Goal: Information Seeking & Learning: Learn about a topic

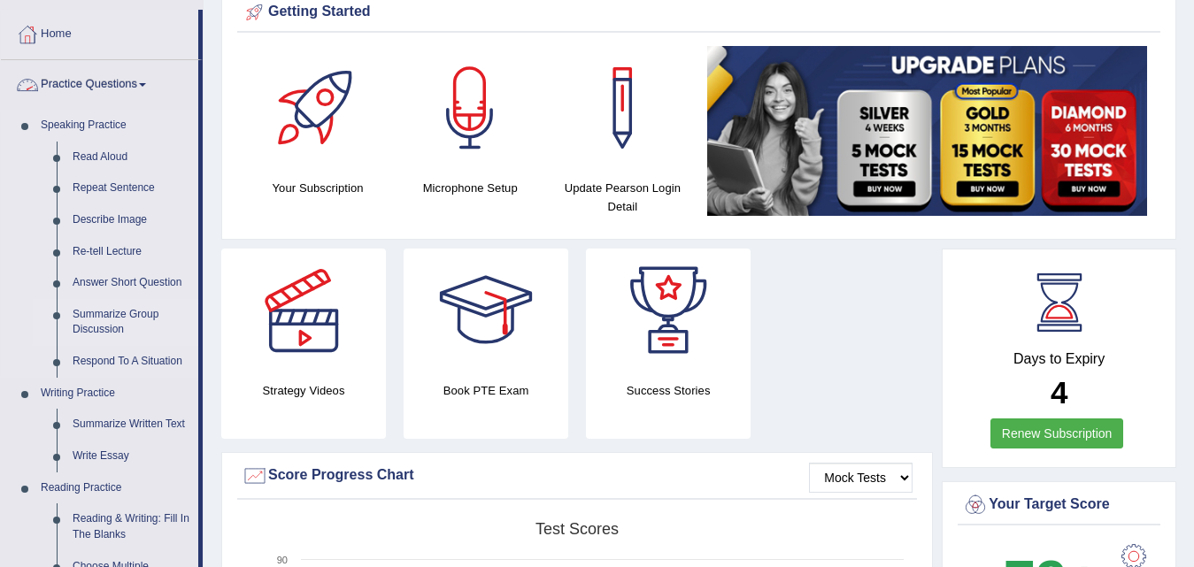
scroll to position [177, 0]
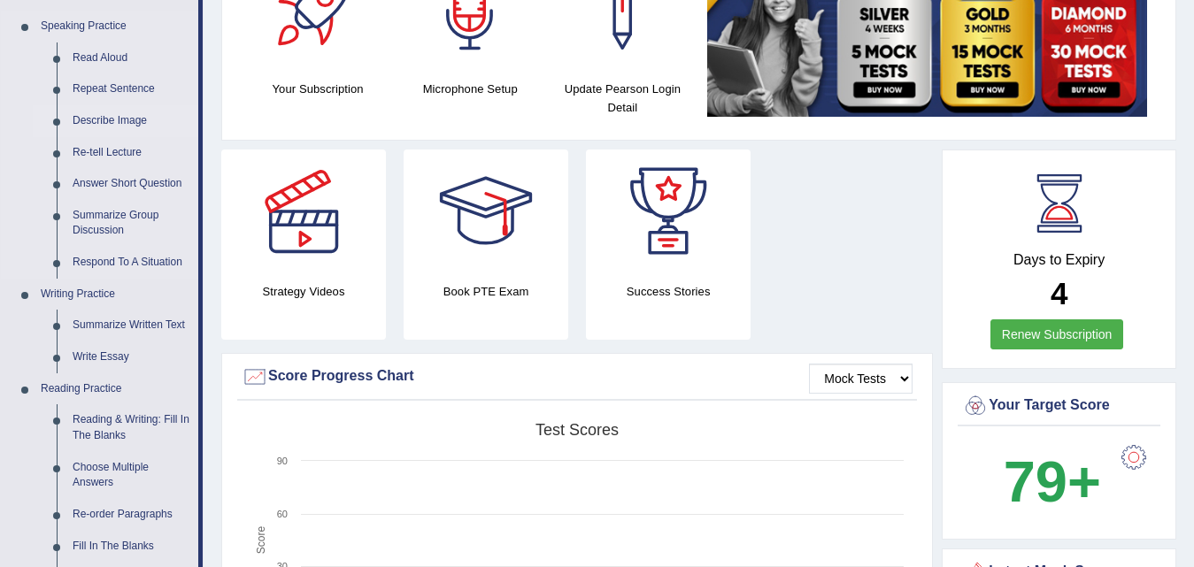
click at [109, 118] on link "Describe Image" at bounding box center [132, 121] width 134 height 32
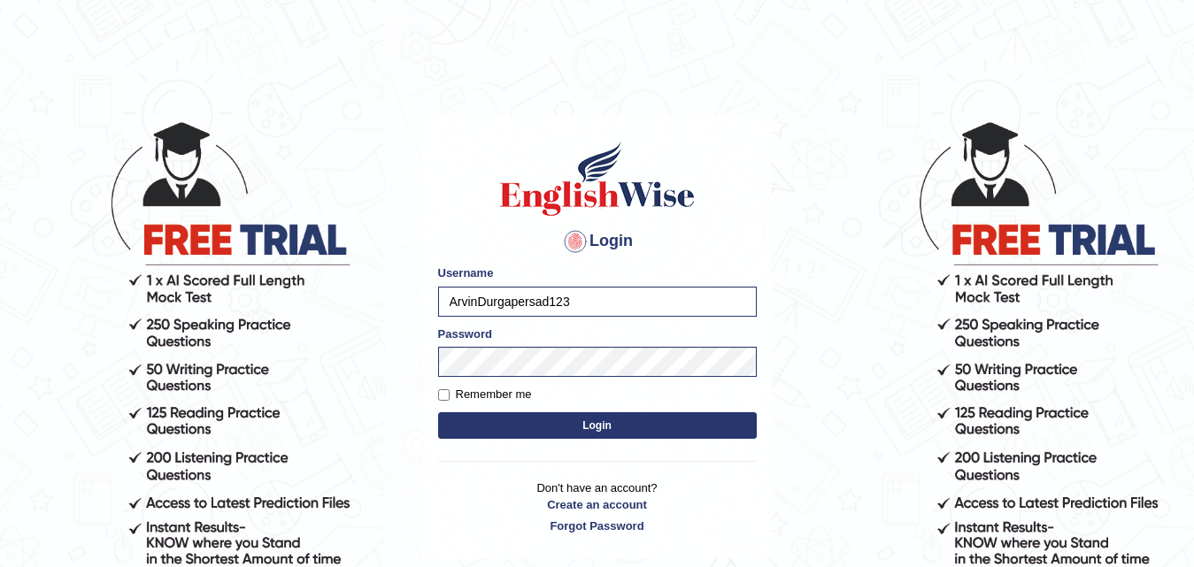
click at [517, 429] on button "Login" at bounding box center [597, 426] width 319 height 27
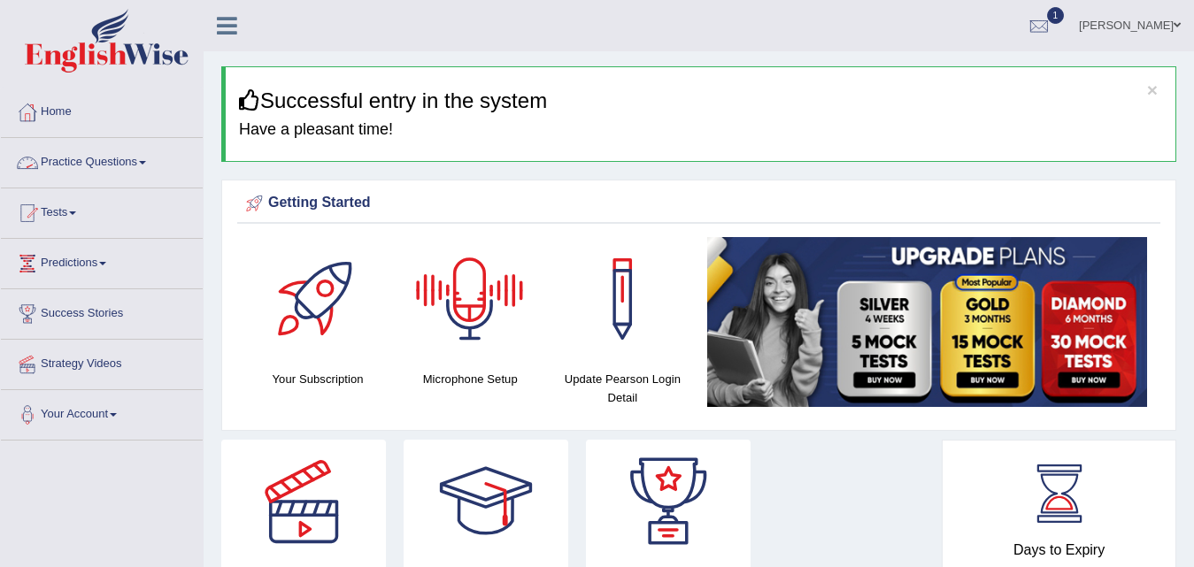
click at [115, 164] on link "Practice Questions" at bounding box center [102, 160] width 202 height 44
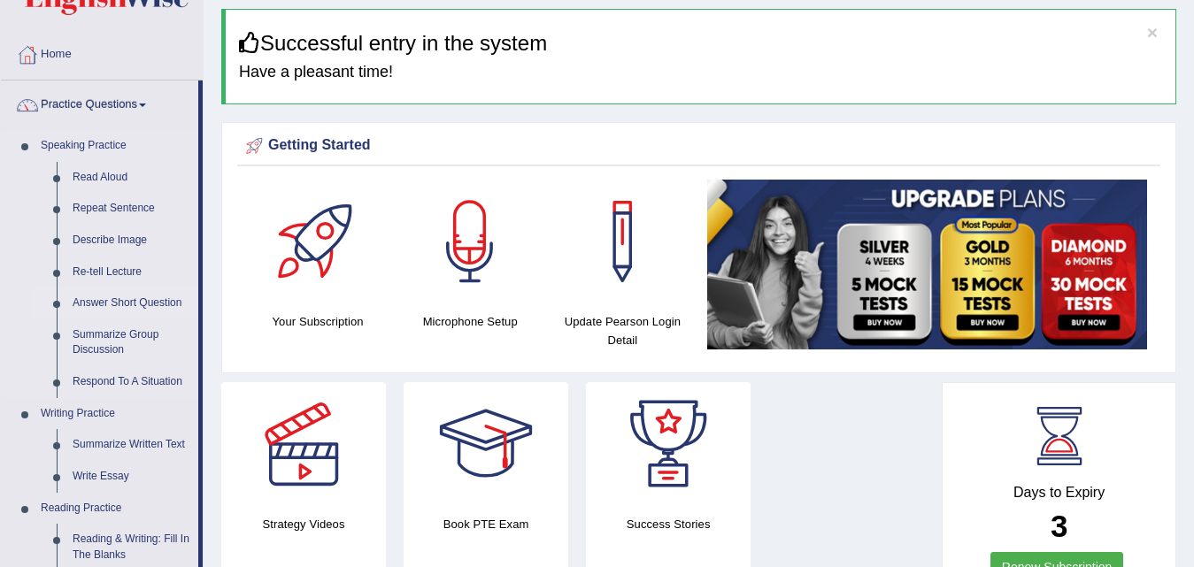
scroll to position [89, 0]
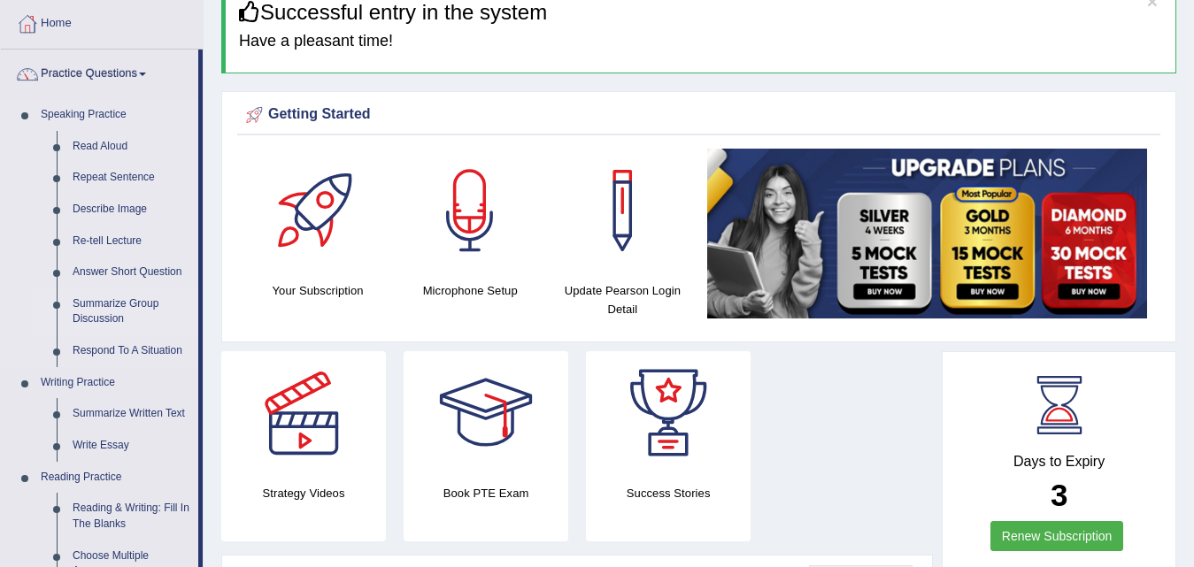
click at [111, 314] on link "Summarize Group Discussion" at bounding box center [132, 312] width 134 height 47
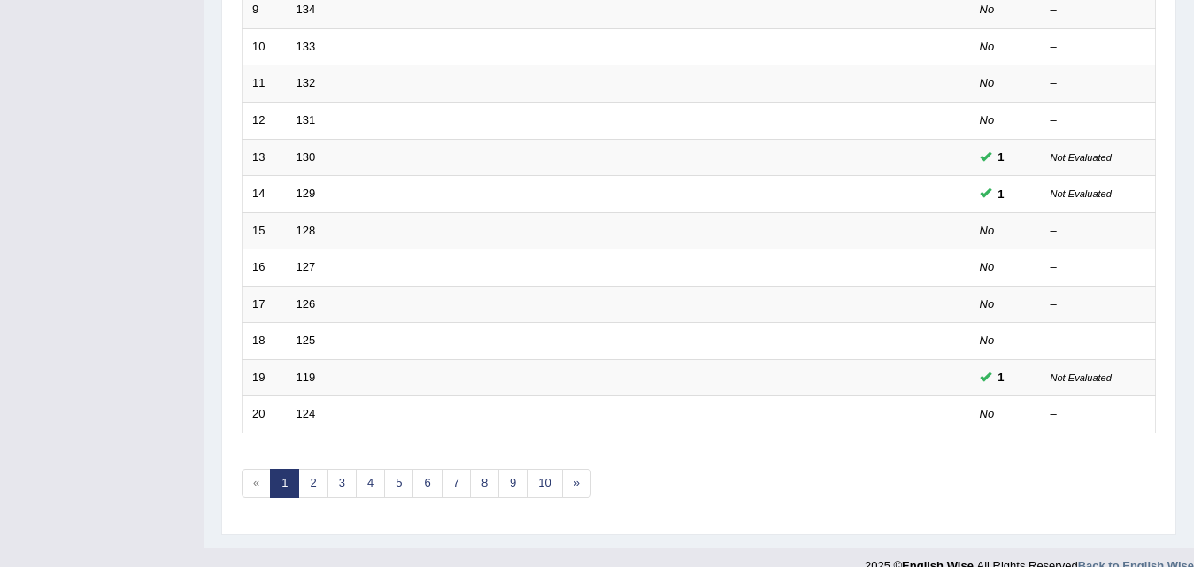
scroll to position [605, 0]
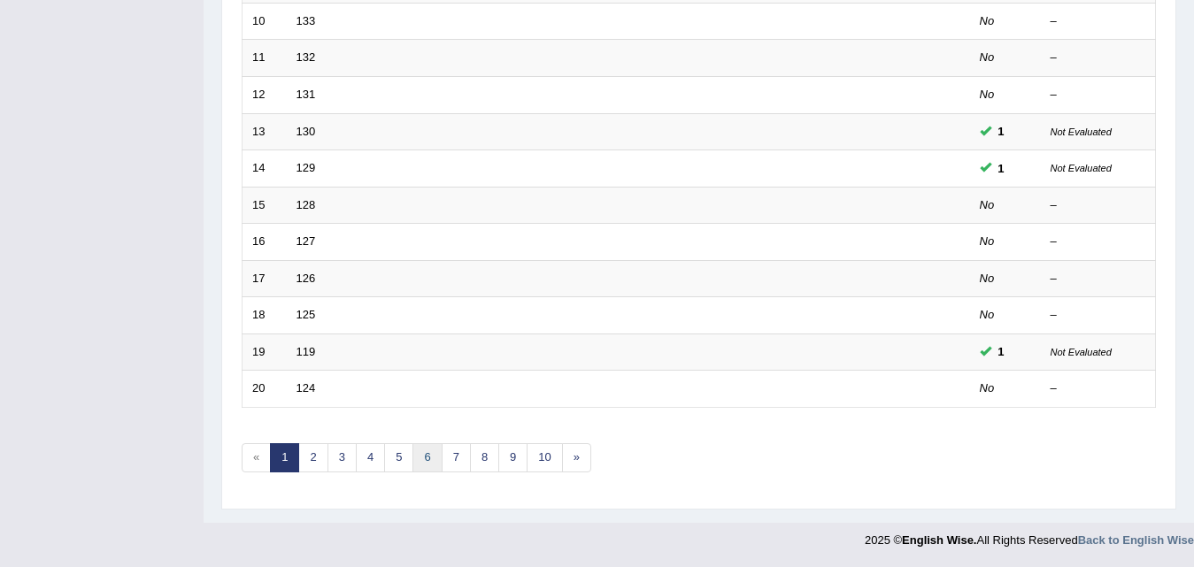
click at [431, 459] on link "6" at bounding box center [427, 458] width 29 height 29
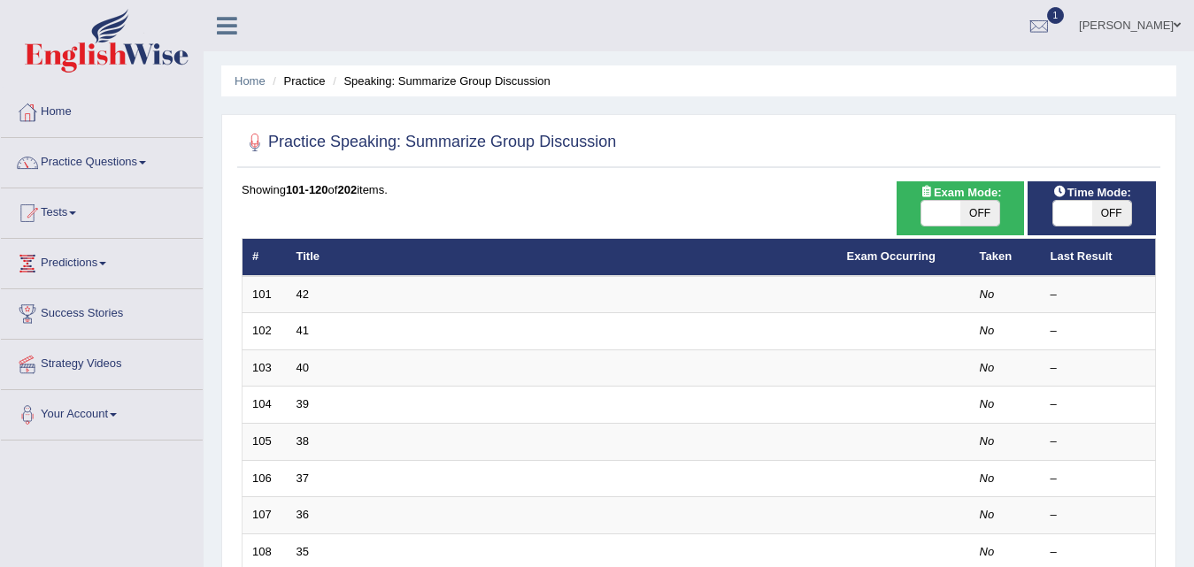
click at [1094, 215] on span "OFF" at bounding box center [1111, 213] width 39 height 25
checkbox input "true"
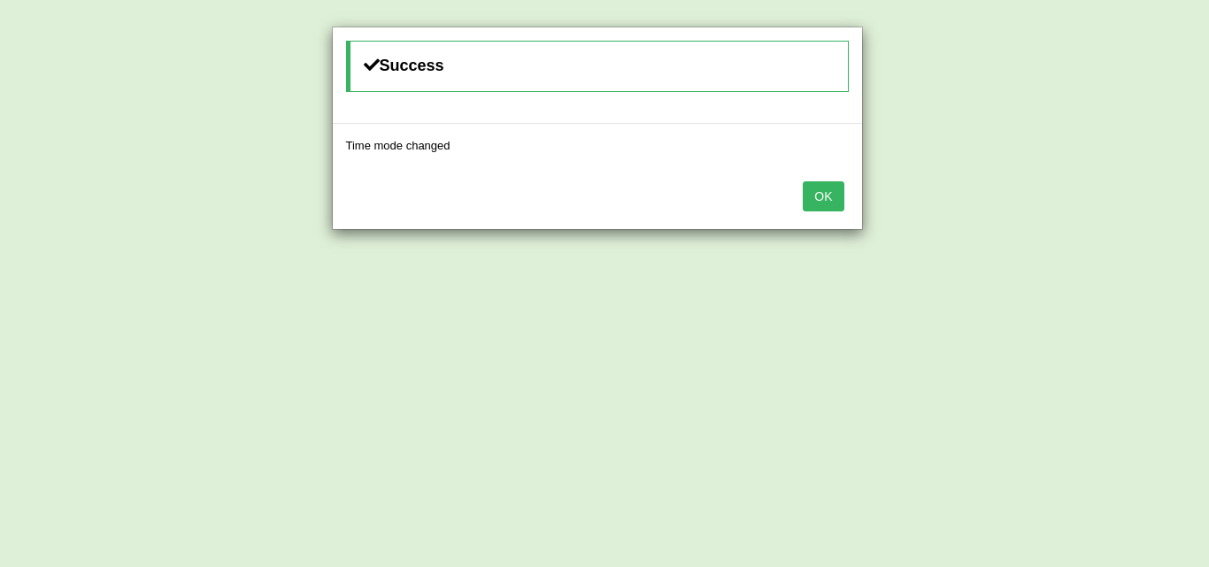
click at [830, 205] on button "OK" at bounding box center [823, 196] width 41 height 30
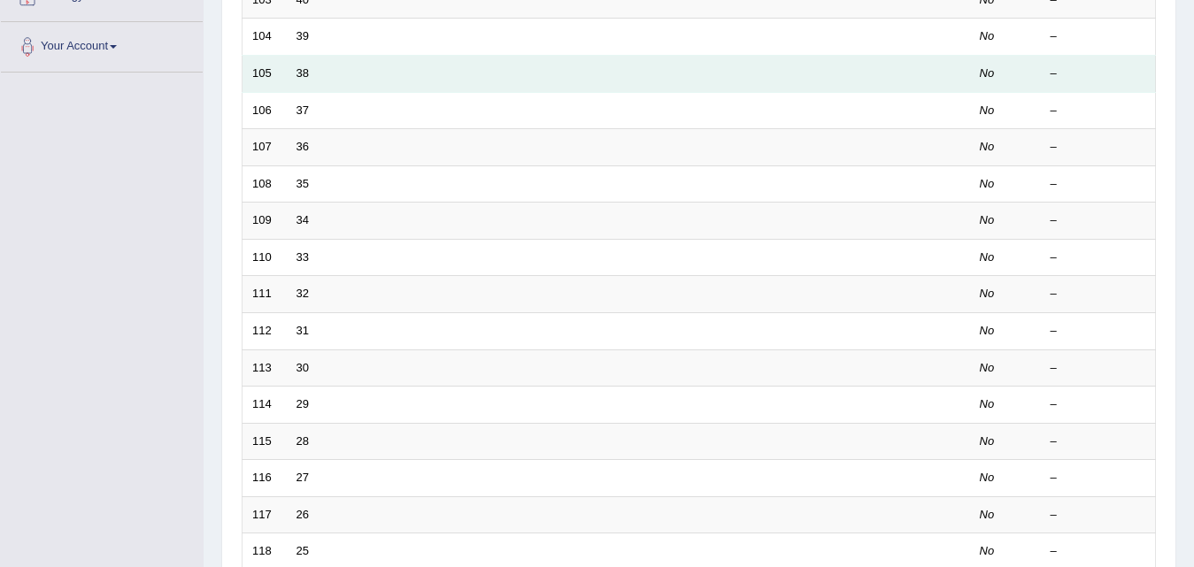
scroll to position [266, 0]
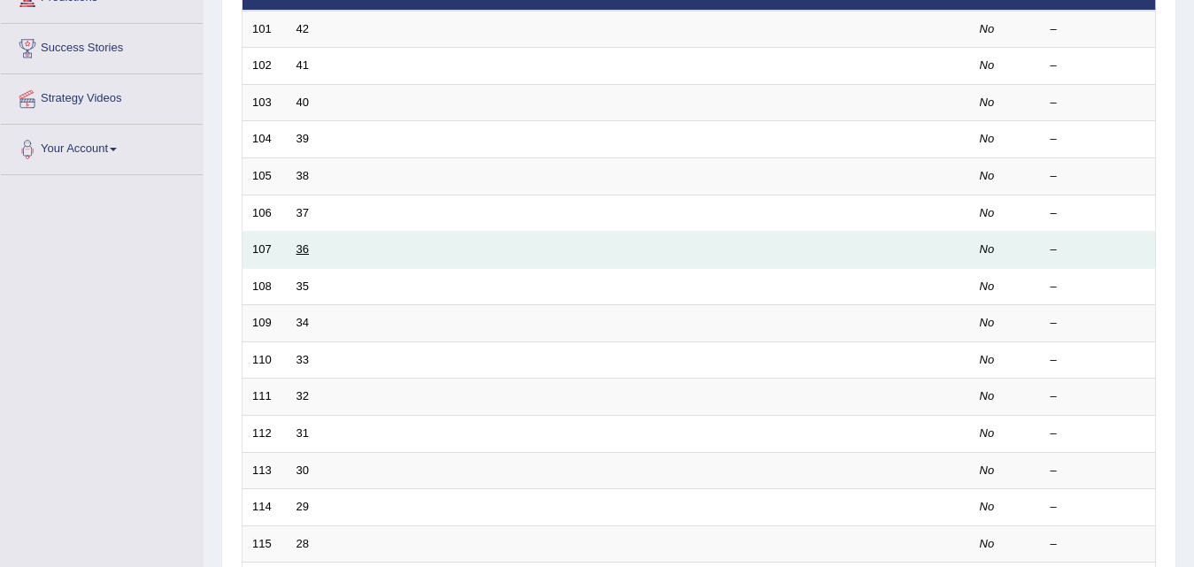
click at [300, 251] on link "36" at bounding box center [303, 249] width 12 height 13
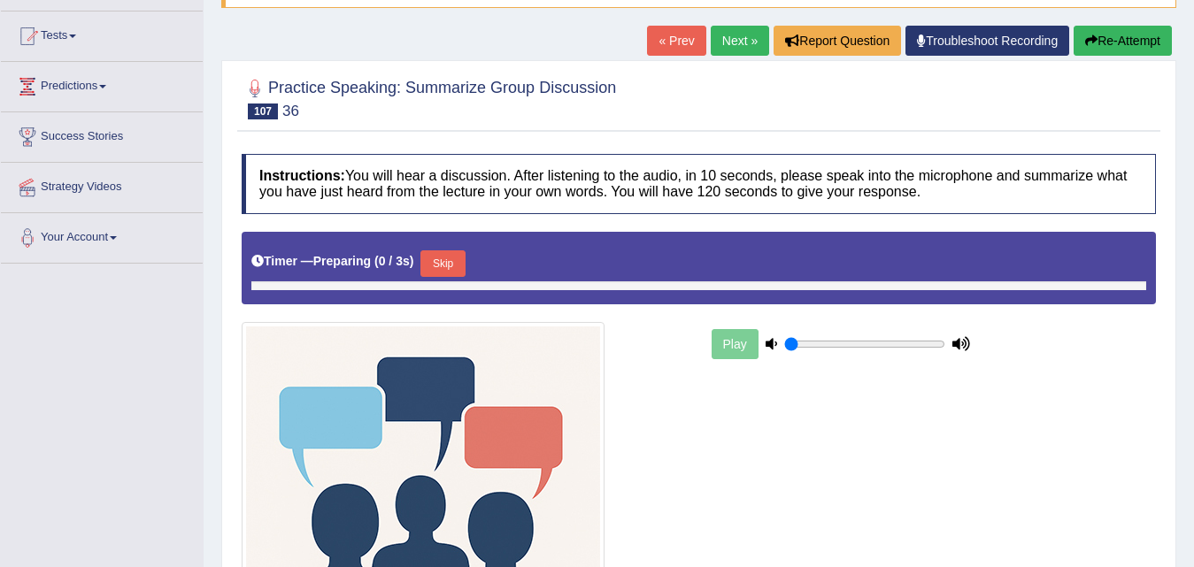
scroll to position [200, 0]
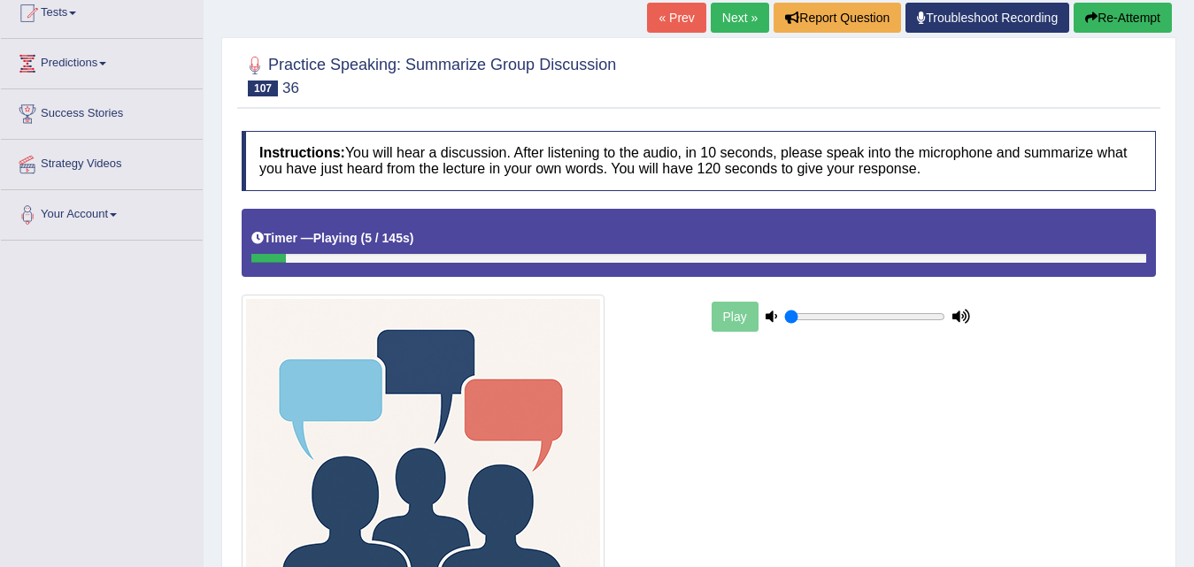
click at [730, 322] on div "Play" at bounding box center [841, 317] width 266 height 44
click at [450, 248] on div "Timer — Playing ( 6 / 145s ) Skip" at bounding box center [698, 238] width 895 height 31
click at [444, 252] on div "Timer — Playing ( 6 / 145s ) Skip" at bounding box center [698, 238] width 895 height 31
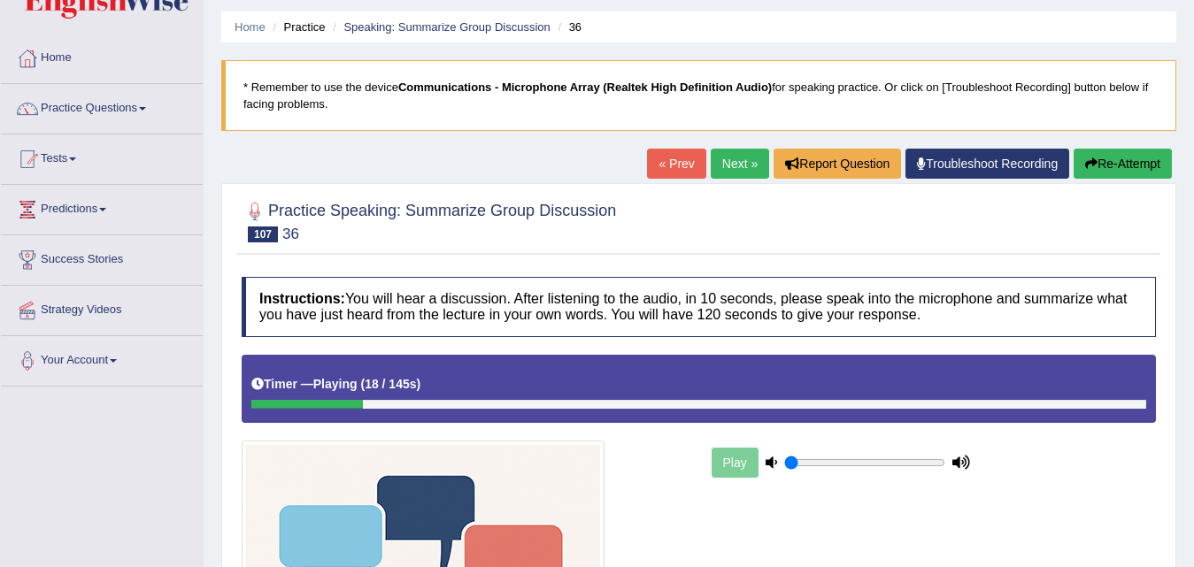
scroll to position [0, 0]
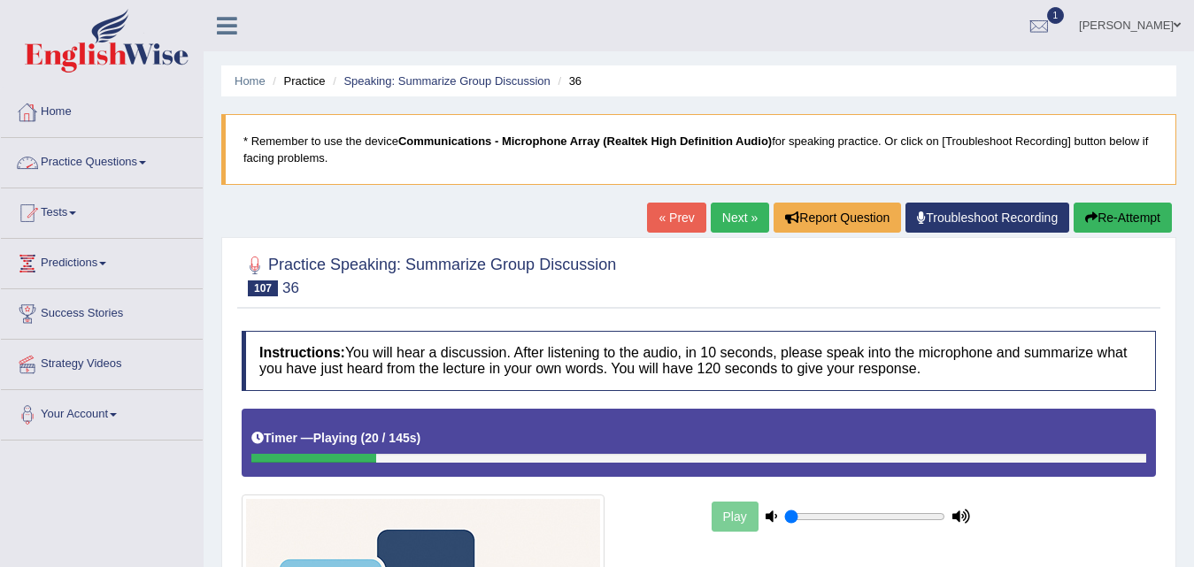
click at [672, 221] on link "« Prev" at bounding box center [676, 218] width 58 height 30
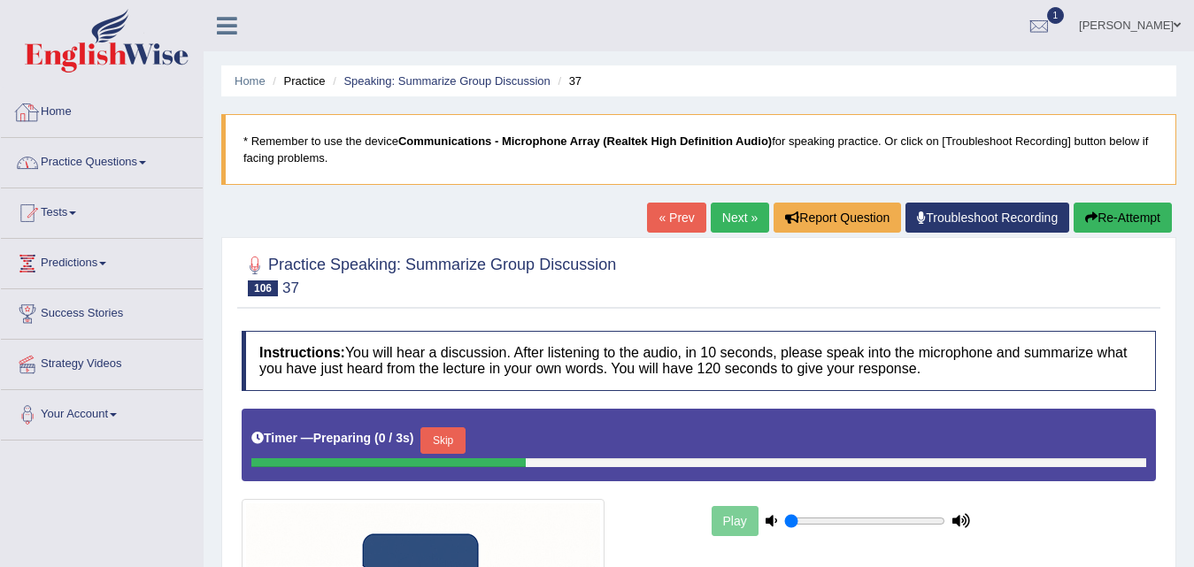
click at [60, 158] on link "Practice Questions" at bounding box center [102, 160] width 202 height 44
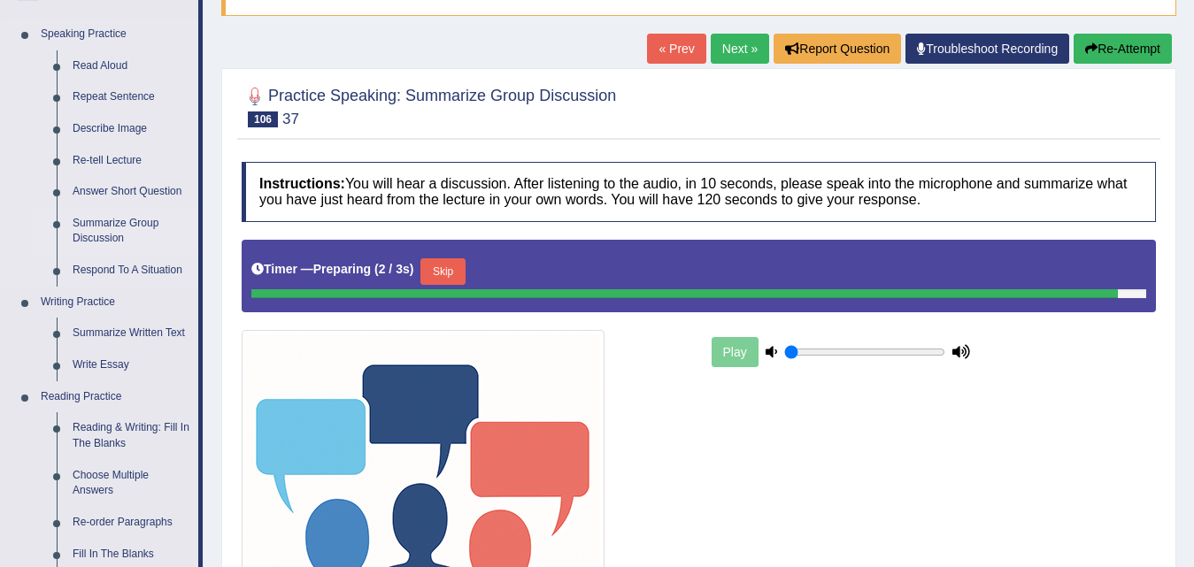
scroll to position [177, 0]
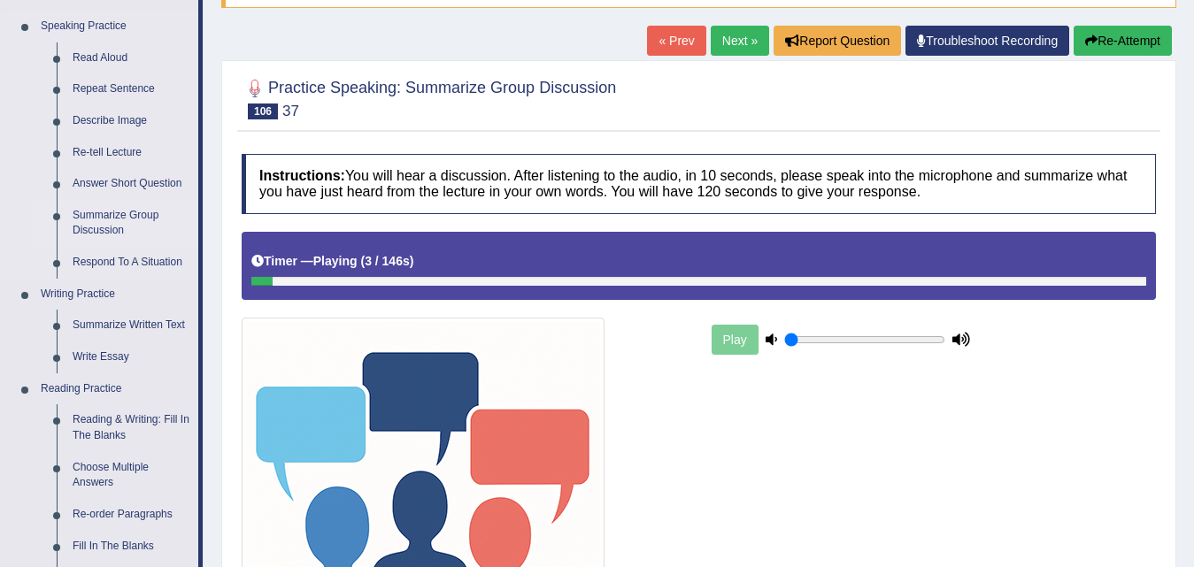
click at [120, 228] on link "Summarize Group Discussion" at bounding box center [132, 223] width 134 height 47
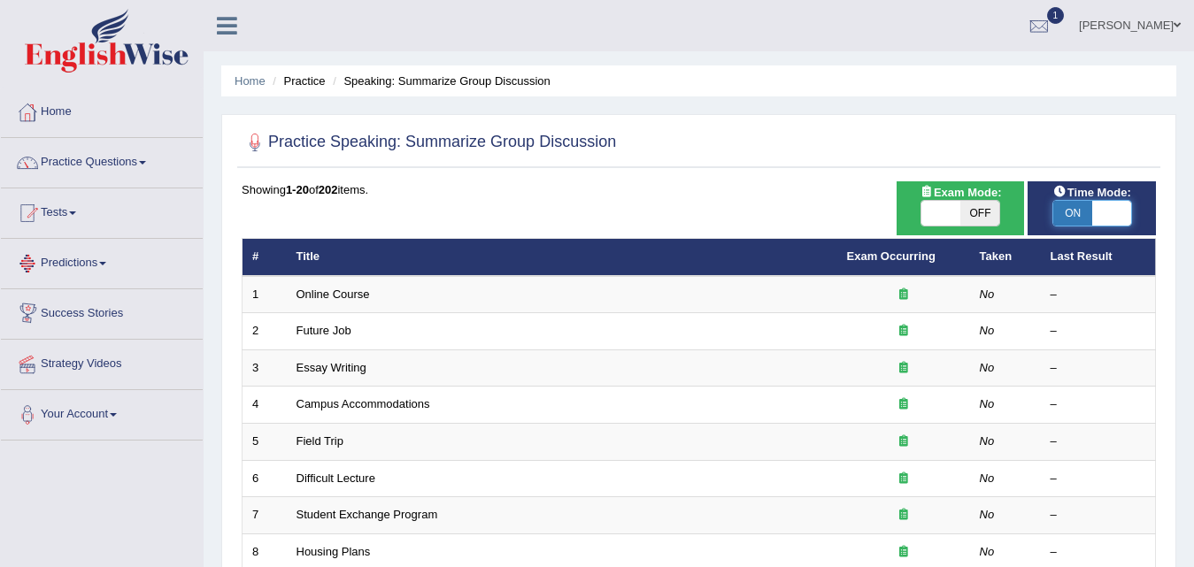
click at [1118, 213] on span at bounding box center [1111, 213] width 39 height 25
checkbox input "false"
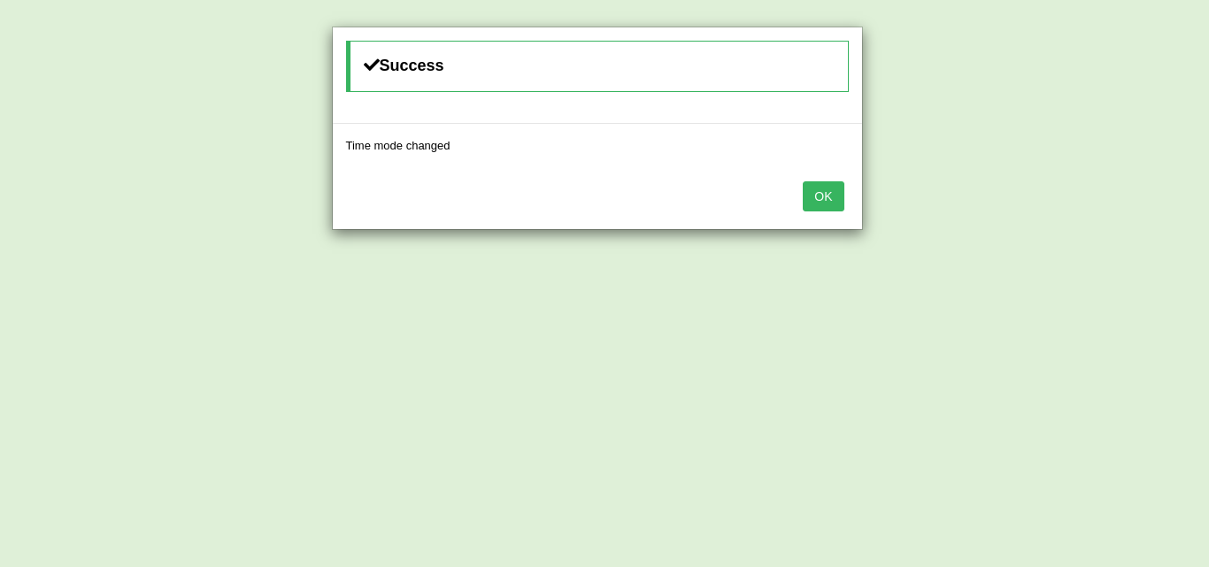
click at [823, 205] on button "OK" at bounding box center [823, 196] width 41 height 30
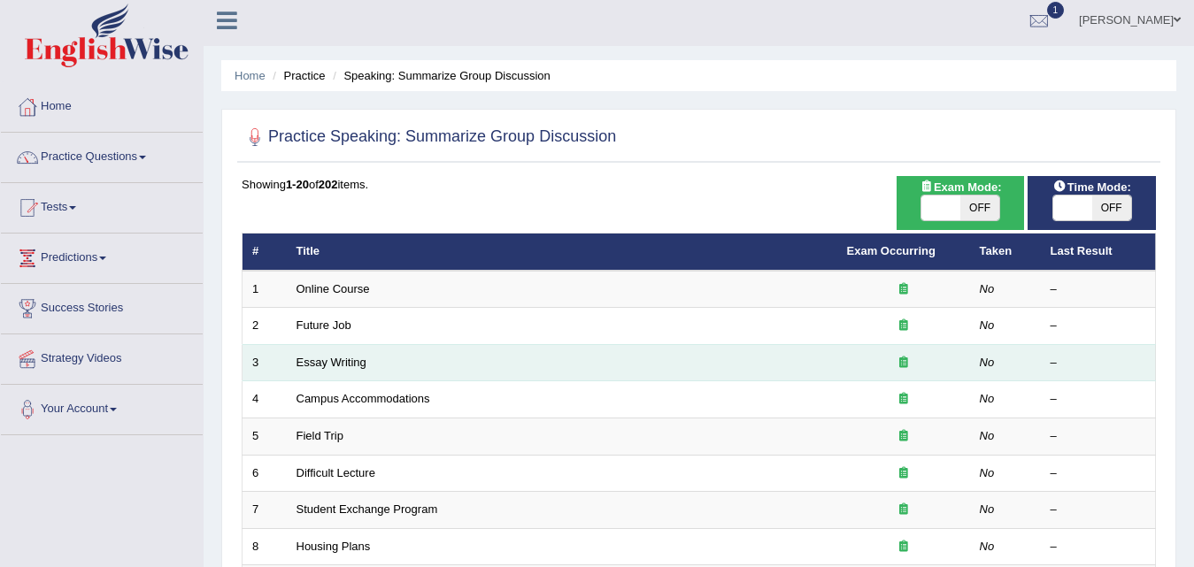
scroll to position [443, 0]
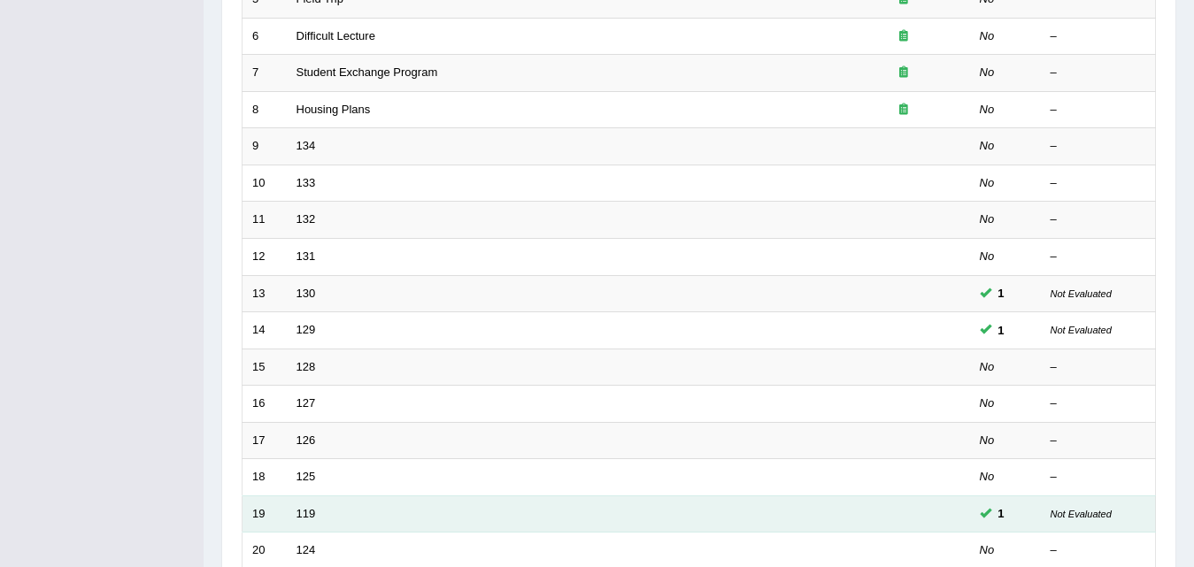
click at [317, 514] on td "119" at bounding box center [562, 514] width 551 height 37
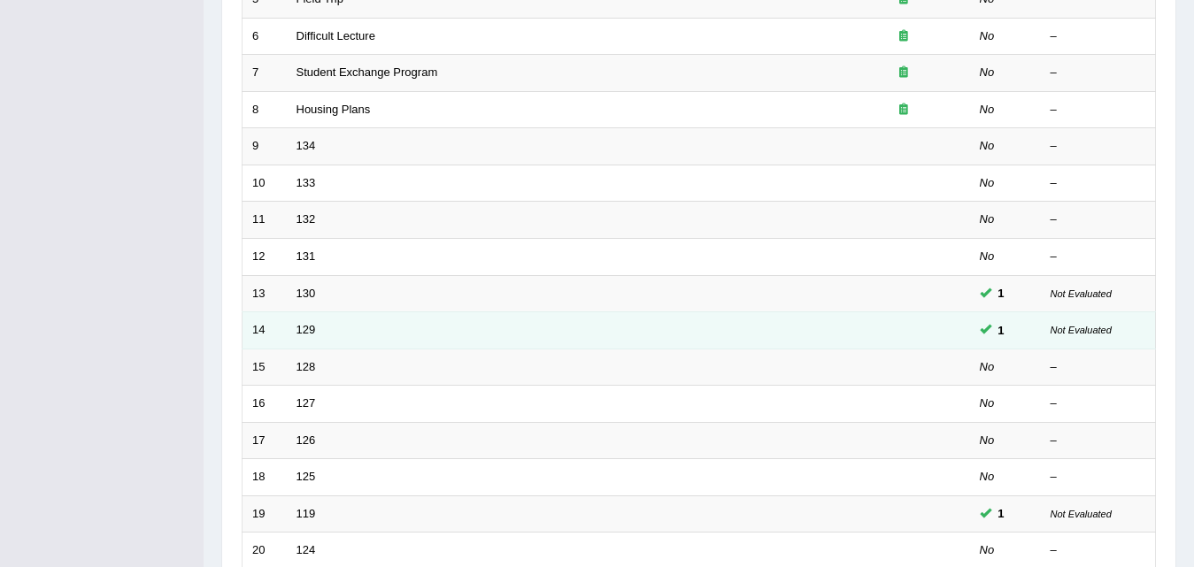
click at [324, 335] on td "129" at bounding box center [562, 331] width 551 height 37
click at [313, 328] on link "129" at bounding box center [306, 329] width 19 height 13
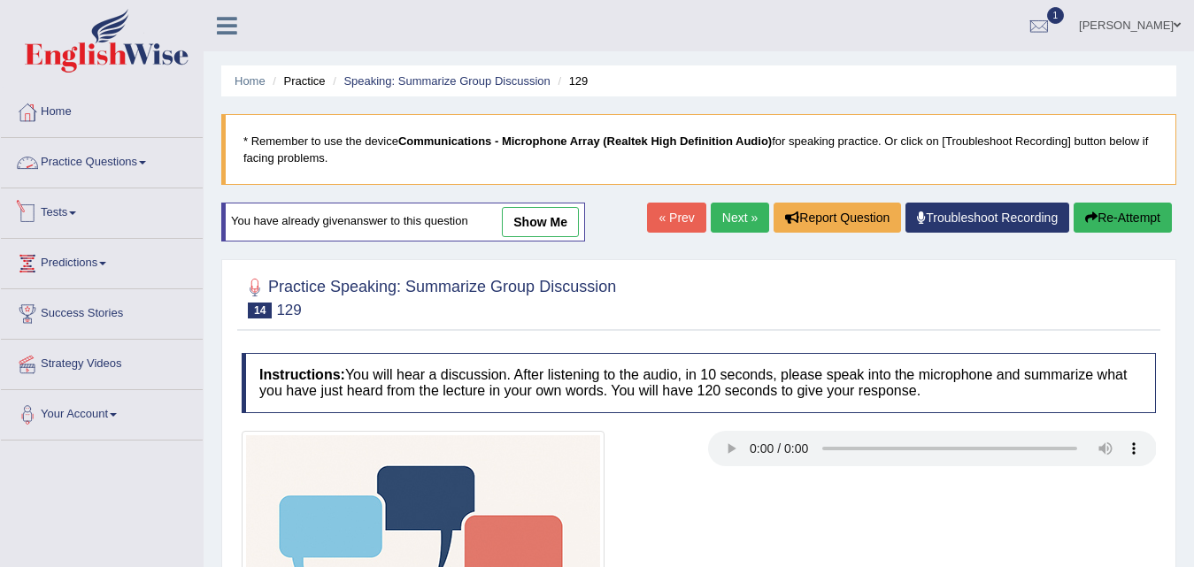
click at [110, 165] on link "Practice Questions" at bounding box center [102, 160] width 202 height 44
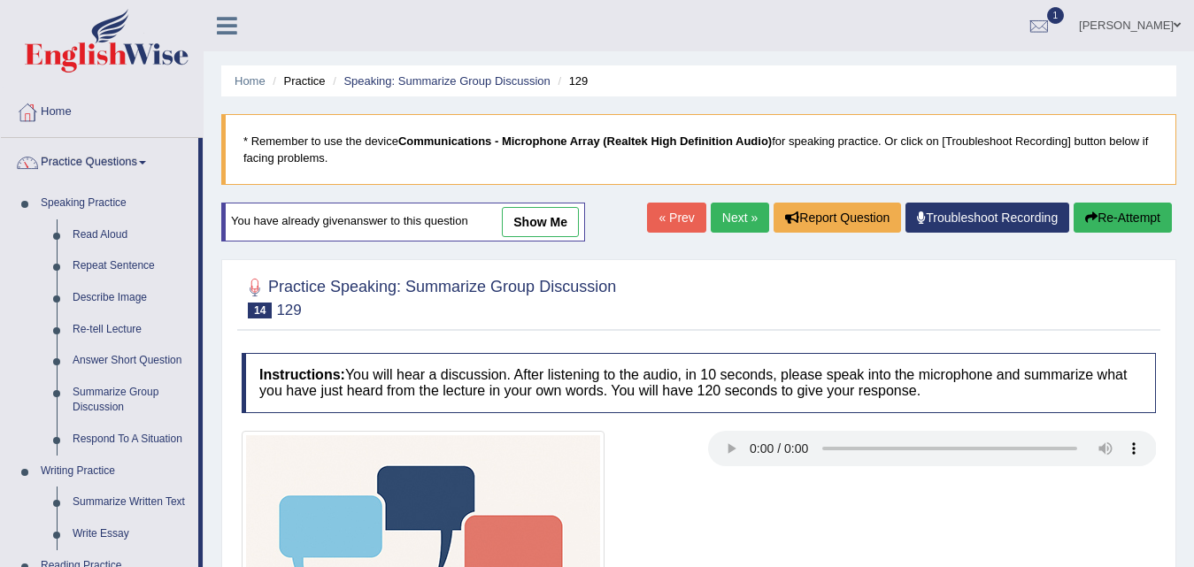
click at [739, 216] on link "Next »" at bounding box center [740, 218] width 58 height 30
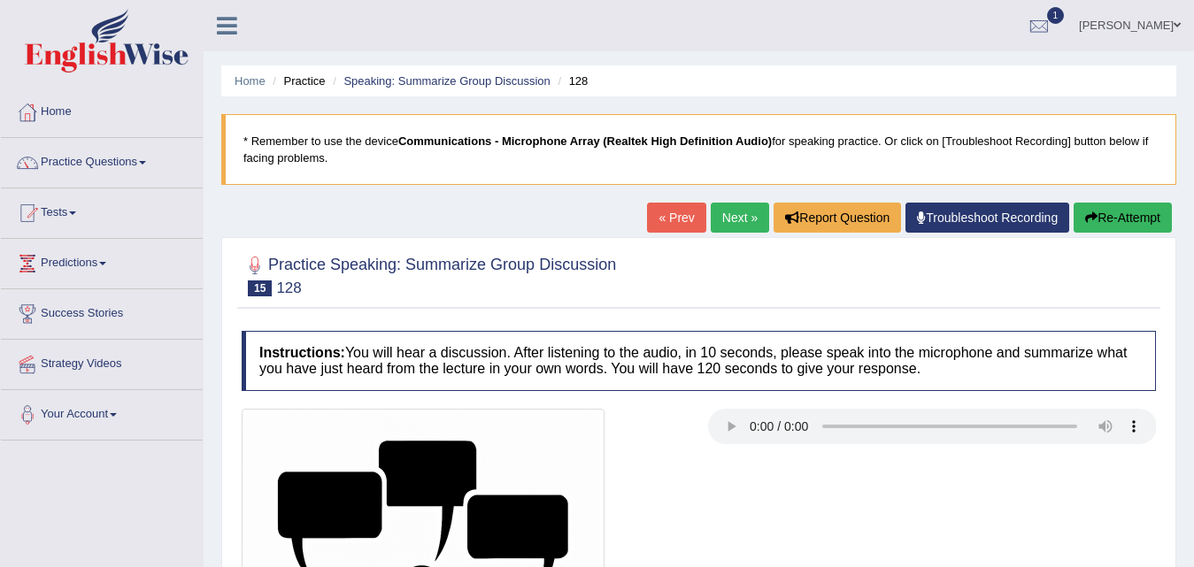
click at [739, 216] on link "Next »" at bounding box center [740, 218] width 58 height 30
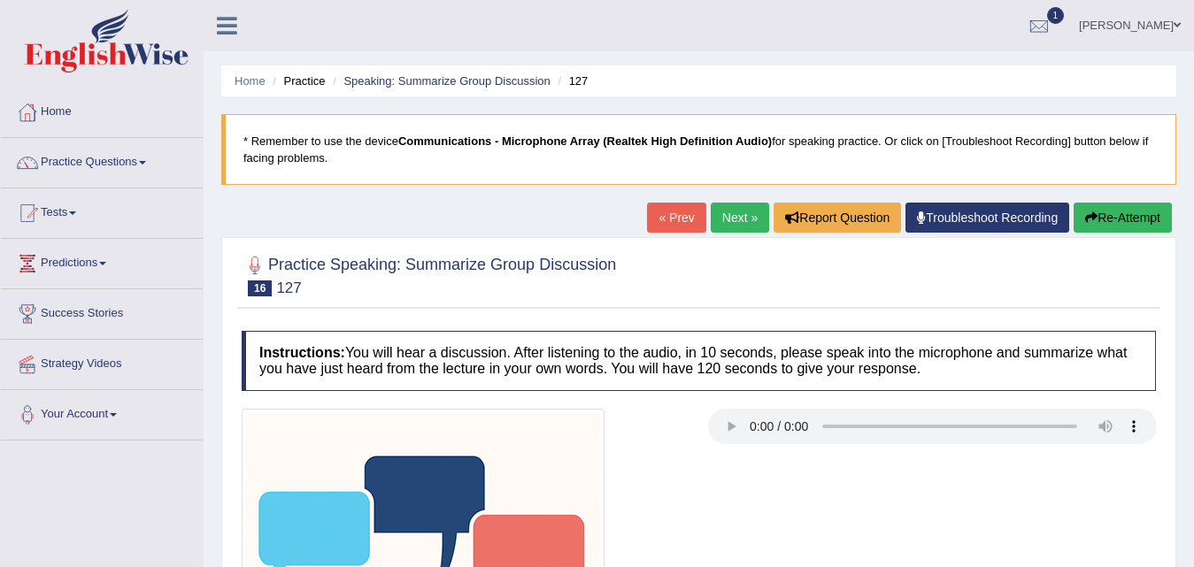
click at [421, 141] on b "Communications - Microphone Array (Realtek High Definition Audio)" at bounding box center [585, 141] width 374 height 13
click at [82, 108] on link "Home" at bounding box center [102, 110] width 202 height 44
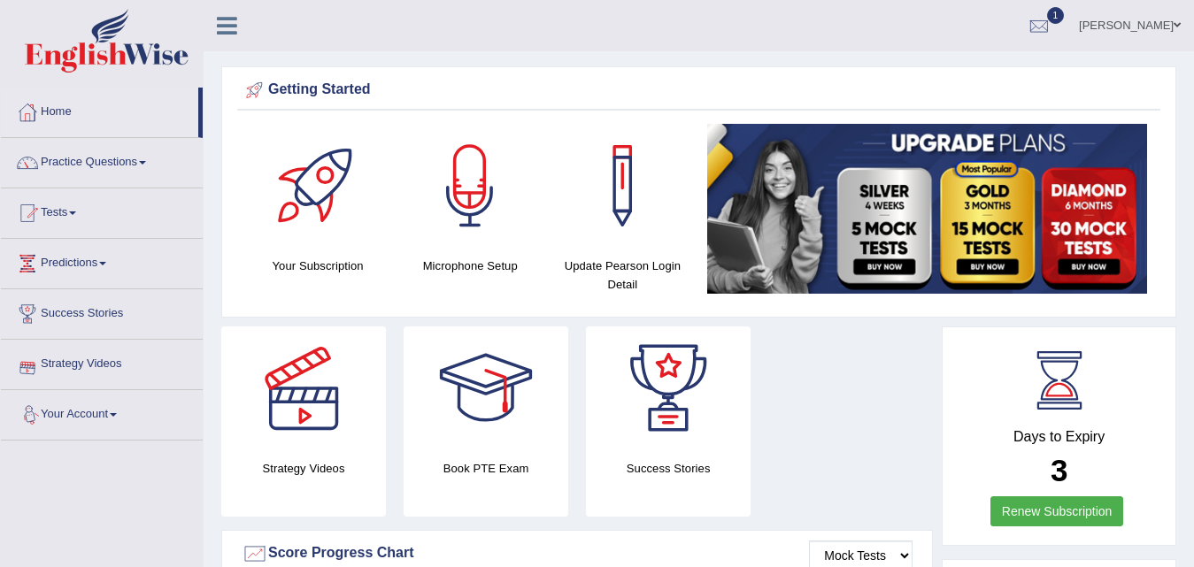
click at [63, 420] on link "Your Account" at bounding box center [102, 412] width 202 height 44
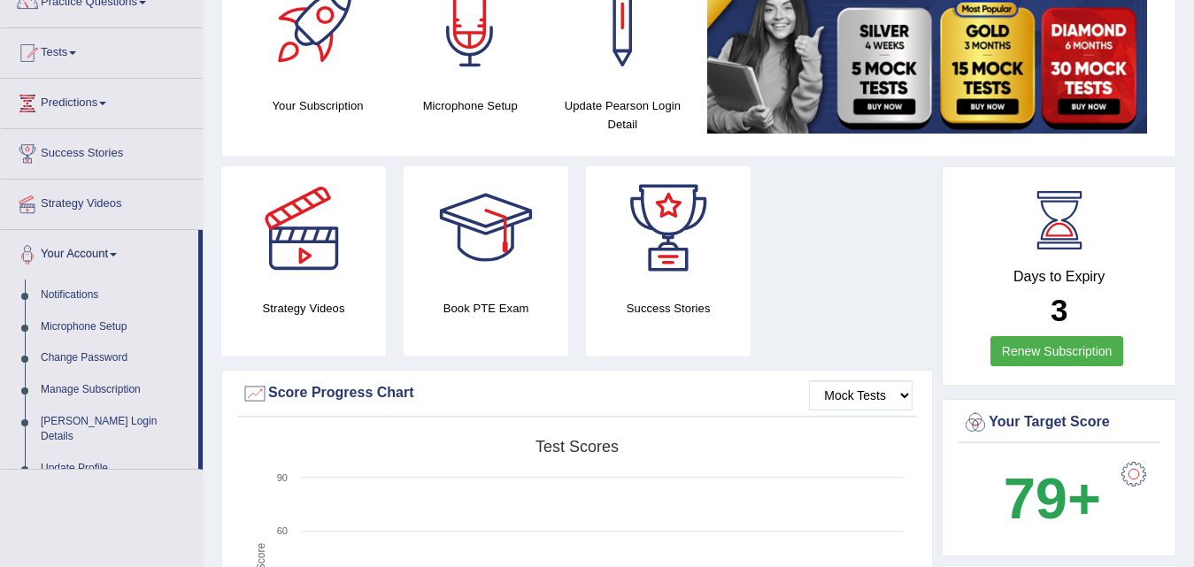
scroll to position [354, 0]
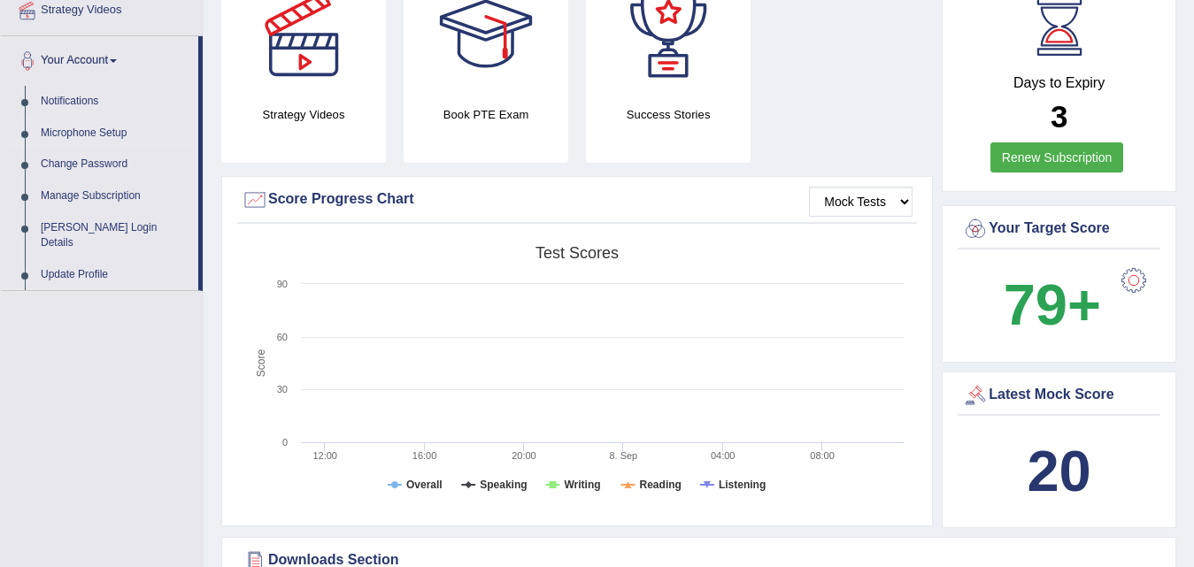
click at [103, 134] on link "Microphone Setup" at bounding box center [116, 134] width 166 height 32
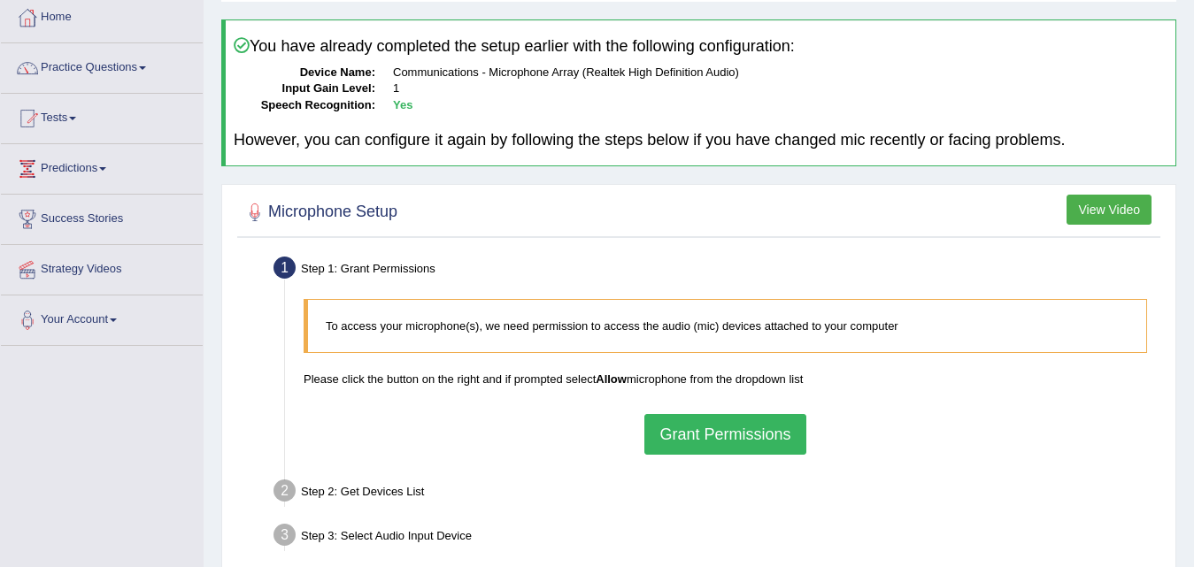
scroll to position [266, 0]
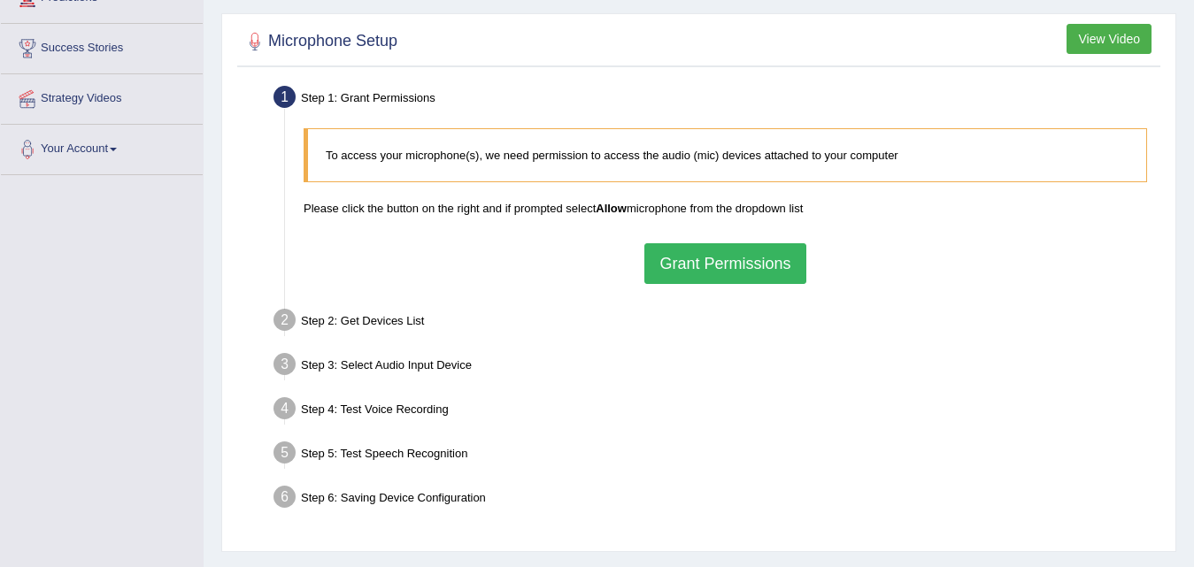
click at [724, 256] on button "Grant Permissions" at bounding box center [725, 263] width 161 height 41
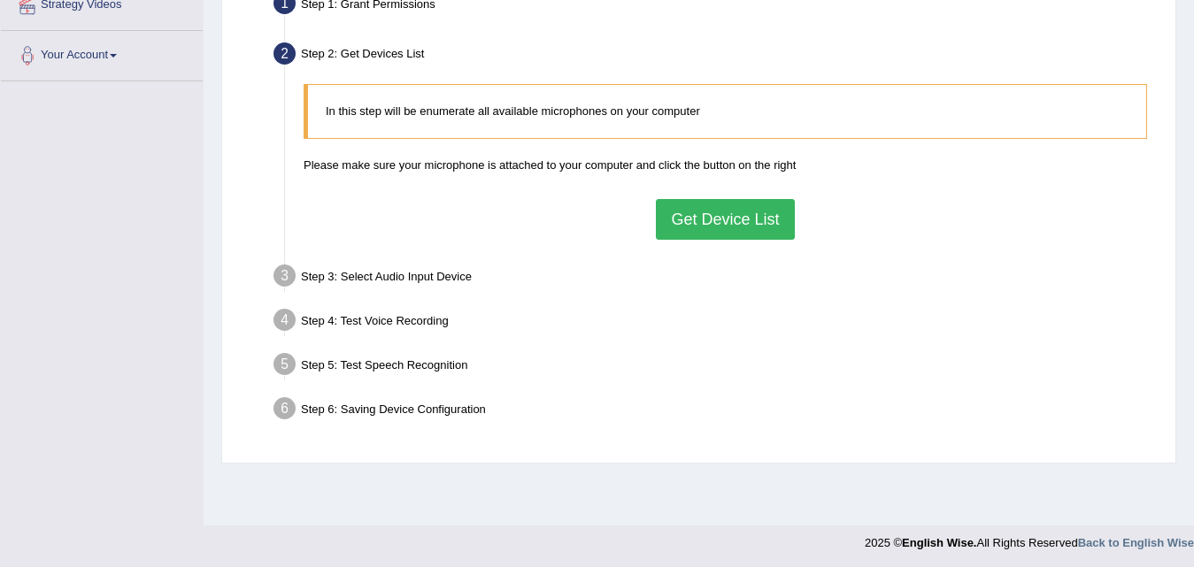
scroll to position [362, 0]
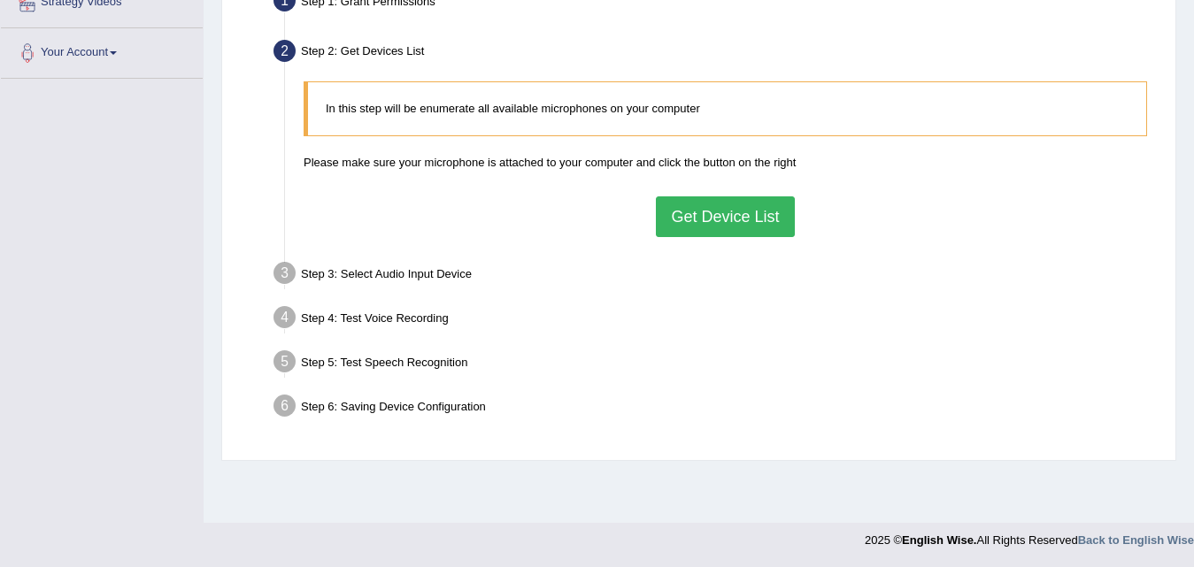
click at [722, 222] on button "Get Device List" at bounding box center [725, 217] width 138 height 41
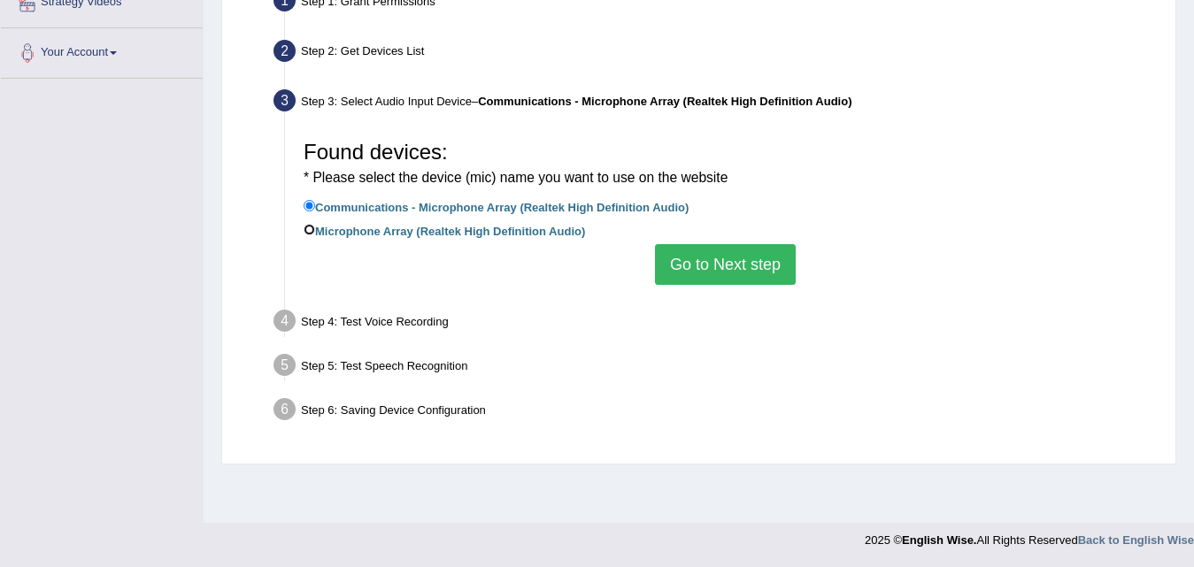
click at [305, 231] on input "Microphone Array (Realtek High Definition Audio)" at bounding box center [310, 230] width 12 height 12
radio input "true"
click at [744, 260] on button "Go to Next step" at bounding box center [725, 264] width 141 height 41
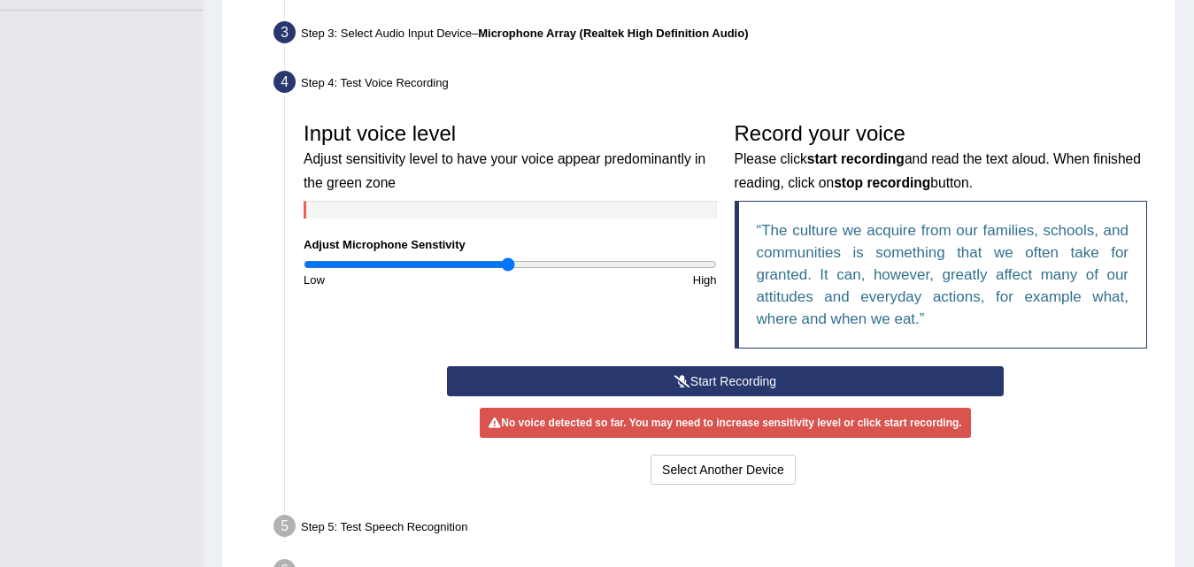
scroll to position [451, 0]
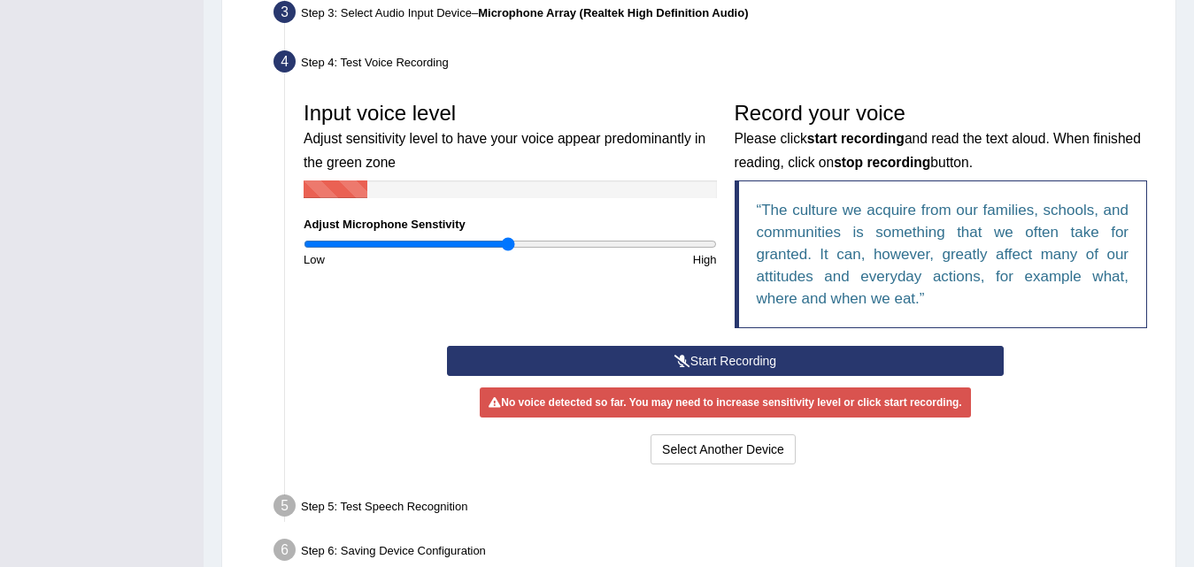
click at [706, 359] on button "Start Recording" at bounding box center [725, 361] width 557 height 30
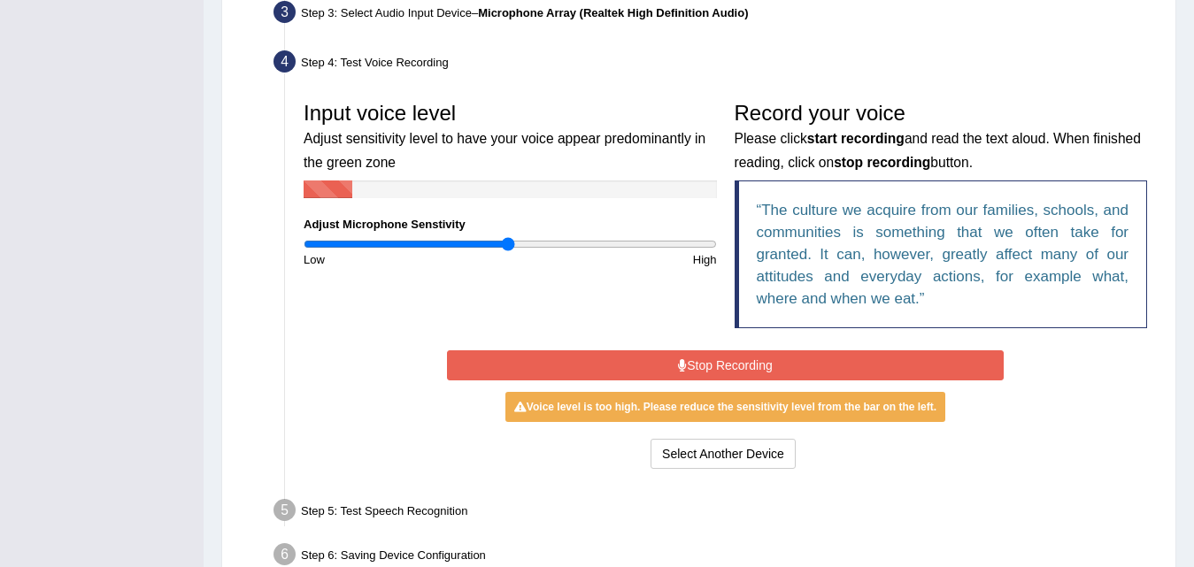
click at [706, 359] on button "Stop Recording" at bounding box center [725, 366] width 557 height 30
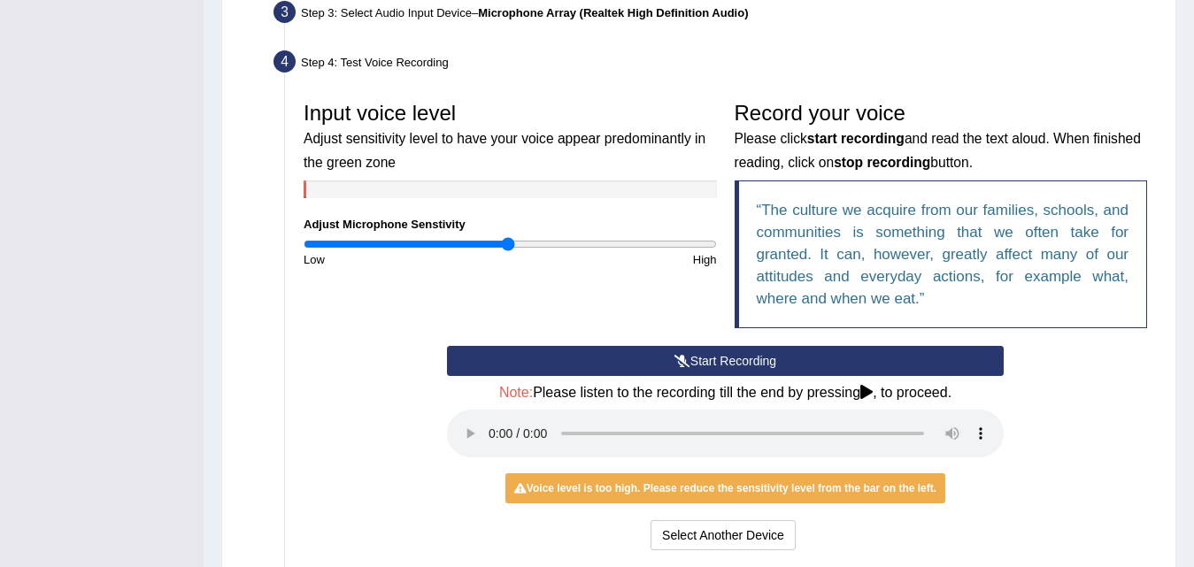
click at [870, 390] on icon at bounding box center [867, 392] width 12 height 14
click at [873, 394] on icon at bounding box center [867, 392] width 12 height 14
click at [794, 367] on button "Start Recording" at bounding box center [725, 361] width 557 height 30
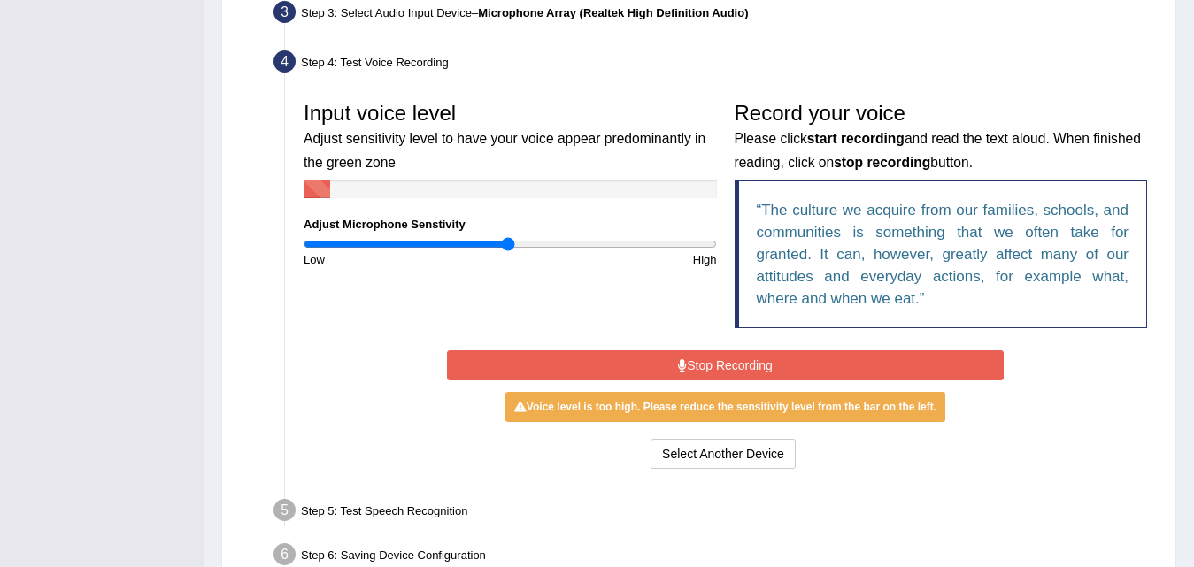
click at [787, 360] on button "Stop Recording" at bounding box center [725, 366] width 557 height 30
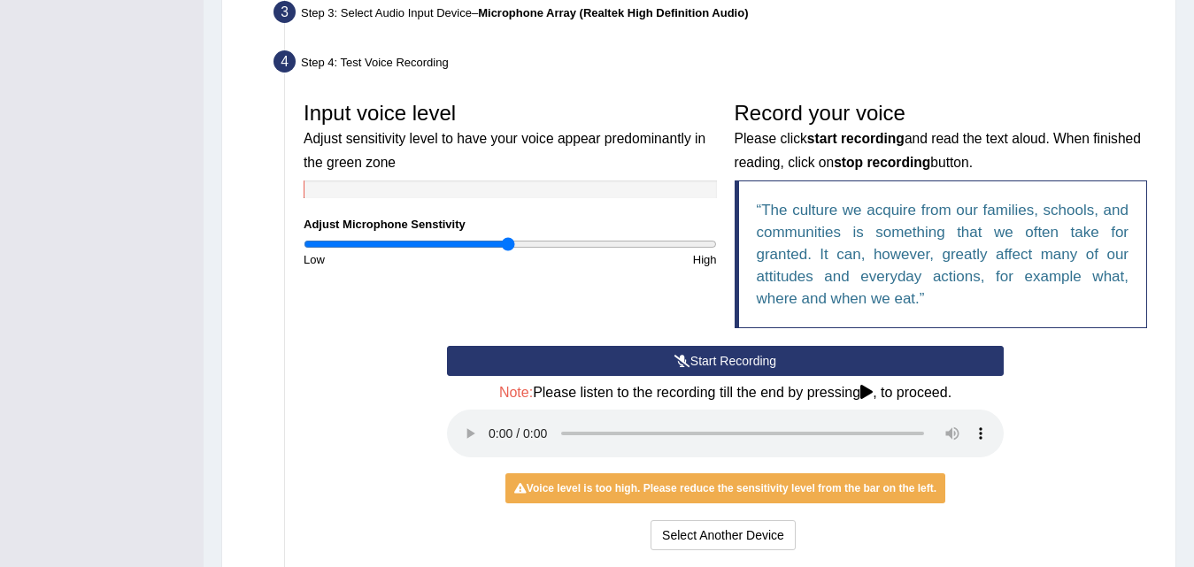
click at [870, 390] on icon at bounding box center [867, 392] width 12 height 14
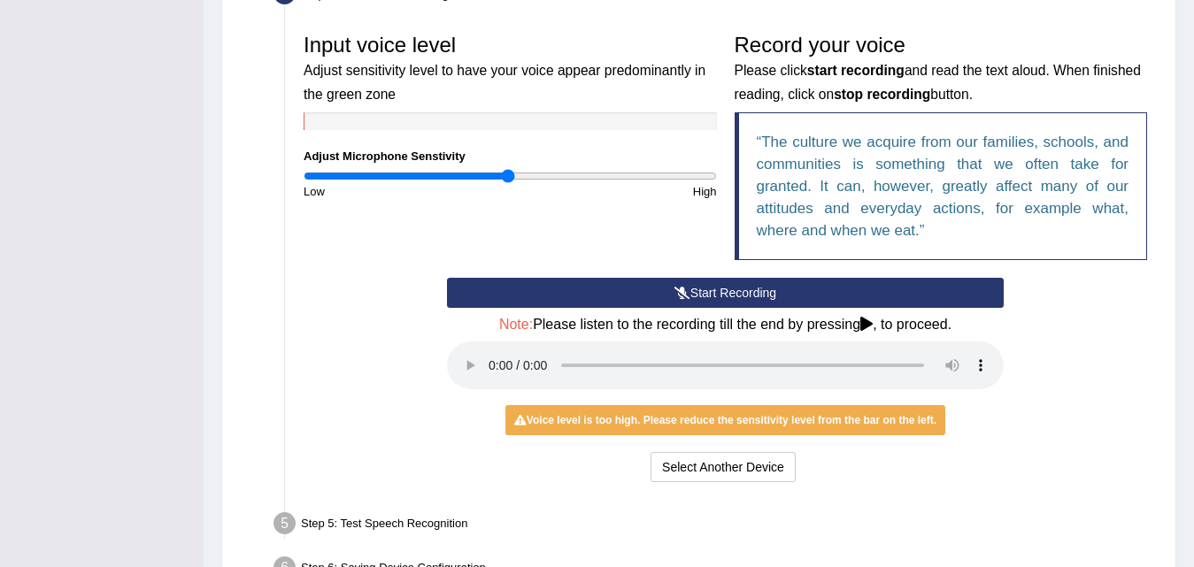
scroll to position [539, 0]
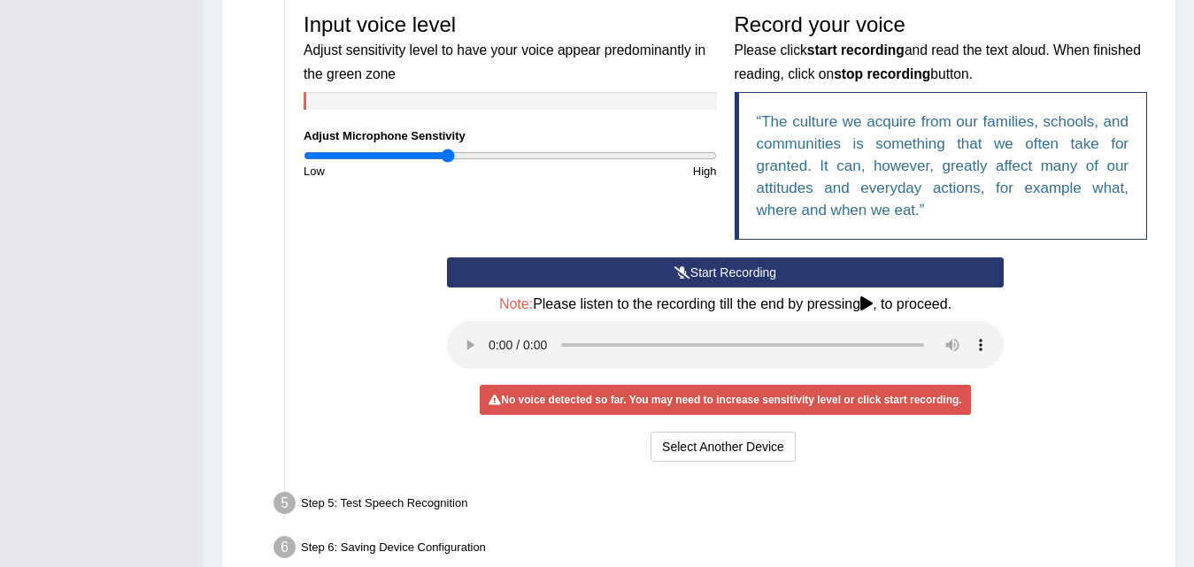
type input "0.7"
click at [448, 154] on input "range" at bounding box center [510, 156] width 413 height 14
click at [692, 268] on button "Start Recording" at bounding box center [725, 273] width 557 height 30
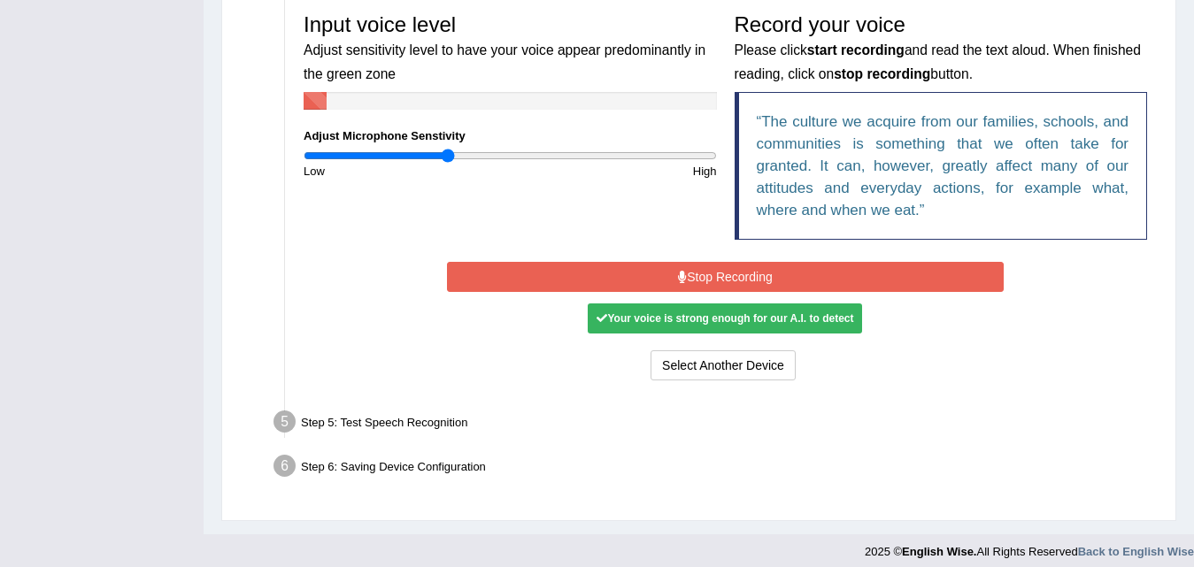
click at [692, 268] on button "Stop Recording" at bounding box center [725, 277] width 557 height 30
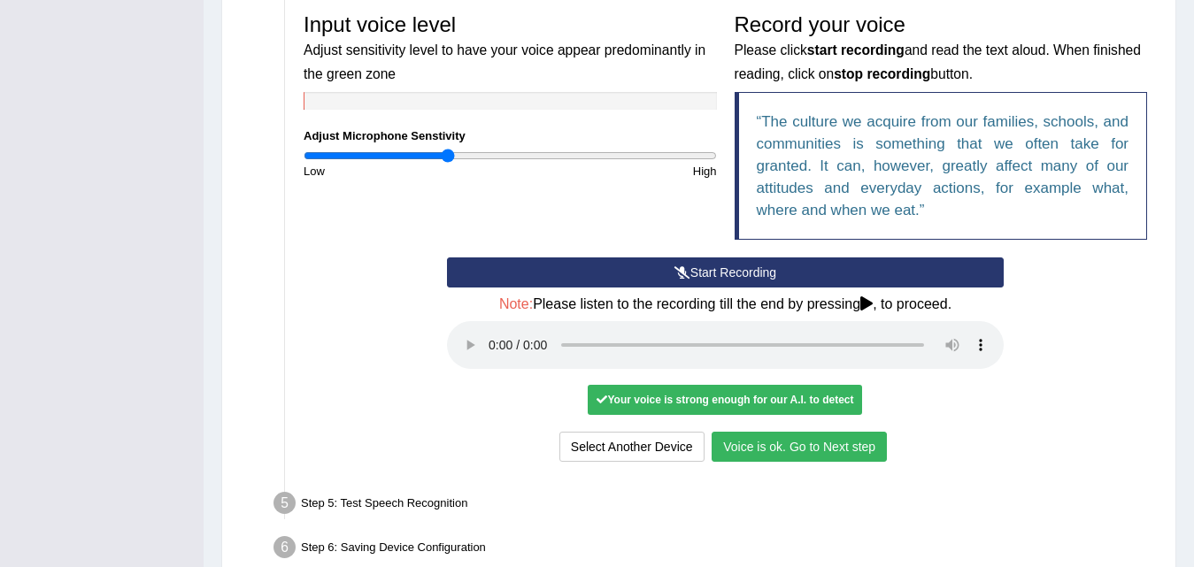
click at [777, 449] on button "Voice is ok. Go to Next step" at bounding box center [799, 447] width 175 height 30
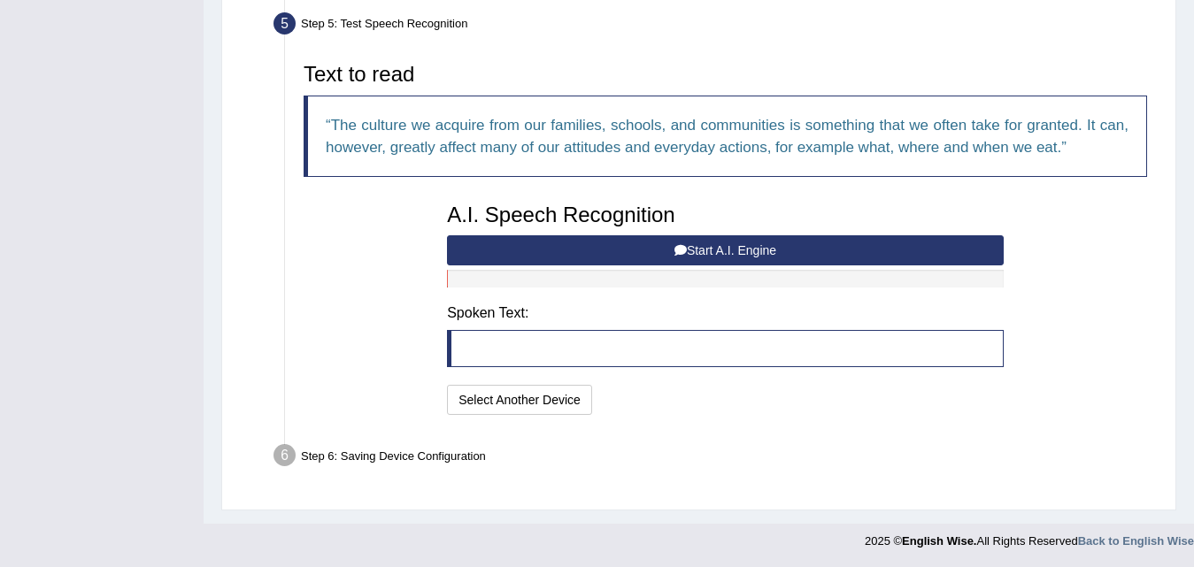
click at [656, 252] on button "Start A.I. Engine" at bounding box center [725, 250] width 557 height 30
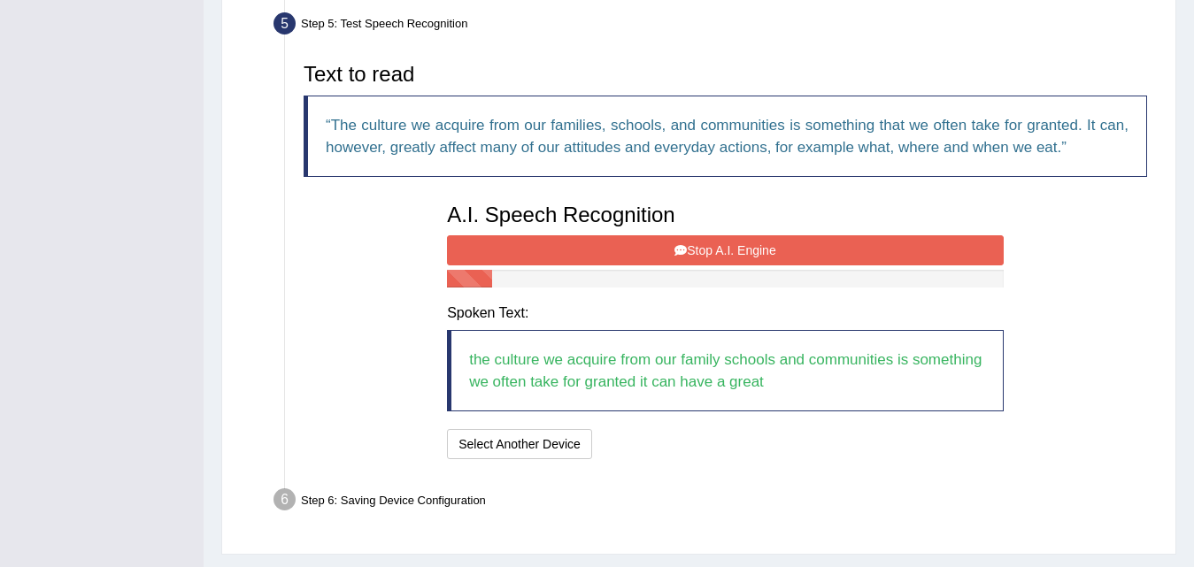
click at [656, 252] on button "Stop A.I. Engine" at bounding box center [725, 250] width 557 height 30
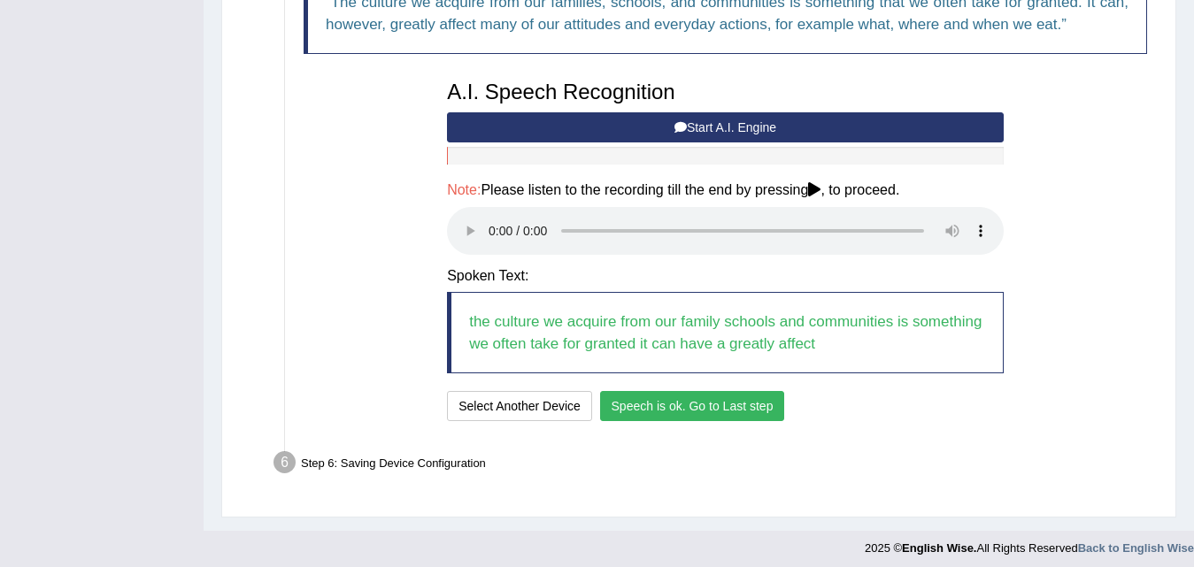
scroll to position [670, 0]
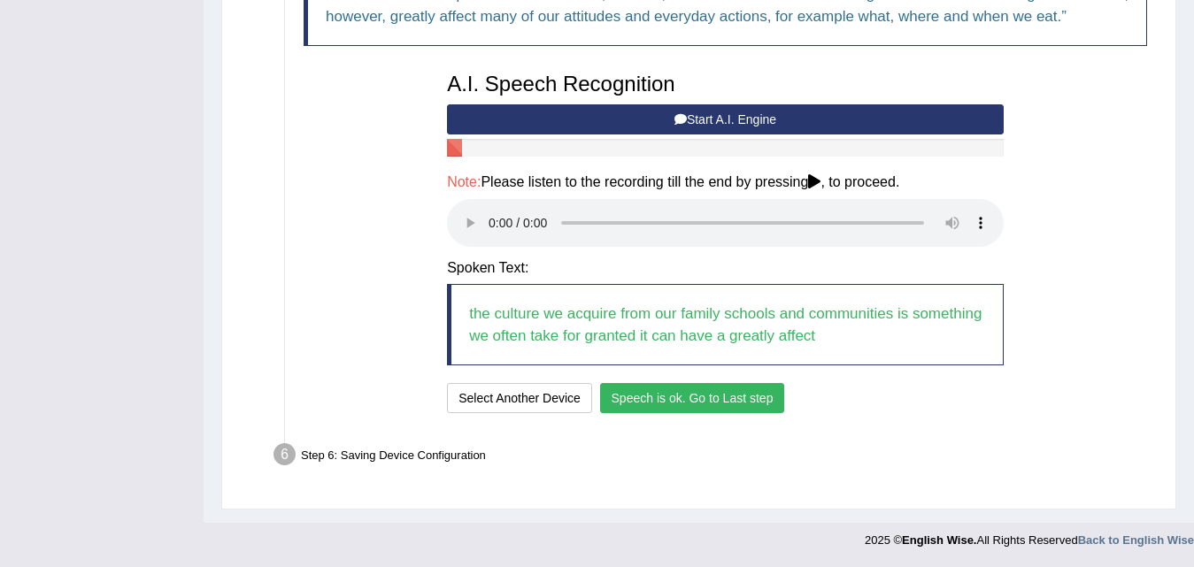
click at [669, 403] on button "Speech is ok. Go to Last step" at bounding box center [692, 398] width 185 height 30
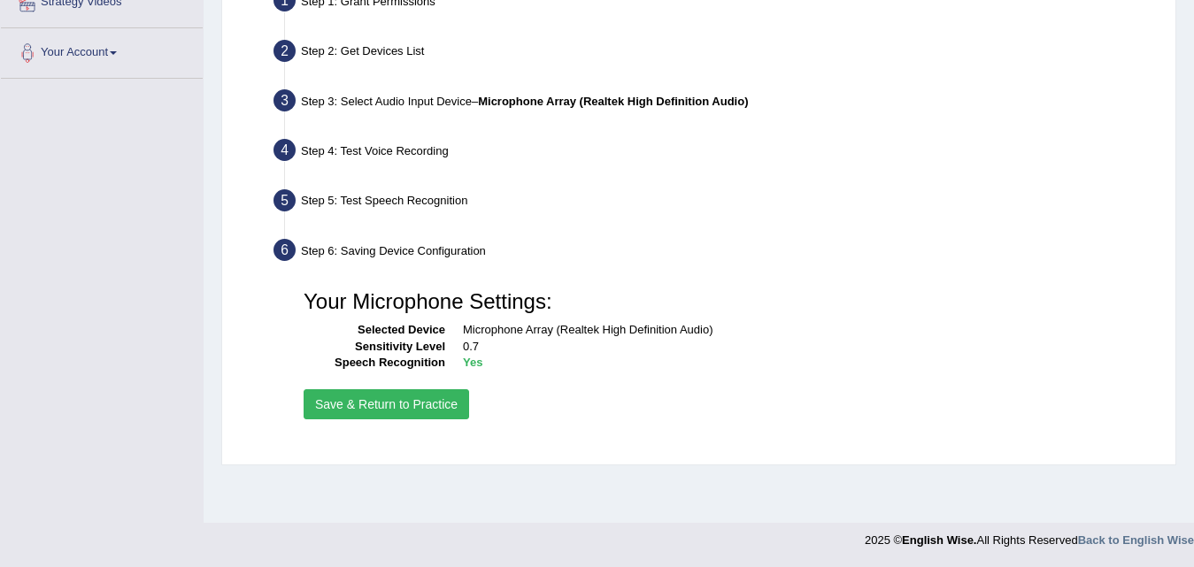
scroll to position [362, 0]
click at [367, 401] on button "Save & Return to Practice" at bounding box center [387, 405] width 166 height 30
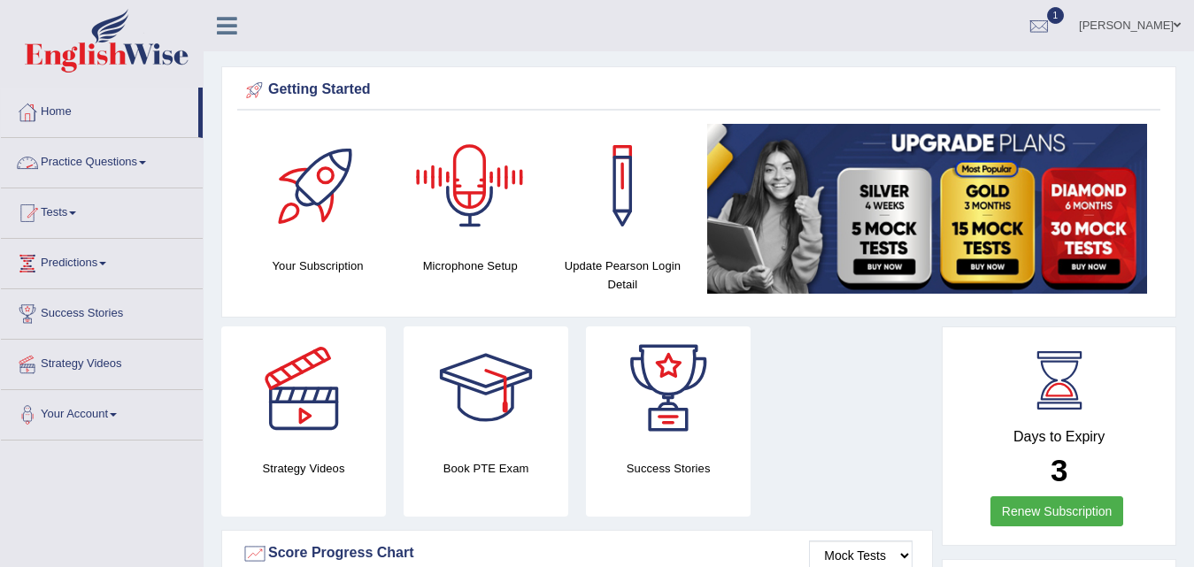
click at [112, 163] on link "Practice Questions" at bounding box center [102, 160] width 202 height 44
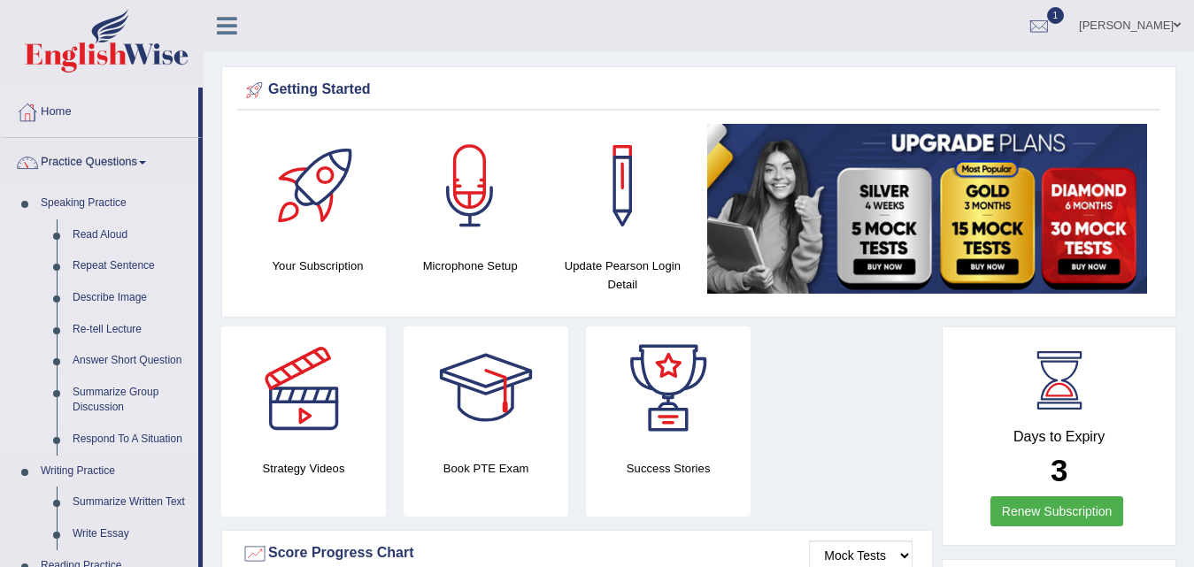
click at [114, 402] on link "Summarize Group Discussion" at bounding box center [132, 400] width 134 height 47
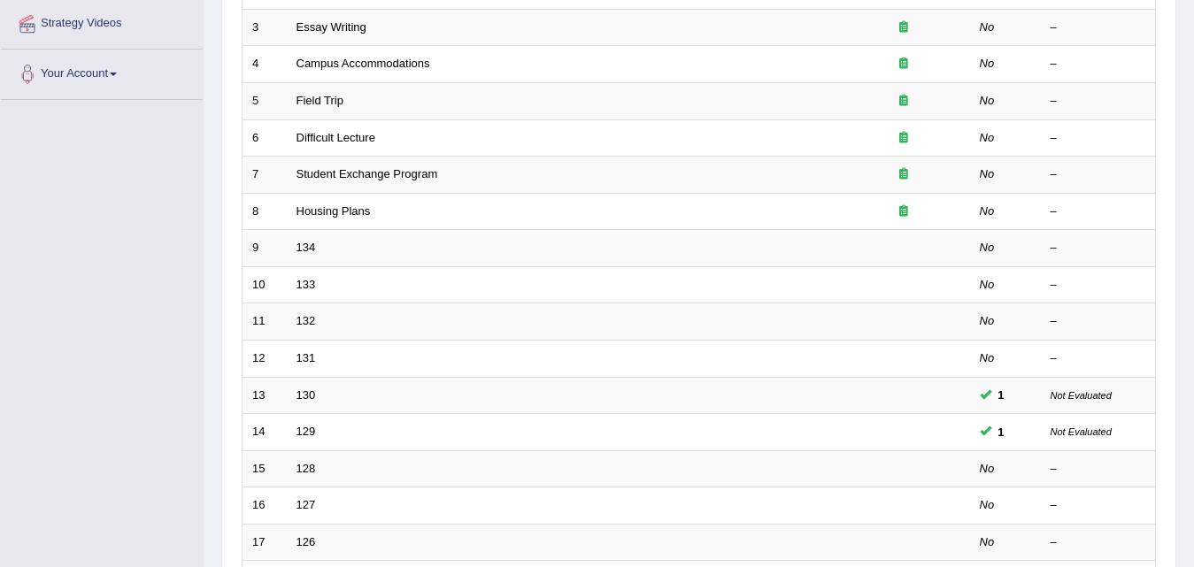
scroll to position [443, 0]
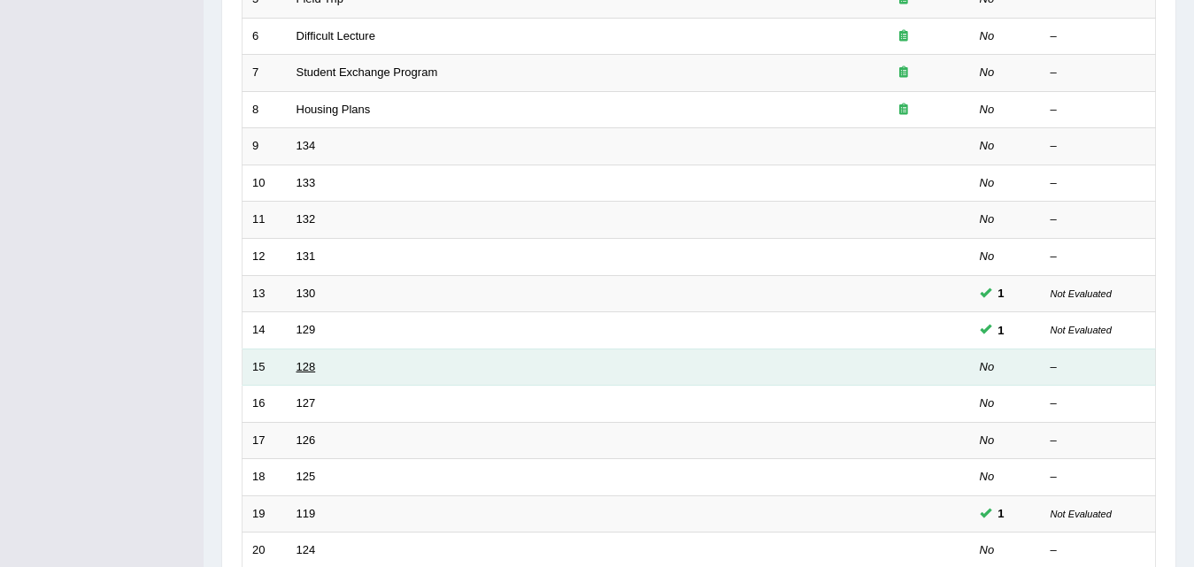
click at [311, 364] on link "128" at bounding box center [306, 366] width 19 height 13
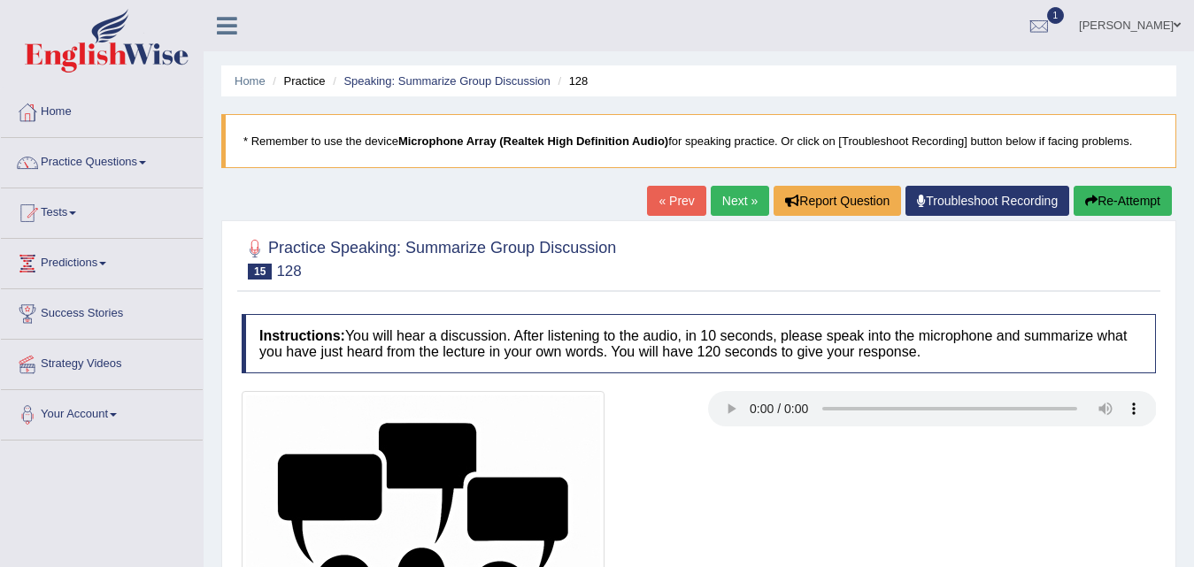
scroll to position [266, 0]
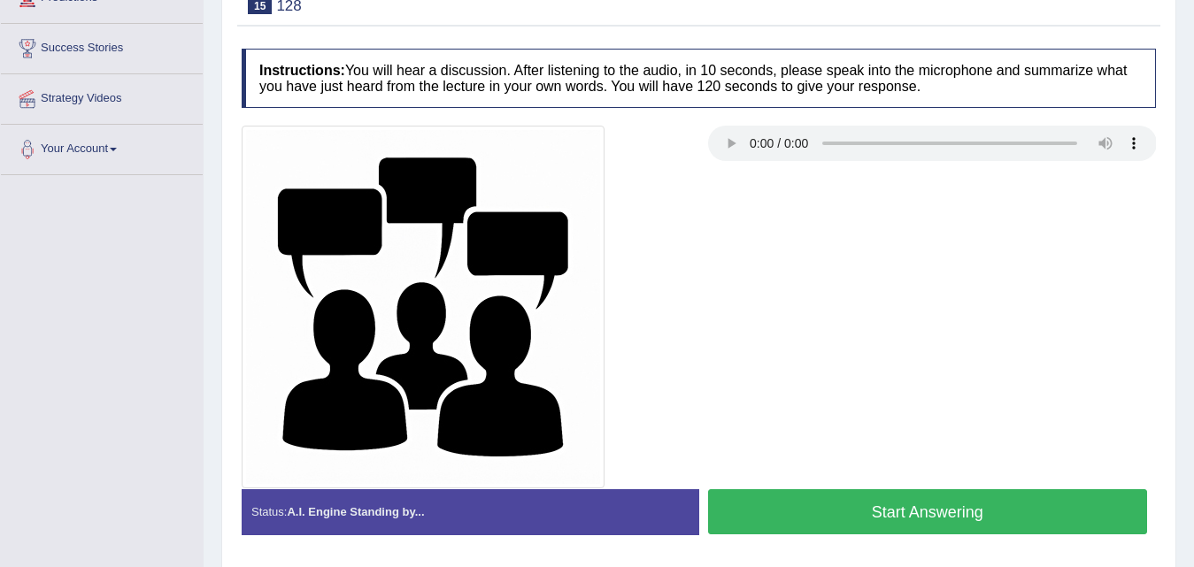
click at [876, 506] on button "Start Answering" at bounding box center [928, 512] width 440 height 45
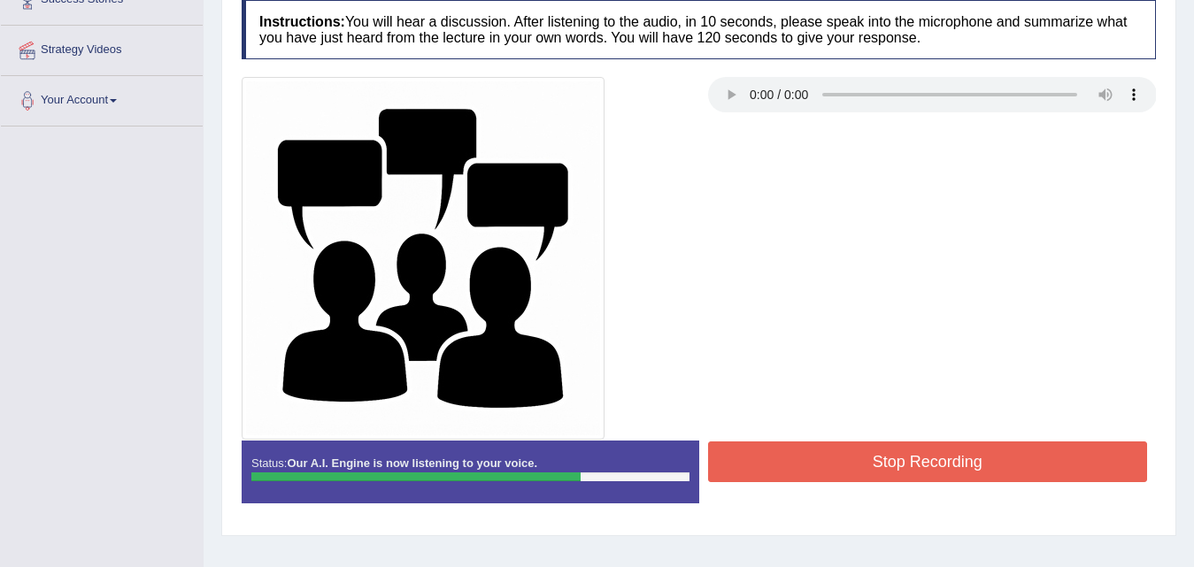
scroll to position [362, 0]
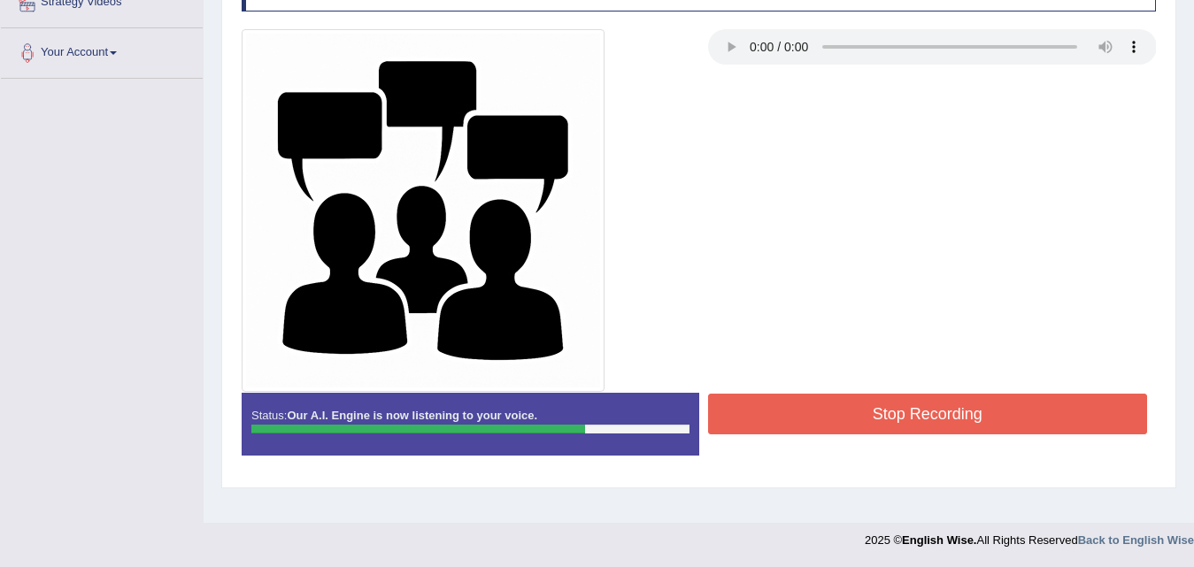
click at [892, 406] on button "Stop Recording" at bounding box center [928, 414] width 440 height 41
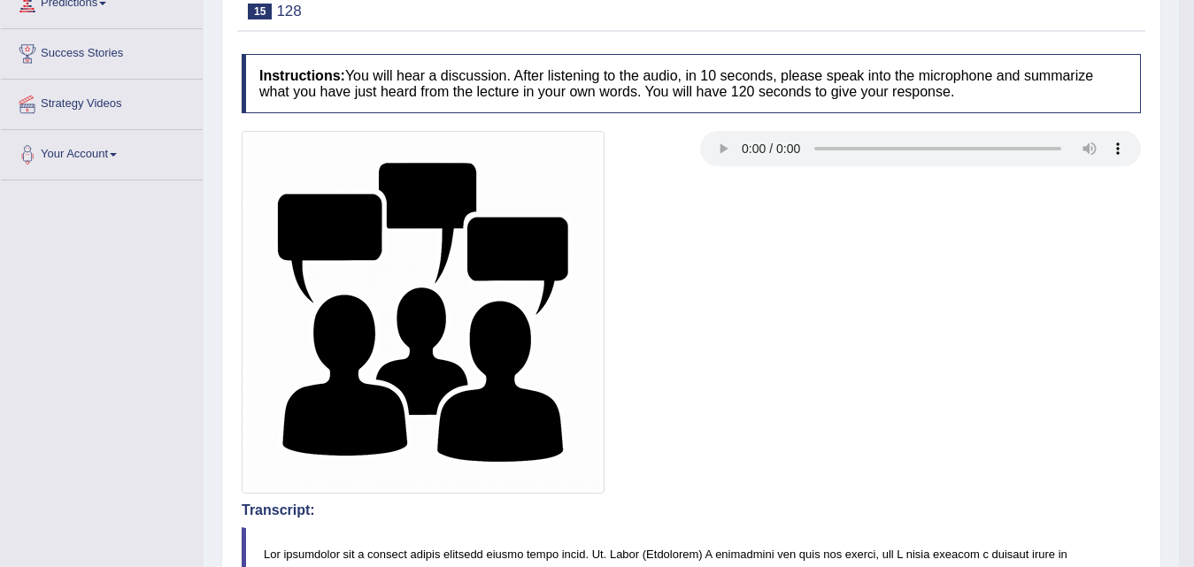
scroll to position [50, 0]
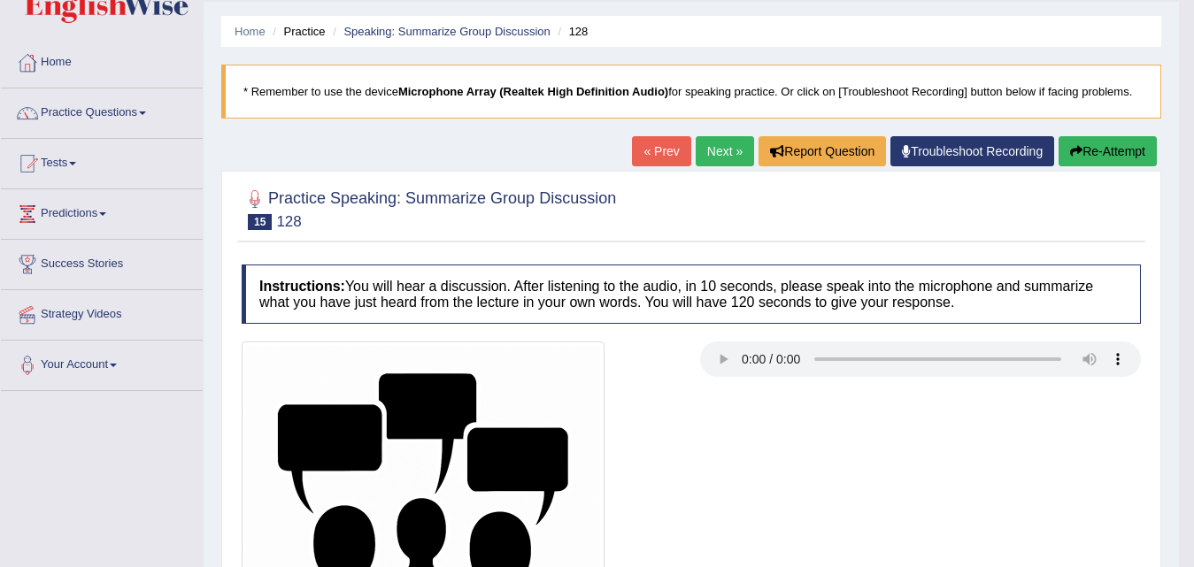
click at [734, 153] on link "Next »" at bounding box center [725, 151] width 58 height 30
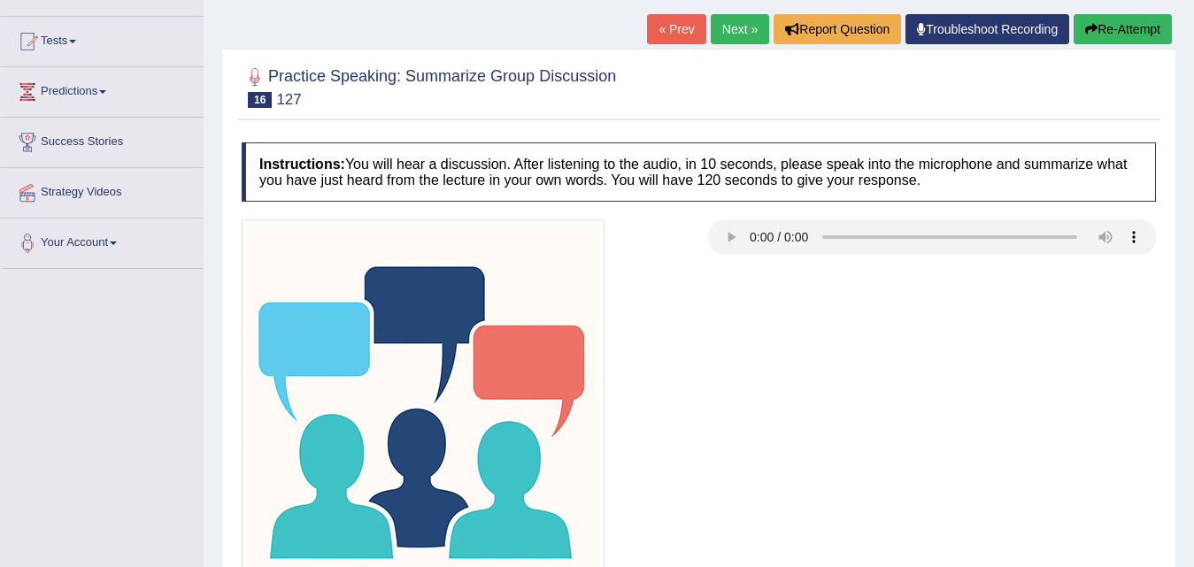
scroll to position [274, 0]
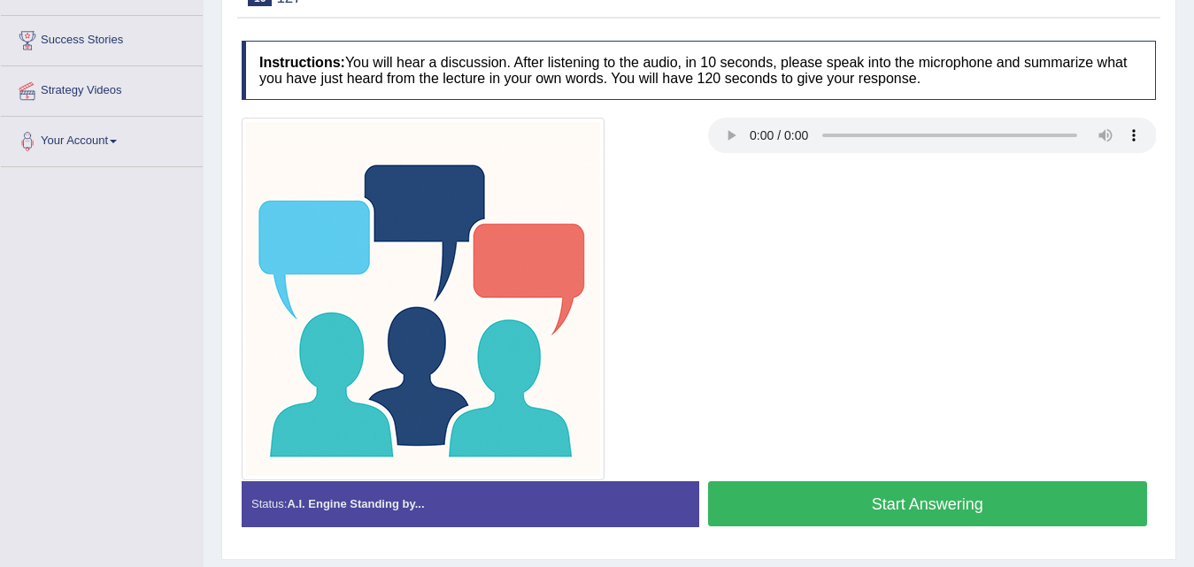
click at [793, 501] on button "Start Answering" at bounding box center [928, 504] width 440 height 45
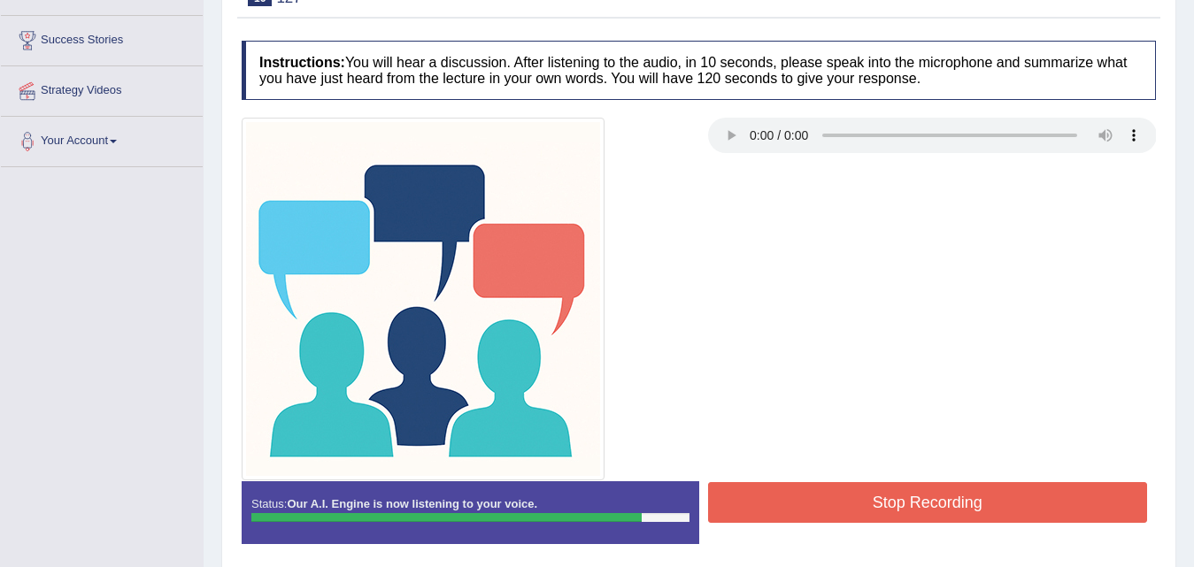
click at [807, 511] on button "Stop Recording" at bounding box center [928, 503] width 440 height 41
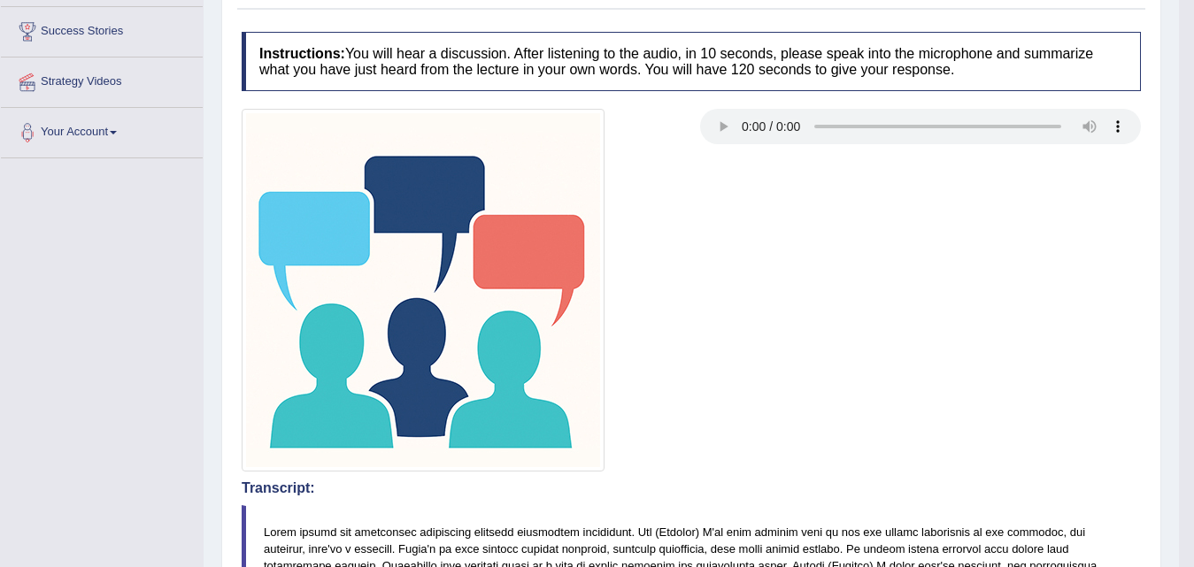
scroll to position [97, 0]
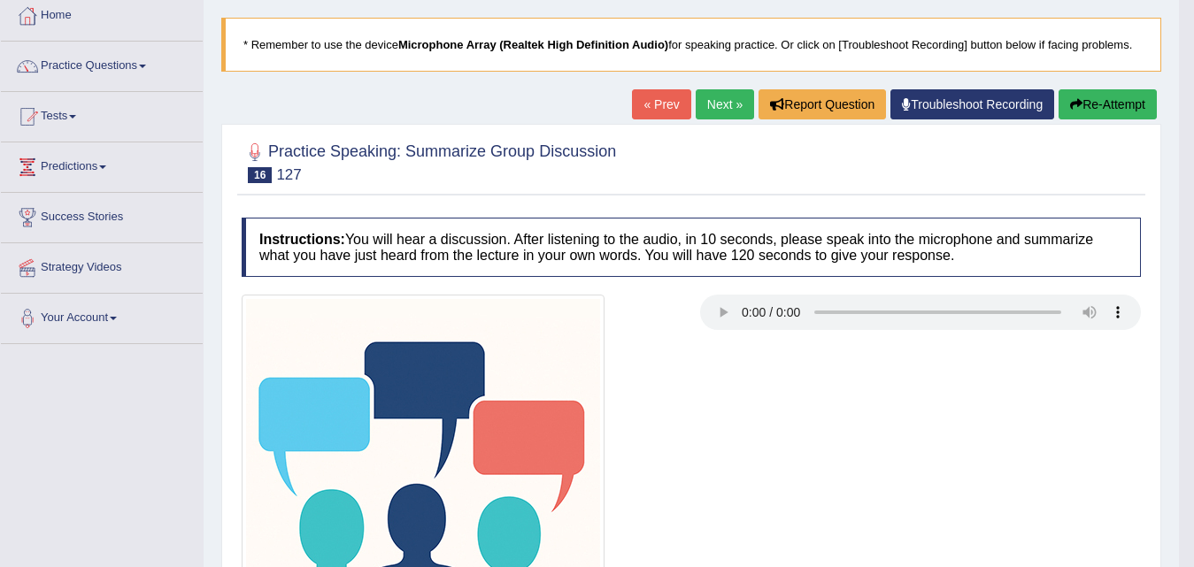
click at [722, 109] on link "Next »" at bounding box center [725, 104] width 58 height 30
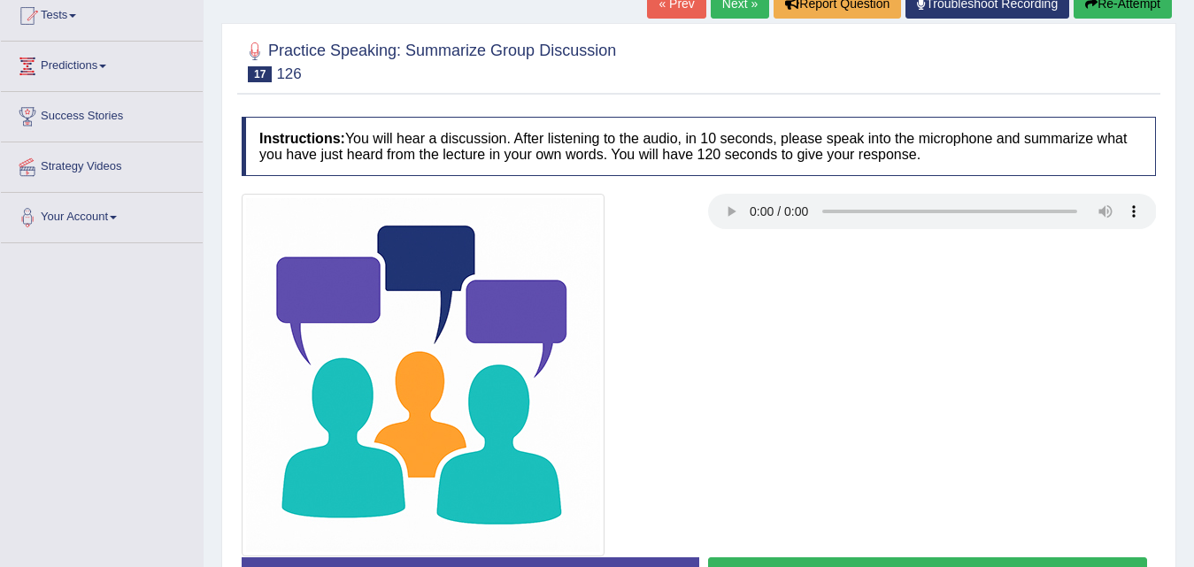
scroll to position [362, 0]
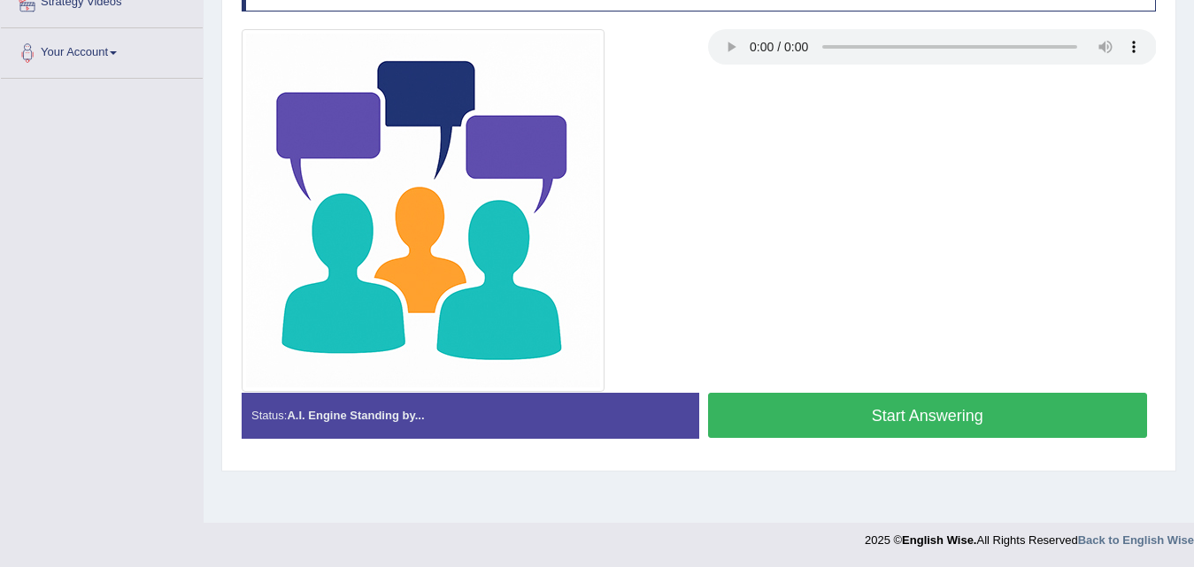
click at [796, 410] on button "Start Answering" at bounding box center [928, 415] width 440 height 45
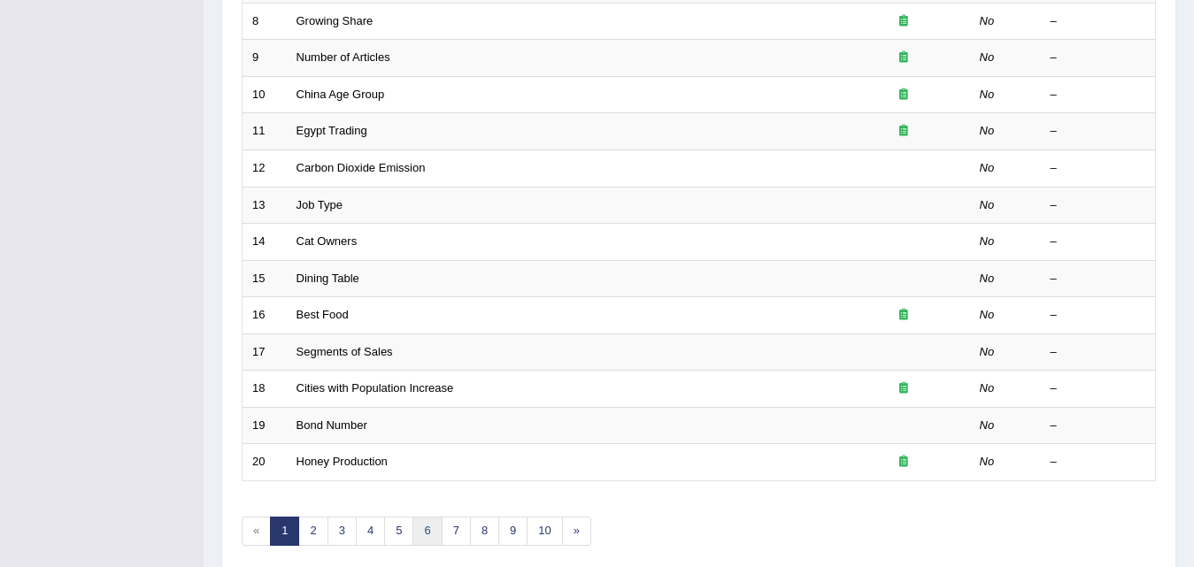
click at [428, 518] on link "6" at bounding box center [427, 531] width 29 height 29
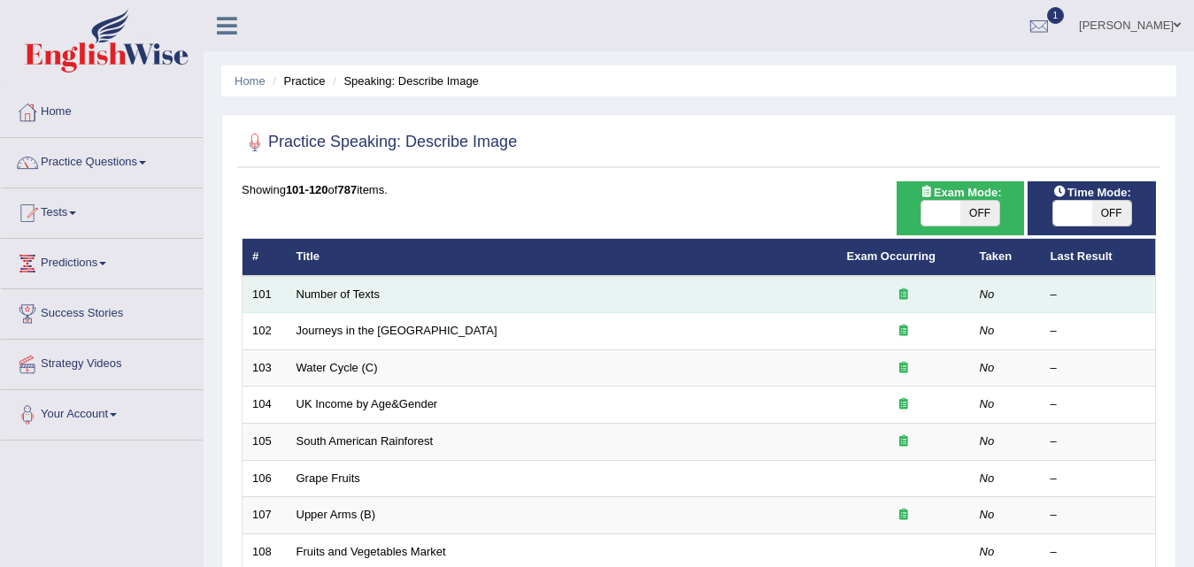
click at [337, 301] on td "Number of Texts" at bounding box center [562, 294] width 551 height 37
click at [336, 291] on link "Number of Texts" at bounding box center [338, 294] width 83 height 13
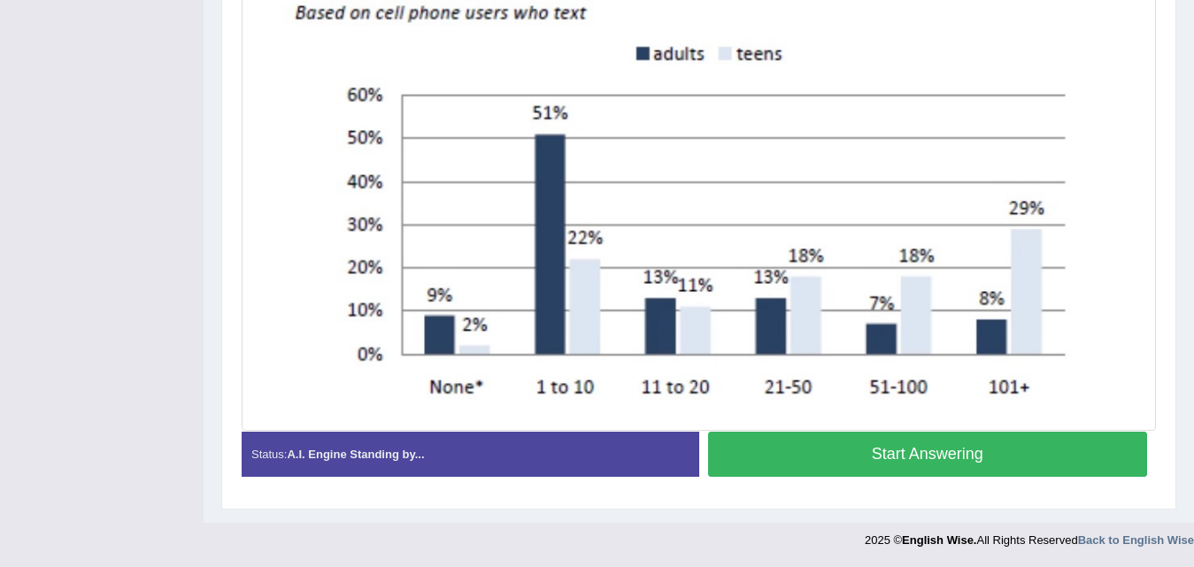
scroll to position [436, 0]
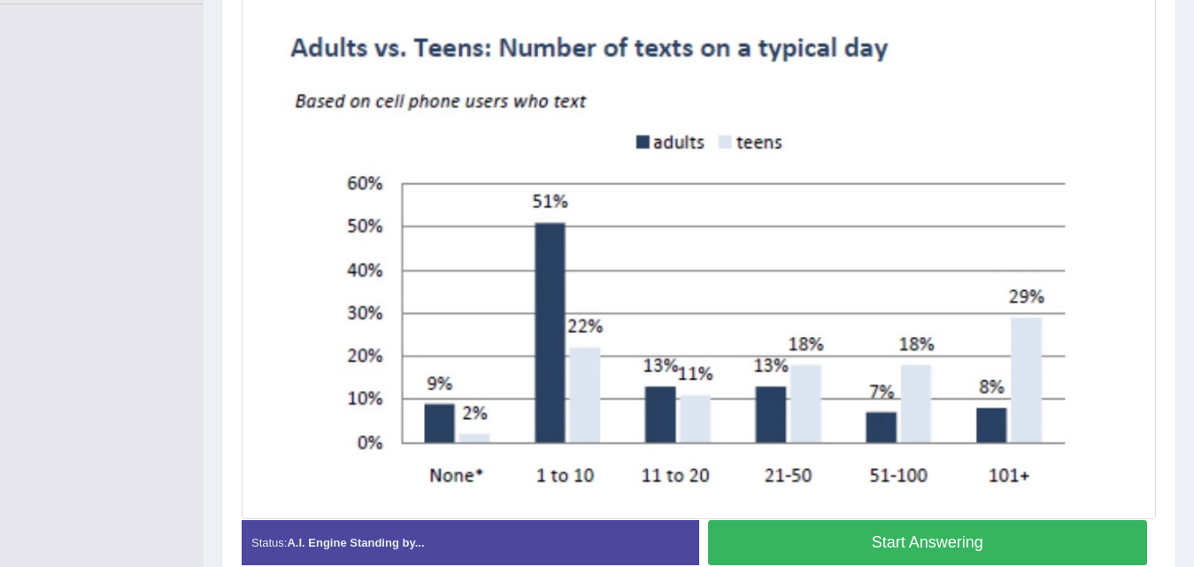
click at [915, 545] on button "Start Answering" at bounding box center [928, 543] width 440 height 45
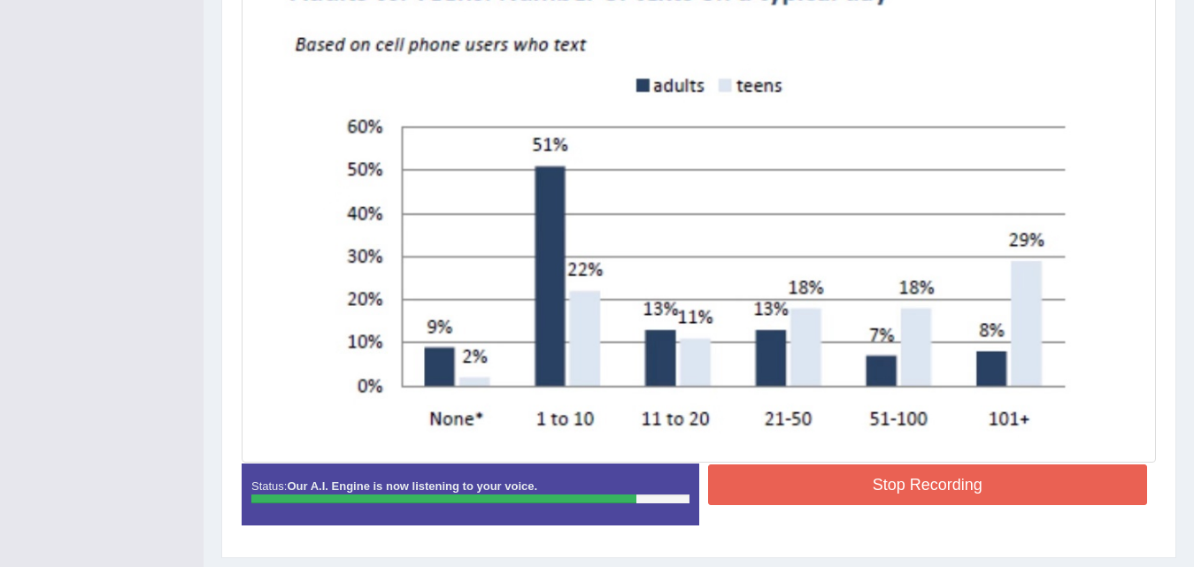
scroll to position [525, 0]
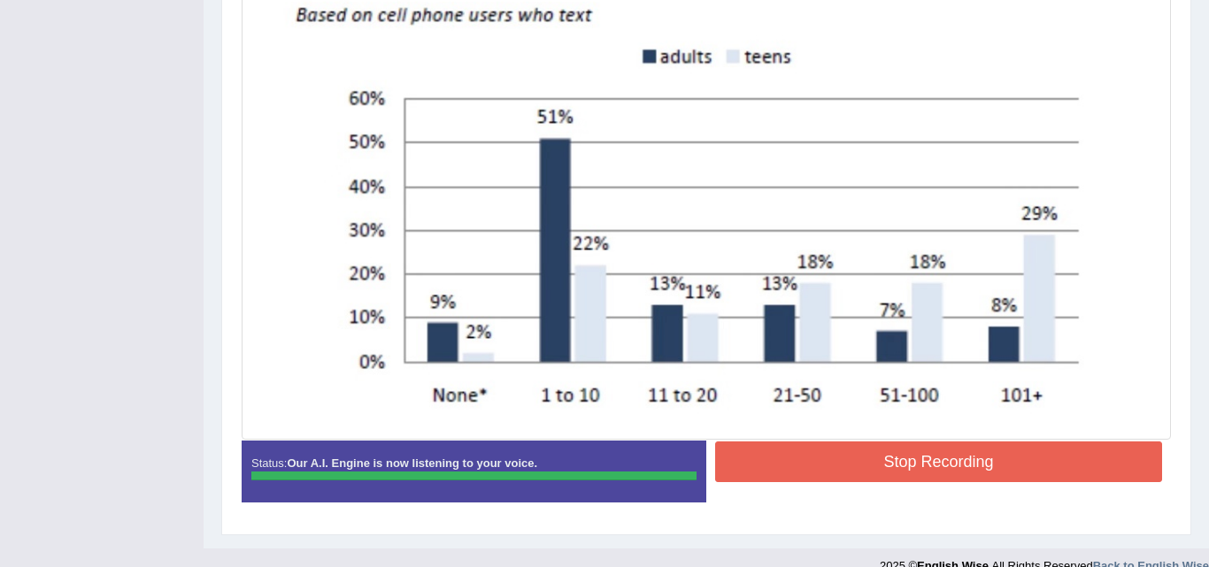
click at [800, 448] on div "Instructions: Look at the image below. In 25 seconds, please speak into the mic…" at bounding box center [706, 152] width 938 height 745
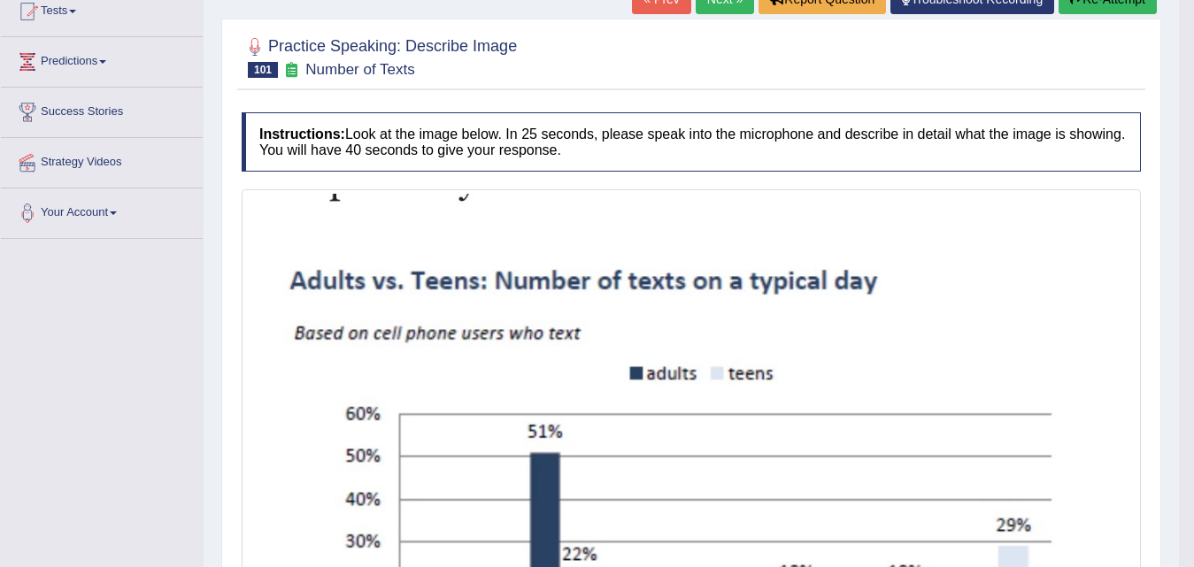
scroll to position [182, 0]
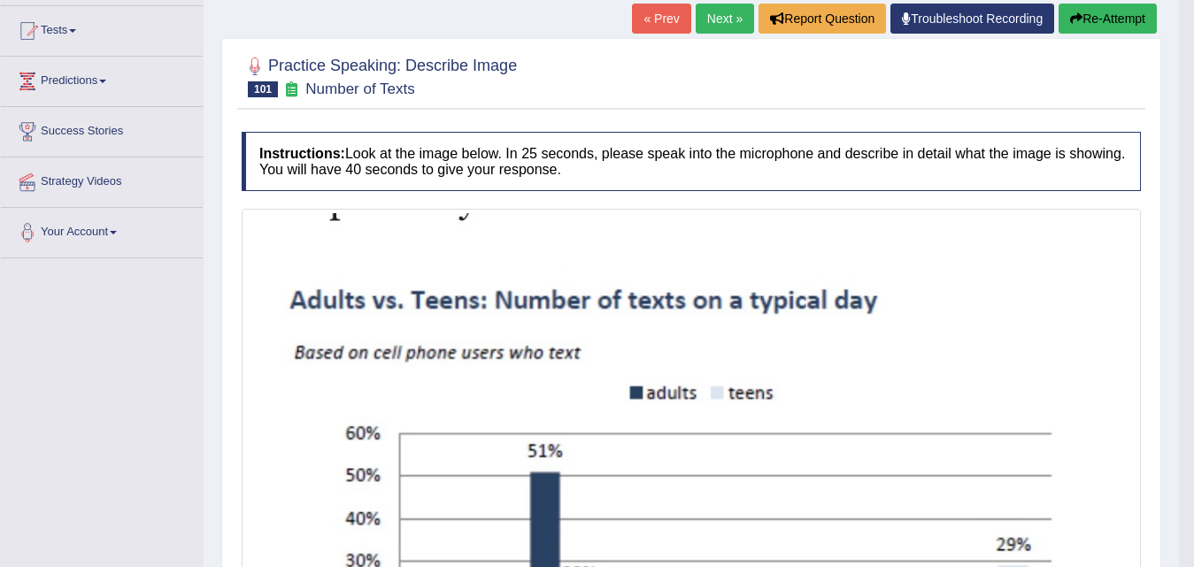
click at [715, 20] on link "Next »" at bounding box center [725, 19] width 58 height 30
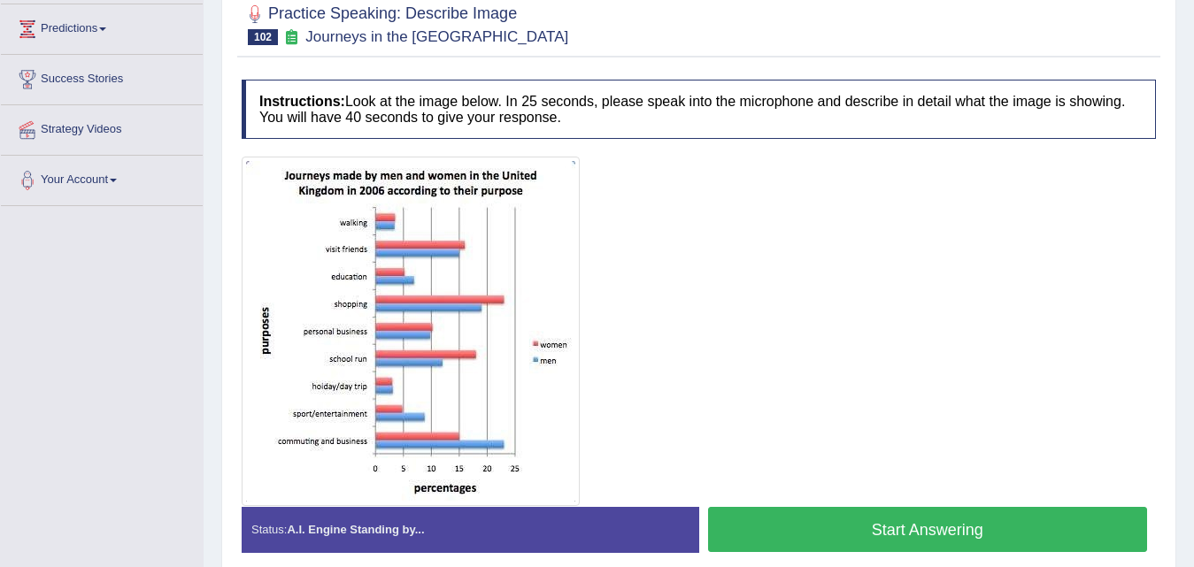
scroll to position [266, 0]
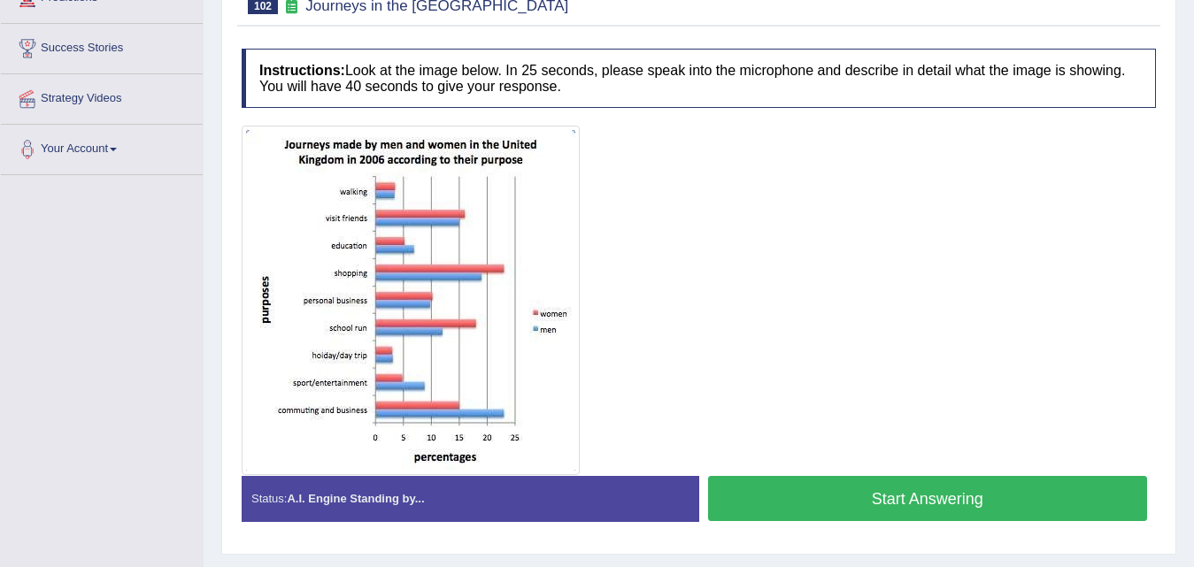
click at [815, 477] on button "Start Answering" at bounding box center [928, 498] width 440 height 45
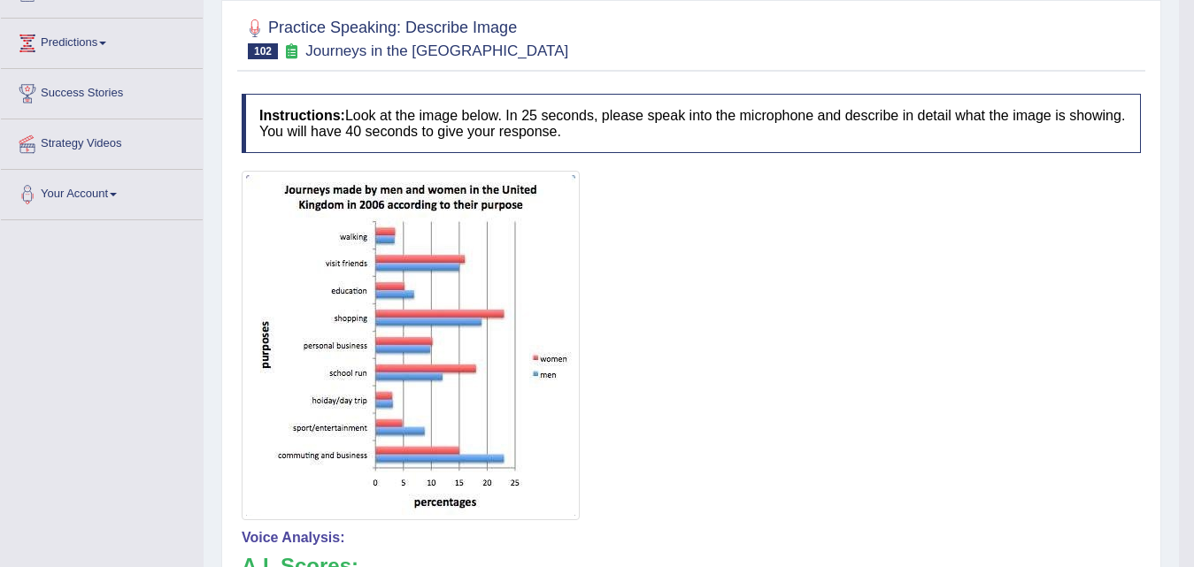
scroll to position [177, 0]
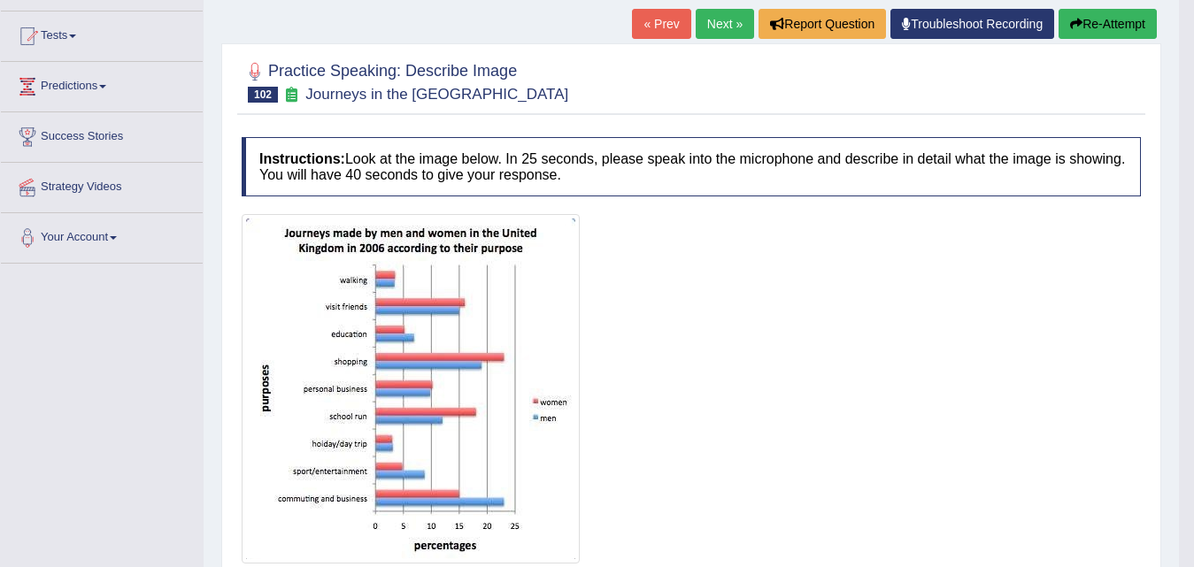
click at [1074, 28] on icon "button" at bounding box center [1076, 24] width 12 height 12
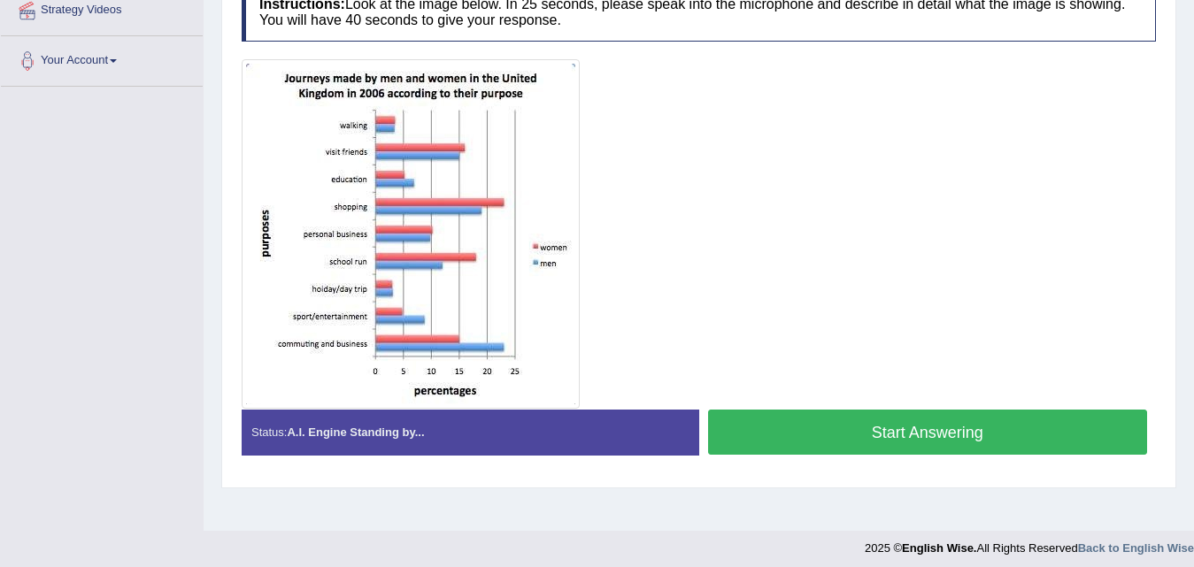
scroll to position [266, 0]
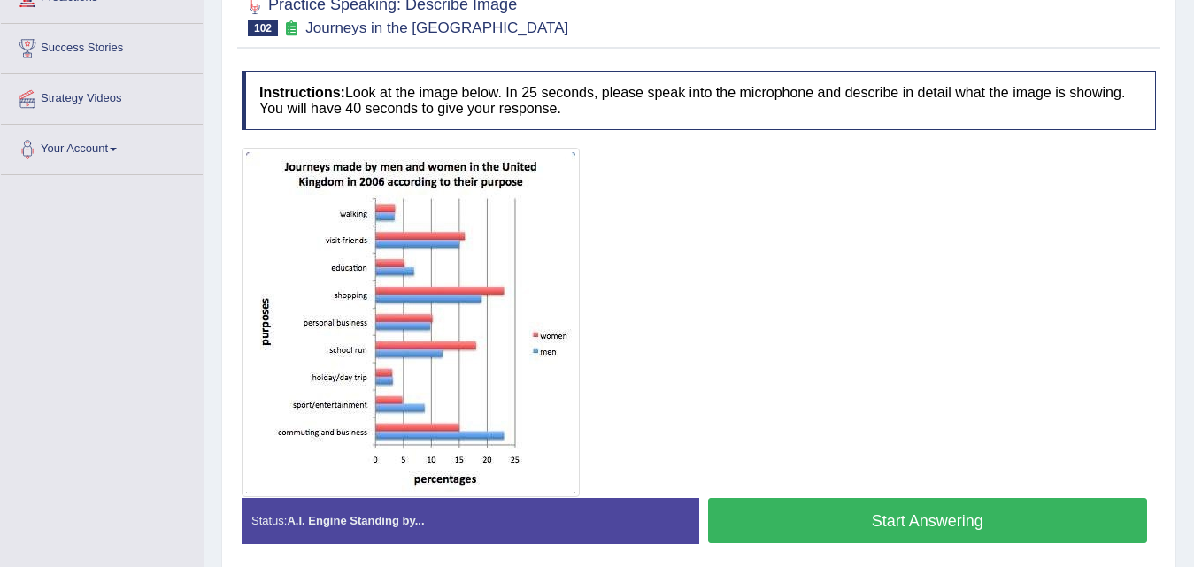
click at [857, 513] on button "Start Answering" at bounding box center [928, 520] width 440 height 45
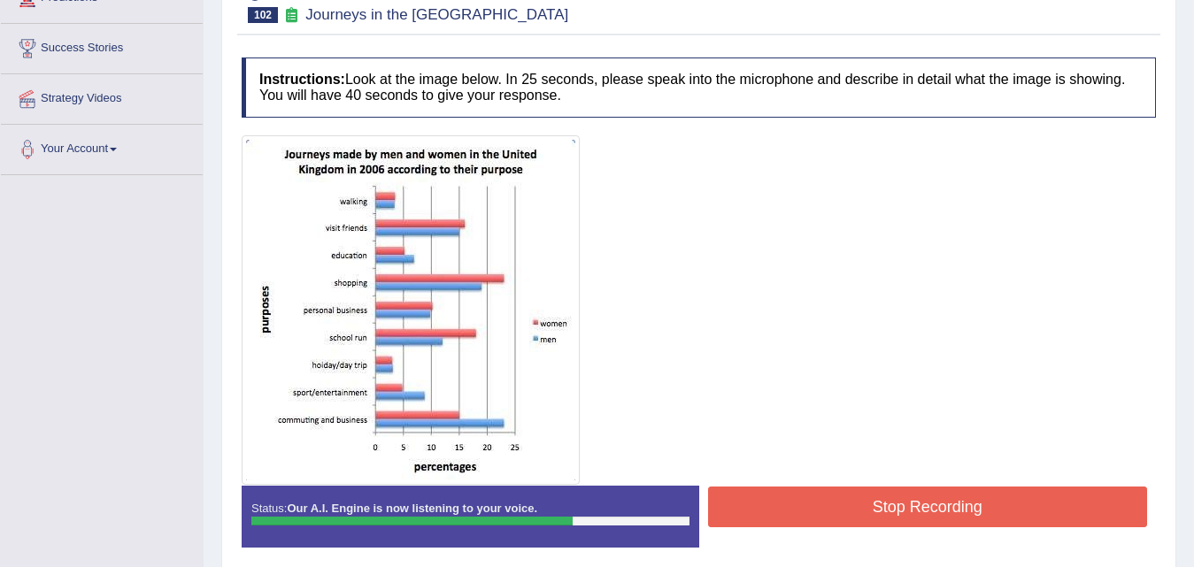
scroll to position [354, 0]
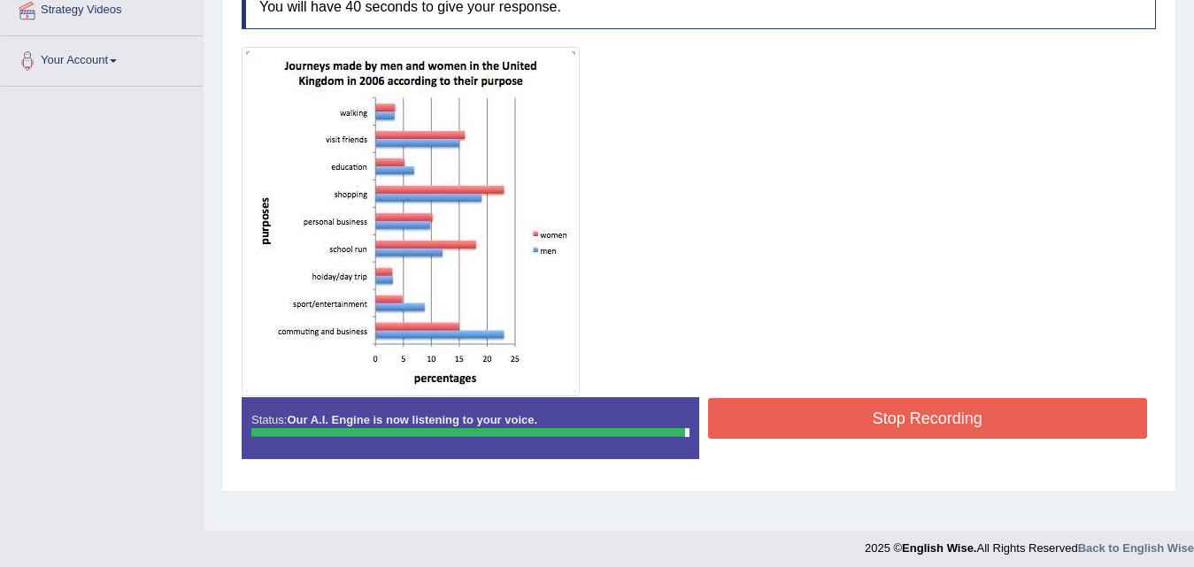
click at [840, 410] on button "Stop Recording" at bounding box center [928, 418] width 440 height 41
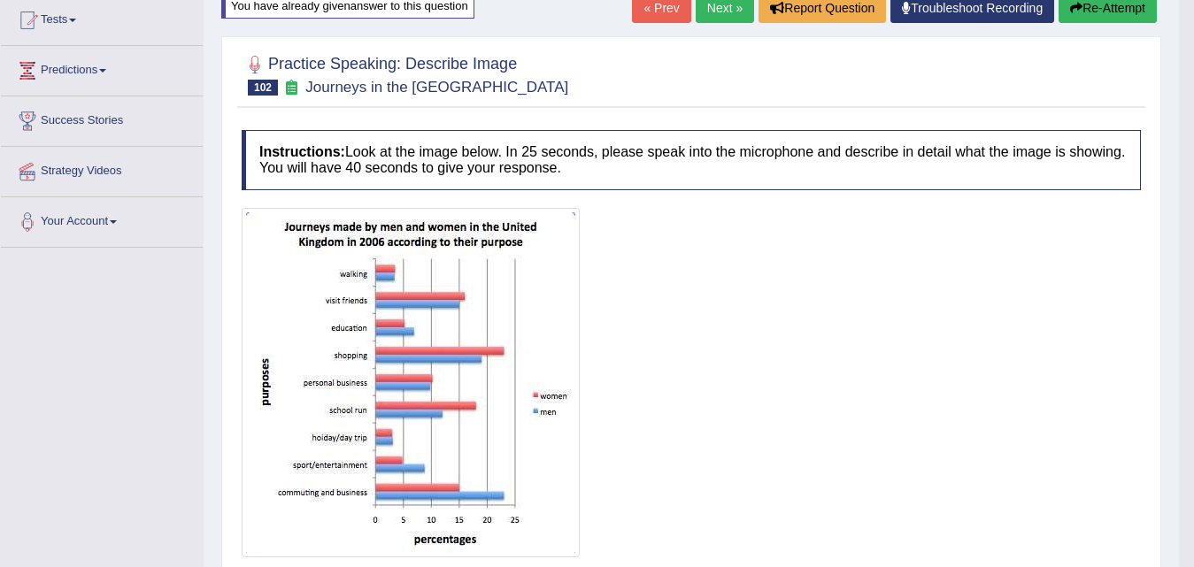
scroll to position [177, 0]
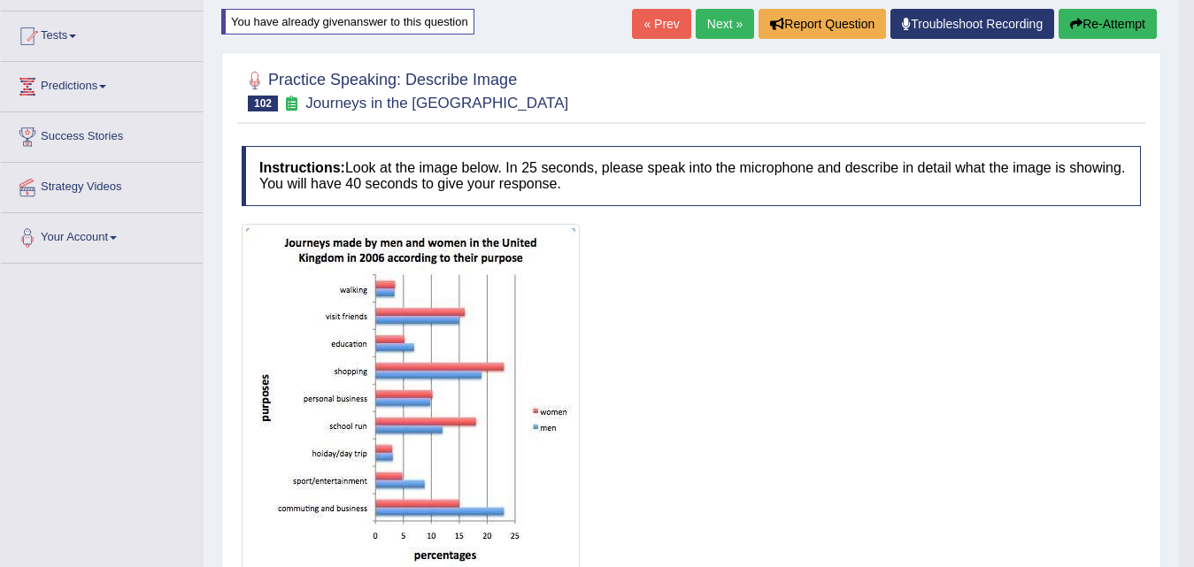
click at [1112, 27] on button "Re-Attempt" at bounding box center [1108, 24] width 98 height 30
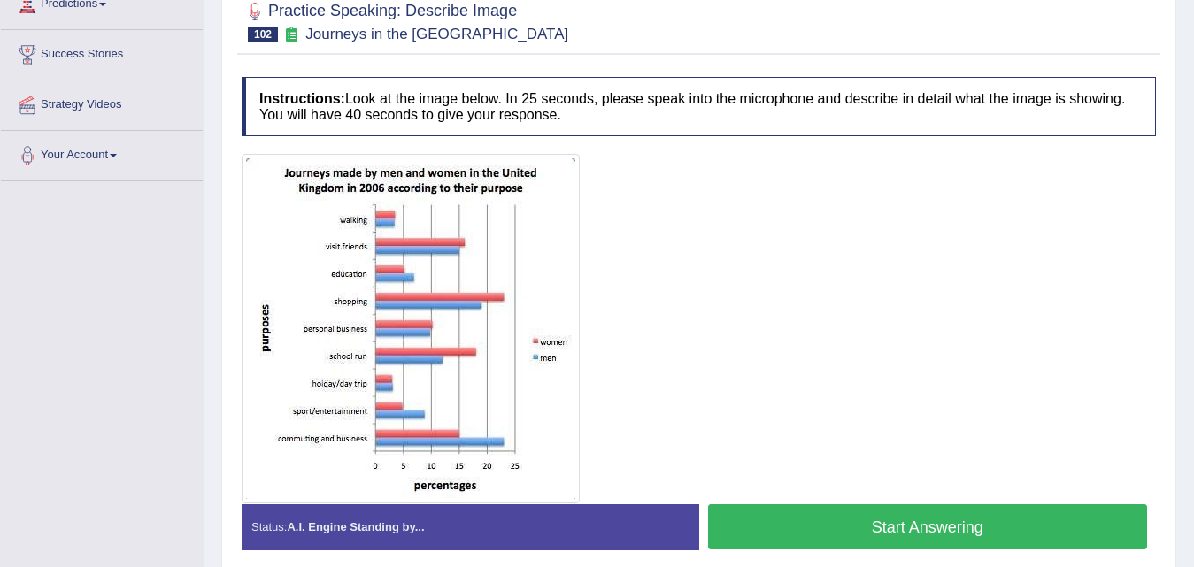
scroll to position [354, 0]
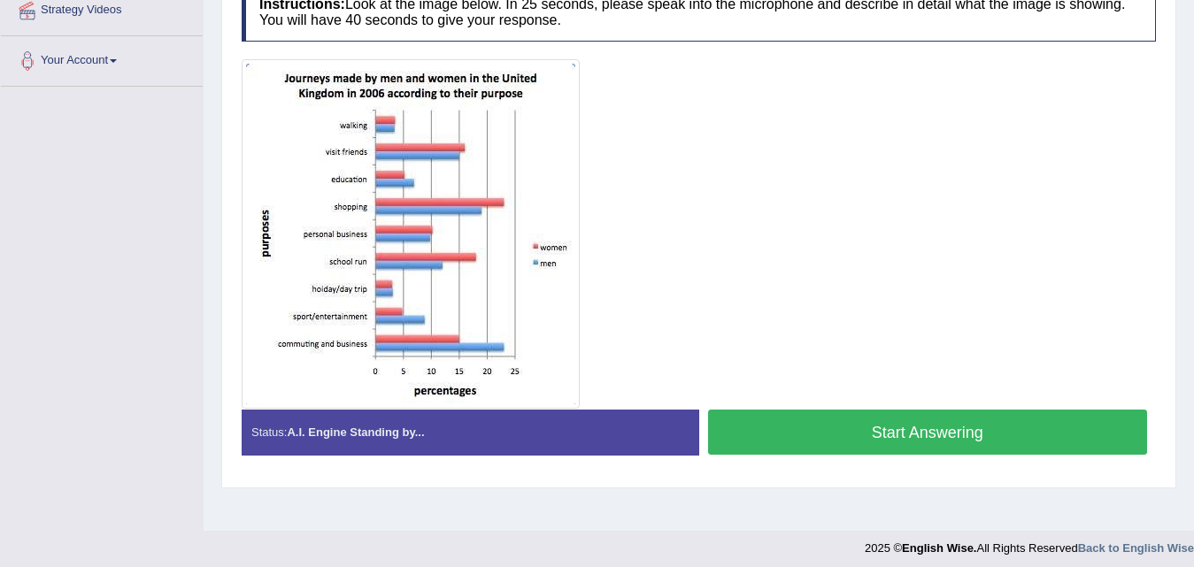
click at [815, 436] on button "Start Answering" at bounding box center [928, 432] width 440 height 45
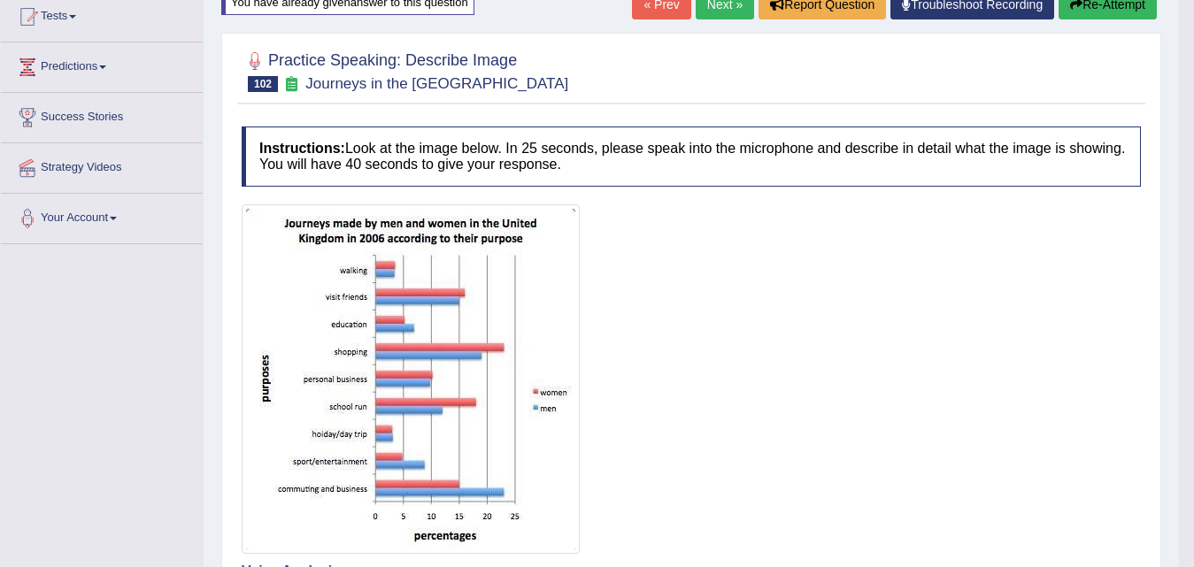
scroll to position [0, 0]
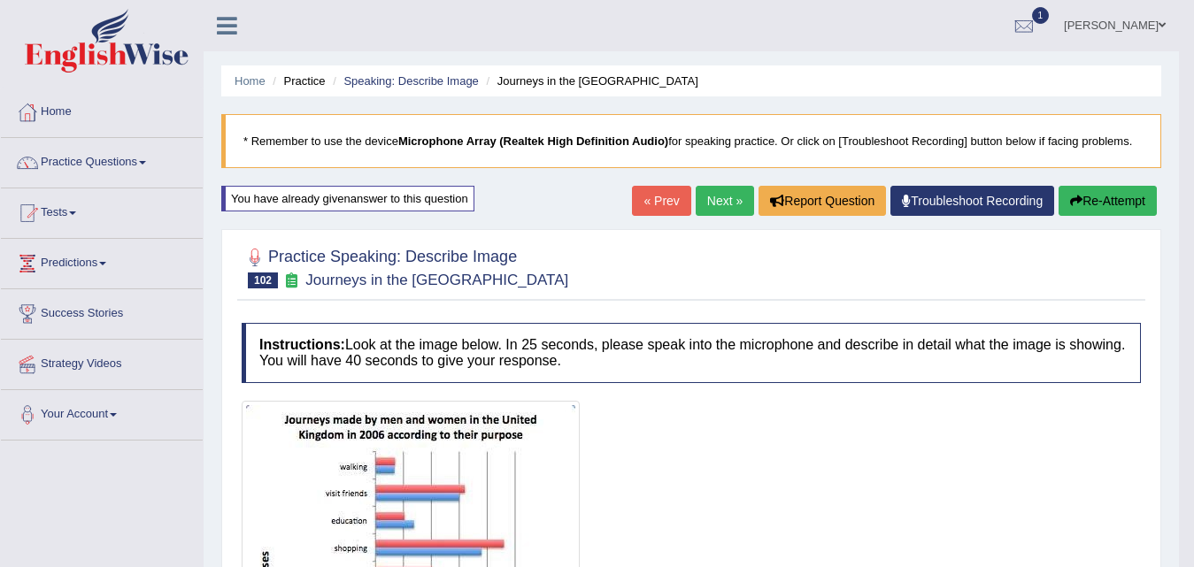
click at [1118, 197] on button "Re-Attempt" at bounding box center [1108, 201] width 98 height 30
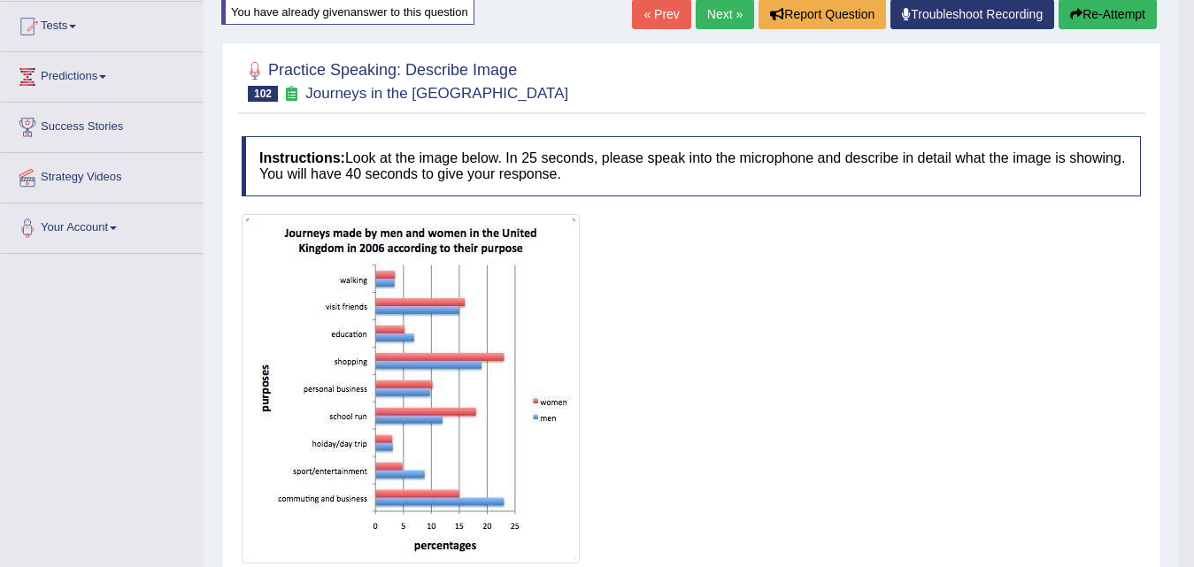
scroll to position [436, 0]
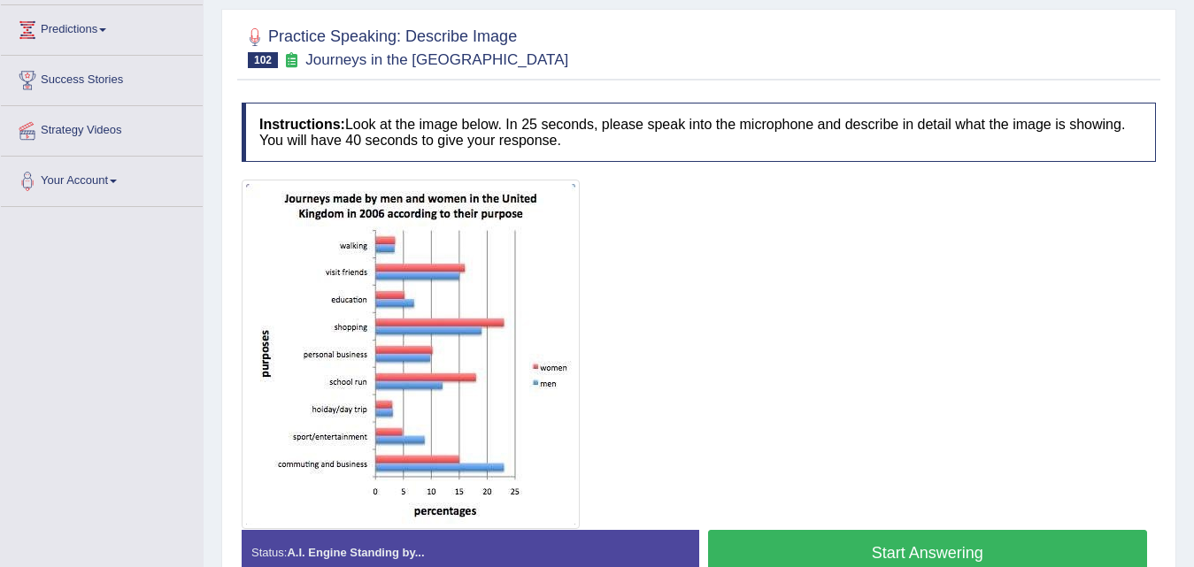
scroll to position [266, 0]
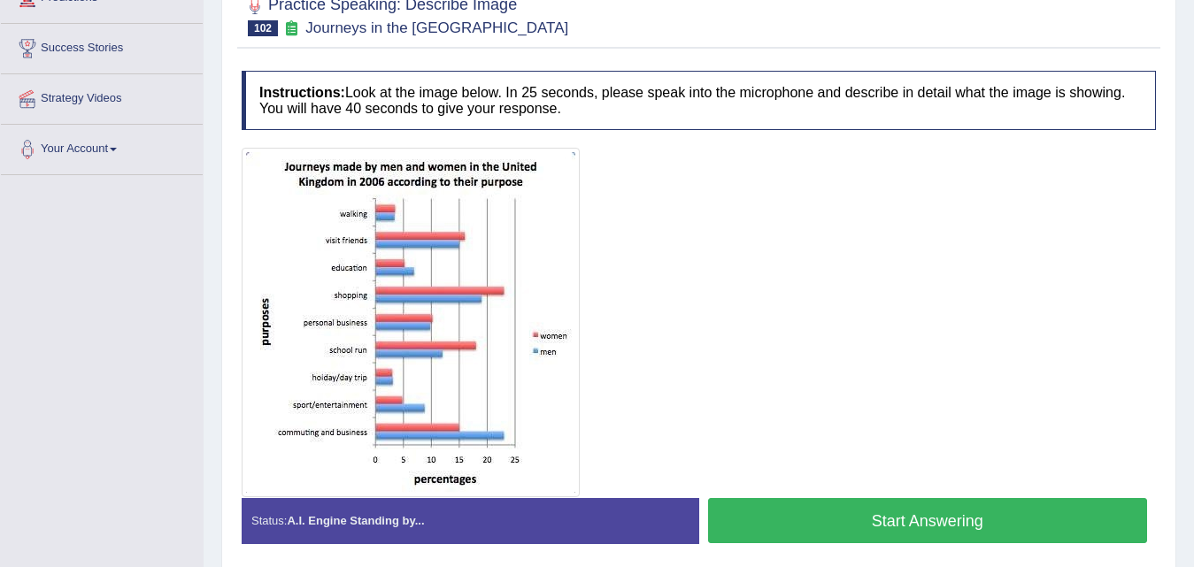
click at [813, 521] on button "Start Answering" at bounding box center [928, 520] width 440 height 45
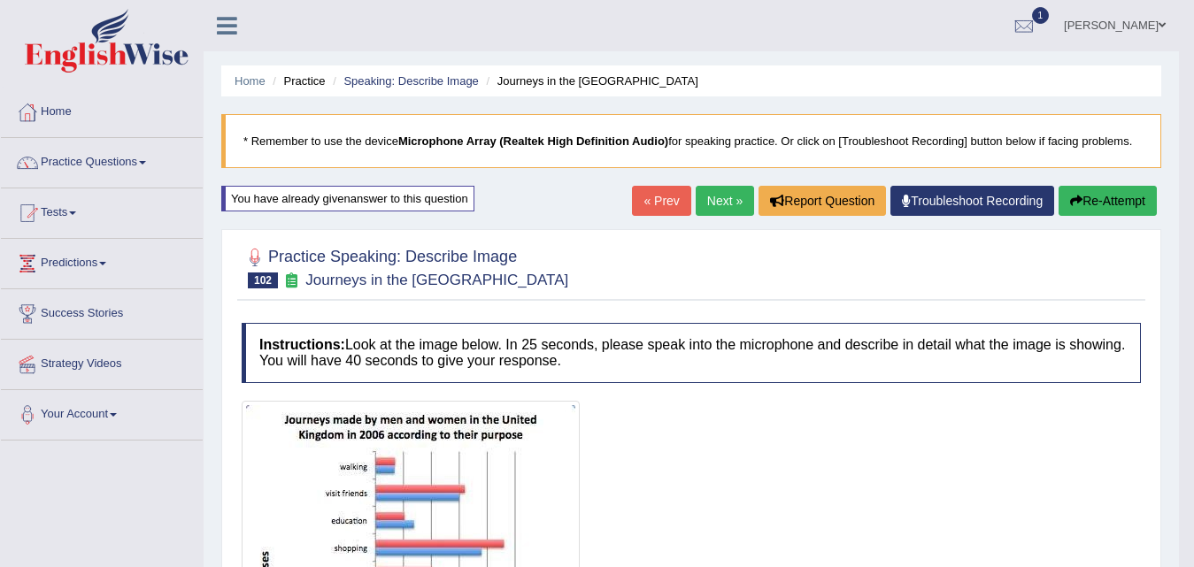
scroll to position [89, 0]
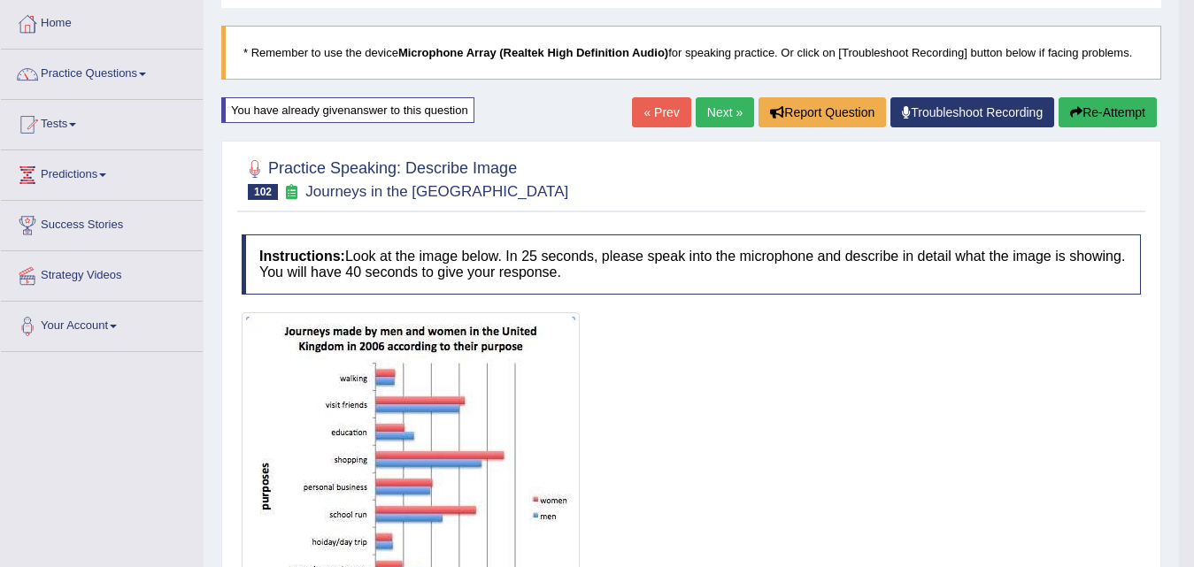
click at [1119, 125] on button "Re-Attempt" at bounding box center [1108, 112] width 98 height 30
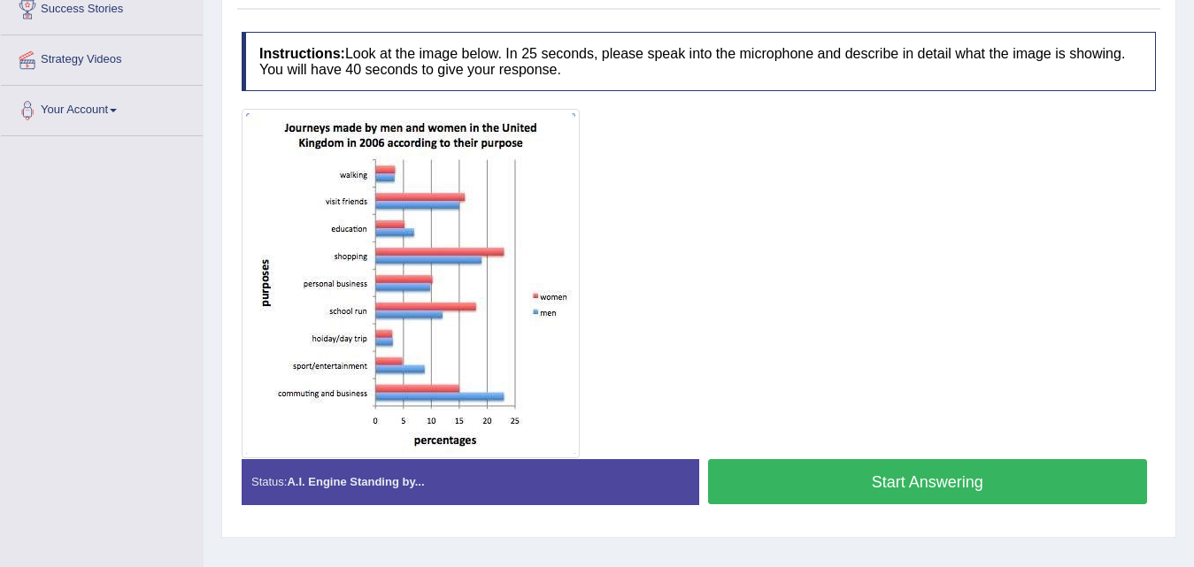
scroll to position [274, 0]
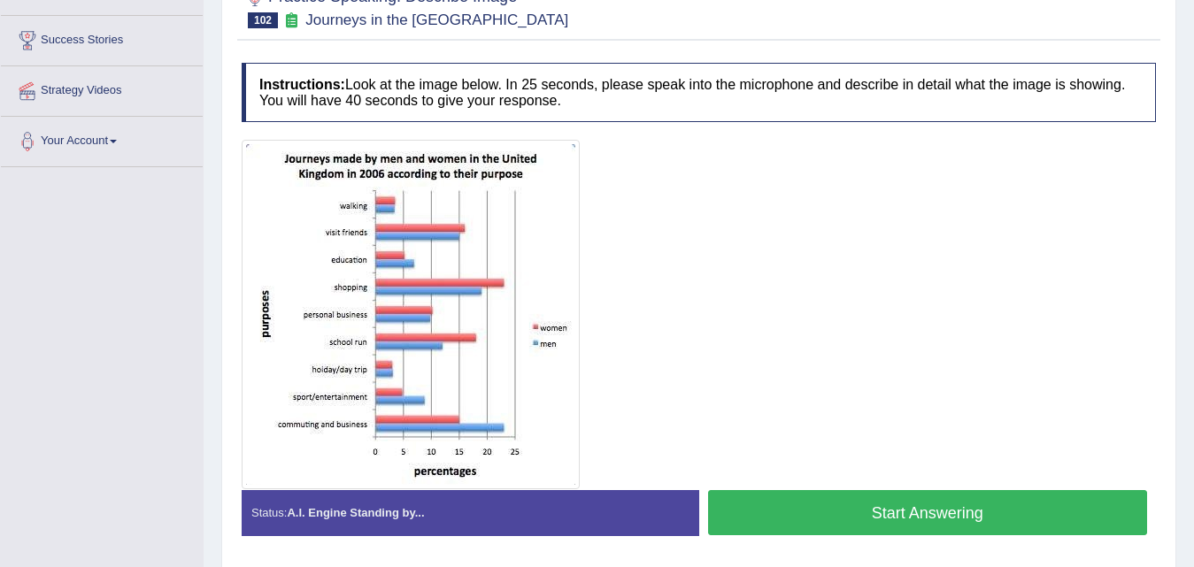
click at [851, 496] on button "Start Answering" at bounding box center [928, 512] width 440 height 45
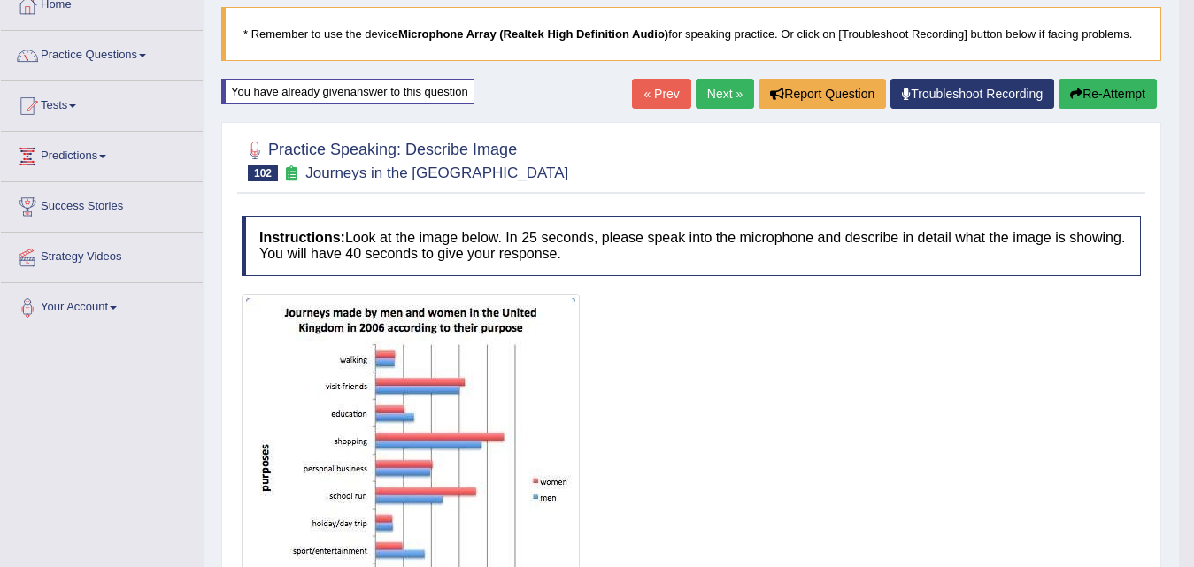
scroll to position [0, 0]
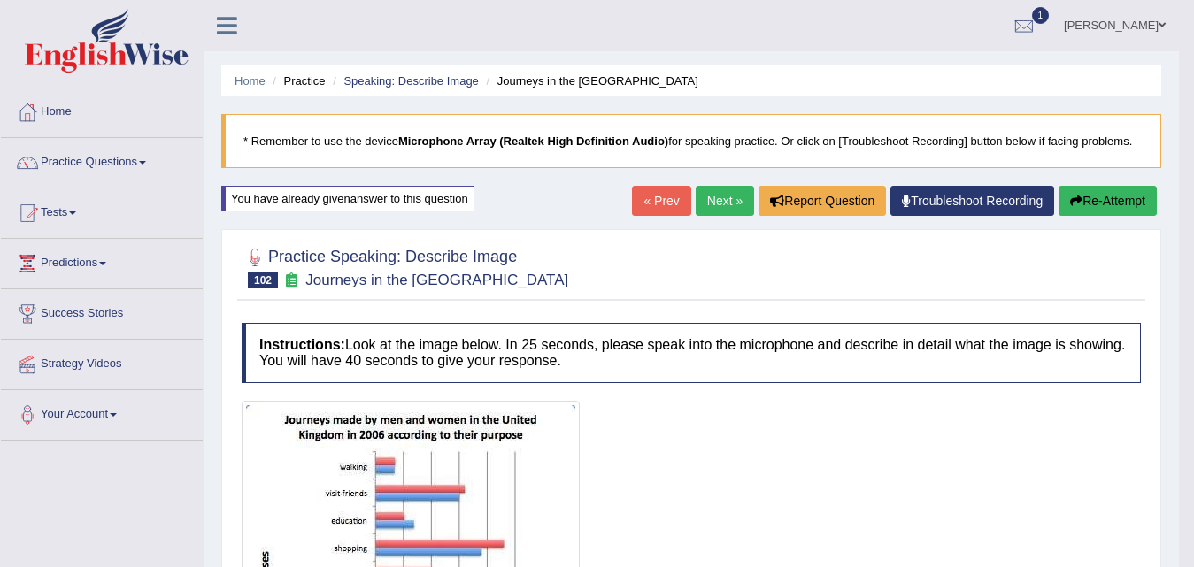
click at [724, 210] on link "Next »" at bounding box center [725, 201] width 58 height 30
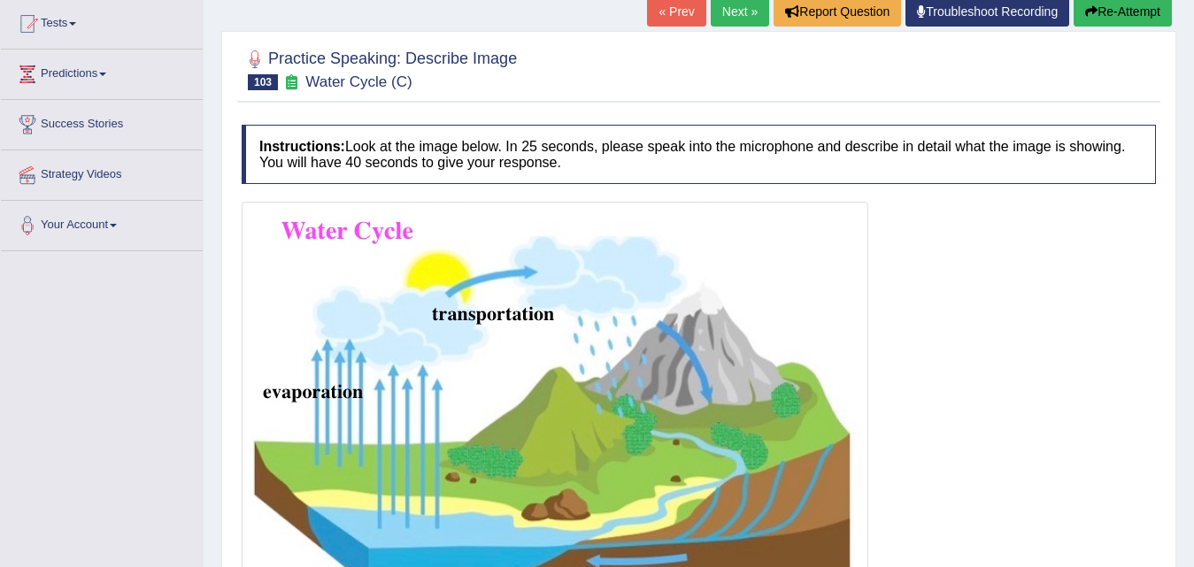
scroll to position [367, 0]
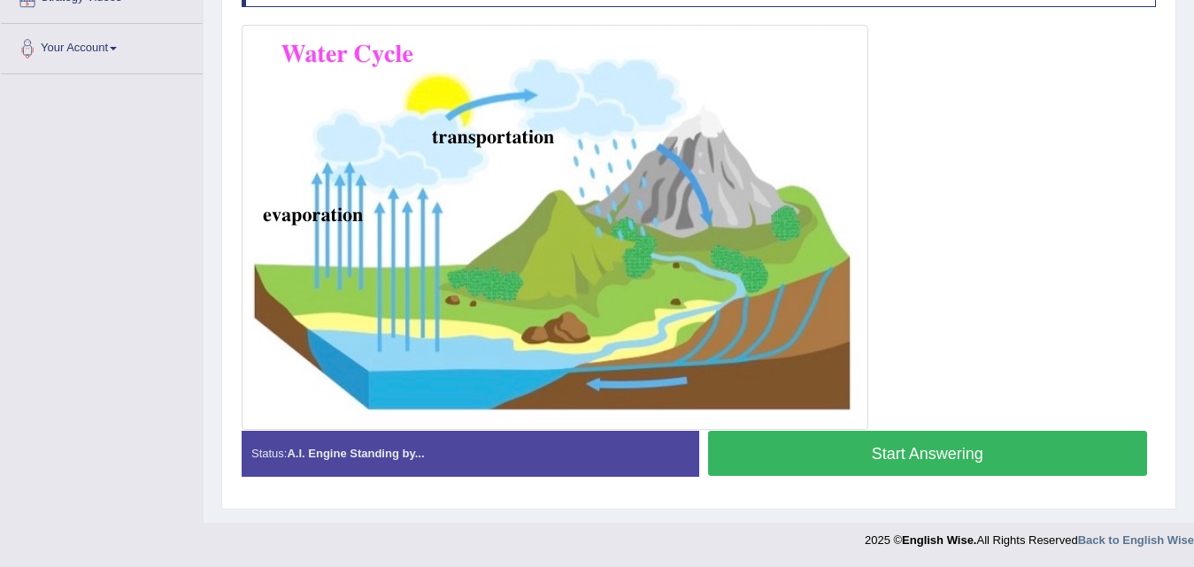
click at [863, 462] on button "Start Answering" at bounding box center [928, 453] width 440 height 45
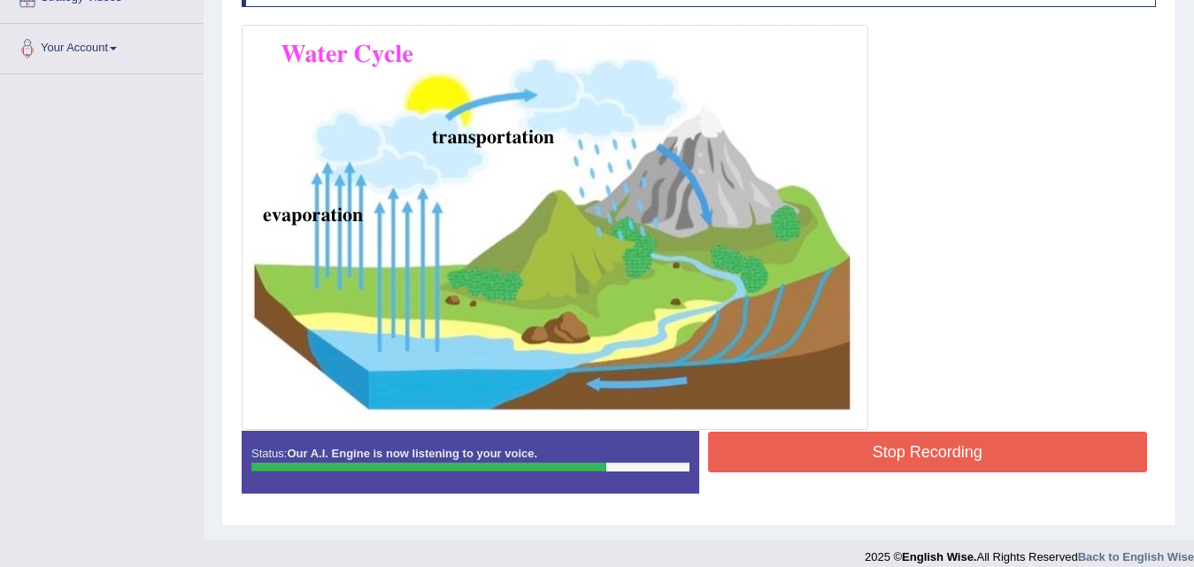
click at [861, 462] on button "Stop Recording" at bounding box center [928, 452] width 440 height 41
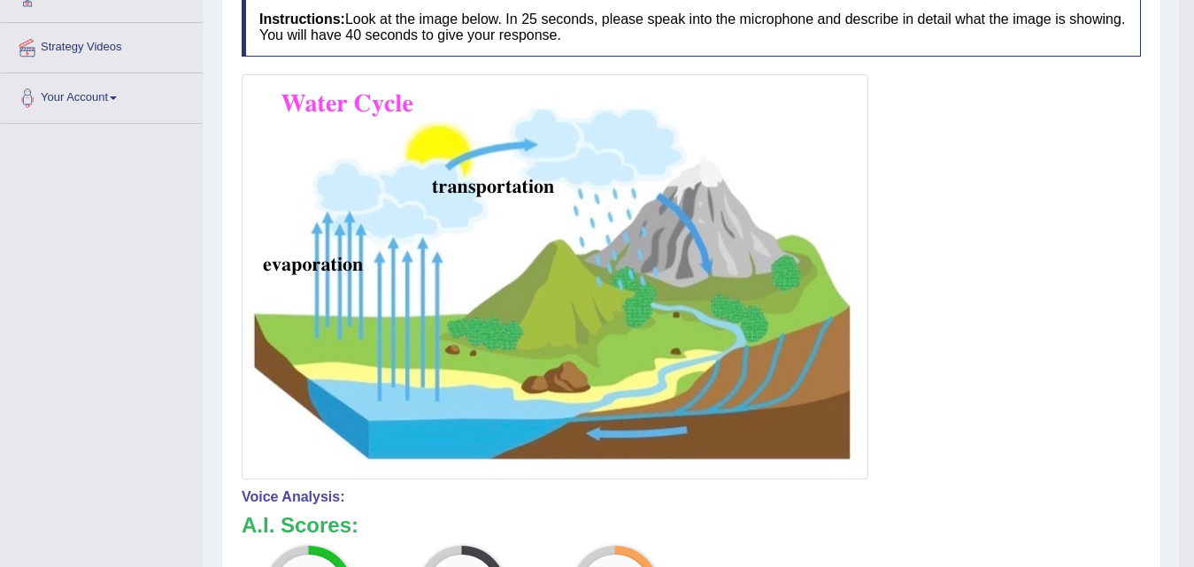
scroll to position [0, 0]
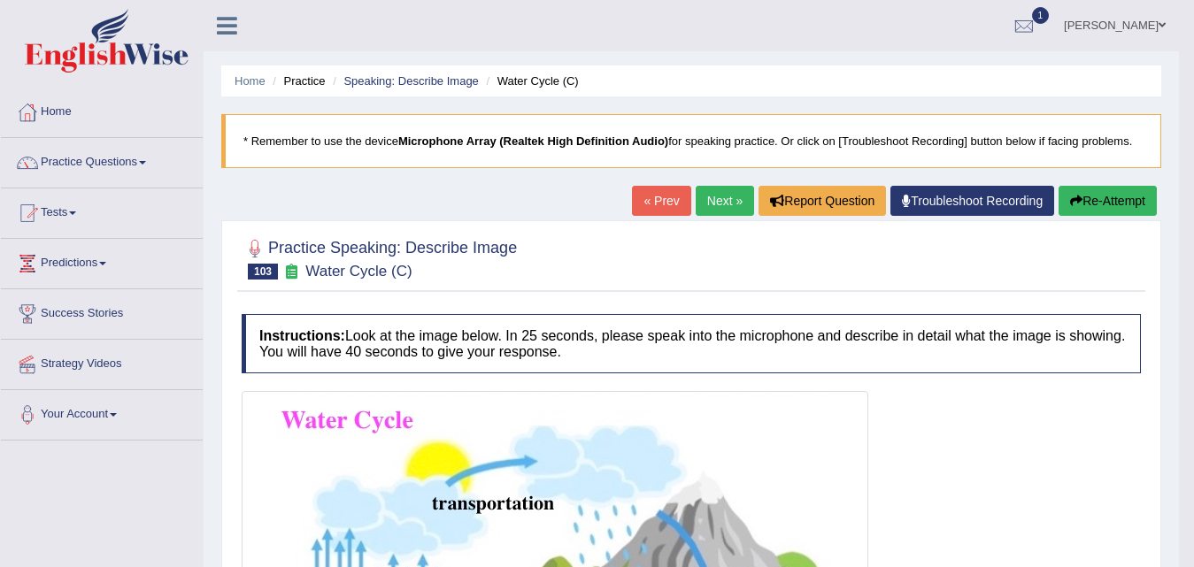
click at [1105, 200] on button "Re-Attempt" at bounding box center [1108, 201] width 98 height 30
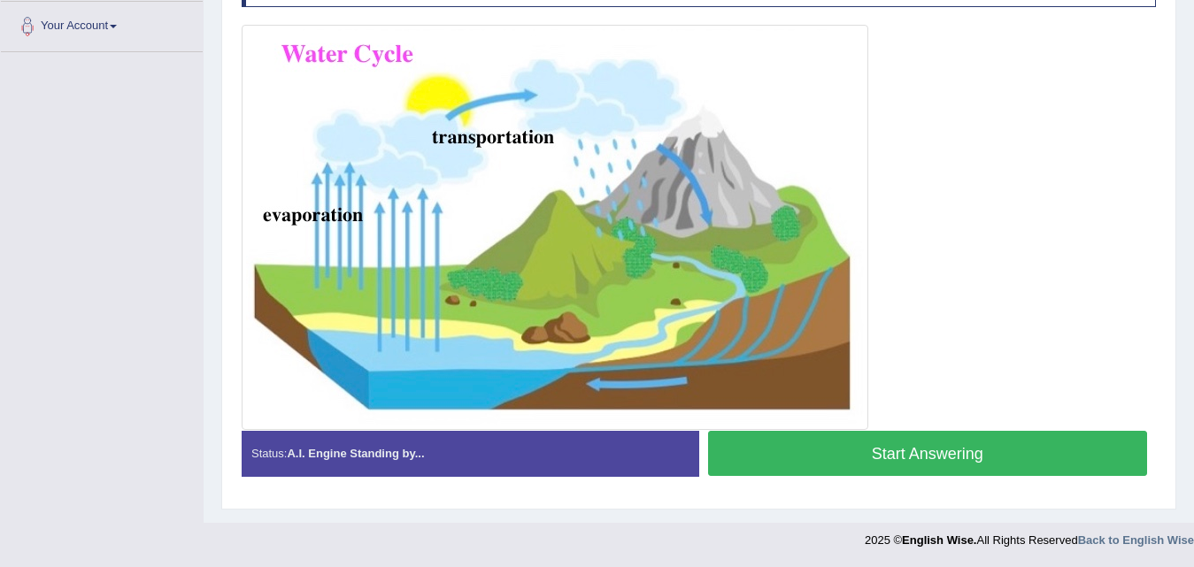
scroll to position [300, 0]
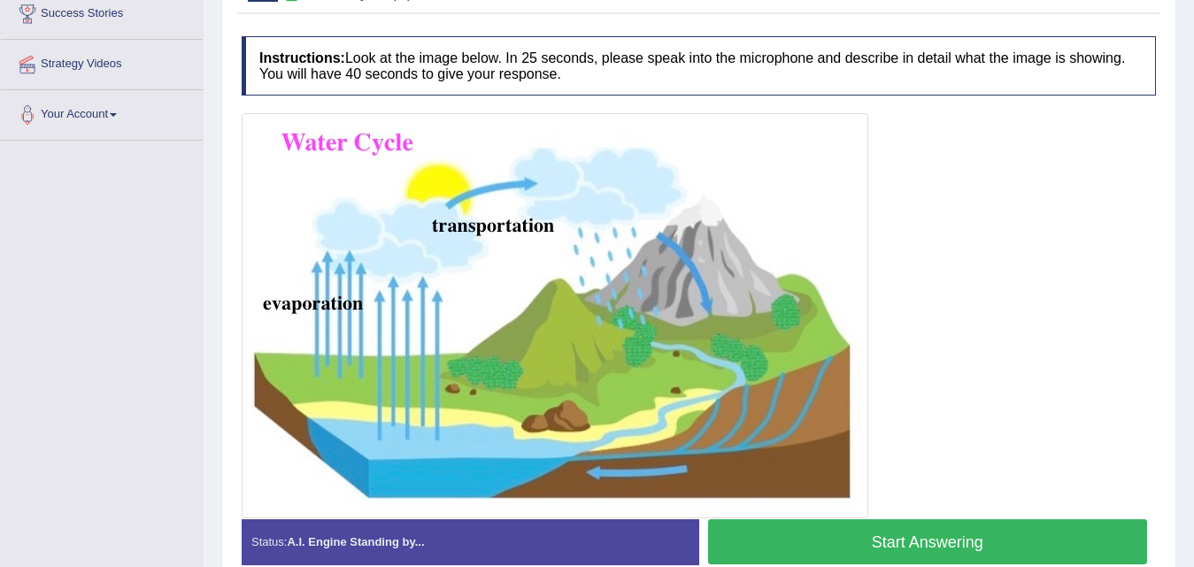
click at [916, 549] on button "Start Answering" at bounding box center [928, 542] width 440 height 45
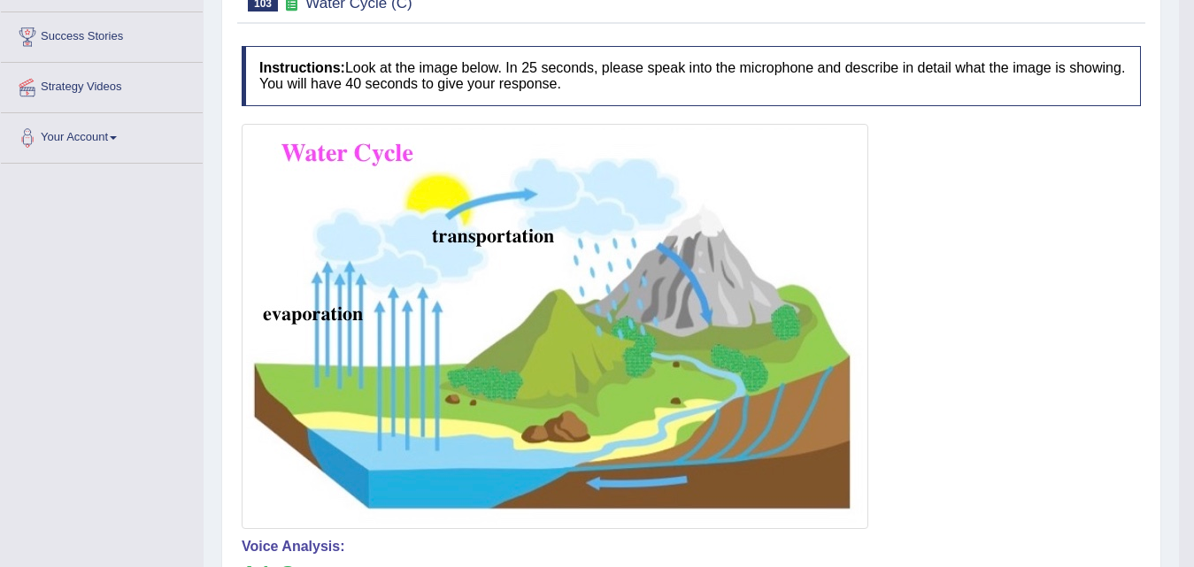
scroll to position [123, 0]
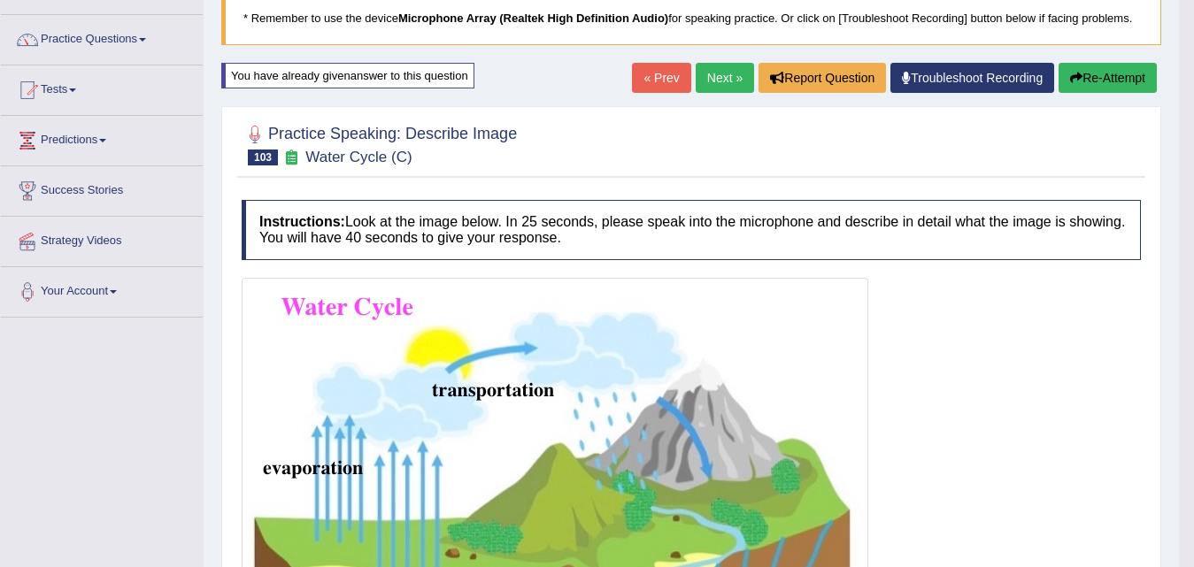
click at [1145, 68] on button "Re-Attempt" at bounding box center [1108, 78] width 98 height 30
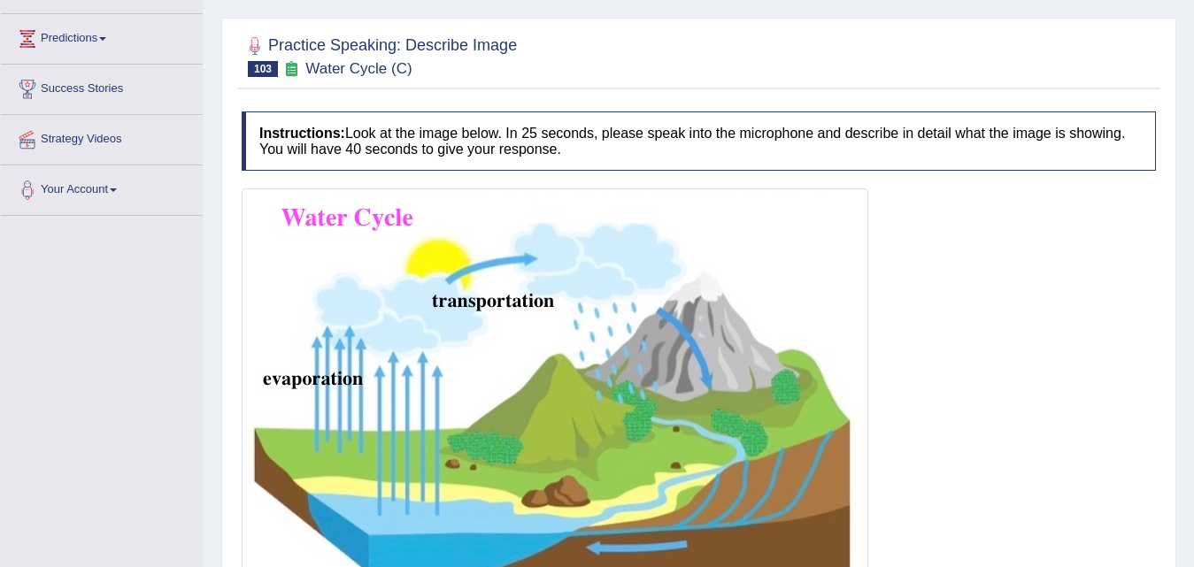
scroll to position [389, 0]
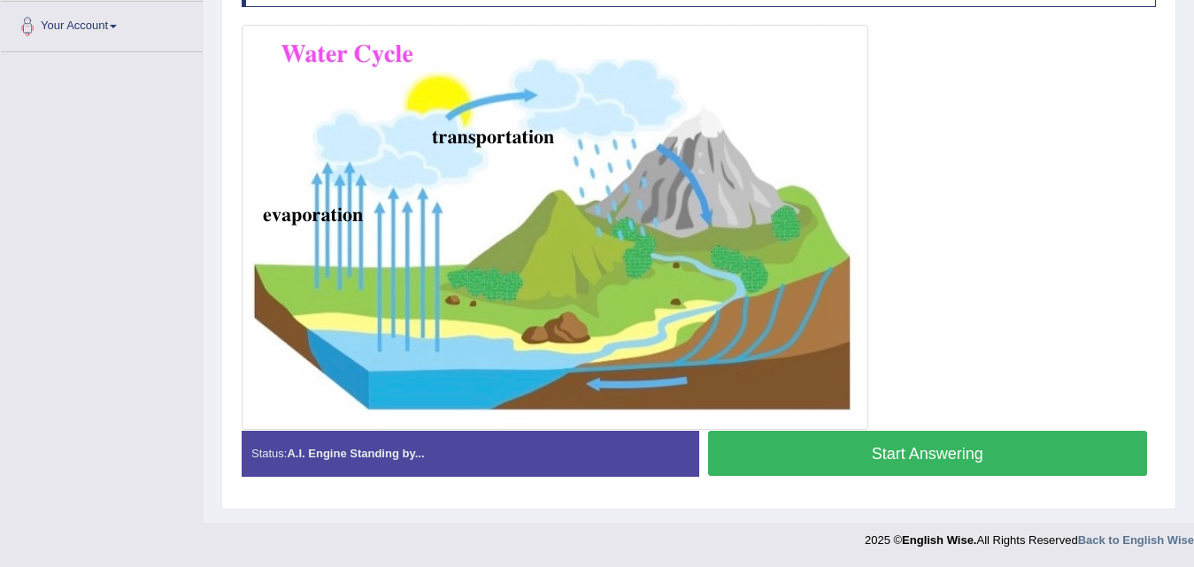
click at [841, 459] on button "Start Answering" at bounding box center [928, 453] width 440 height 45
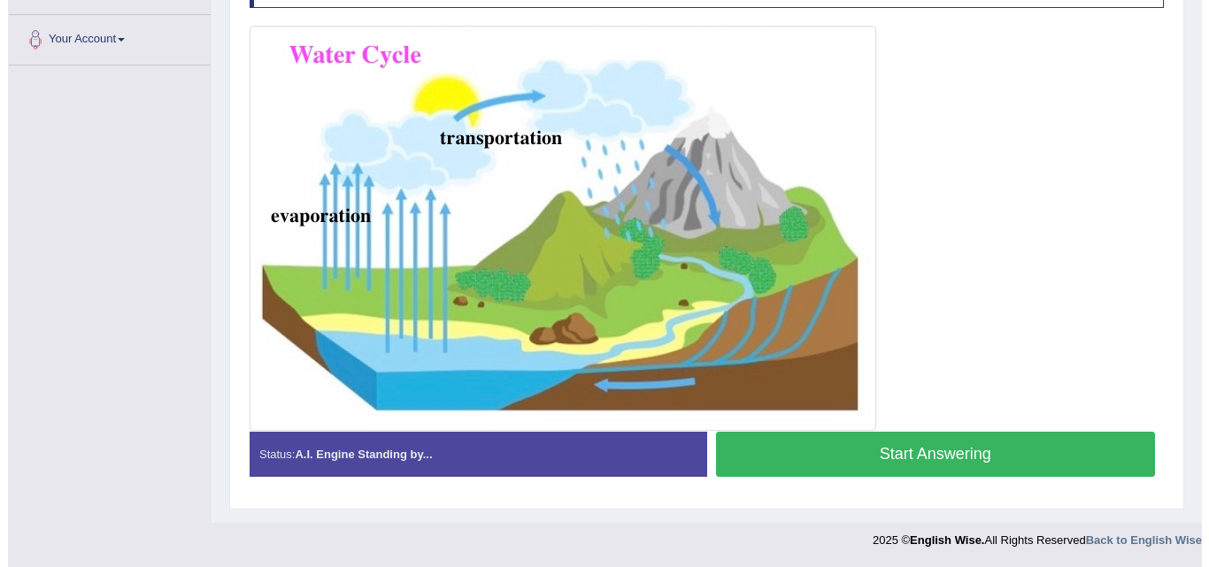
scroll to position [375, 0]
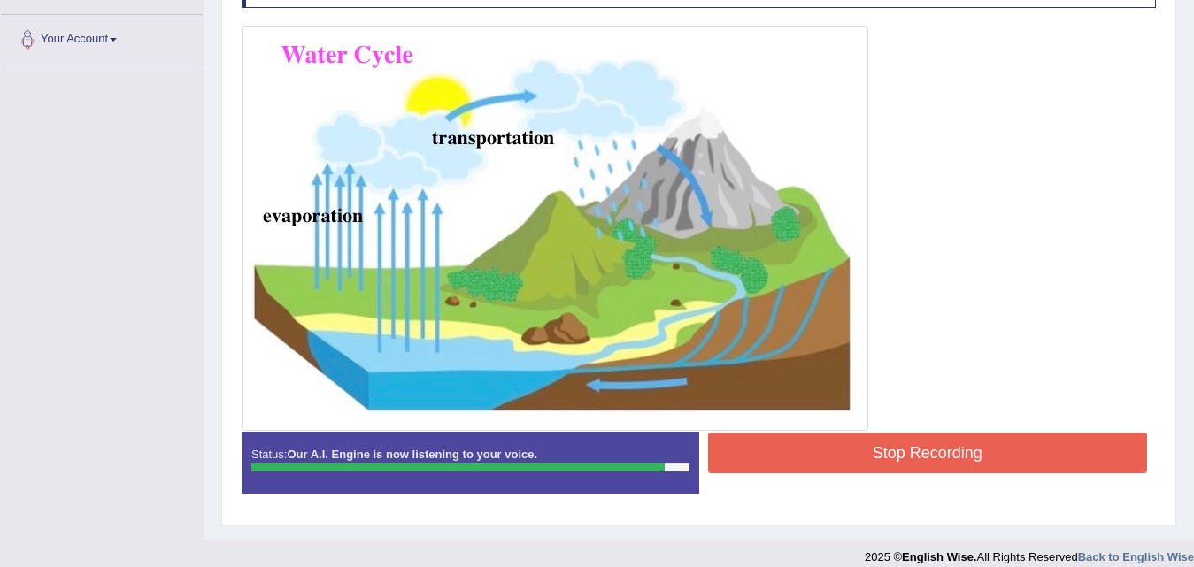
click at [841, 459] on button "Stop Recording" at bounding box center [928, 453] width 440 height 41
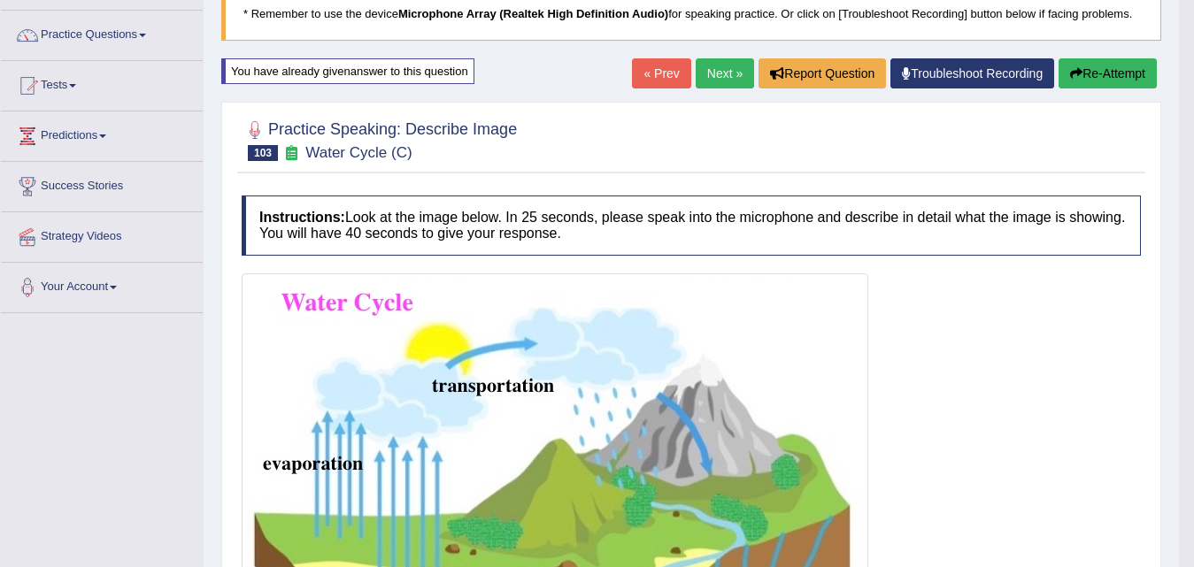
scroll to position [110, 0]
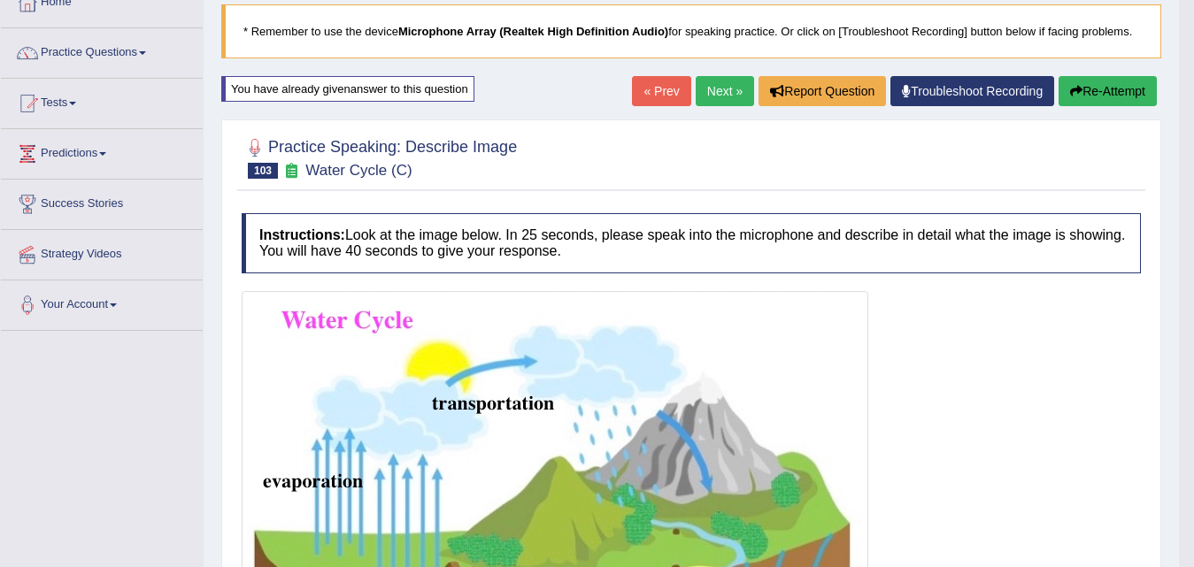
click at [714, 89] on link "Next »" at bounding box center [725, 91] width 58 height 30
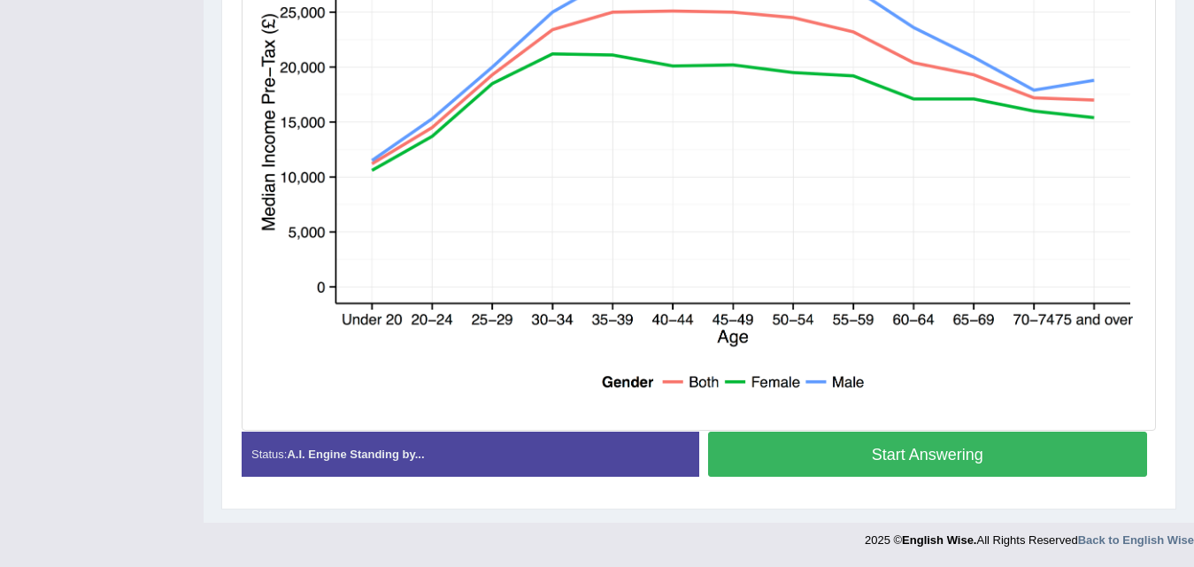
scroll to position [413, 0]
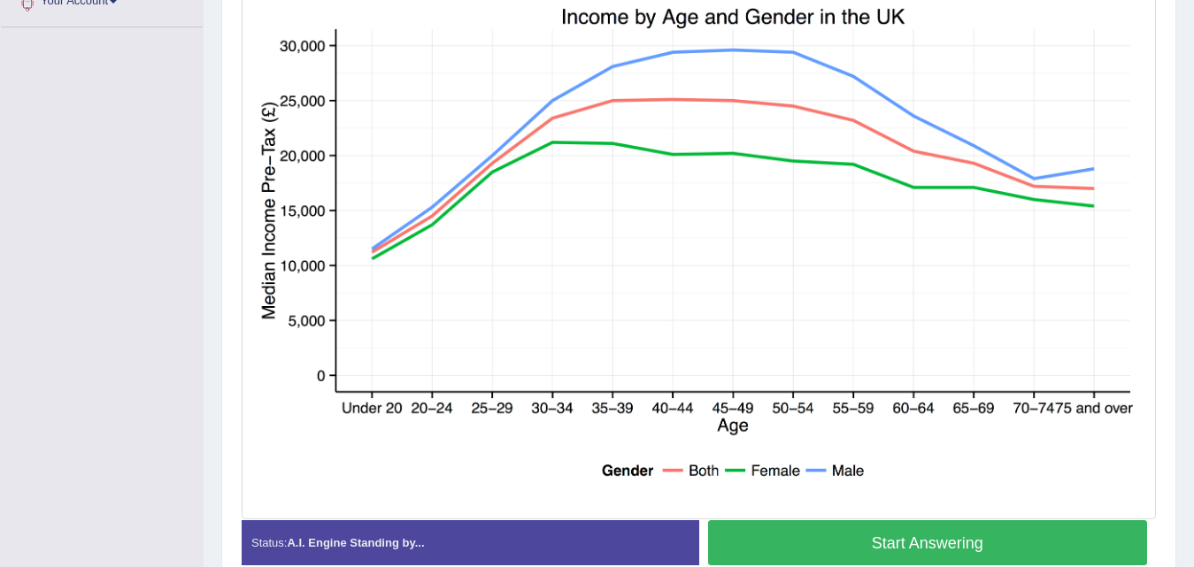
click at [840, 537] on button "Start Answering" at bounding box center [928, 543] width 440 height 45
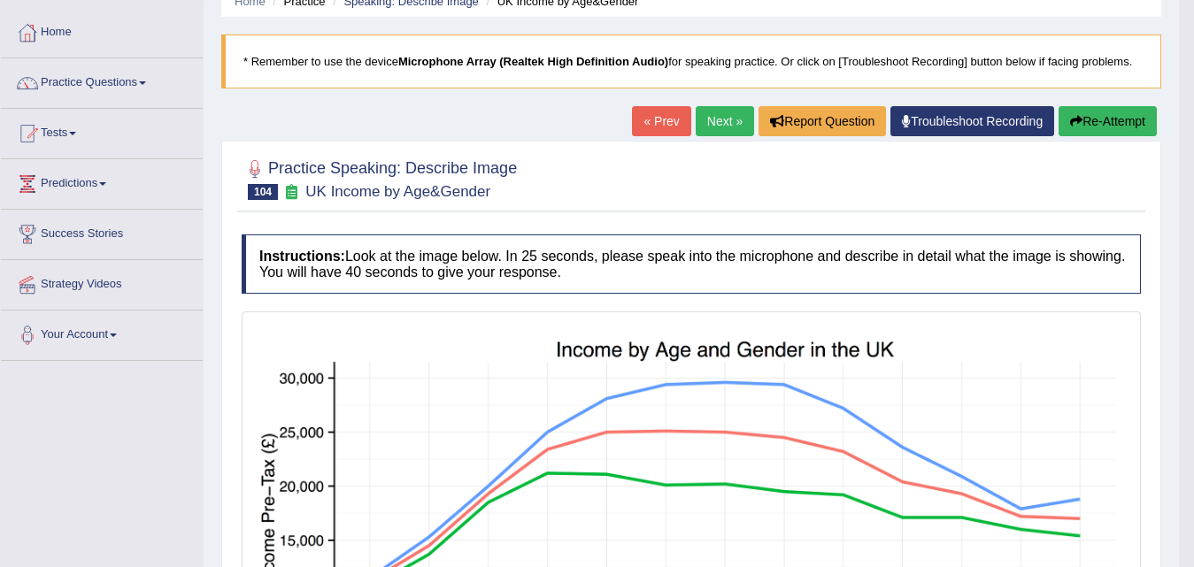
scroll to position [59, 0]
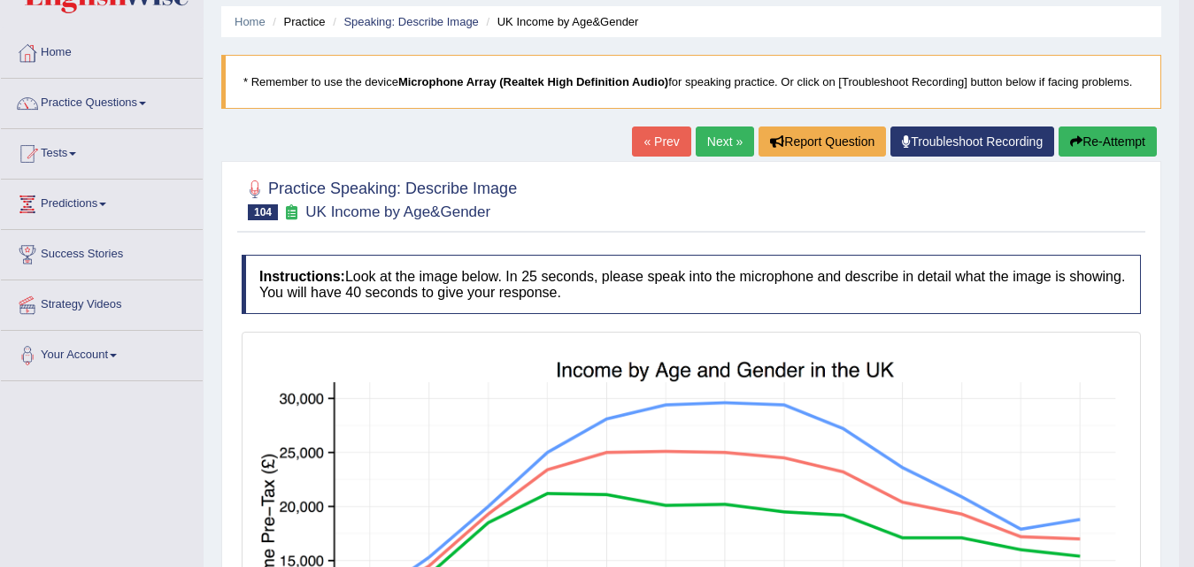
click at [1084, 144] on button "Re-Attempt" at bounding box center [1108, 142] width 98 height 30
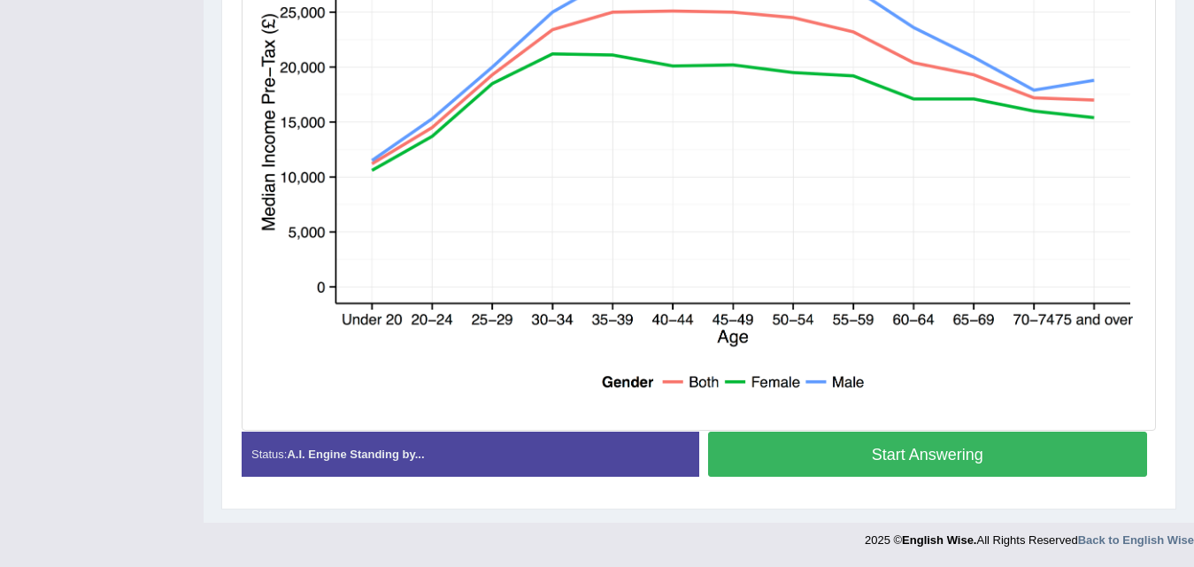
scroll to position [436, 0]
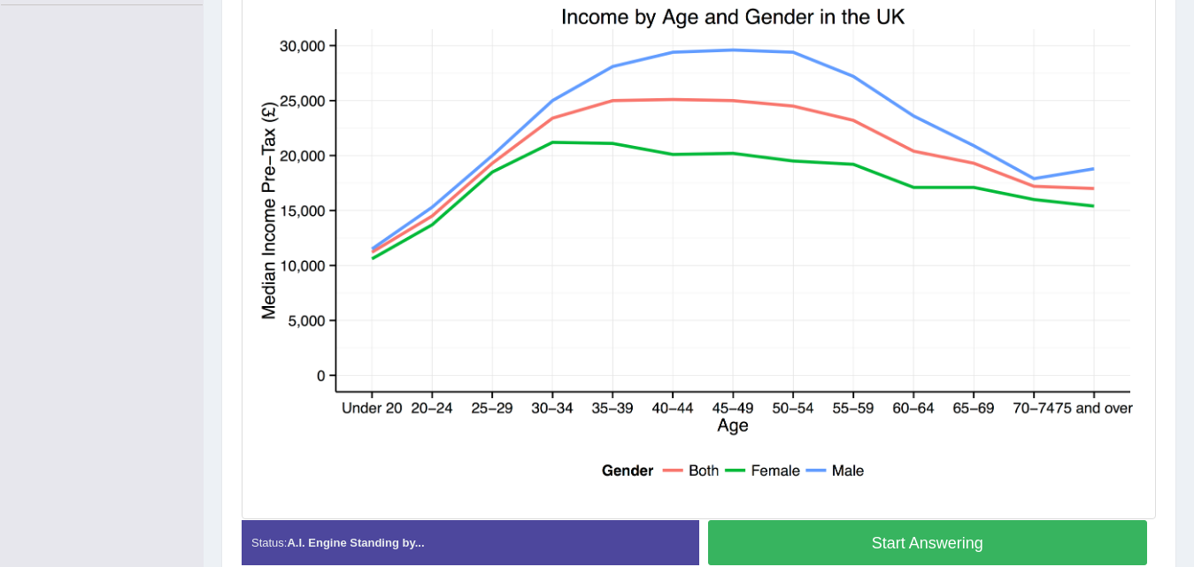
click at [845, 549] on button "Start Answering" at bounding box center [928, 543] width 440 height 45
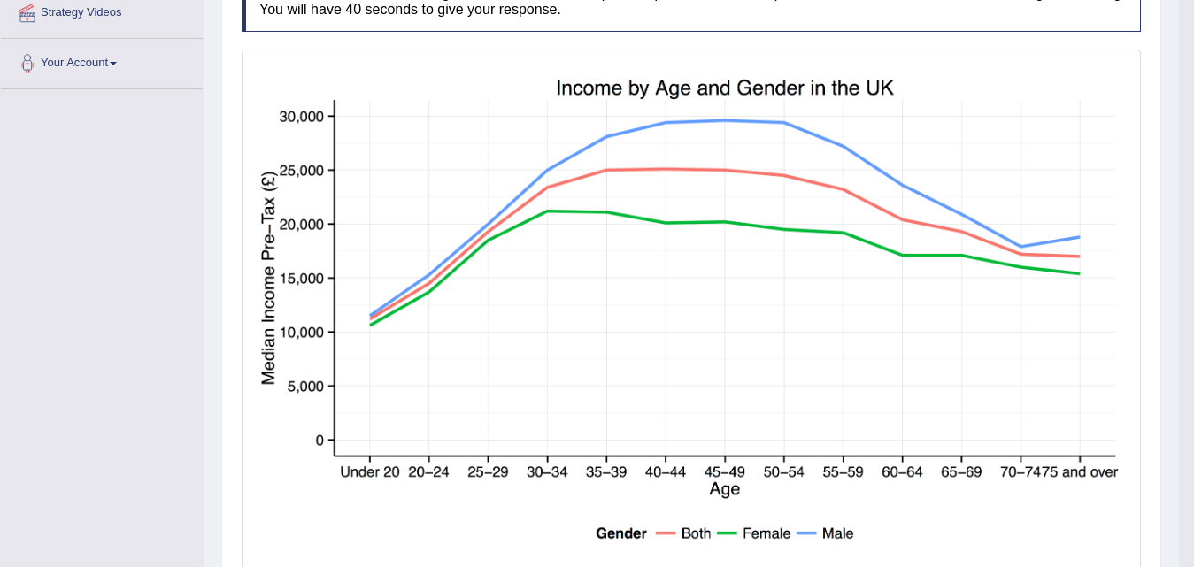
scroll to position [89, 0]
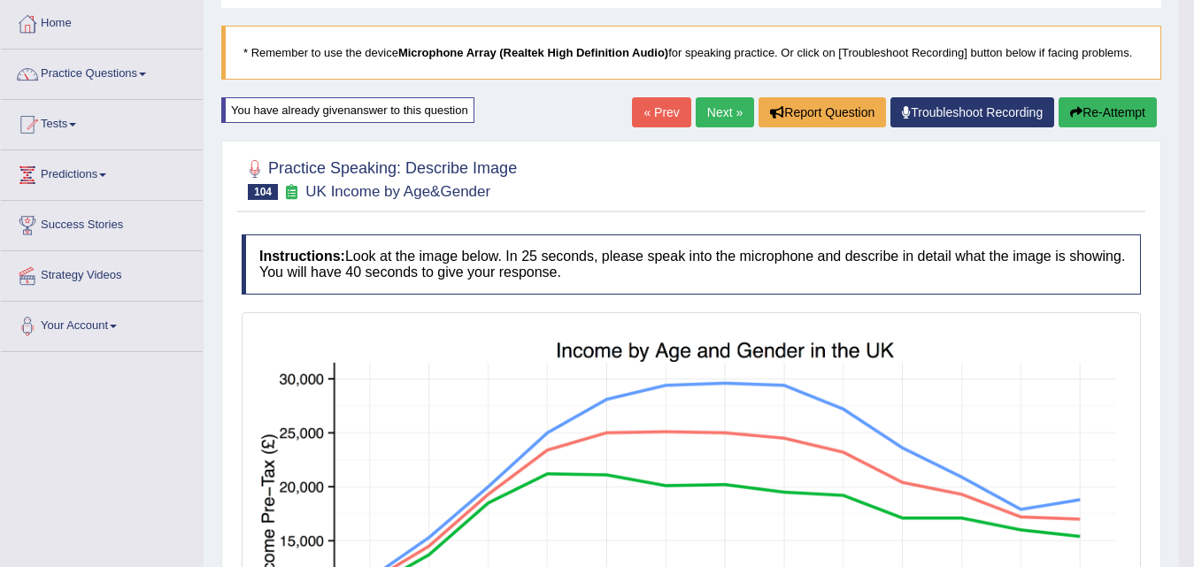
click at [1086, 119] on button "Re-Attempt" at bounding box center [1108, 112] width 98 height 30
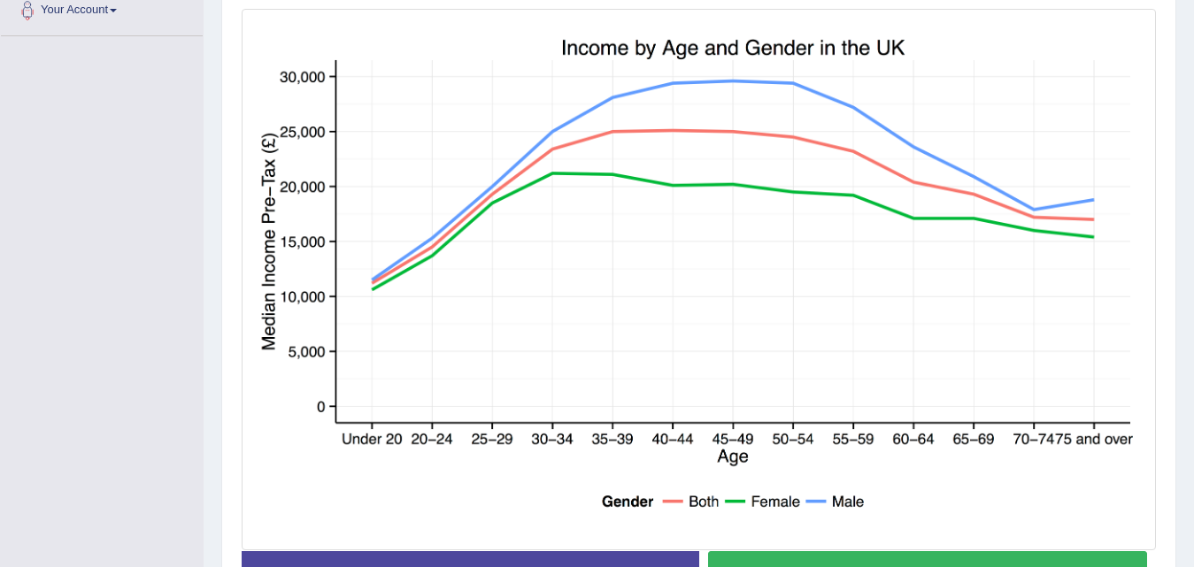
scroll to position [436, 0]
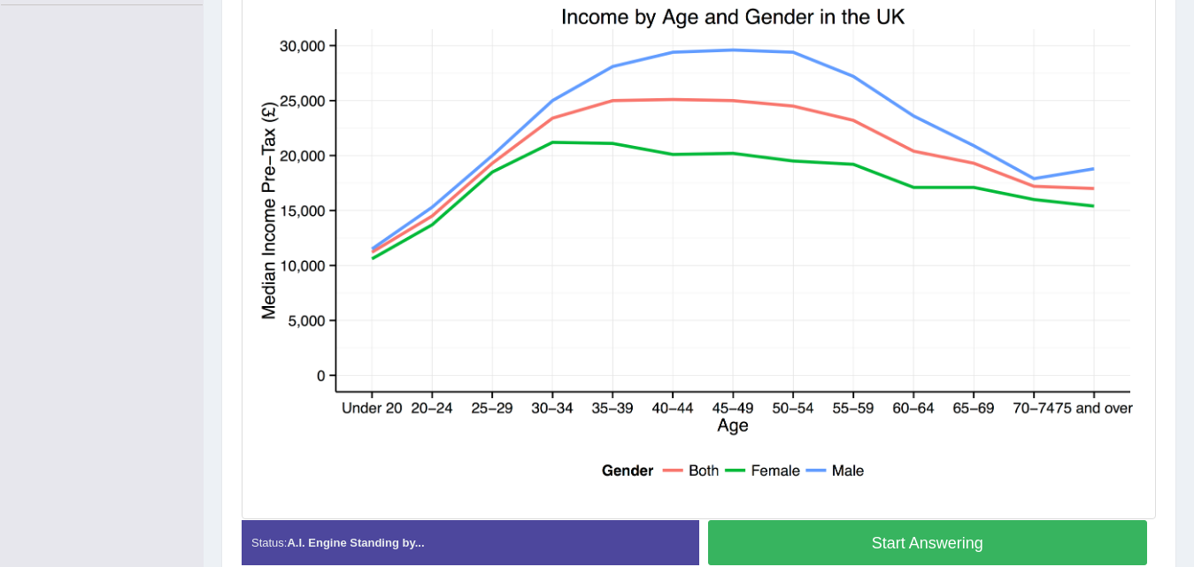
click at [800, 544] on button "Start Answering" at bounding box center [928, 543] width 440 height 45
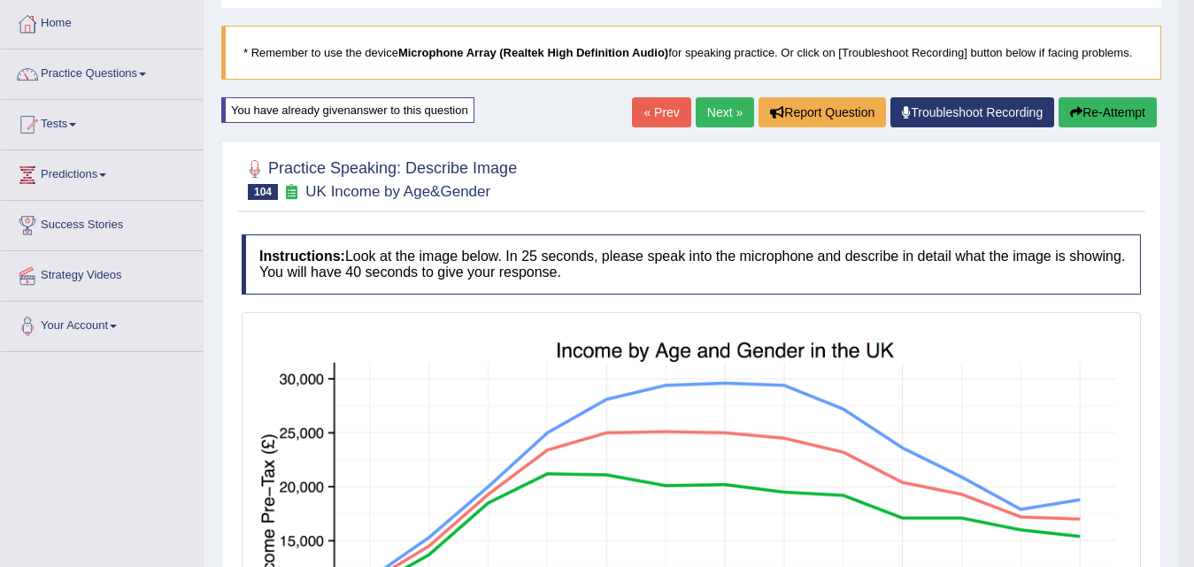
scroll to position [0, 0]
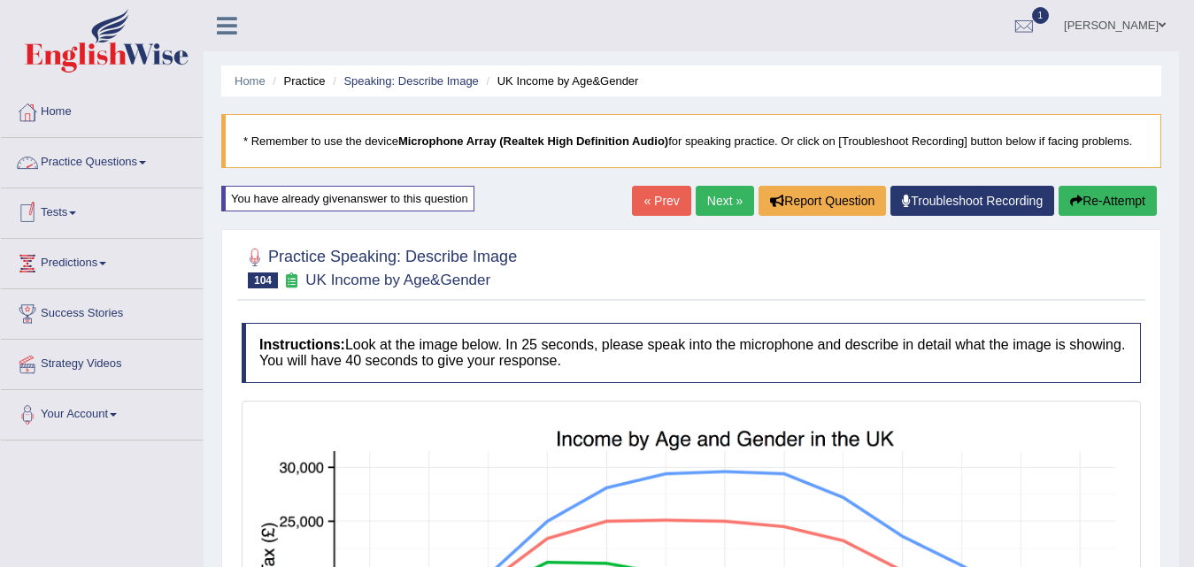
click at [120, 156] on link "Practice Questions" at bounding box center [102, 160] width 202 height 44
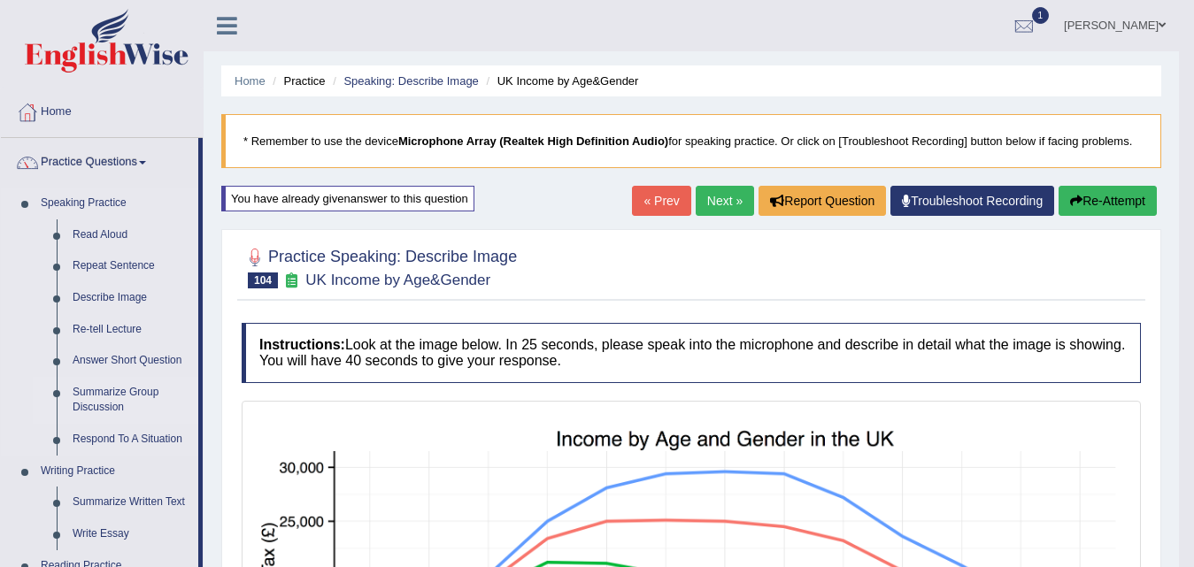
scroll to position [89, 0]
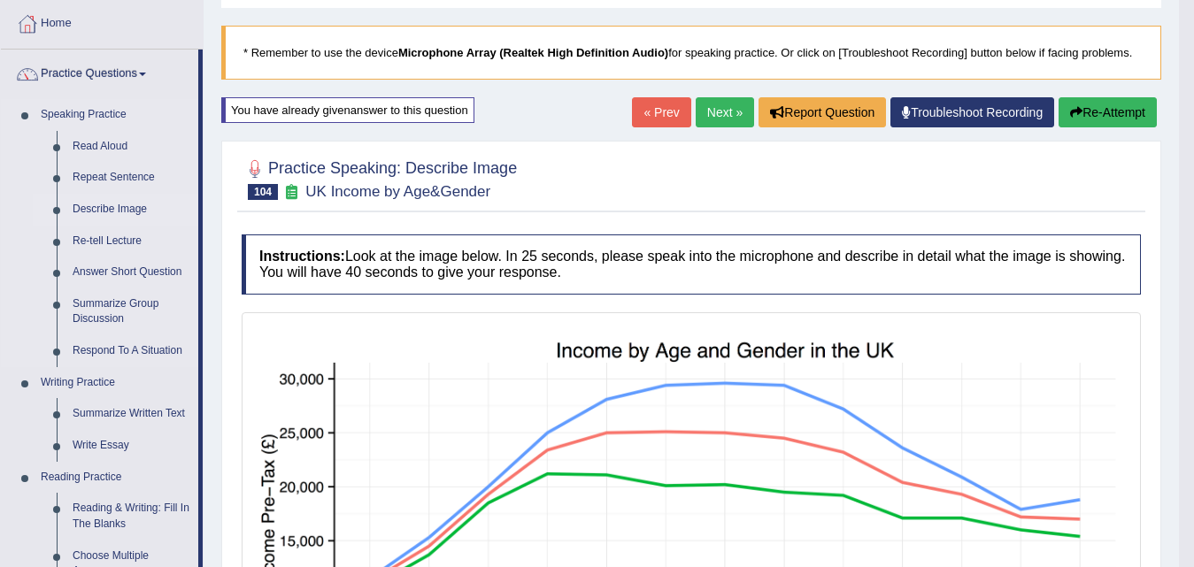
click at [132, 212] on link "Describe Image" at bounding box center [132, 210] width 134 height 32
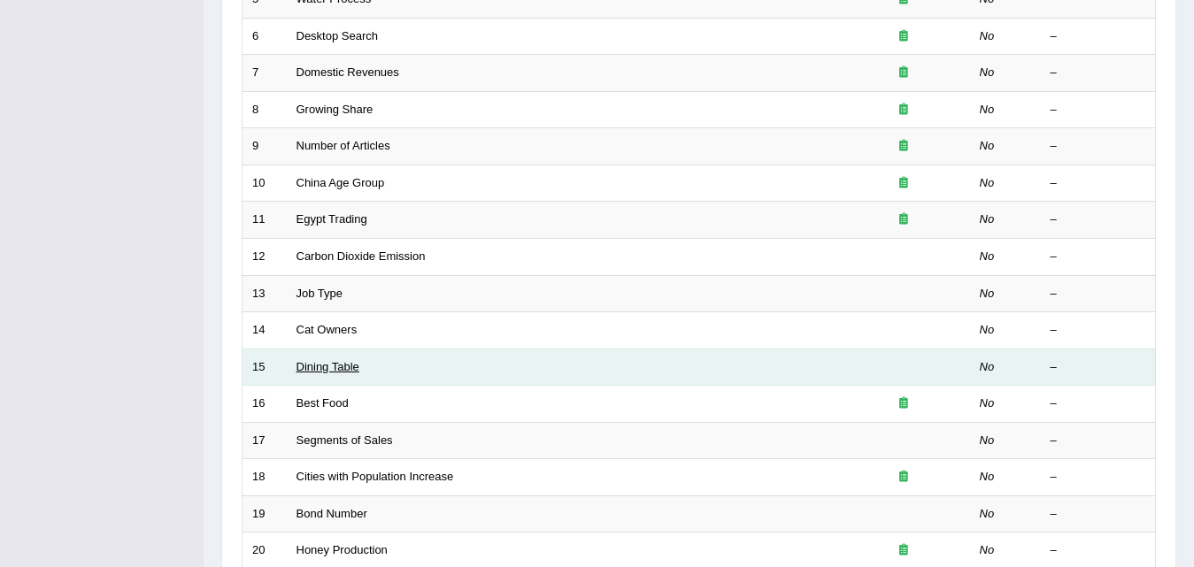
click at [324, 366] on link "Dining Table" at bounding box center [328, 366] width 63 height 13
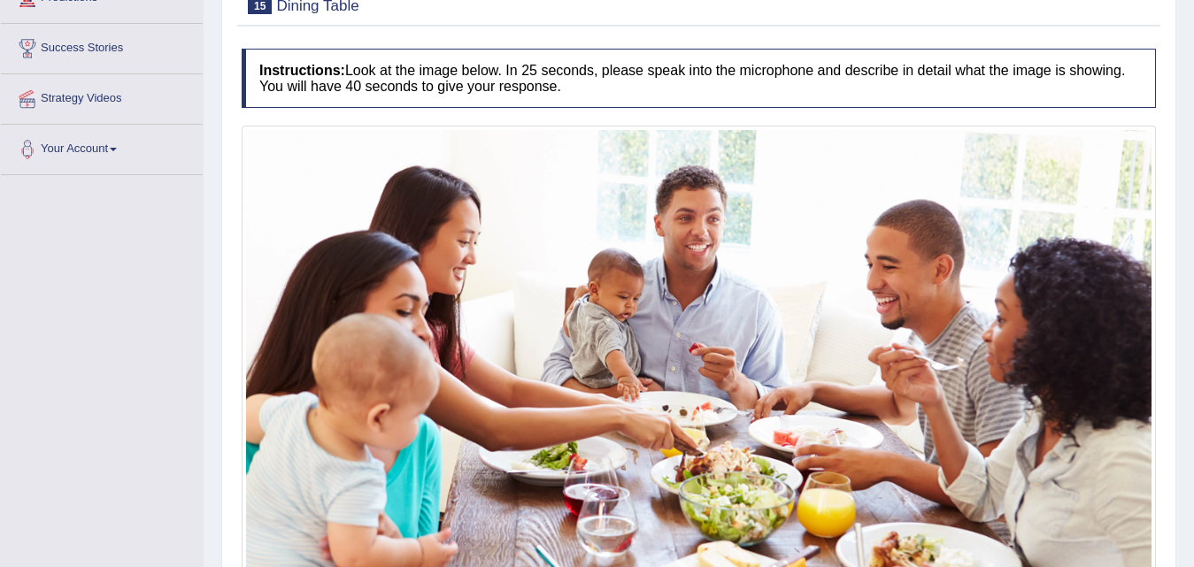
scroll to position [354, 0]
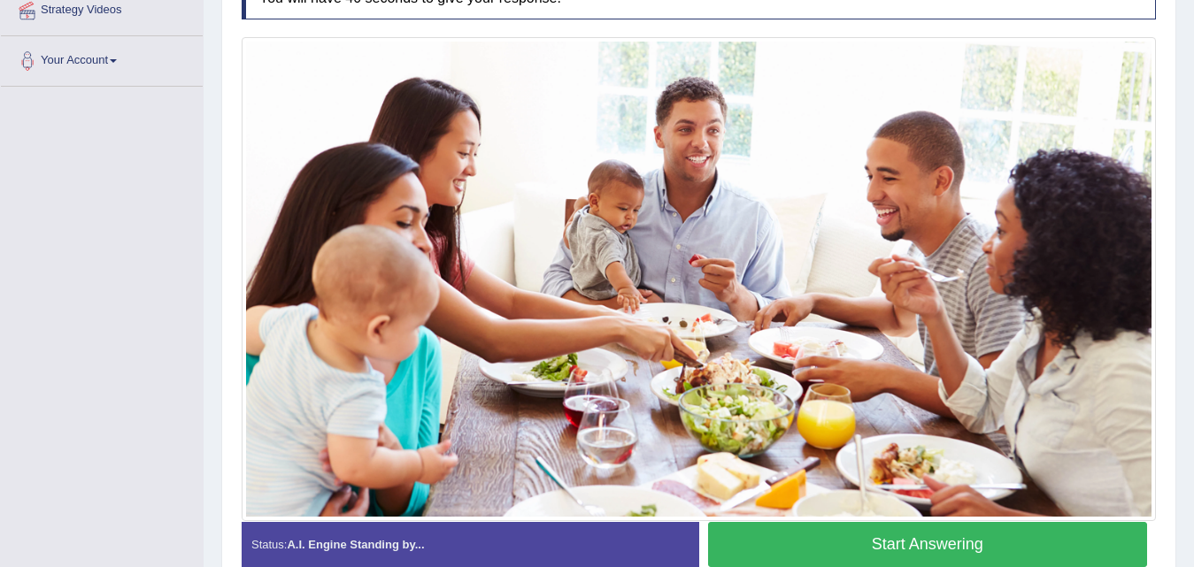
click at [797, 542] on button "Start Answering" at bounding box center [928, 544] width 440 height 45
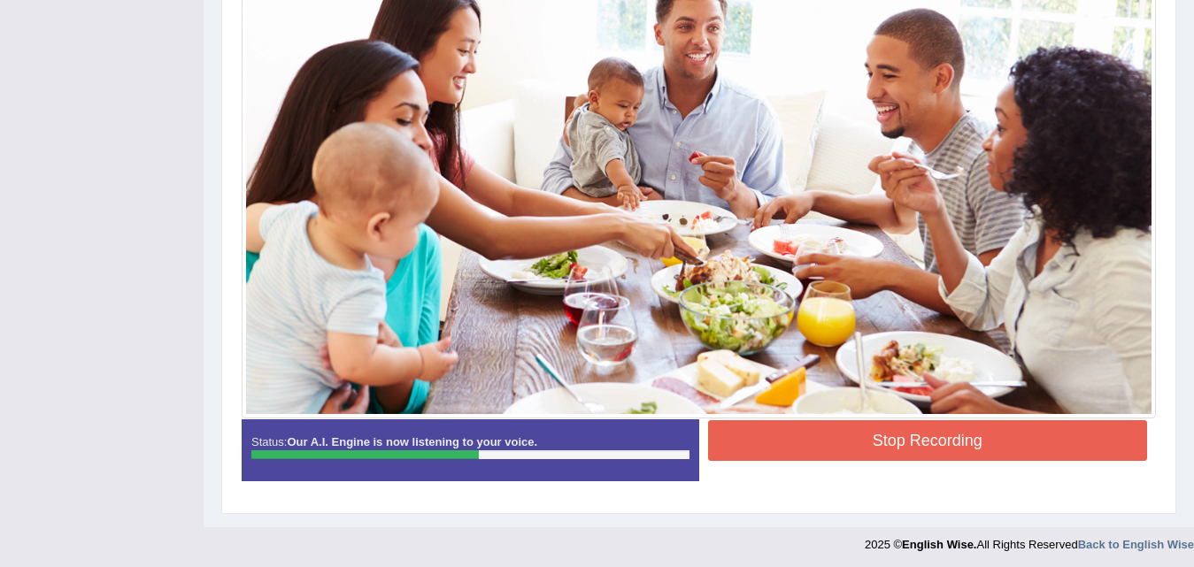
scroll to position [461, 0]
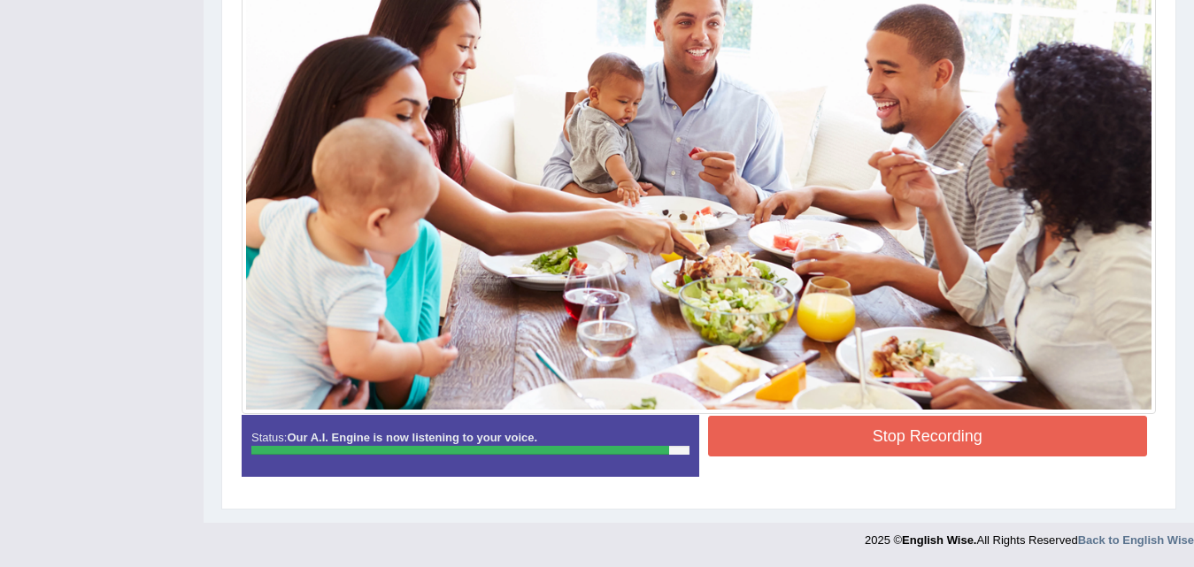
click at [823, 444] on button "Stop Recording" at bounding box center [928, 436] width 440 height 41
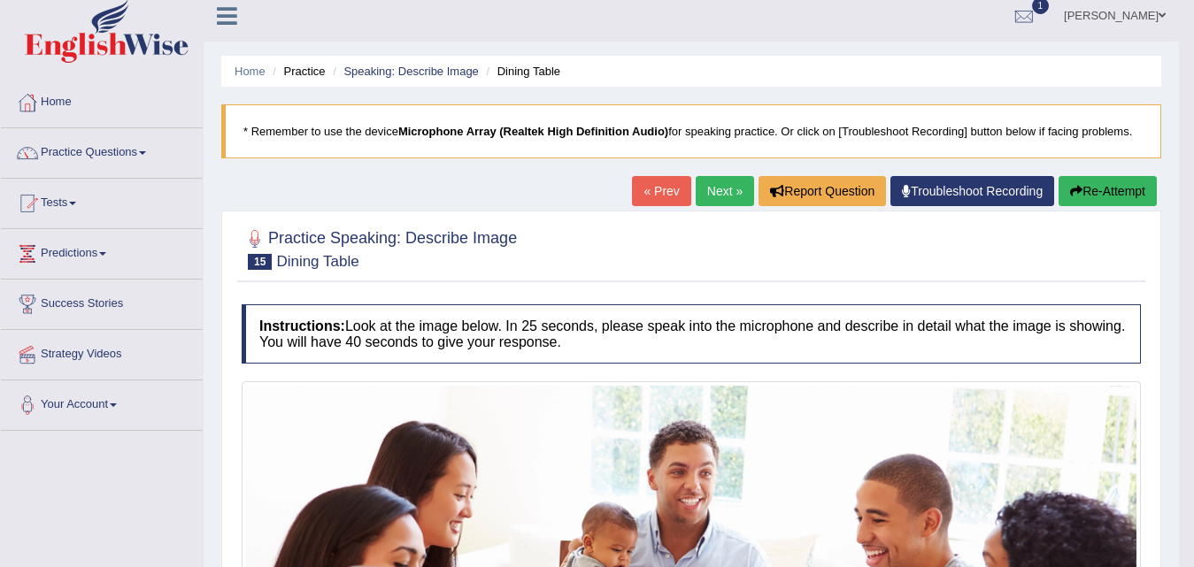
scroll to position [0, 0]
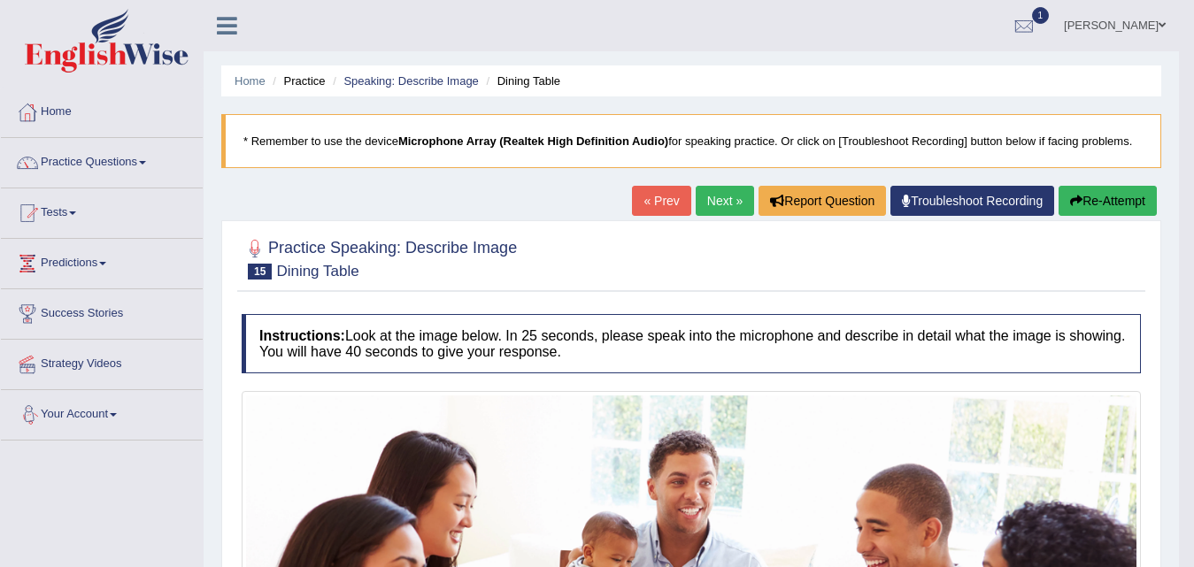
click at [704, 212] on link "Next »" at bounding box center [725, 201] width 58 height 30
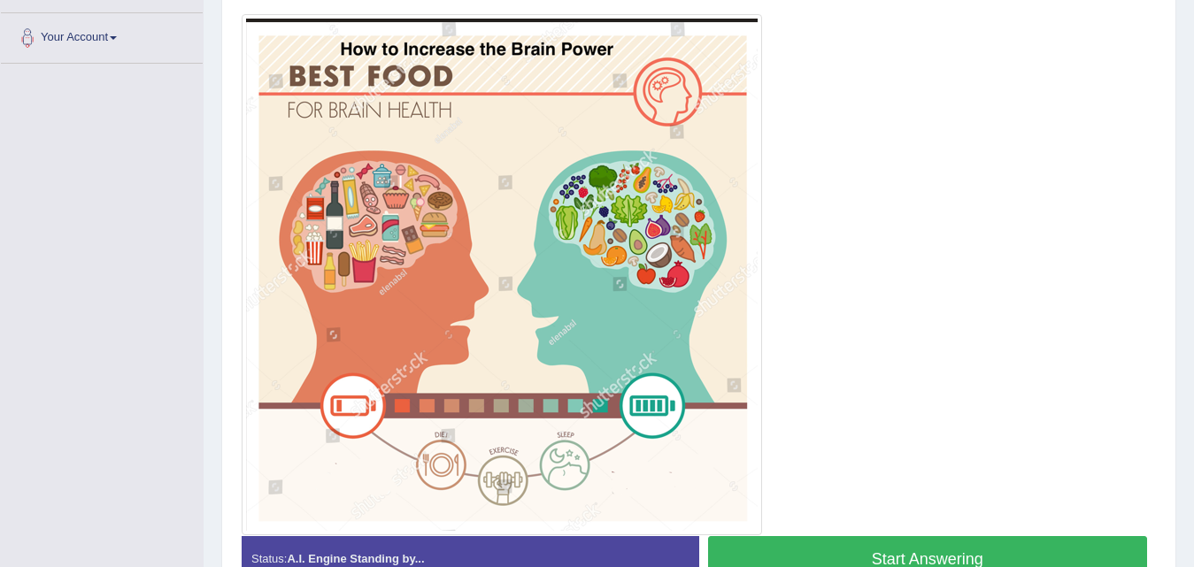
scroll to position [394, 0]
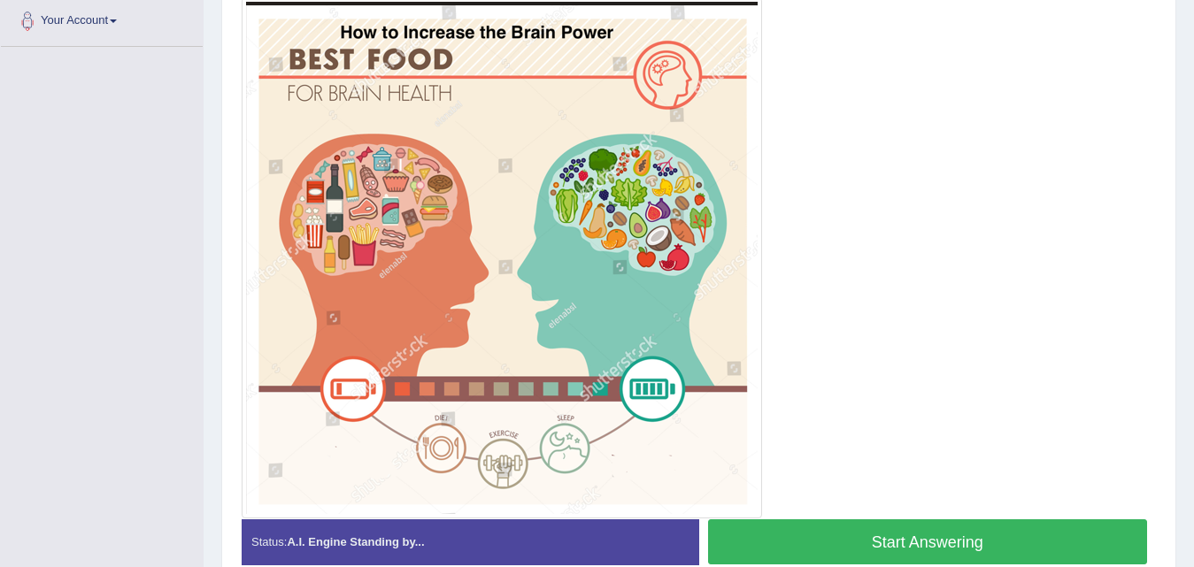
click at [831, 544] on button "Start Answering" at bounding box center [928, 542] width 440 height 45
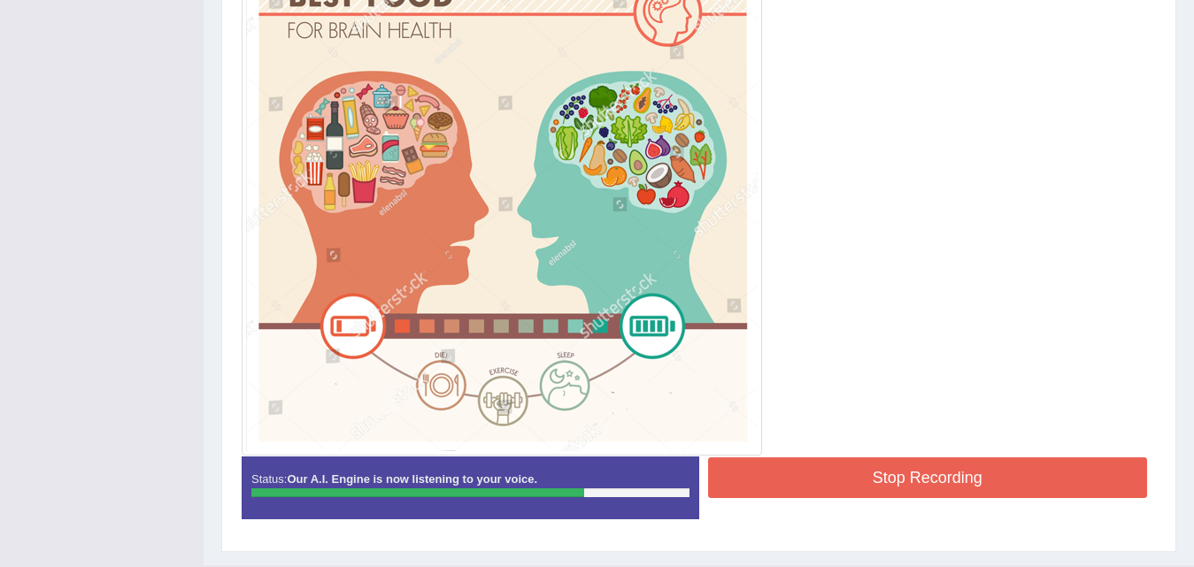
scroll to position [499, 0]
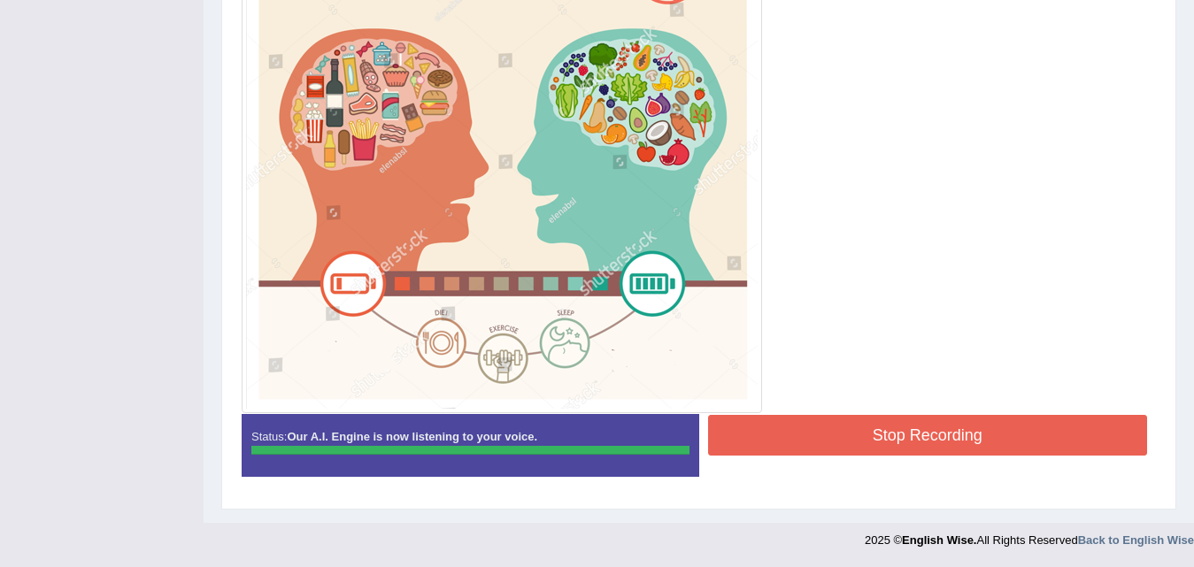
click at [776, 420] on div "Instructions: Look at the image below. In 25 seconds, please speak into the mic…" at bounding box center [698, 152] width 923 height 693
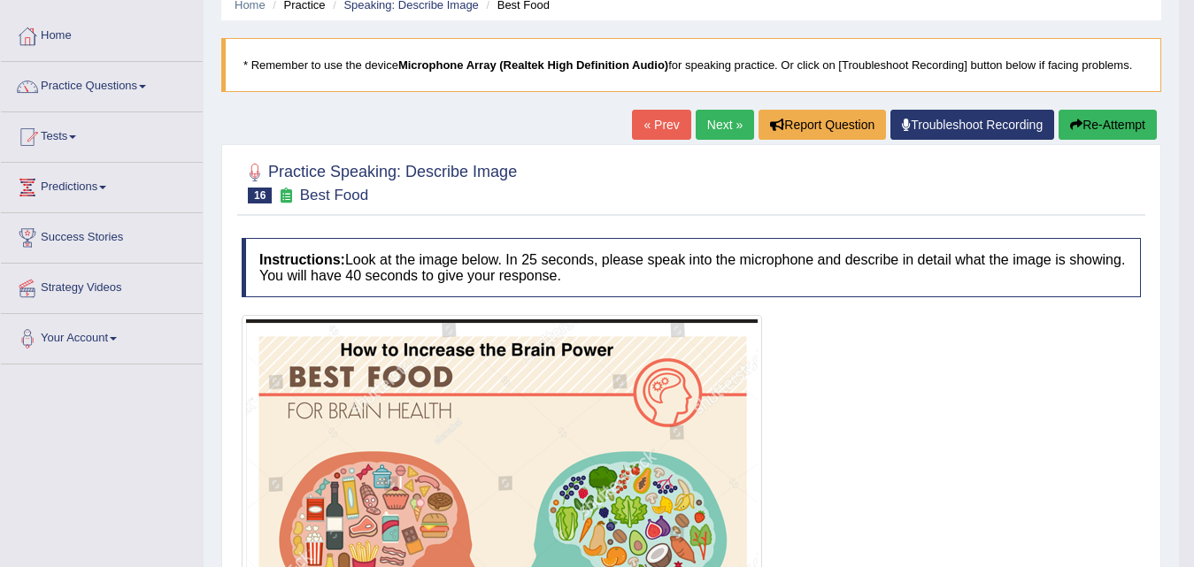
scroll to position [73, 0]
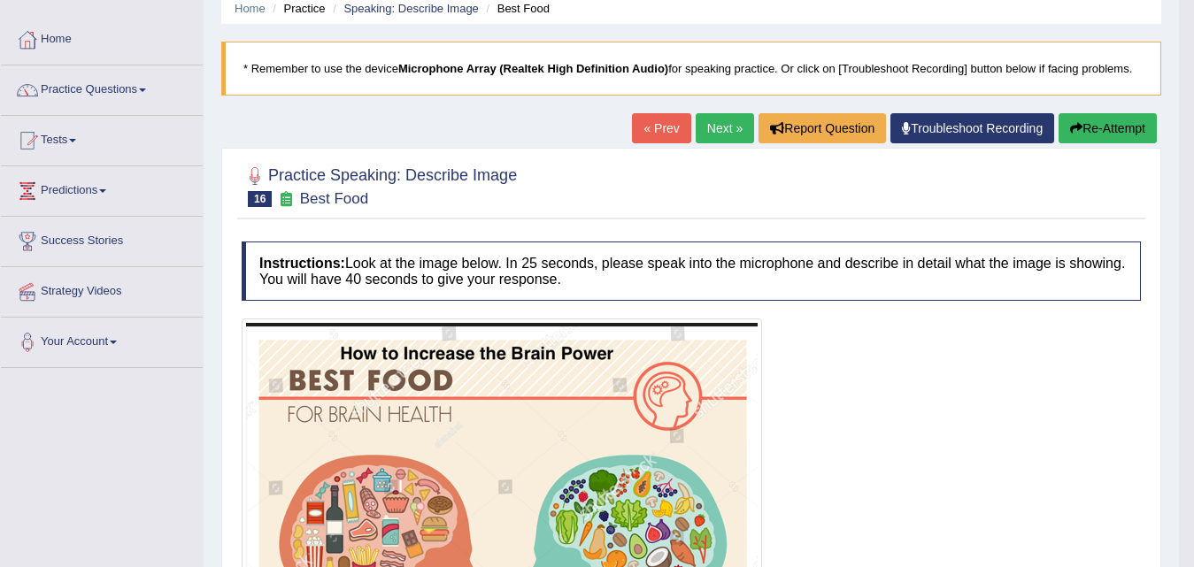
click at [707, 138] on link "Next »" at bounding box center [725, 128] width 58 height 30
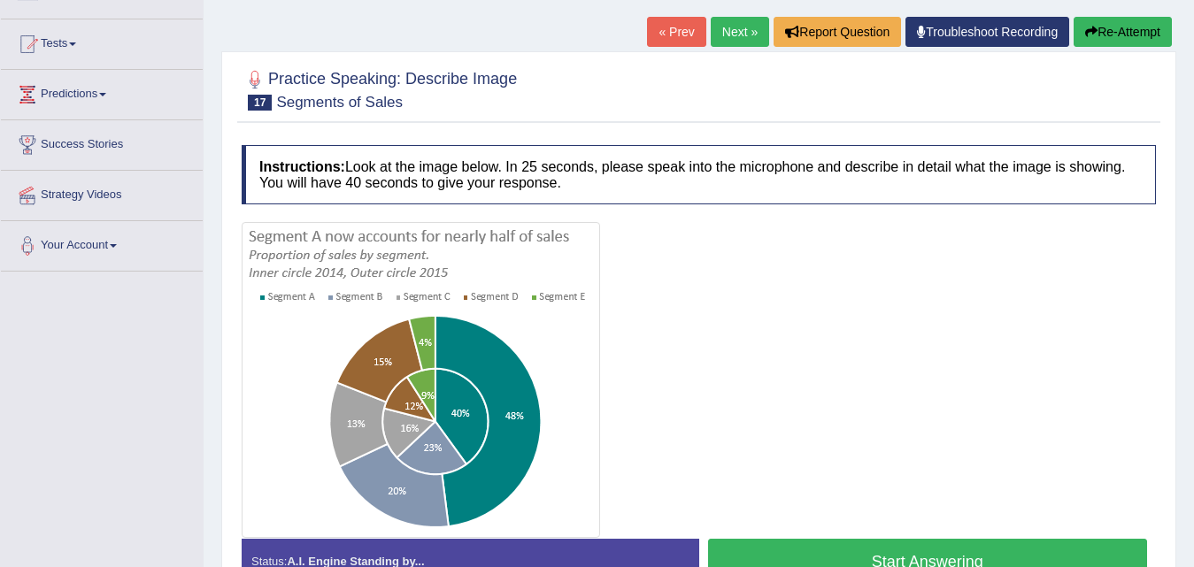
scroll to position [266, 0]
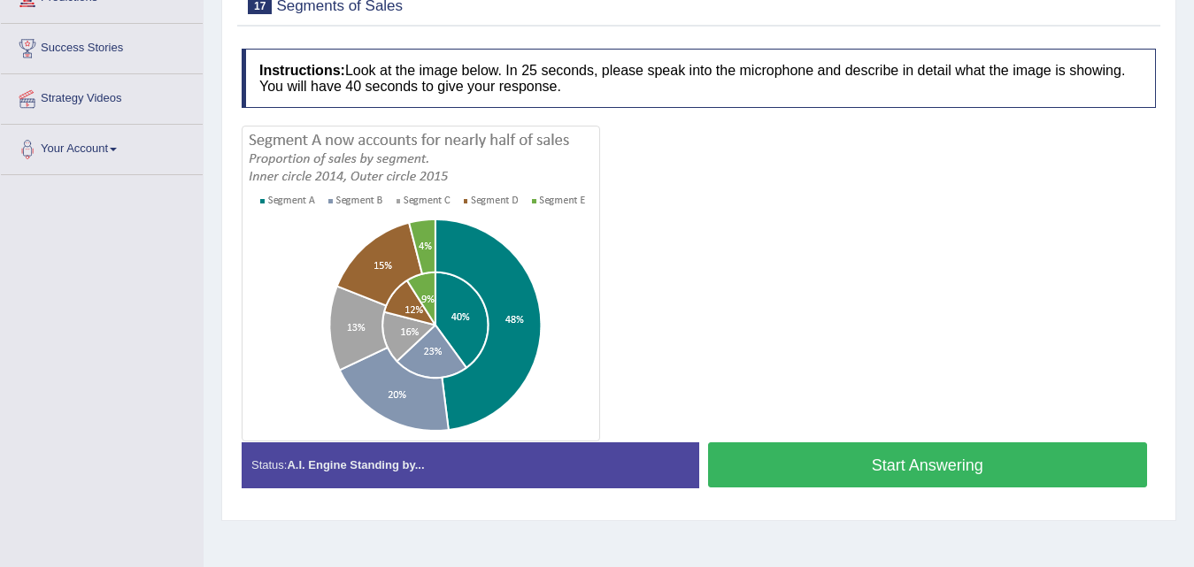
click at [850, 474] on button "Start Answering" at bounding box center [928, 465] width 440 height 45
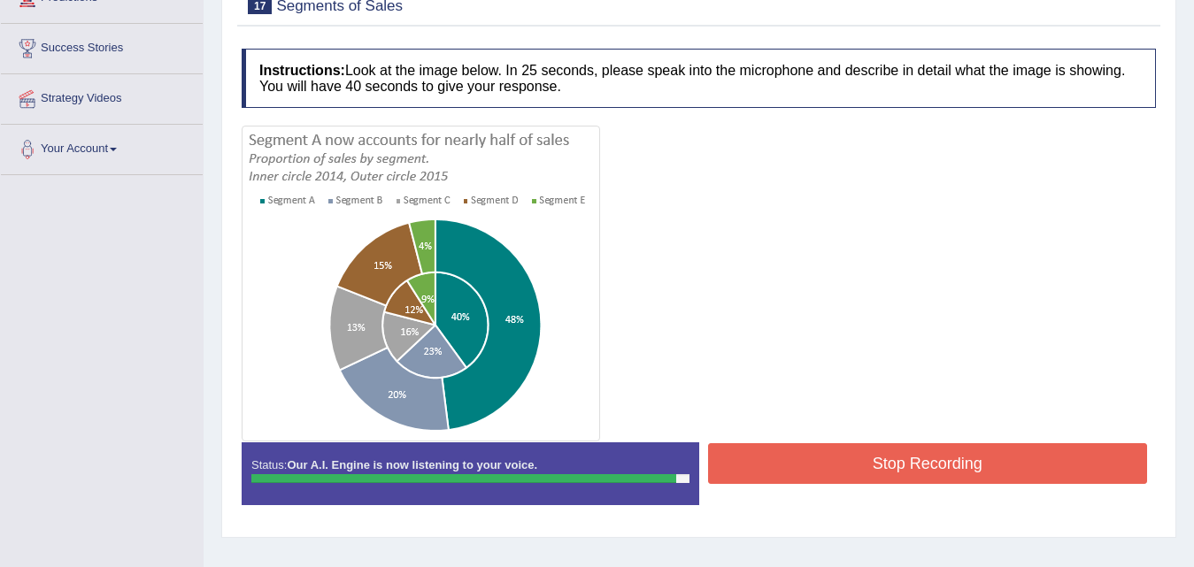
click at [843, 475] on button "Stop Recording" at bounding box center [928, 464] width 440 height 41
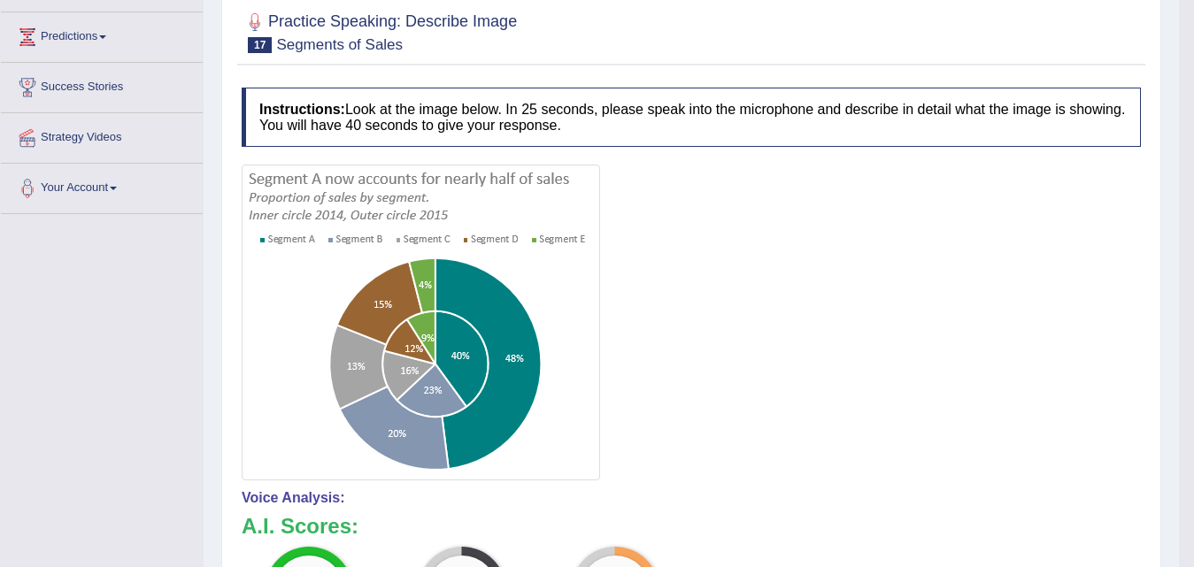
scroll to position [89, 0]
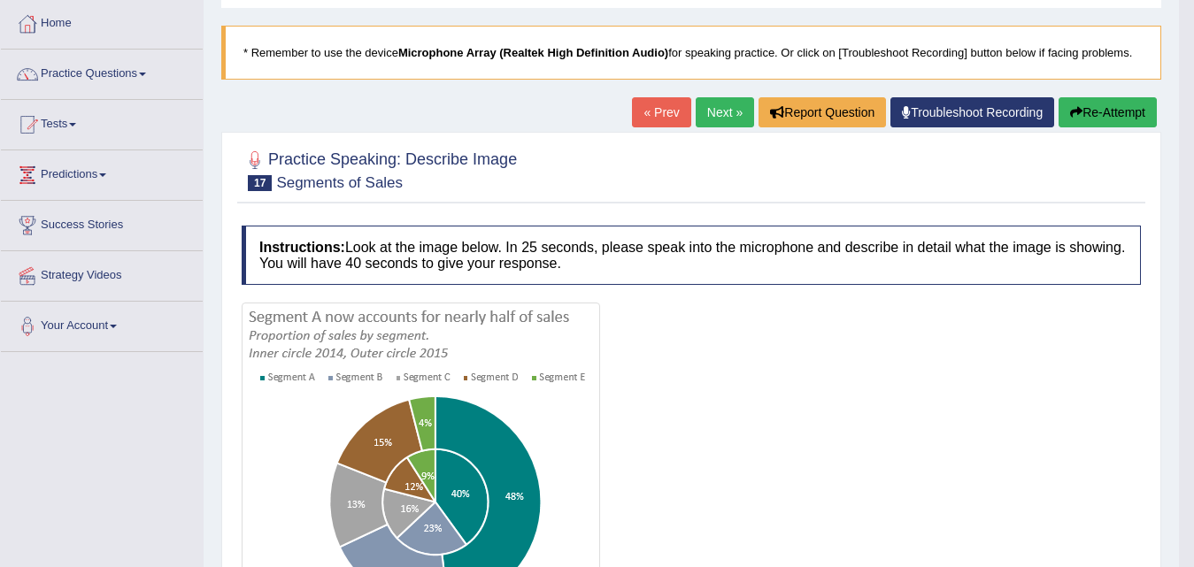
click at [1094, 100] on button "Re-Attempt" at bounding box center [1108, 112] width 98 height 30
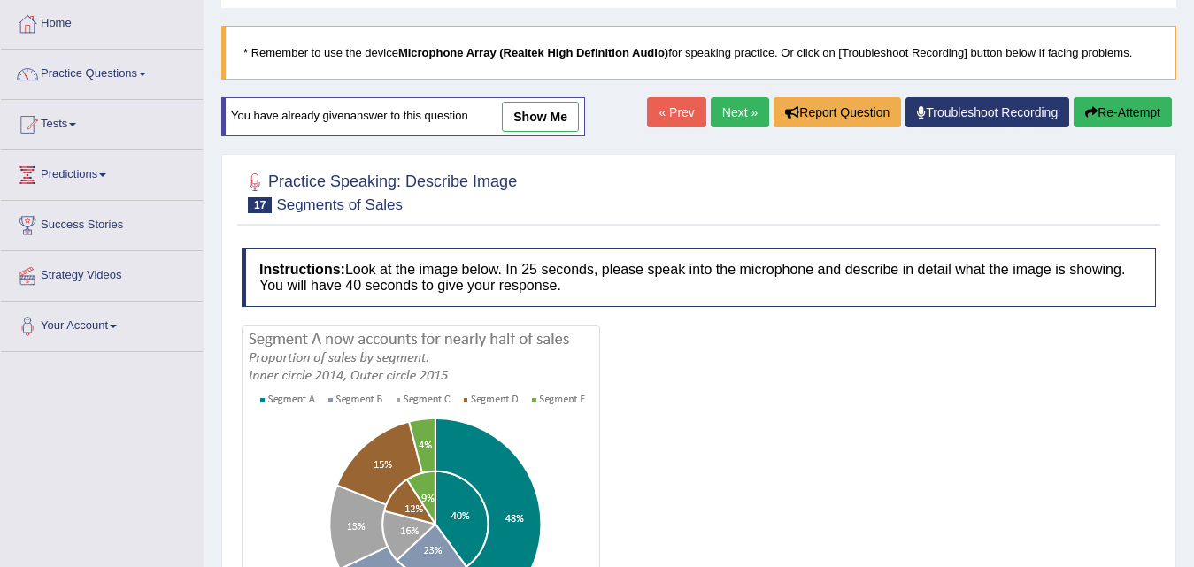
click at [1109, 110] on button "Re-Attempt" at bounding box center [1123, 112] width 98 height 30
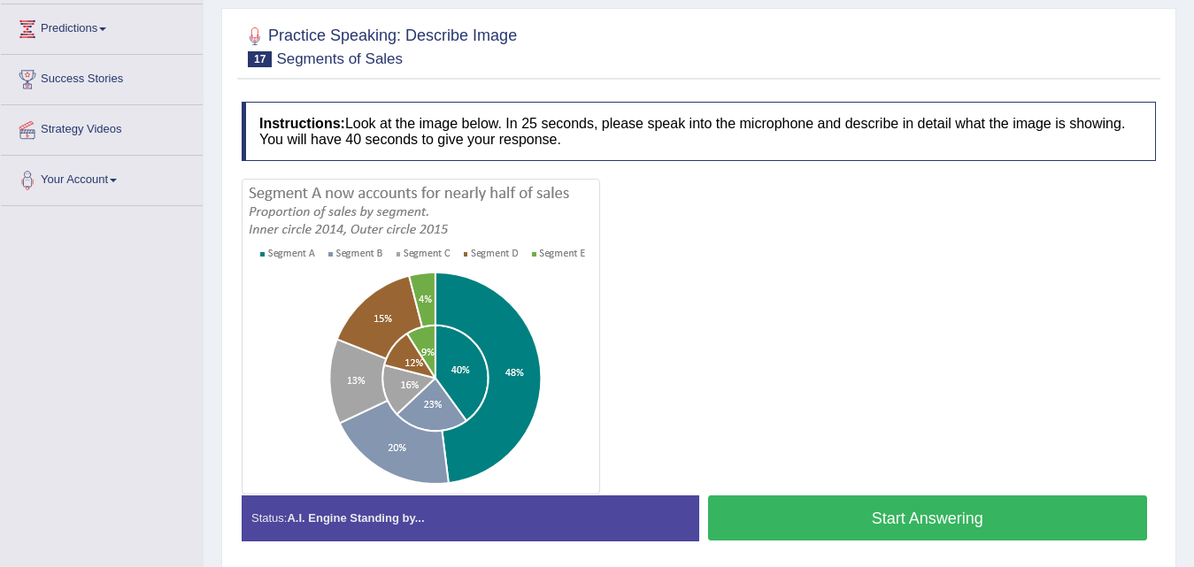
scroll to position [266, 0]
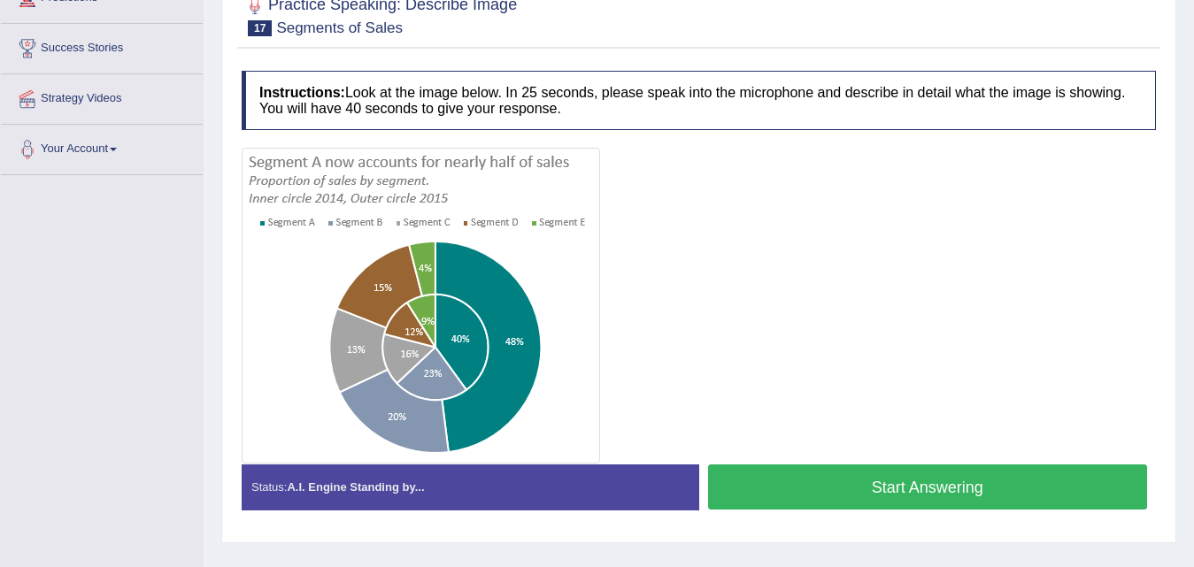
click at [802, 497] on button "Start Answering" at bounding box center [928, 487] width 440 height 45
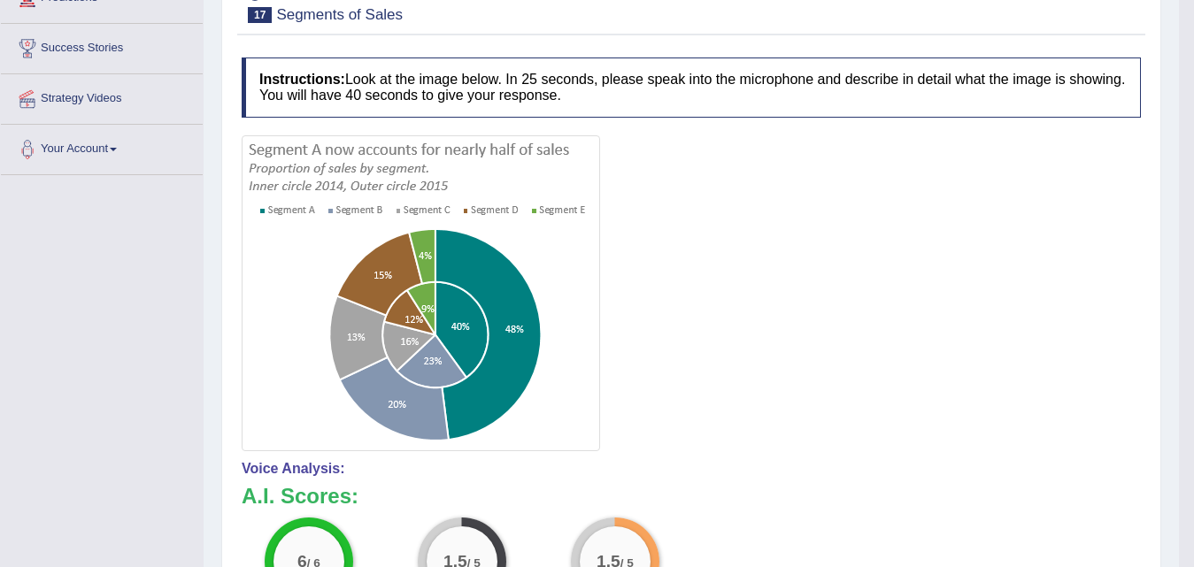
scroll to position [0, 0]
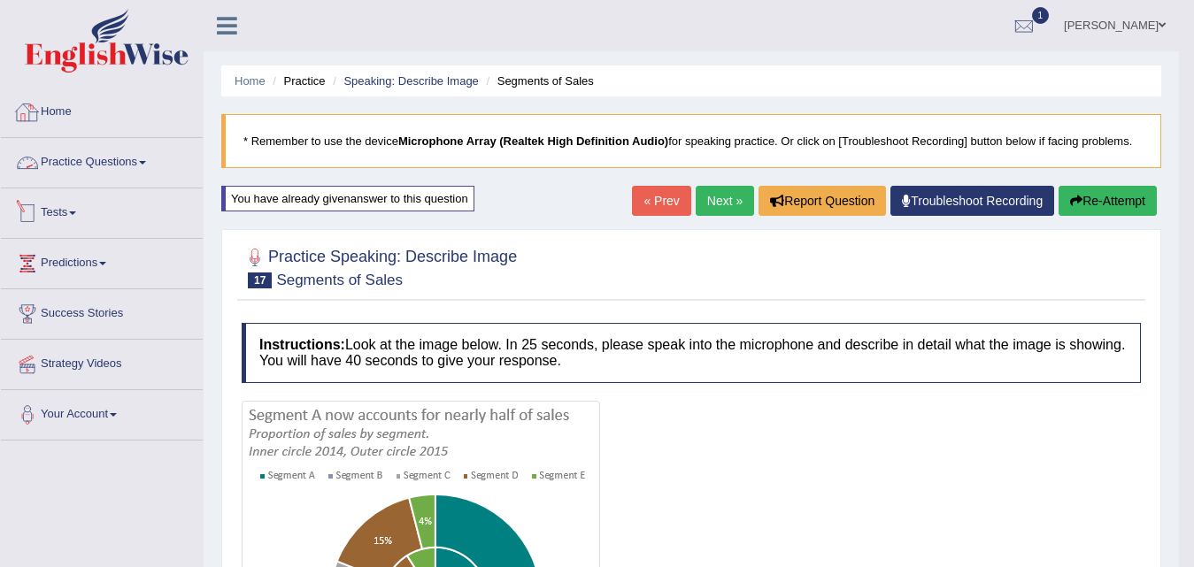
click at [120, 164] on link "Practice Questions" at bounding box center [102, 160] width 202 height 44
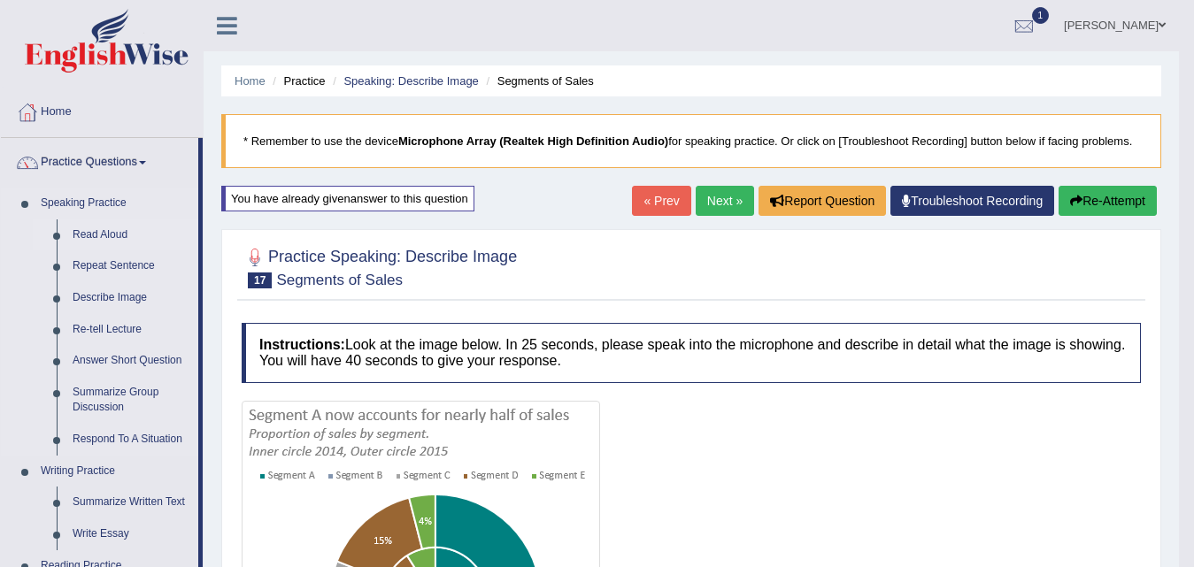
click at [105, 232] on link "Read Aloud" at bounding box center [132, 236] width 134 height 32
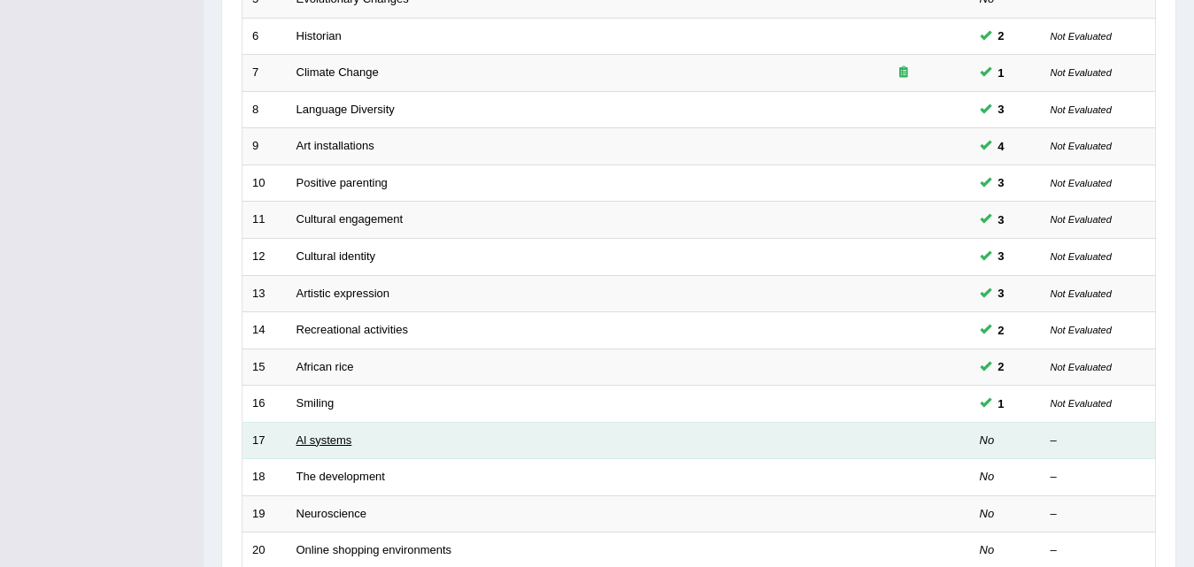
click at [326, 446] on link "Al systems" at bounding box center [325, 440] width 56 height 13
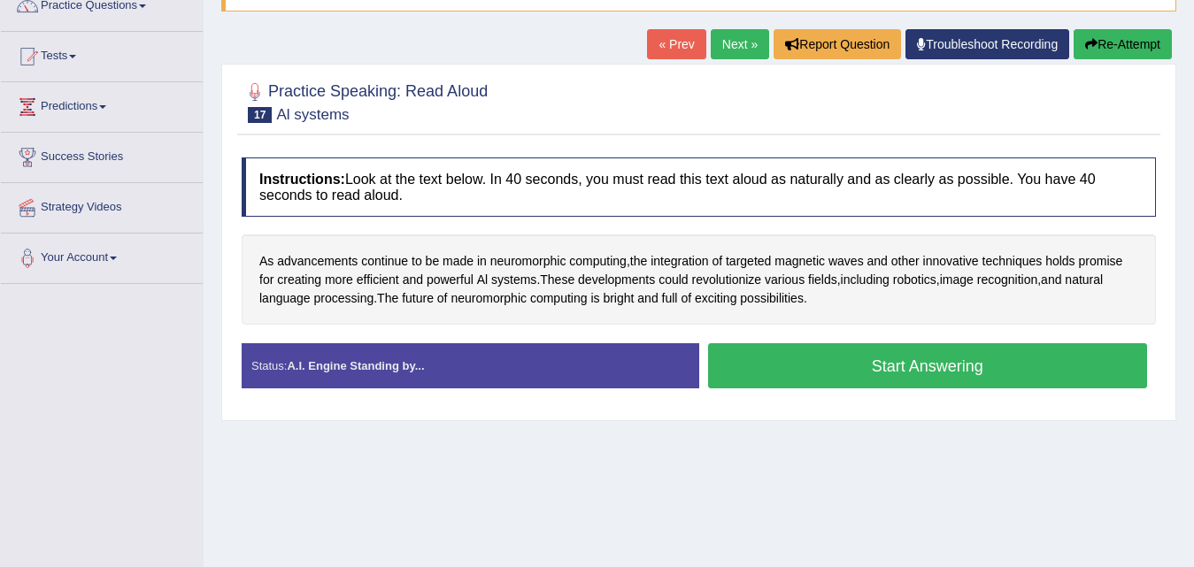
scroll to position [177, 0]
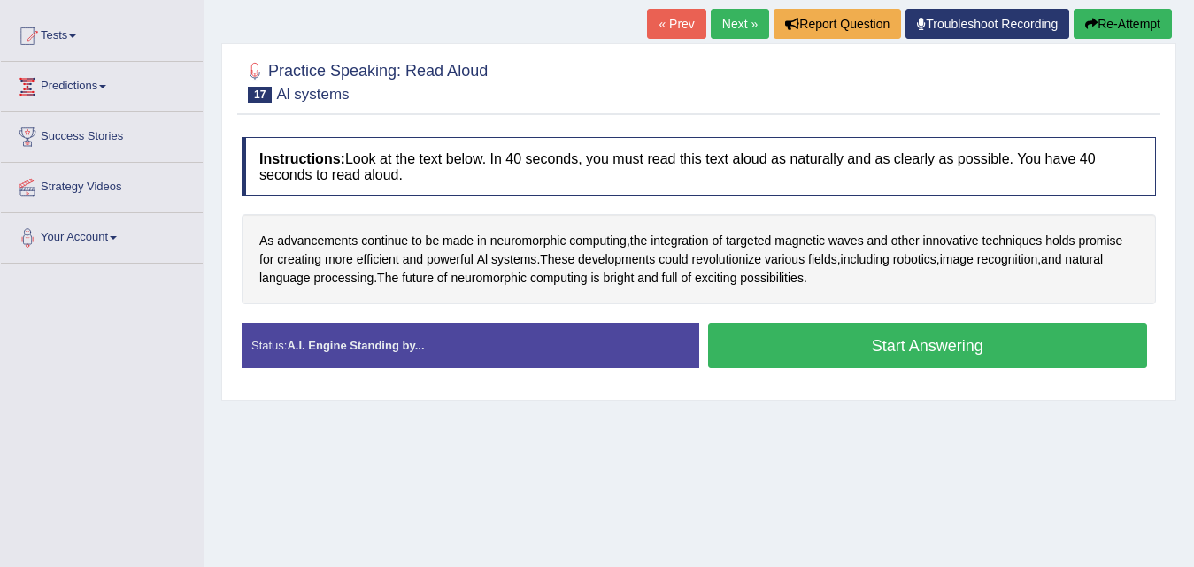
click at [812, 355] on button "Start Answering" at bounding box center [928, 345] width 440 height 45
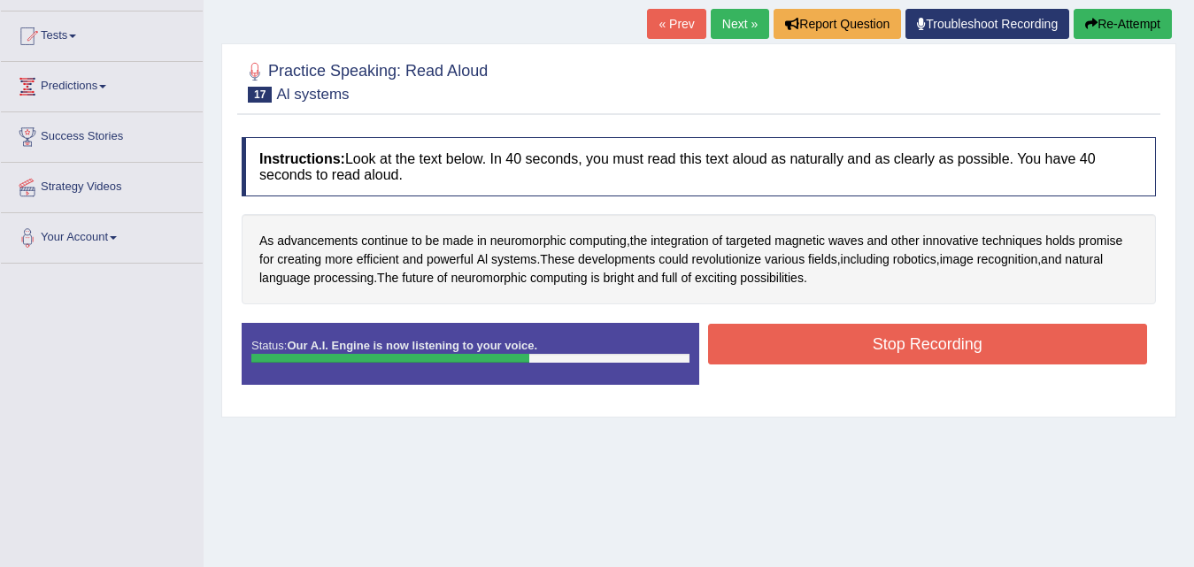
click at [812, 355] on button "Stop Recording" at bounding box center [928, 344] width 440 height 41
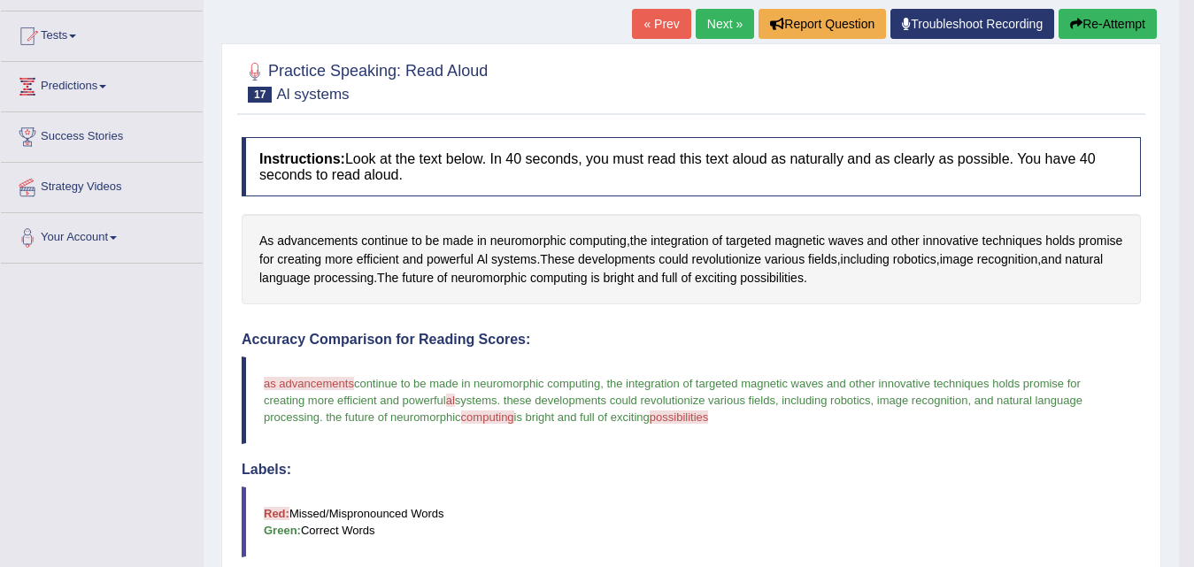
click at [723, 30] on link "Next »" at bounding box center [725, 24] width 58 height 30
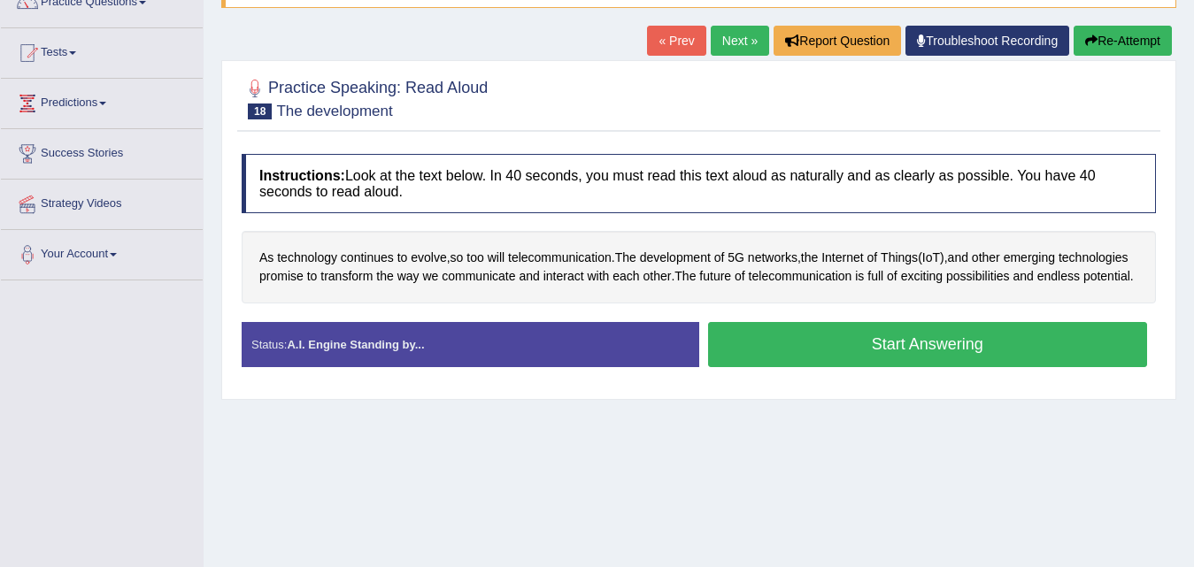
scroll to position [177, 0]
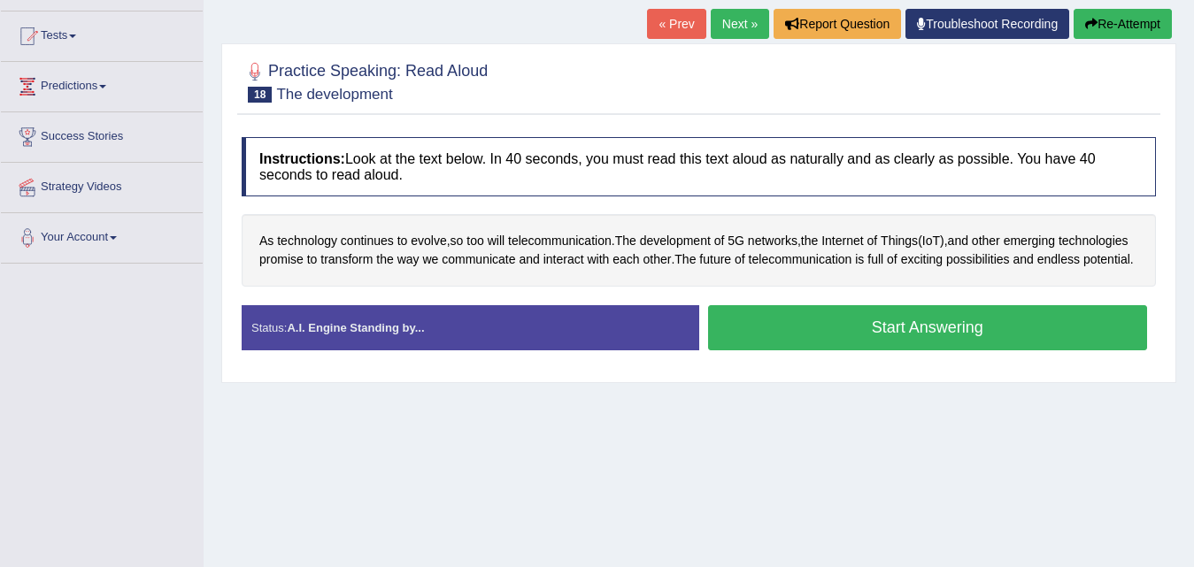
click at [836, 351] on button "Start Answering" at bounding box center [928, 327] width 440 height 45
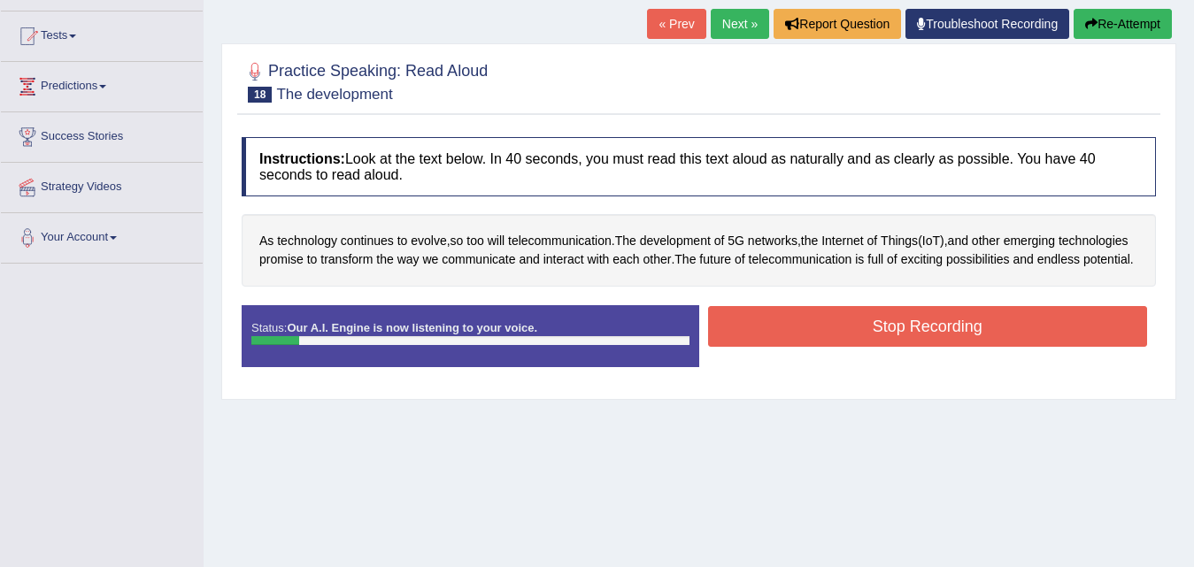
click at [836, 347] on button "Stop Recording" at bounding box center [928, 326] width 440 height 41
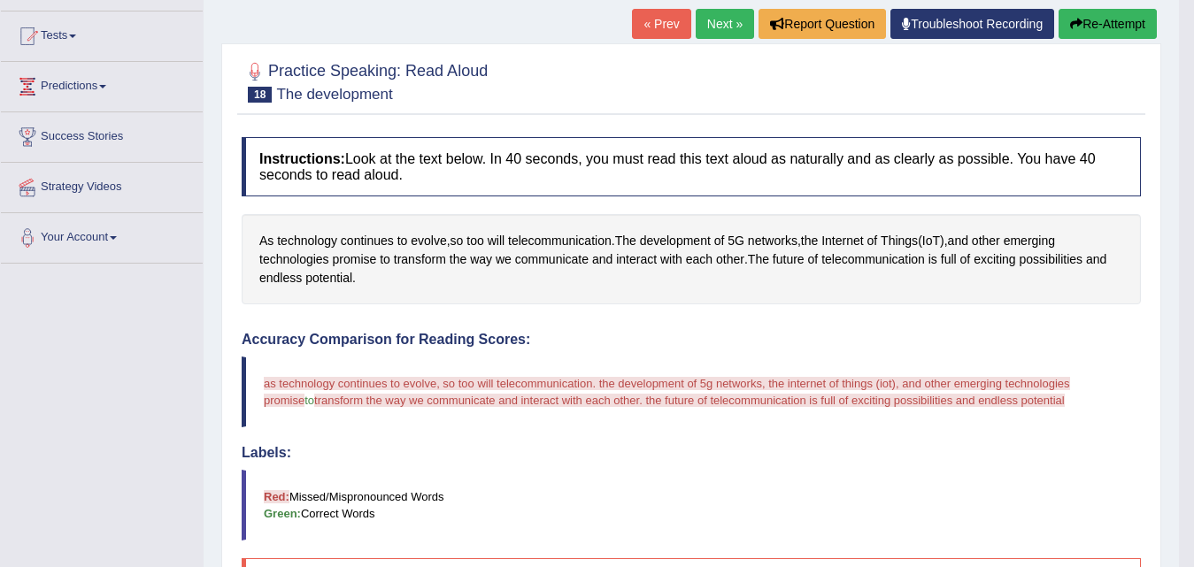
click at [1107, 27] on button "Re-Attempt" at bounding box center [1108, 24] width 98 height 30
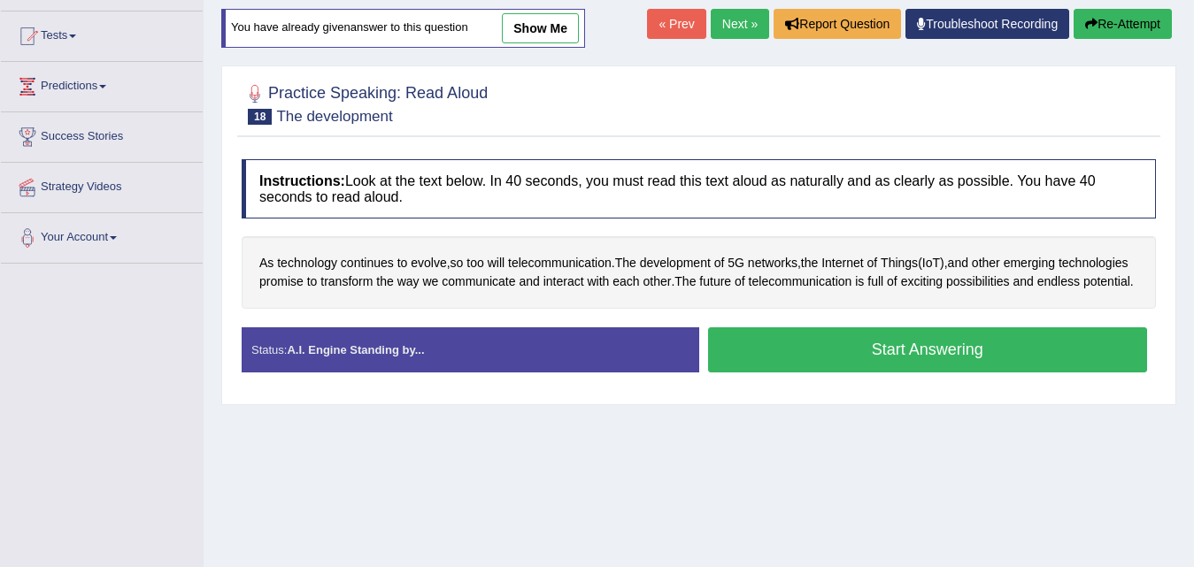
click at [855, 373] on button "Start Answering" at bounding box center [928, 350] width 440 height 45
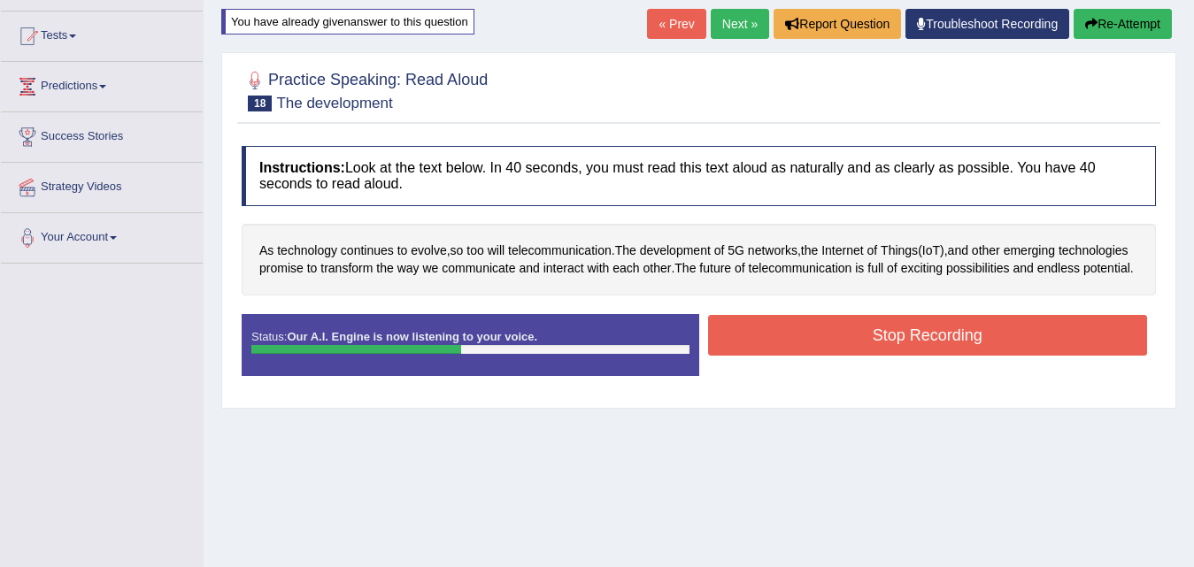
click at [847, 356] on button "Stop Recording" at bounding box center [928, 335] width 440 height 41
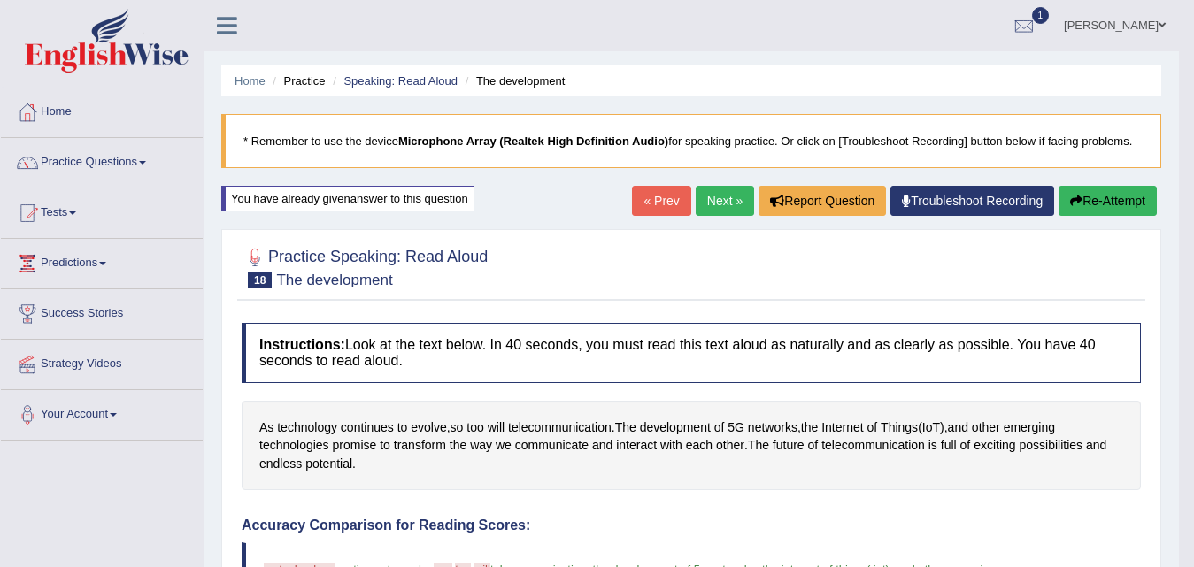
click at [1109, 200] on button "Re-Attempt" at bounding box center [1108, 201] width 98 height 30
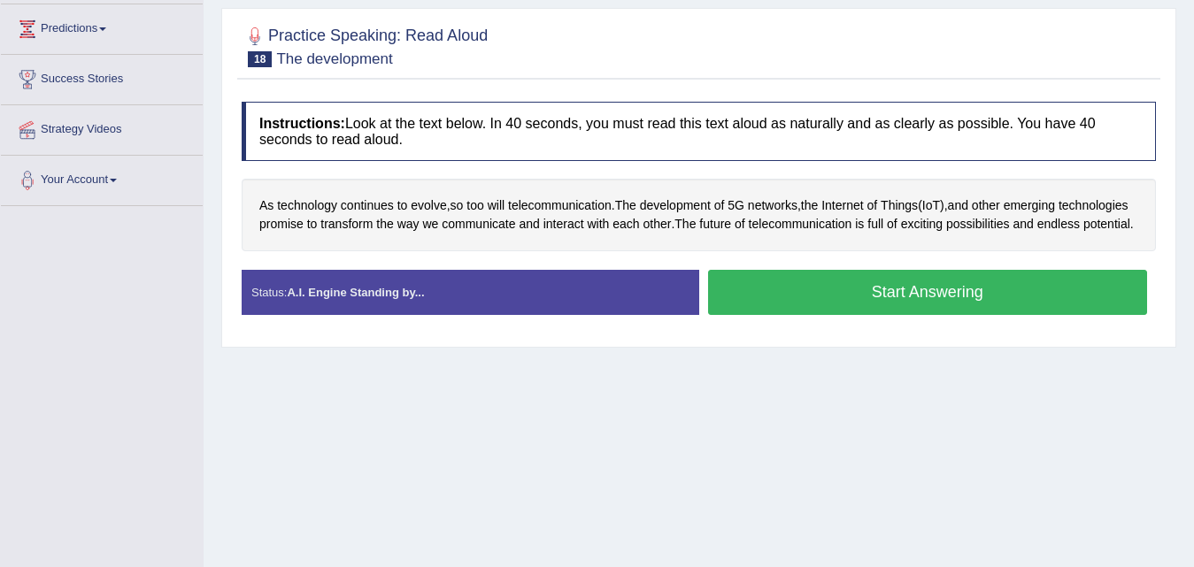
scroll to position [266, 0]
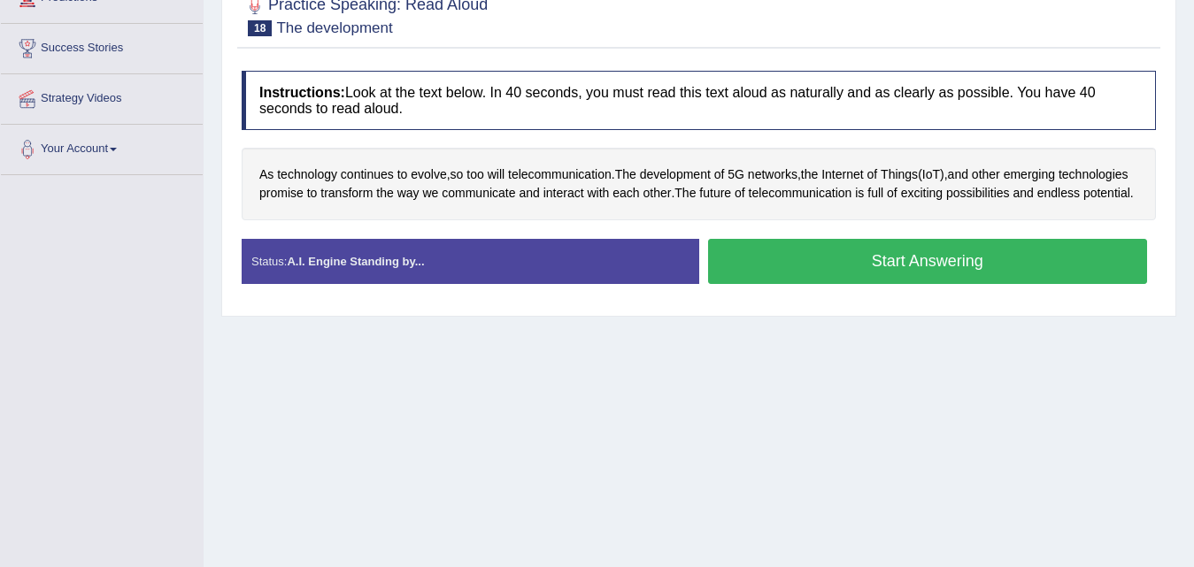
click at [849, 284] on button "Start Answering" at bounding box center [928, 261] width 440 height 45
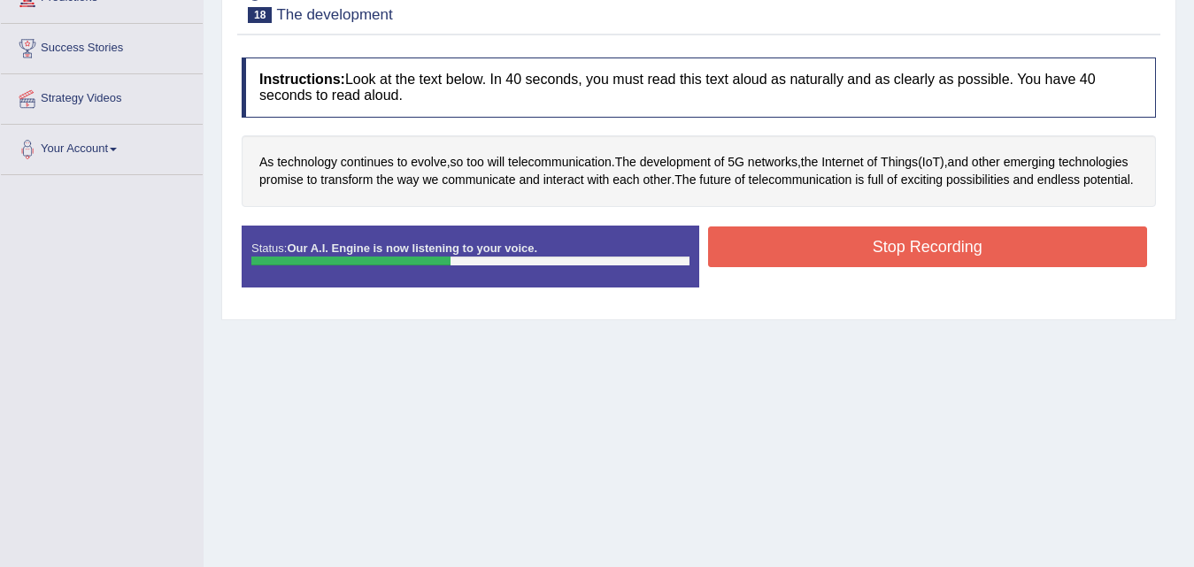
click at [849, 267] on button "Stop Recording" at bounding box center [928, 247] width 440 height 41
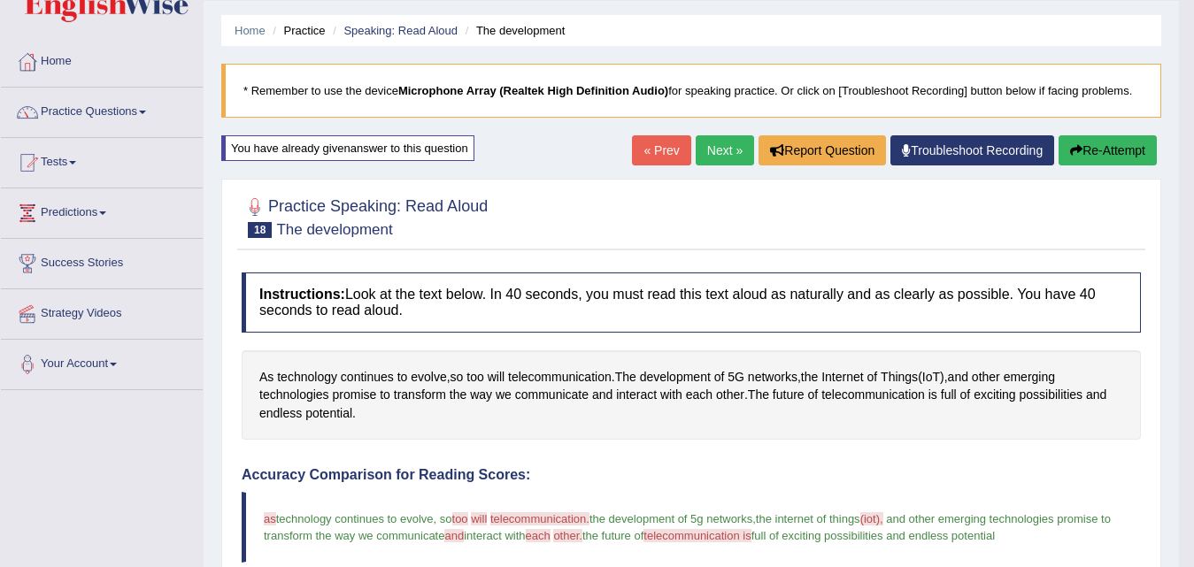
scroll to position [0, 0]
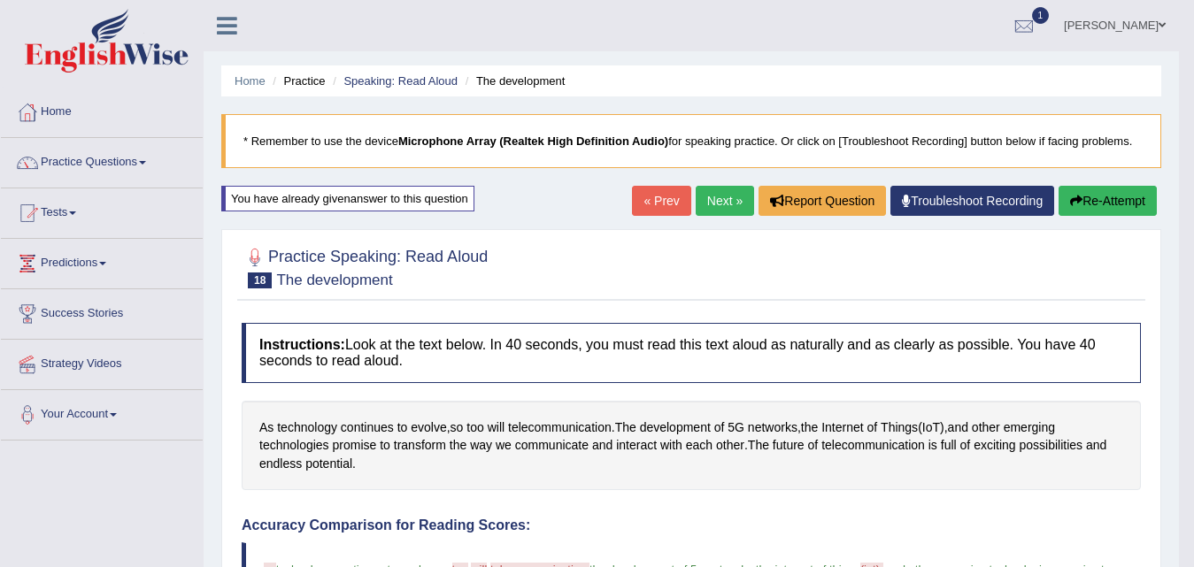
click at [696, 210] on link "Next »" at bounding box center [725, 201] width 58 height 30
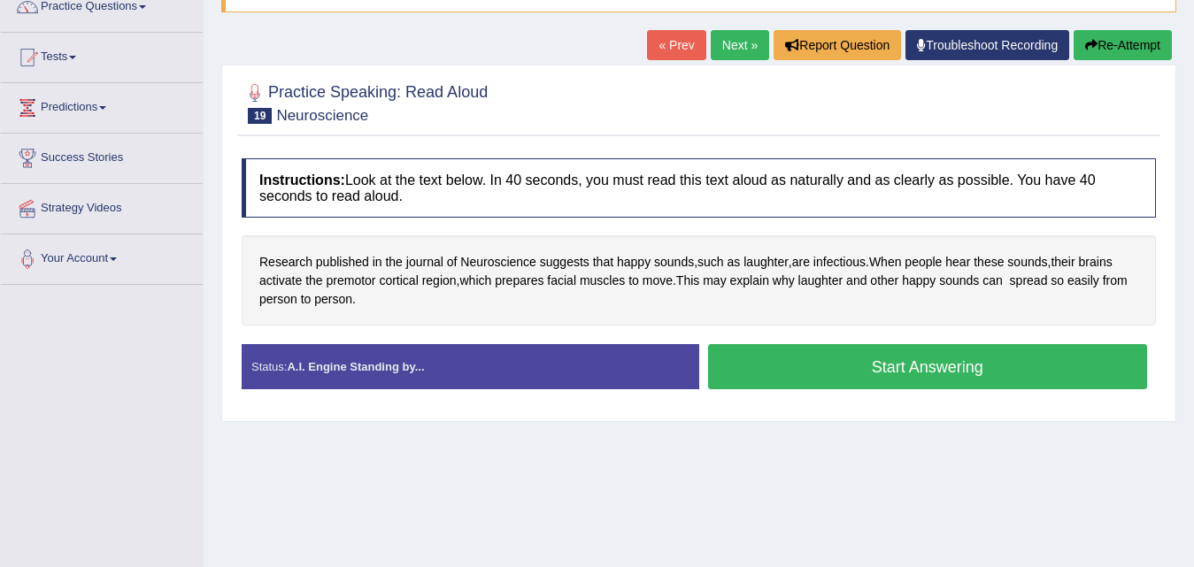
scroll to position [177, 0]
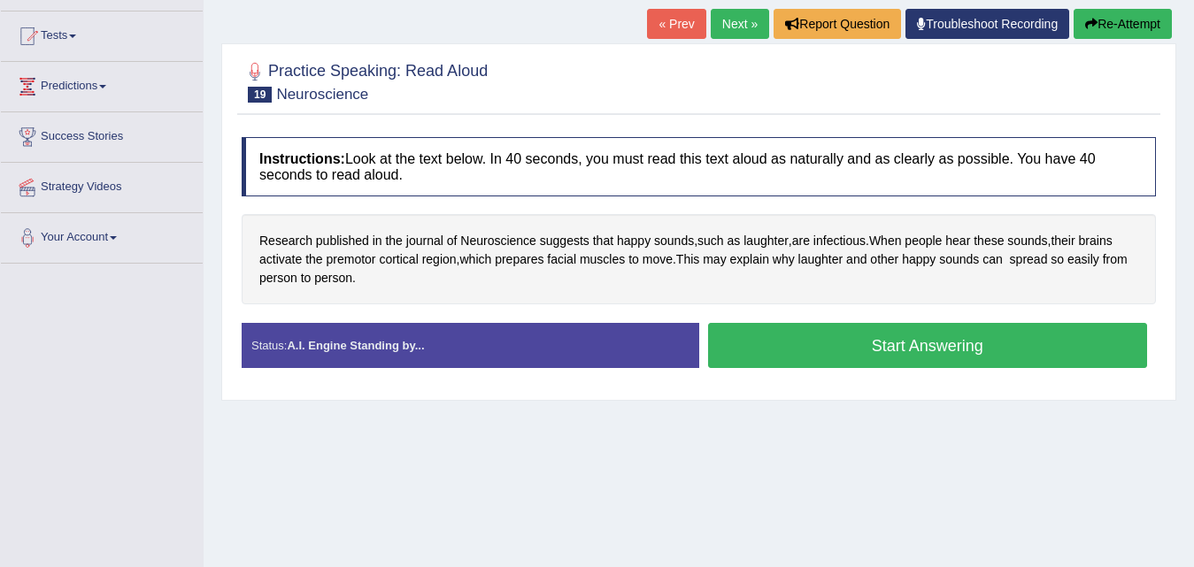
click at [881, 335] on button "Start Answering" at bounding box center [928, 345] width 440 height 45
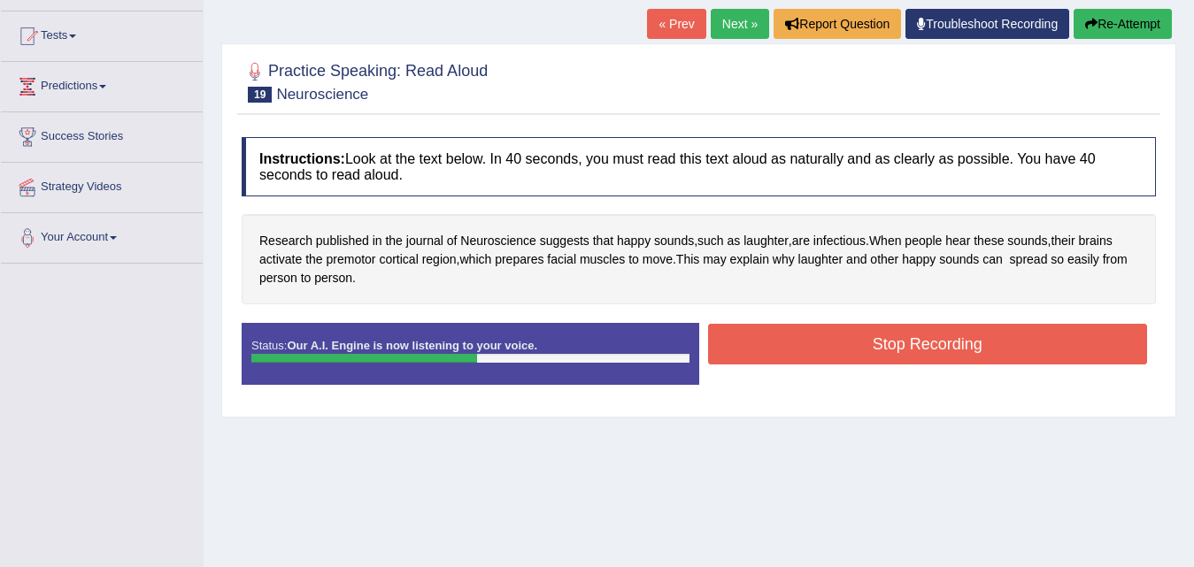
click at [881, 335] on button "Stop Recording" at bounding box center [928, 344] width 440 height 41
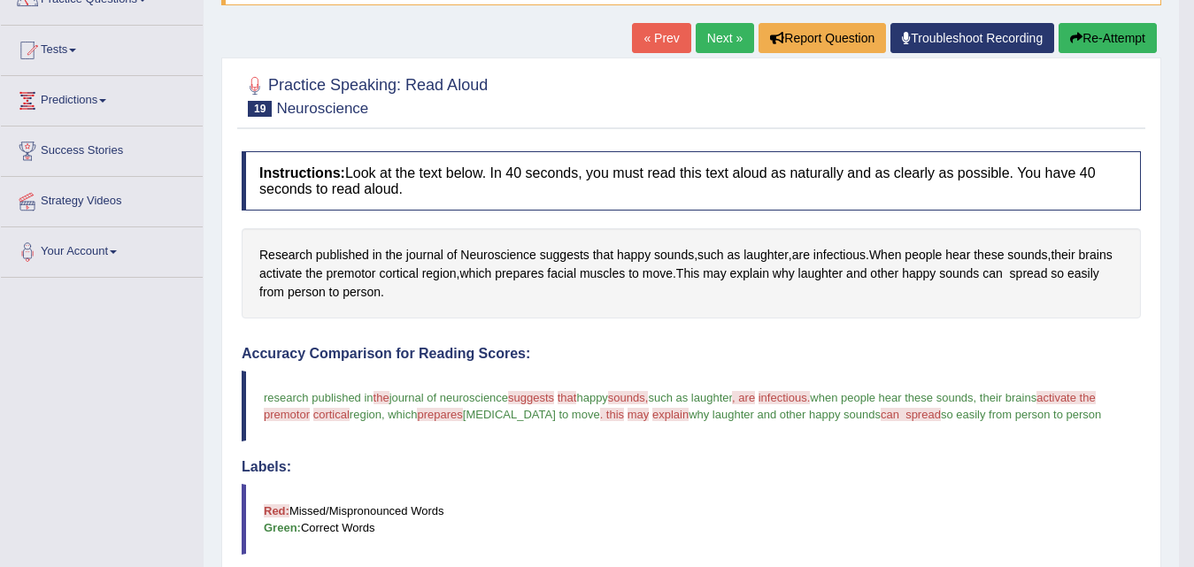
scroll to position [0, 0]
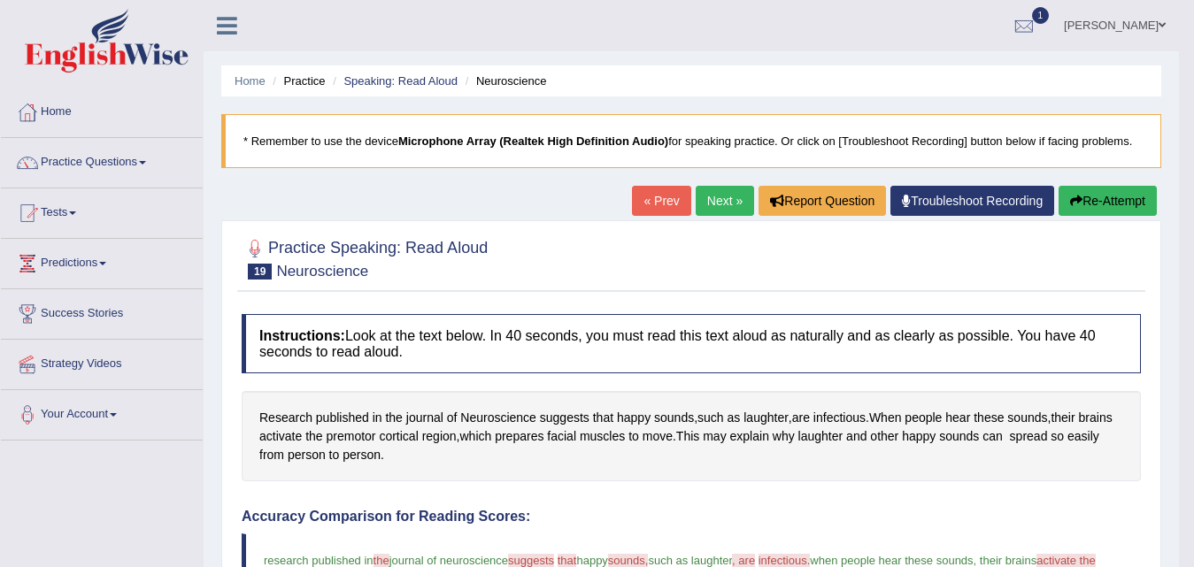
click at [729, 204] on link "Next »" at bounding box center [725, 201] width 58 height 30
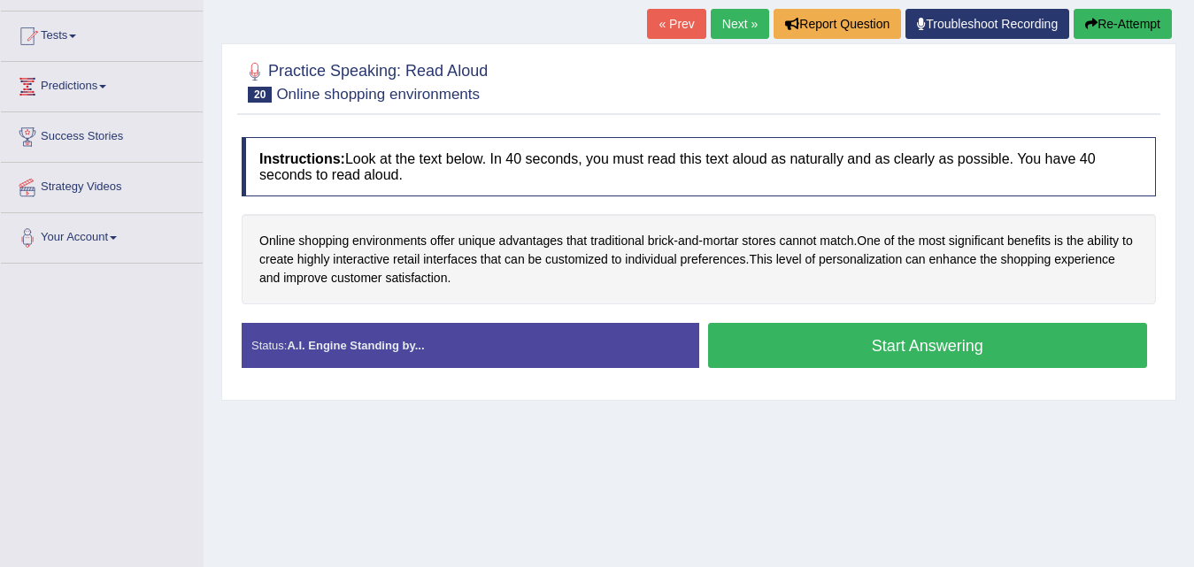
click at [899, 341] on button "Start Answering" at bounding box center [928, 345] width 440 height 45
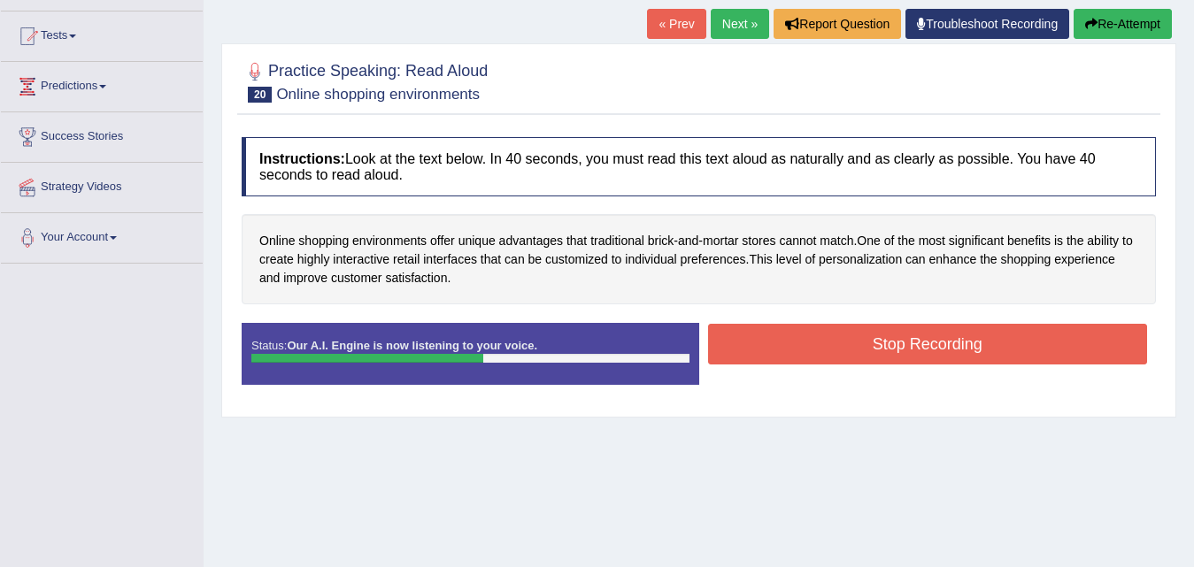
click at [899, 341] on button "Stop Recording" at bounding box center [928, 344] width 440 height 41
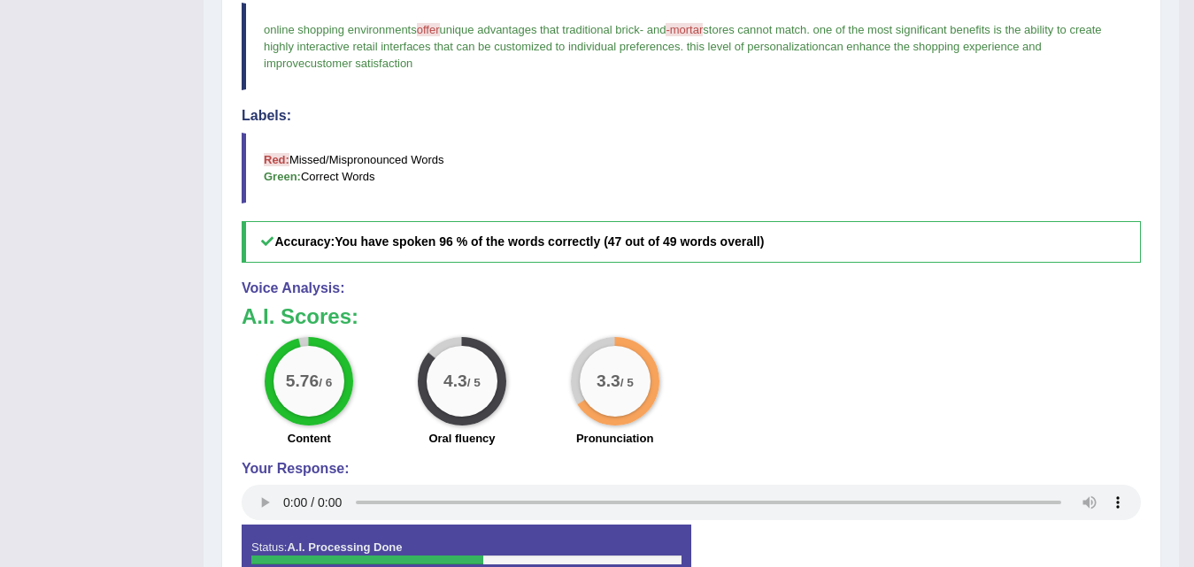
scroll to position [89, 0]
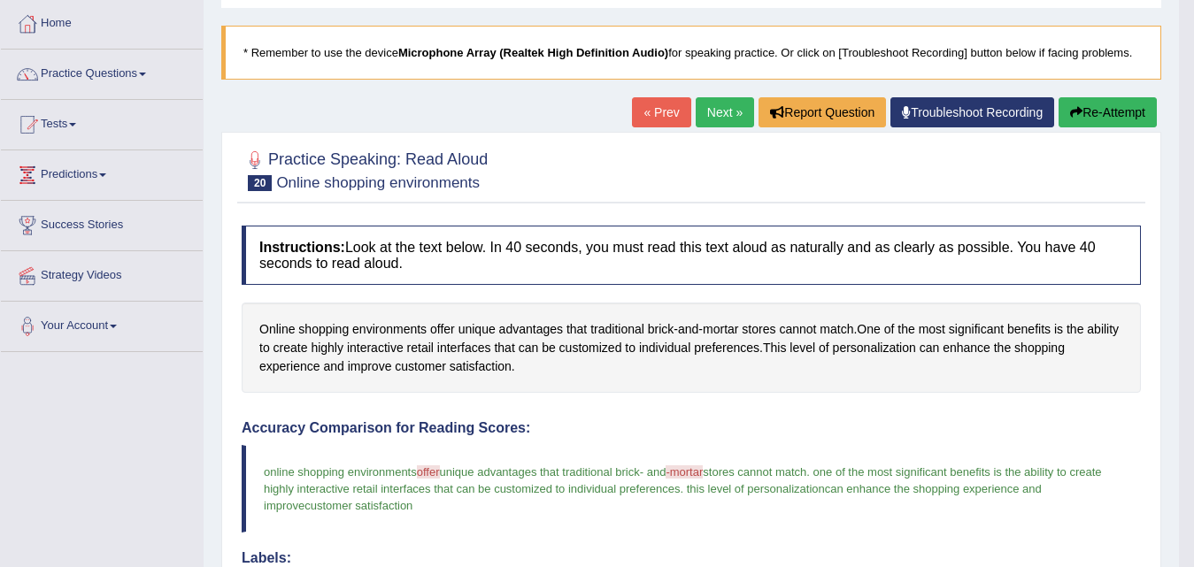
click at [714, 112] on link "Next »" at bounding box center [725, 112] width 58 height 30
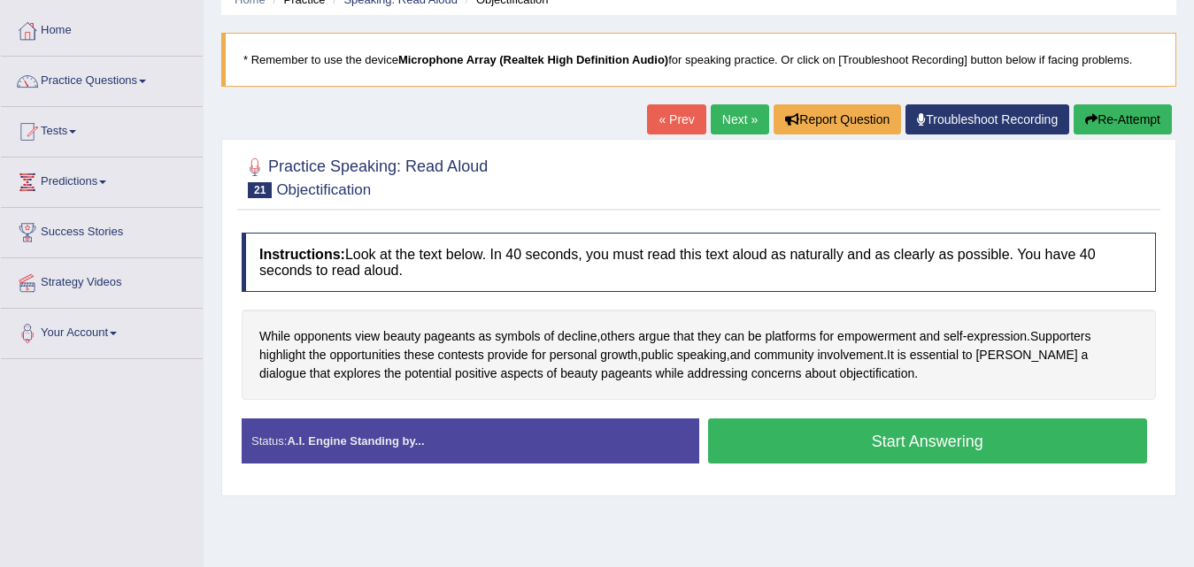
scroll to position [177, 0]
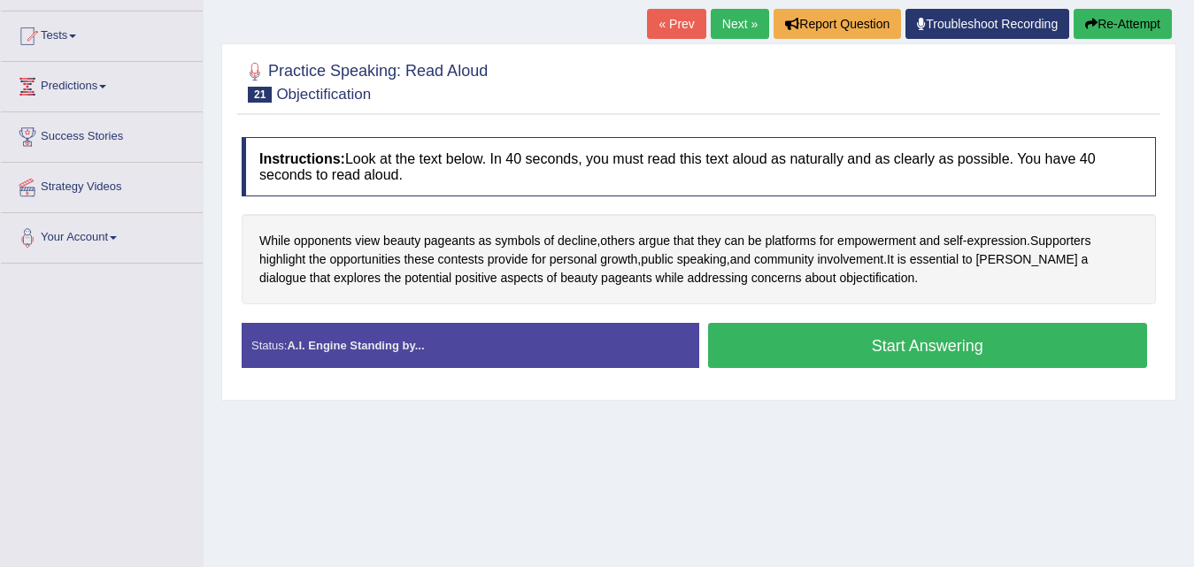
click at [824, 351] on button "Start Answering" at bounding box center [928, 345] width 440 height 45
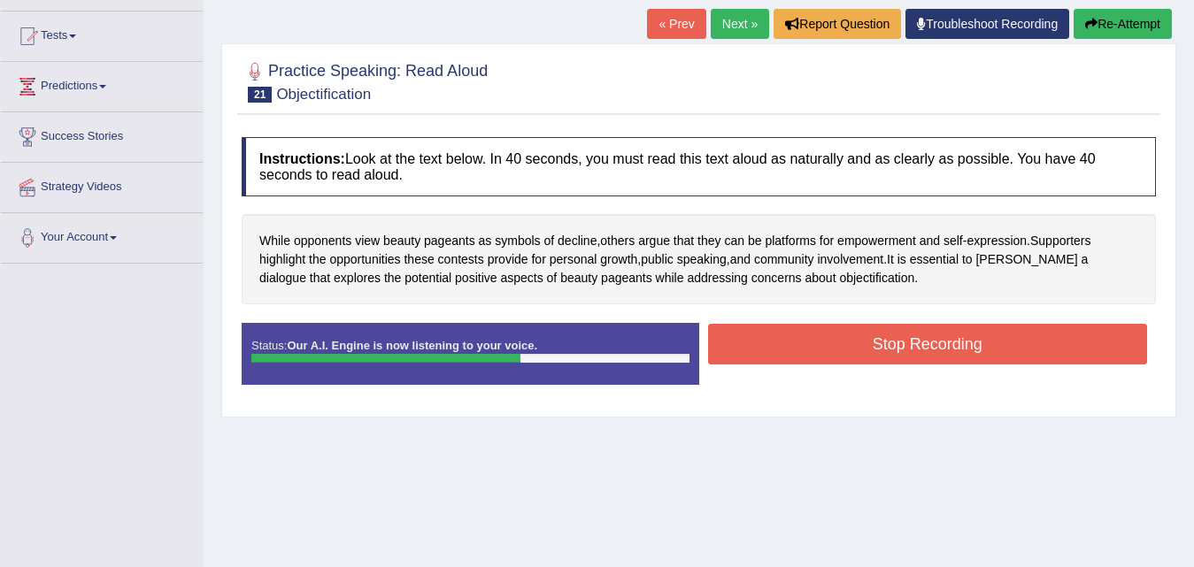
click at [824, 351] on button "Stop Recording" at bounding box center [928, 344] width 440 height 41
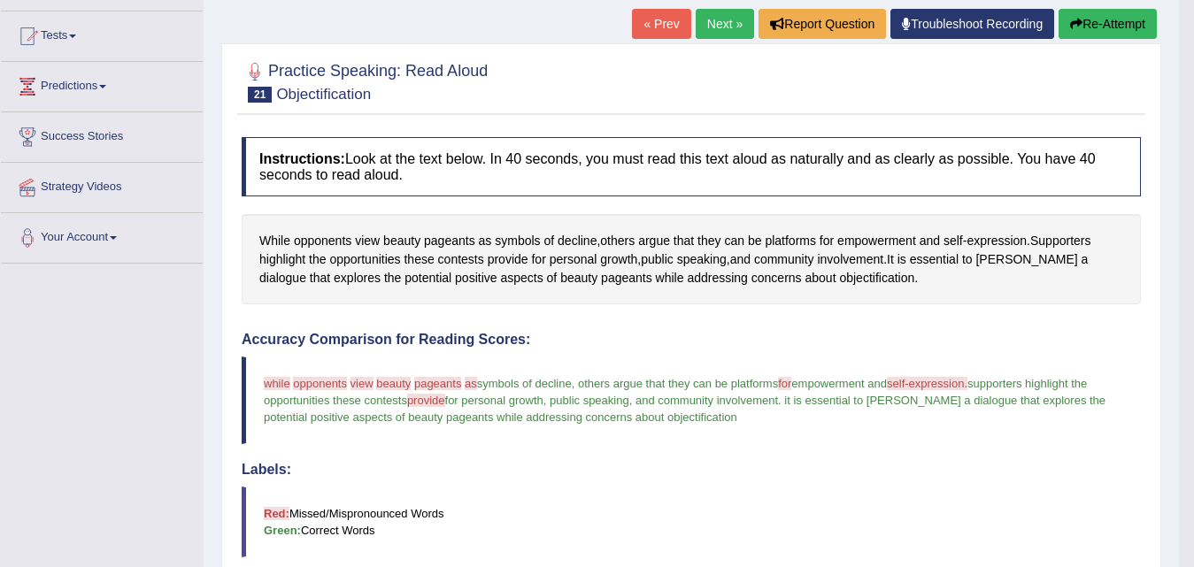
click at [706, 31] on link "Next »" at bounding box center [725, 24] width 58 height 30
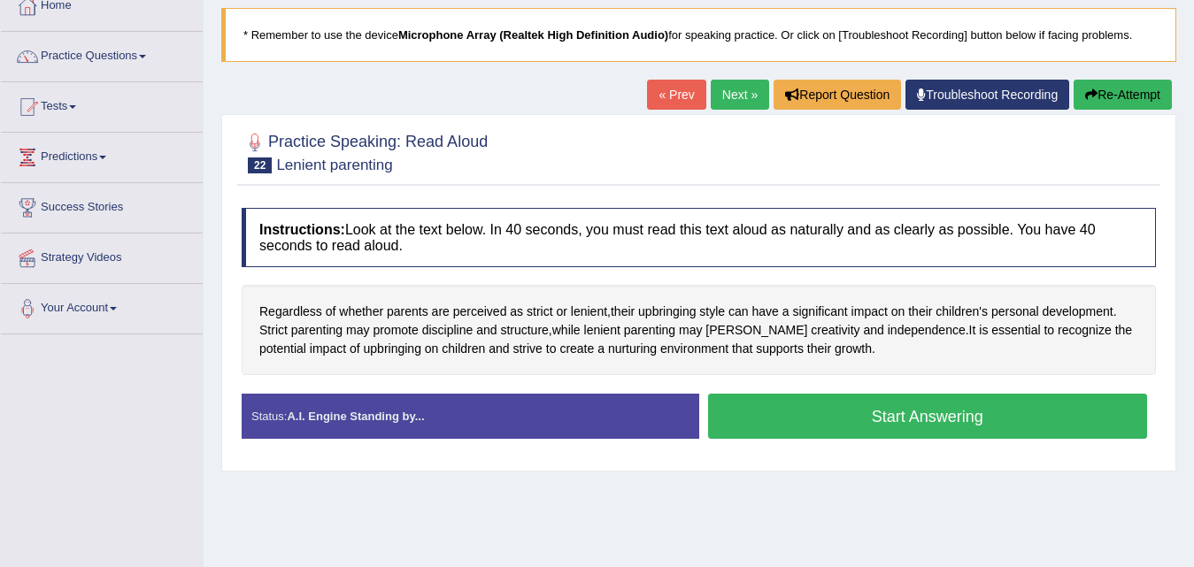
scroll to position [177, 0]
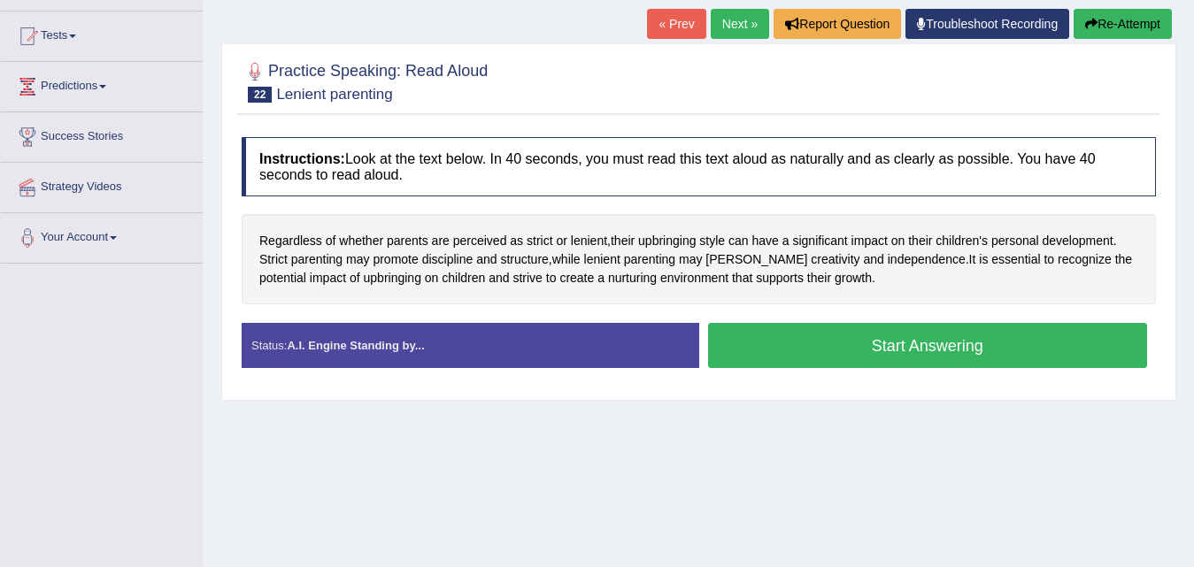
click at [842, 350] on button "Start Answering" at bounding box center [928, 345] width 440 height 45
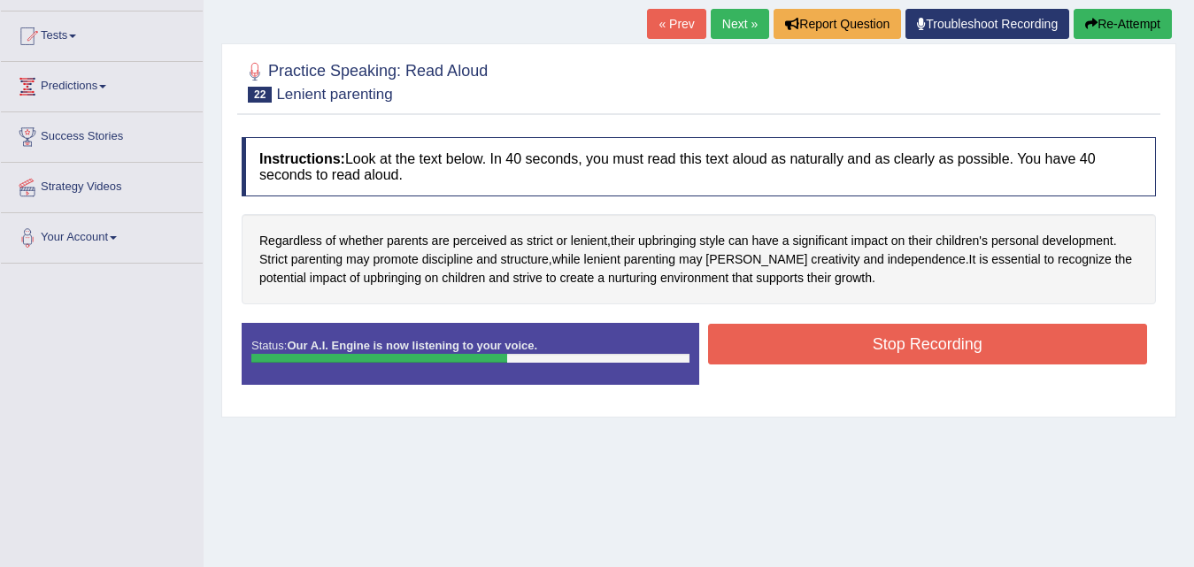
click at [843, 350] on button "Stop Recording" at bounding box center [928, 344] width 440 height 41
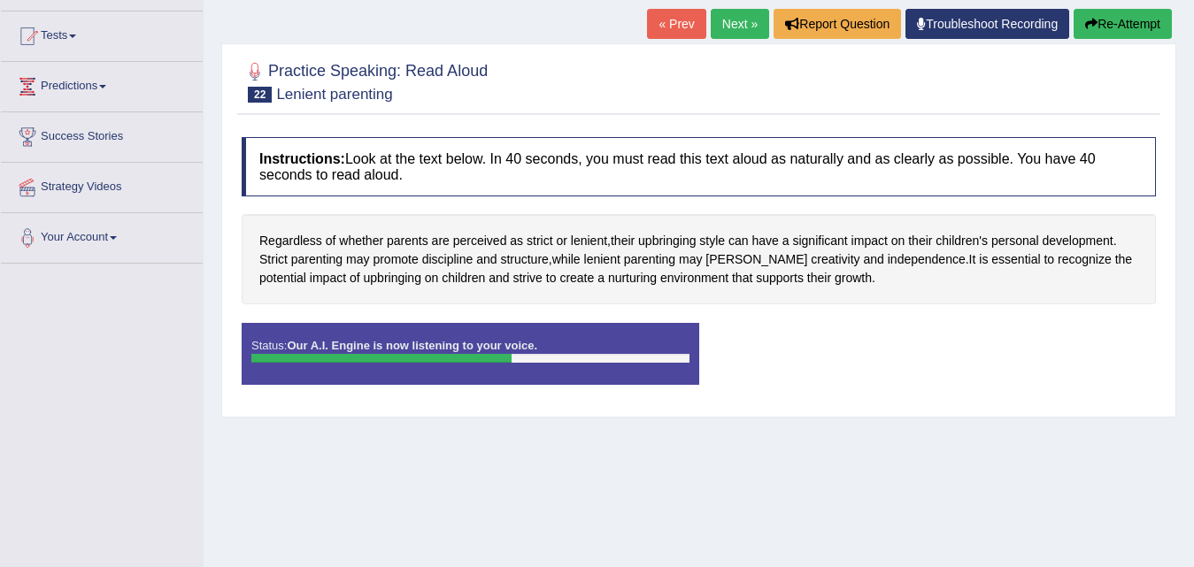
click at [843, 350] on div "Status: Our A.I. Engine is now listening to your voice. Start Answering Stop Re…" at bounding box center [699, 363] width 915 height 80
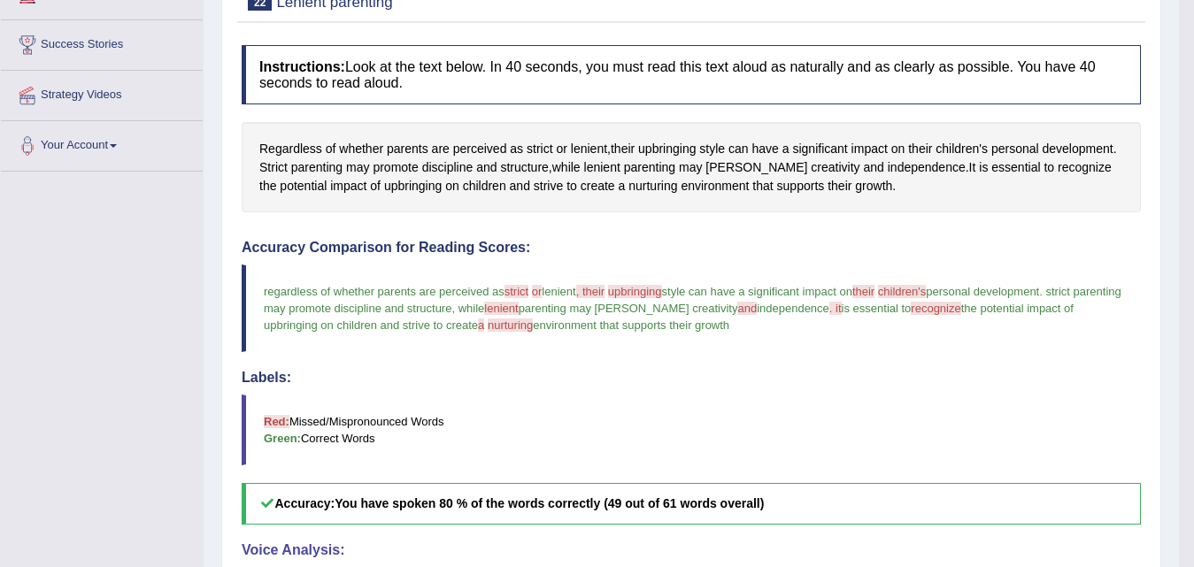
scroll to position [110, 0]
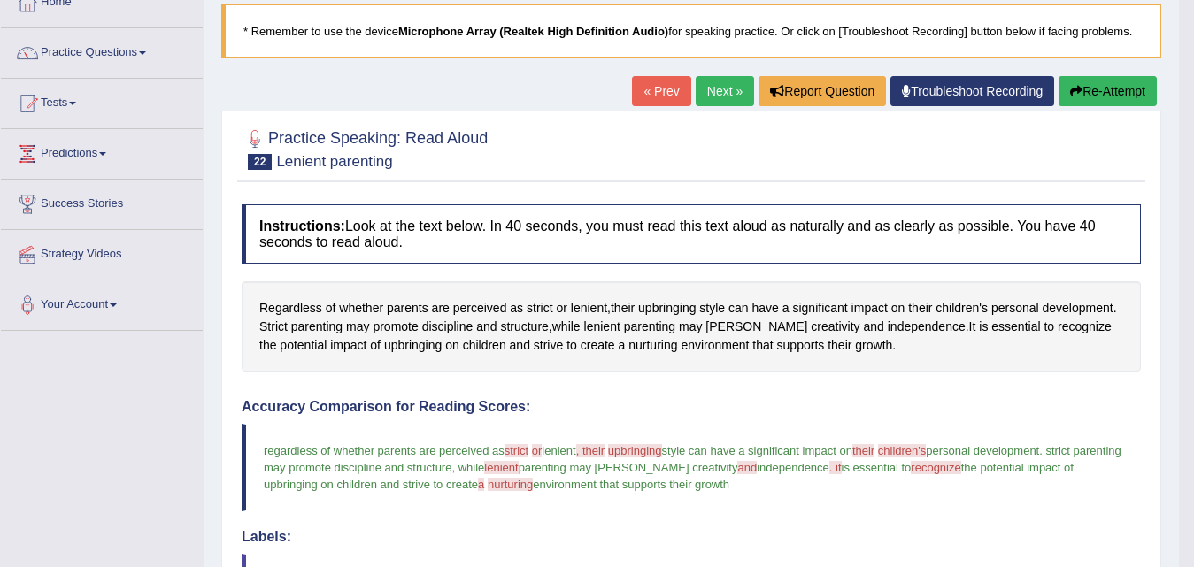
click at [706, 86] on link "Next »" at bounding box center [725, 91] width 58 height 30
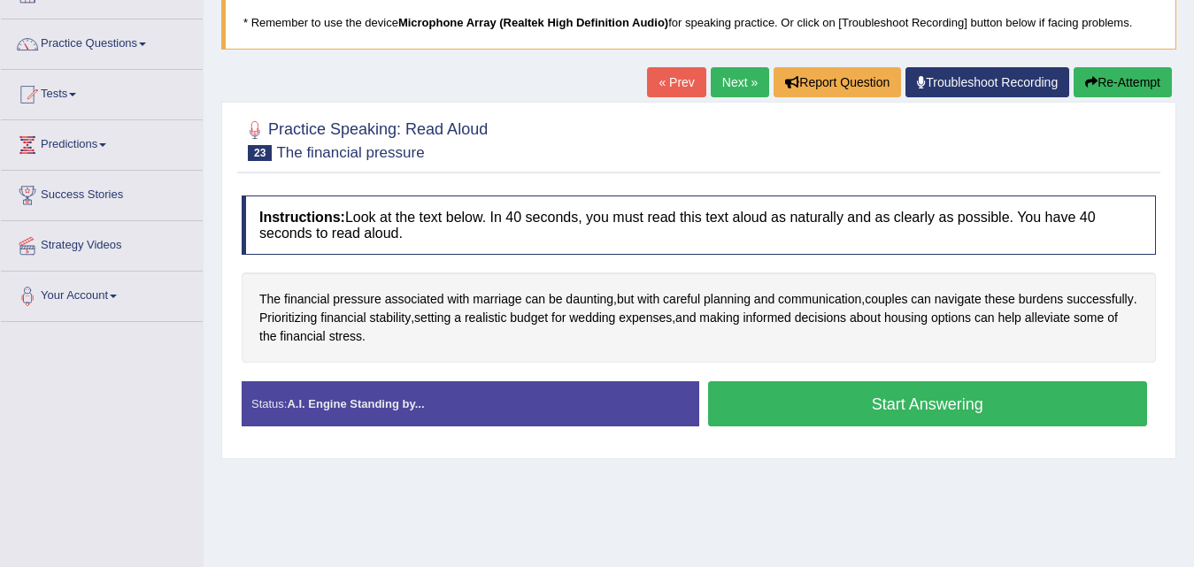
scroll to position [266, 0]
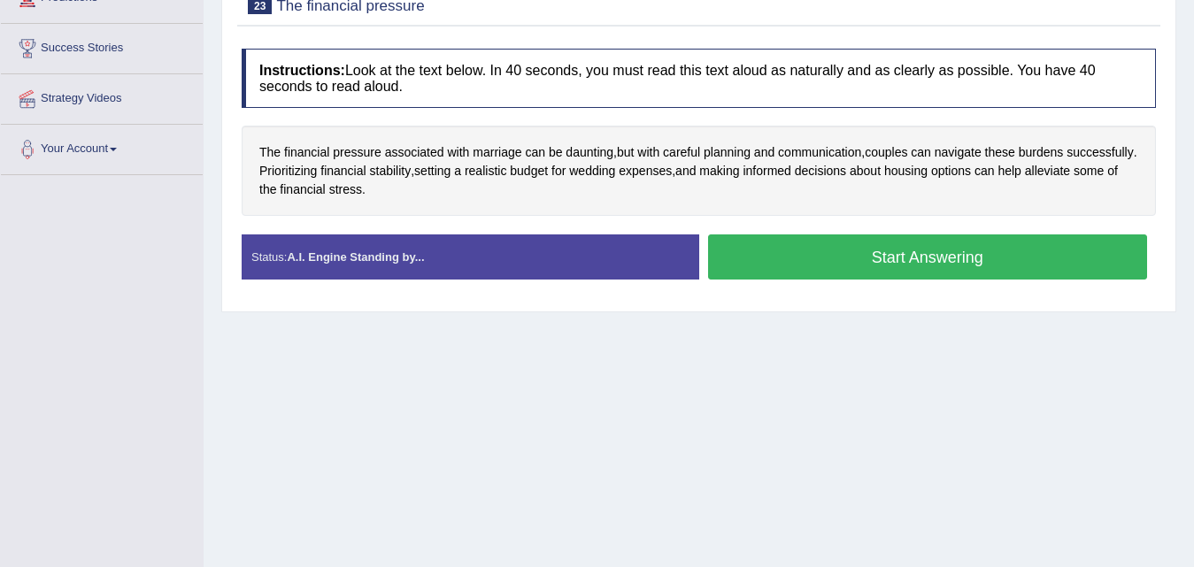
click at [857, 269] on button "Start Answering" at bounding box center [928, 257] width 440 height 45
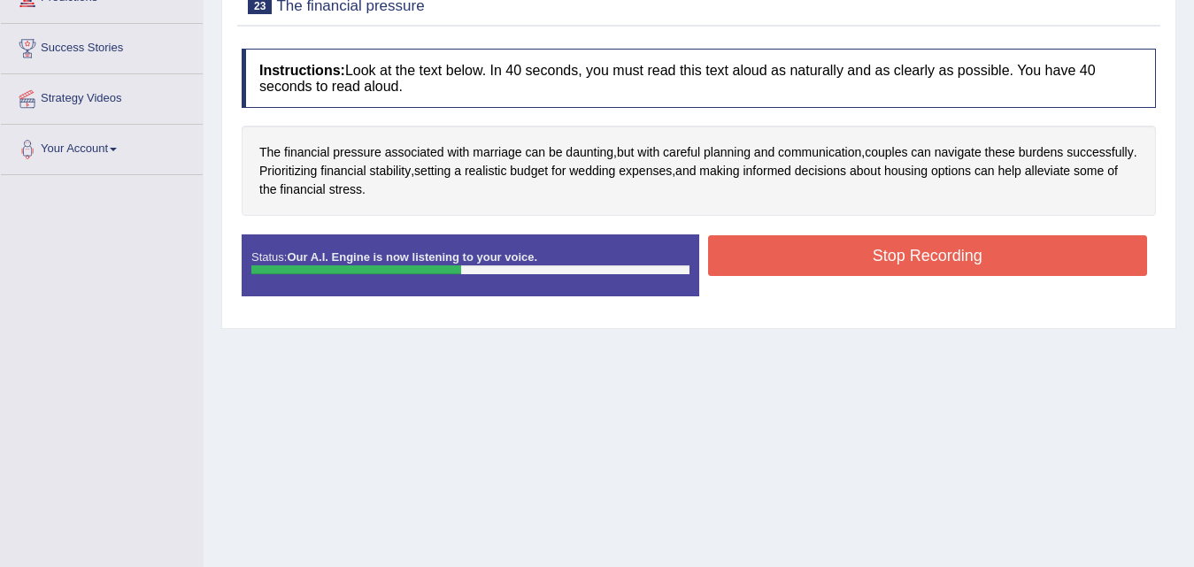
click at [857, 269] on button "Stop Recording" at bounding box center [928, 255] width 440 height 41
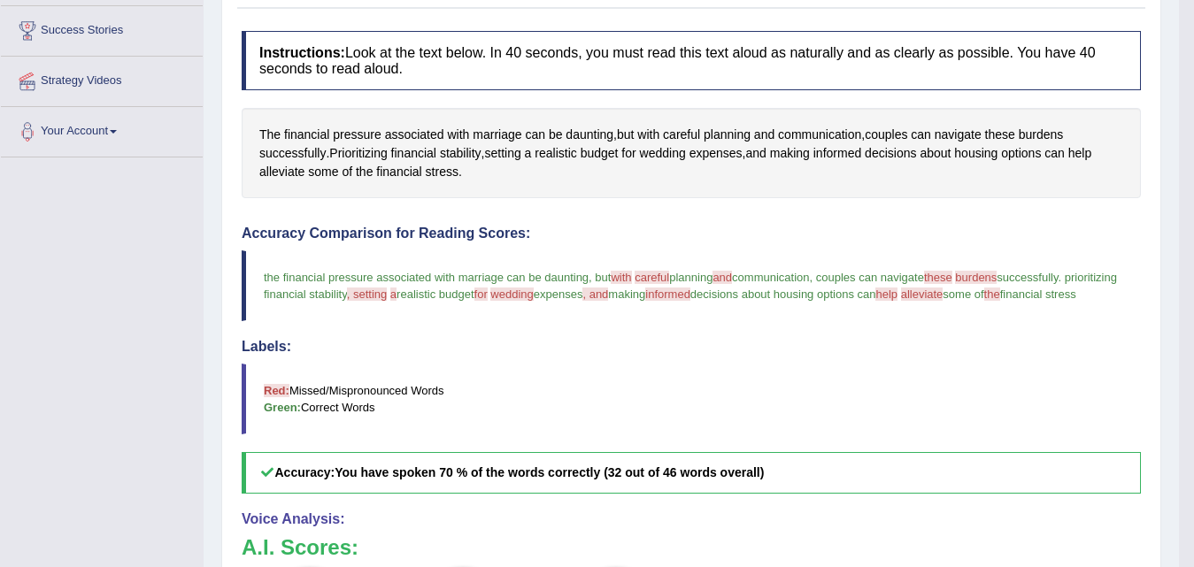
scroll to position [89, 0]
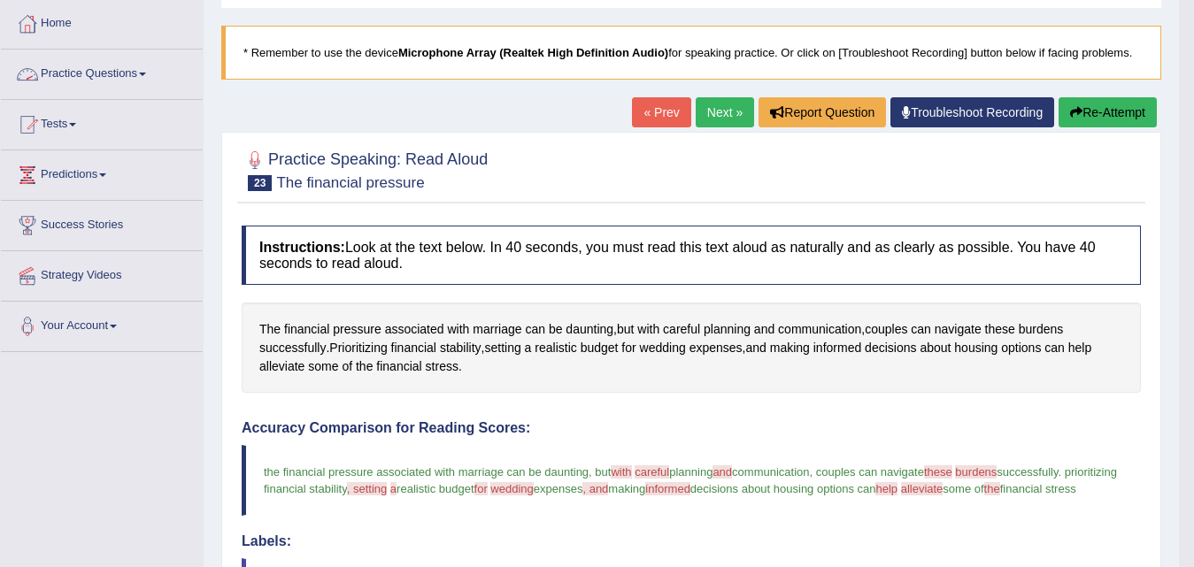
click at [120, 80] on link "Practice Questions" at bounding box center [102, 72] width 202 height 44
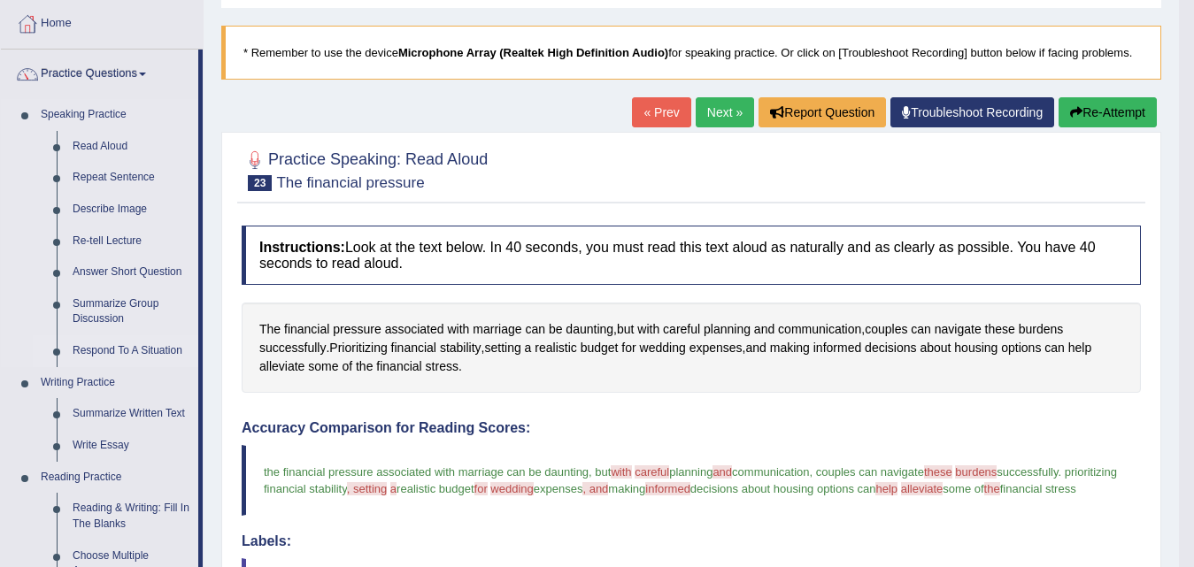
click at [112, 349] on link "Respond To A Situation" at bounding box center [132, 352] width 134 height 32
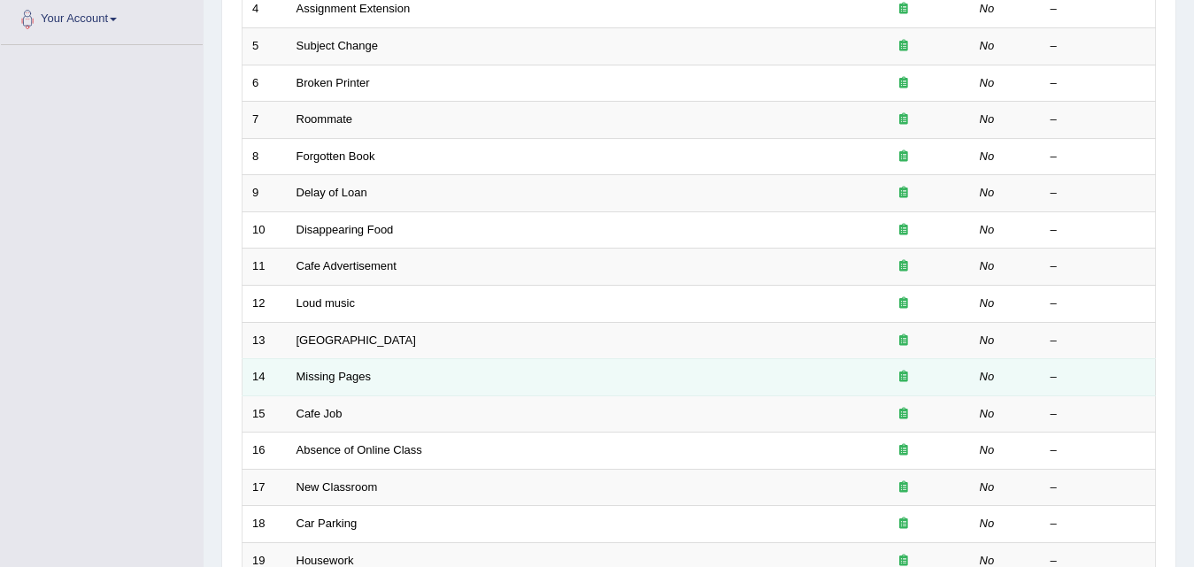
scroll to position [531, 0]
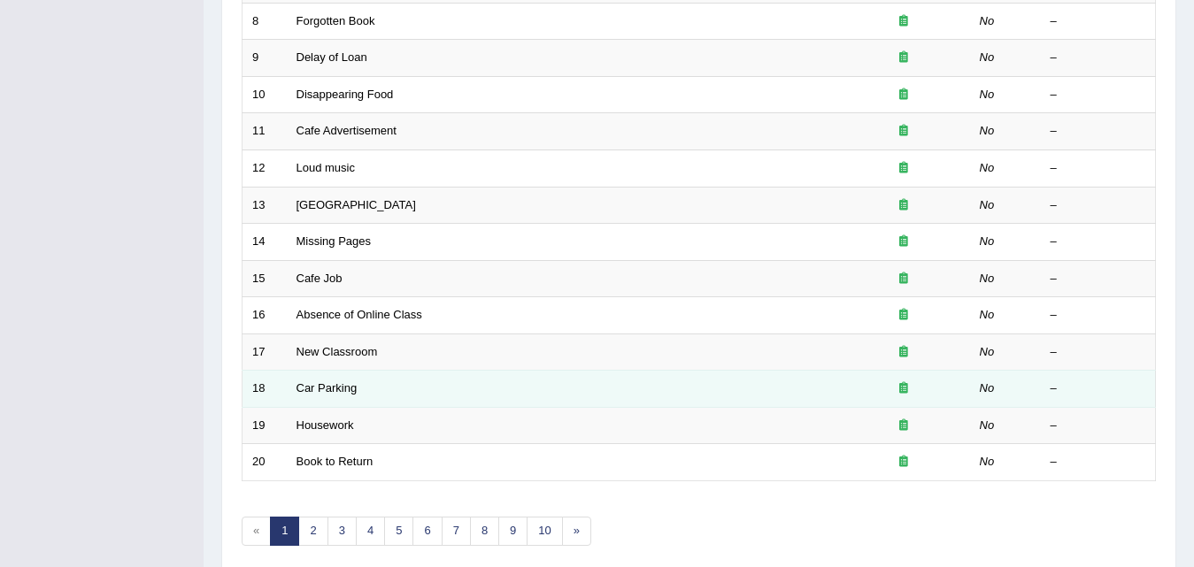
click at [308, 405] on td "Car Parking" at bounding box center [562, 389] width 551 height 37
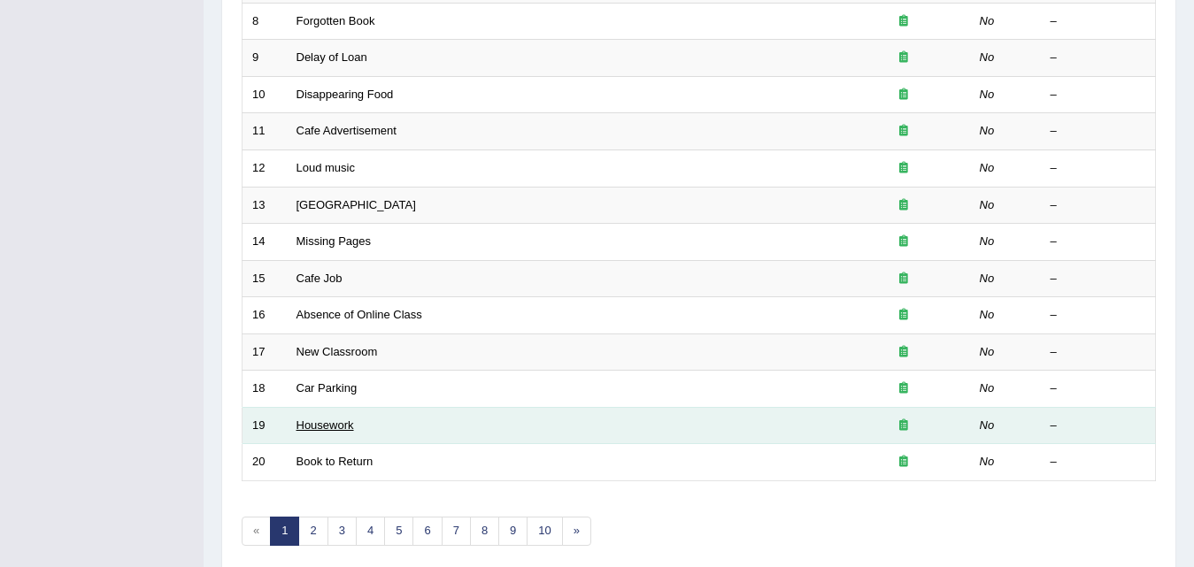
click at [328, 422] on link "Housework" at bounding box center [326, 425] width 58 height 13
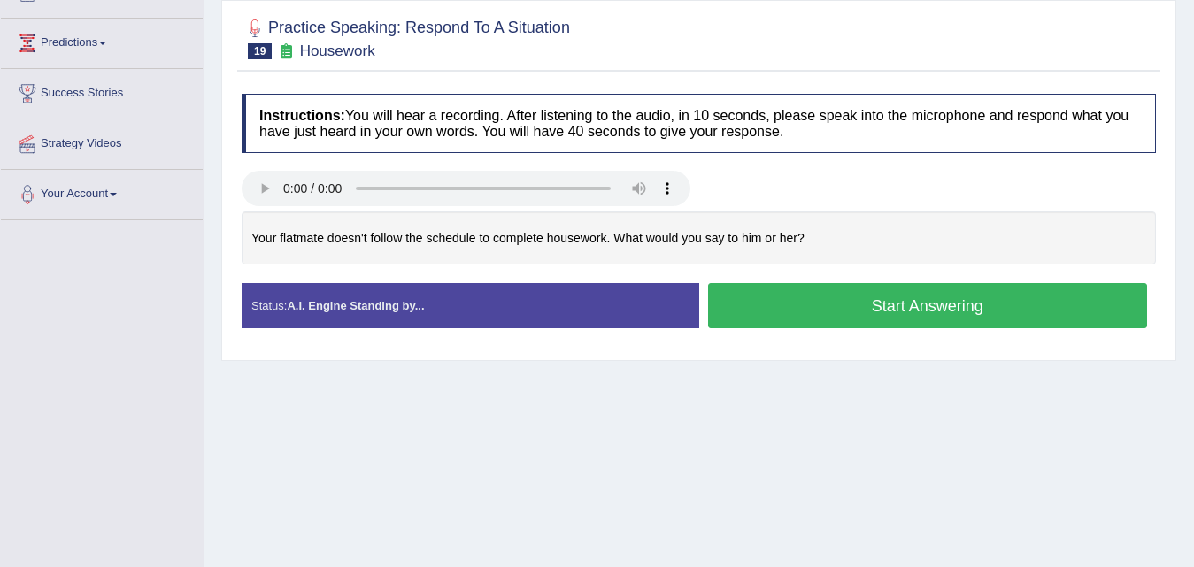
scroll to position [177, 0]
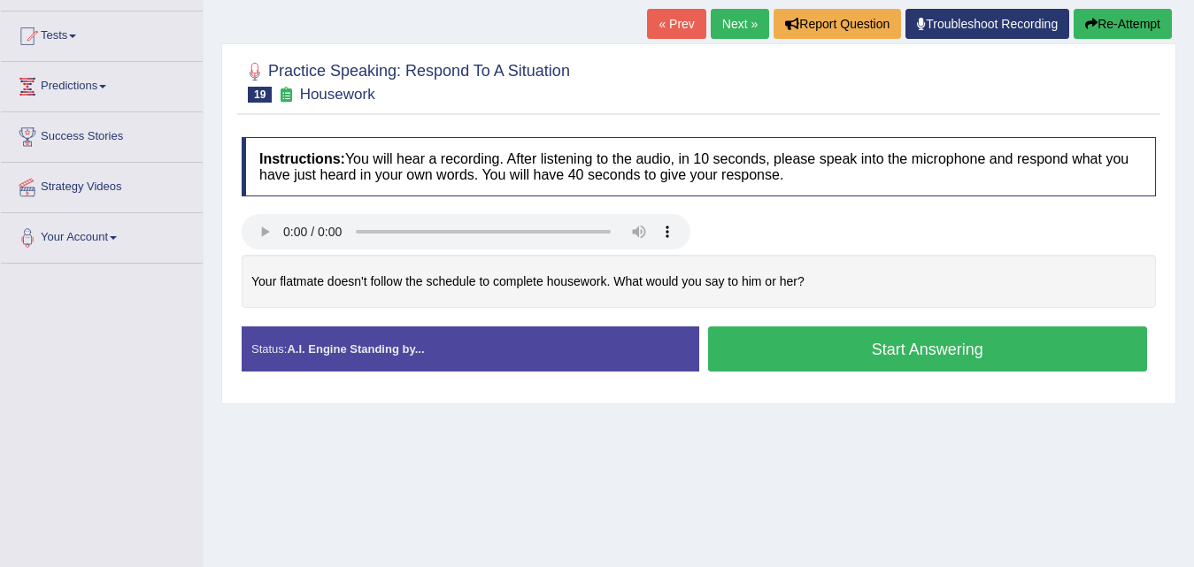
click at [913, 356] on button "Start Answering" at bounding box center [928, 349] width 440 height 45
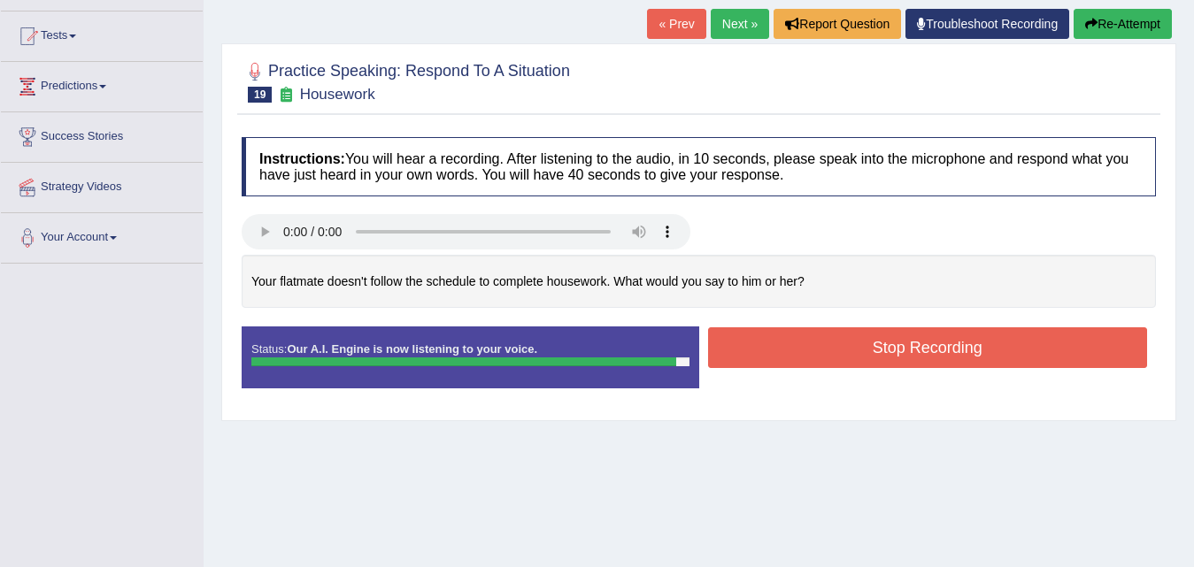
click at [912, 359] on button "Stop Recording" at bounding box center [928, 348] width 440 height 41
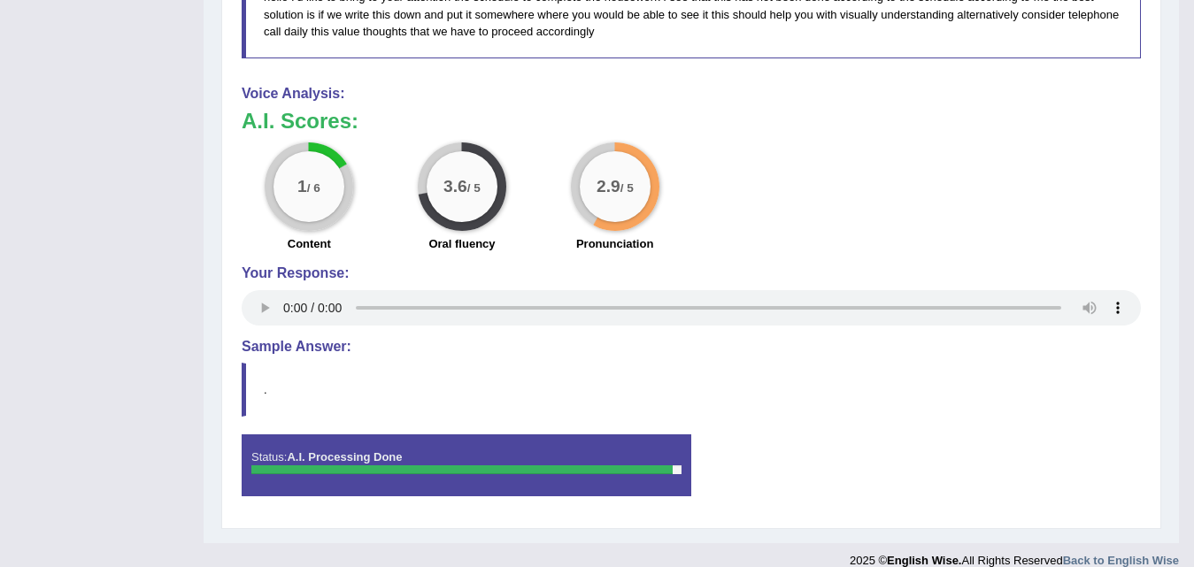
scroll to position [674, 0]
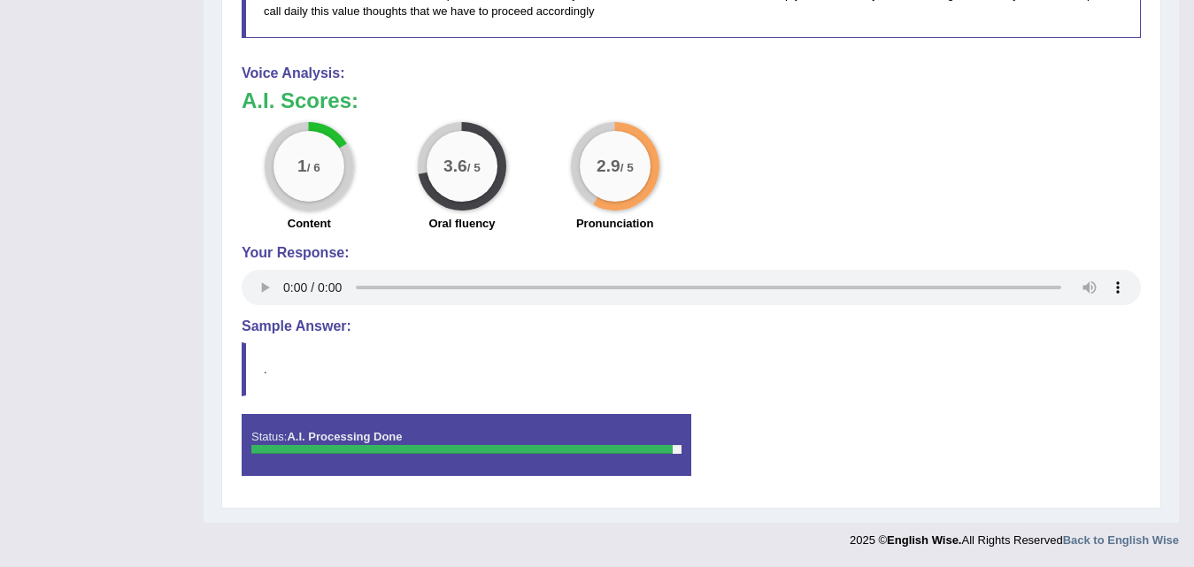
click at [299, 326] on h4 "Sample Answer:" at bounding box center [691, 327] width 899 height 16
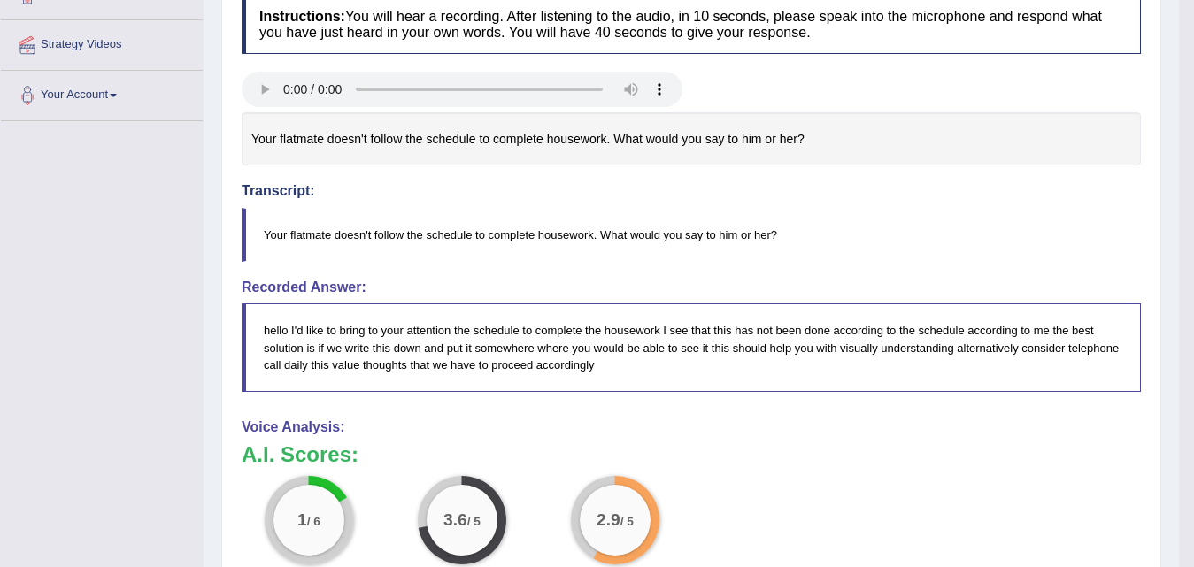
scroll to position [143, 0]
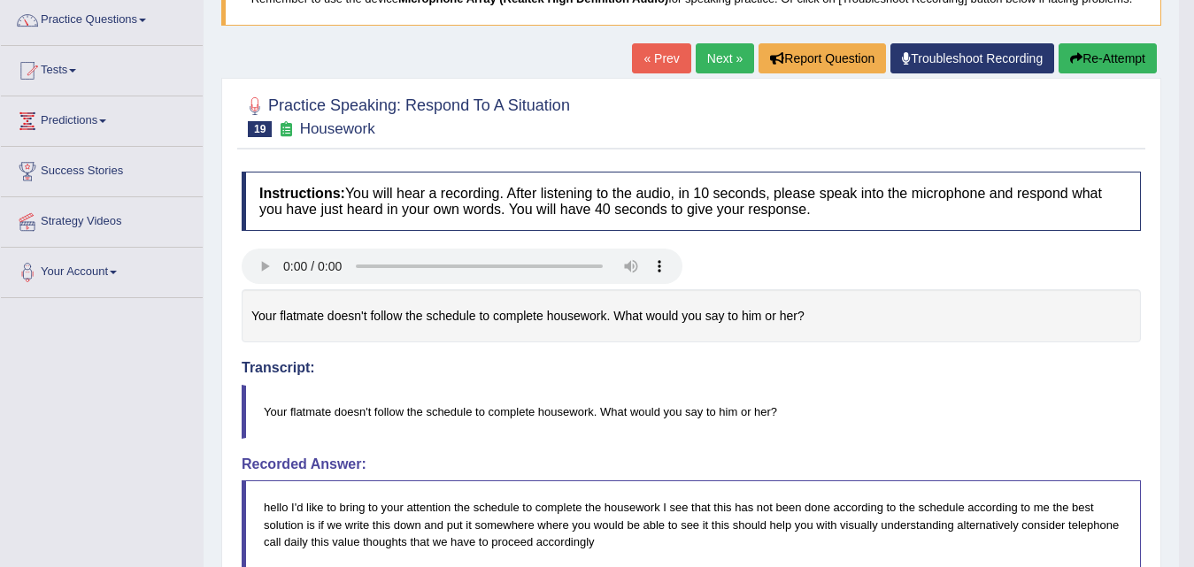
click at [1123, 52] on button "Re-Attempt" at bounding box center [1108, 58] width 98 height 30
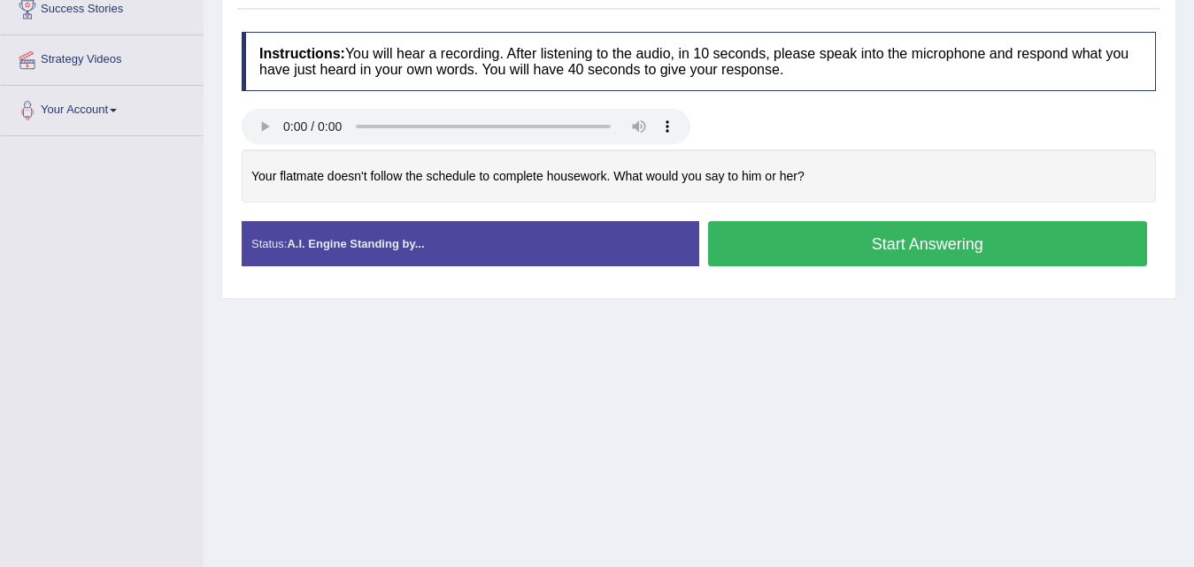
scroll to position [274, 0]
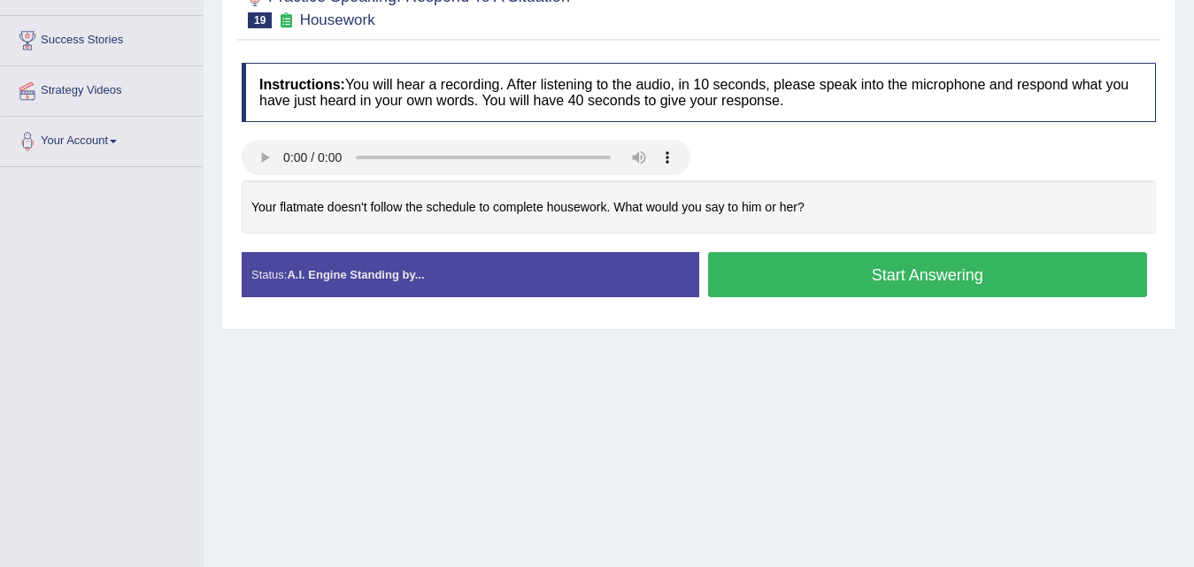
click at [828, 274] on button "Start Answering" at bounding box center [928, 274] width 440 height 45
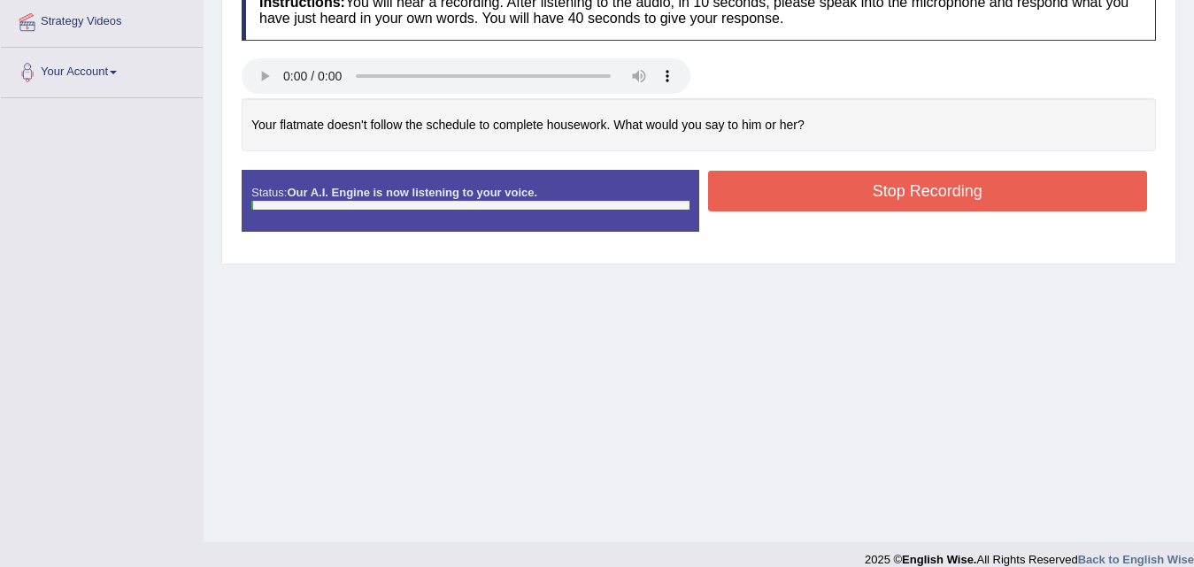
scroll to position [362, 0]
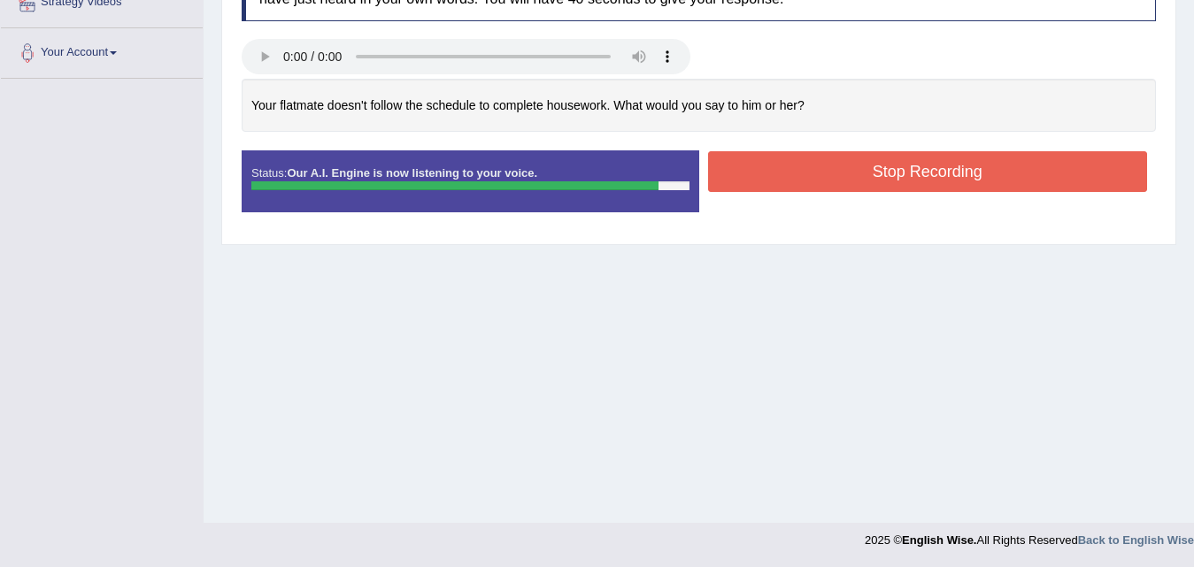
click at [820, 188] on button "Stop Recording" at bounding box center [928, 171] width 440 height 41
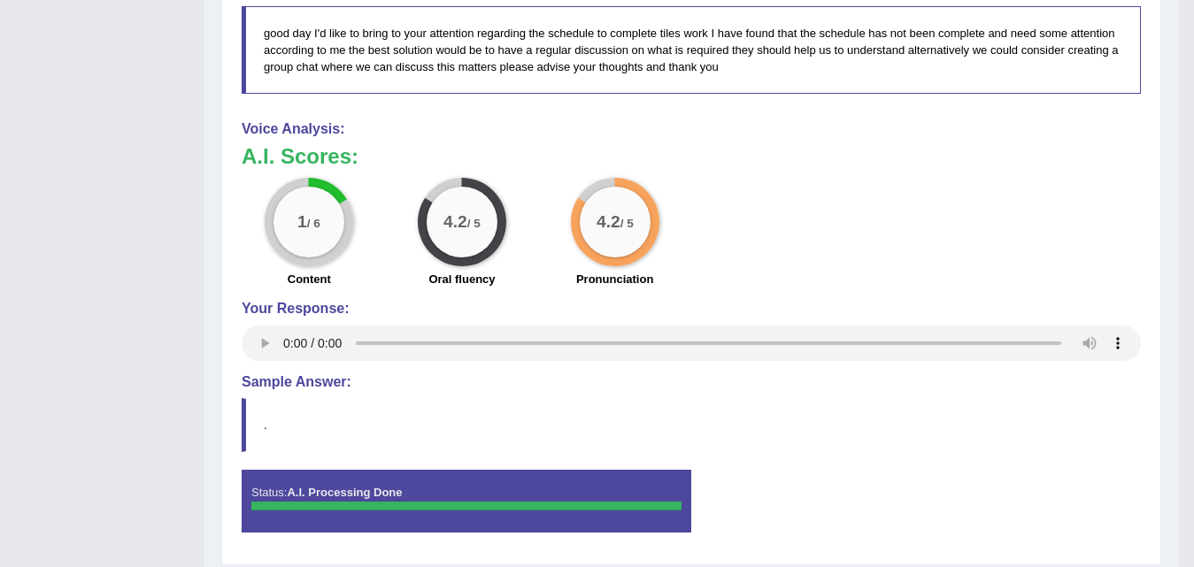
scroll to position [628, 0]
click at [343, 475] on div "Status: A.I. Processing Done" at bounding box center [467, 500] width 450 height 62
click at [345, 492] on strong "A.I. Processing Done" at bounding box center [344, 491] width 115 height 13
click at [329, 386] on h4 "Sample Answer:" at bounding box center [691, 382] width 899 height 16
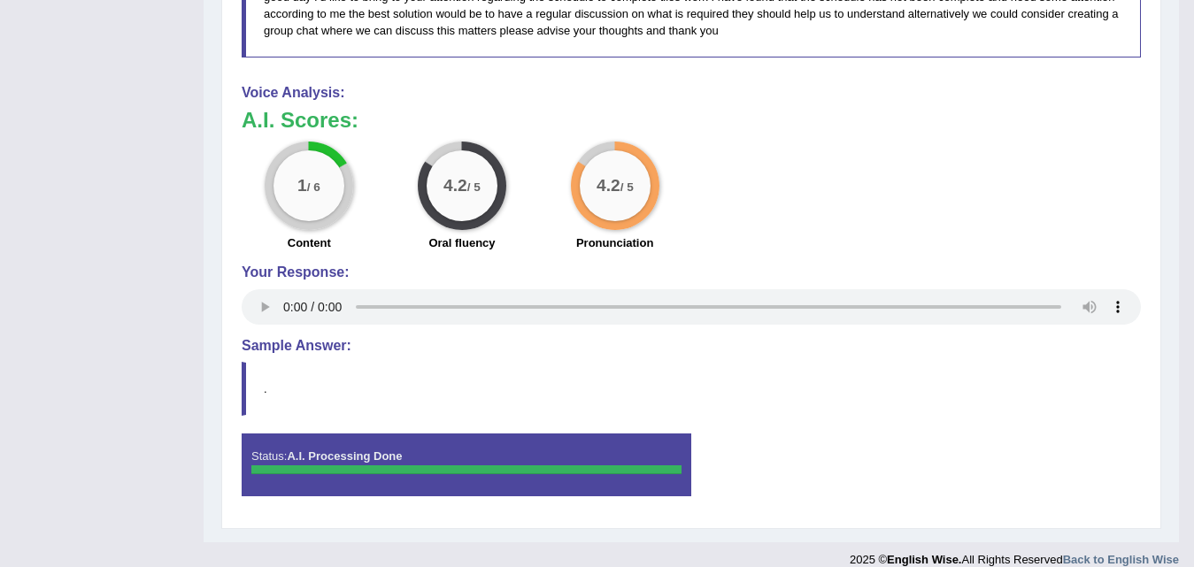
scroll to position [683, 0]
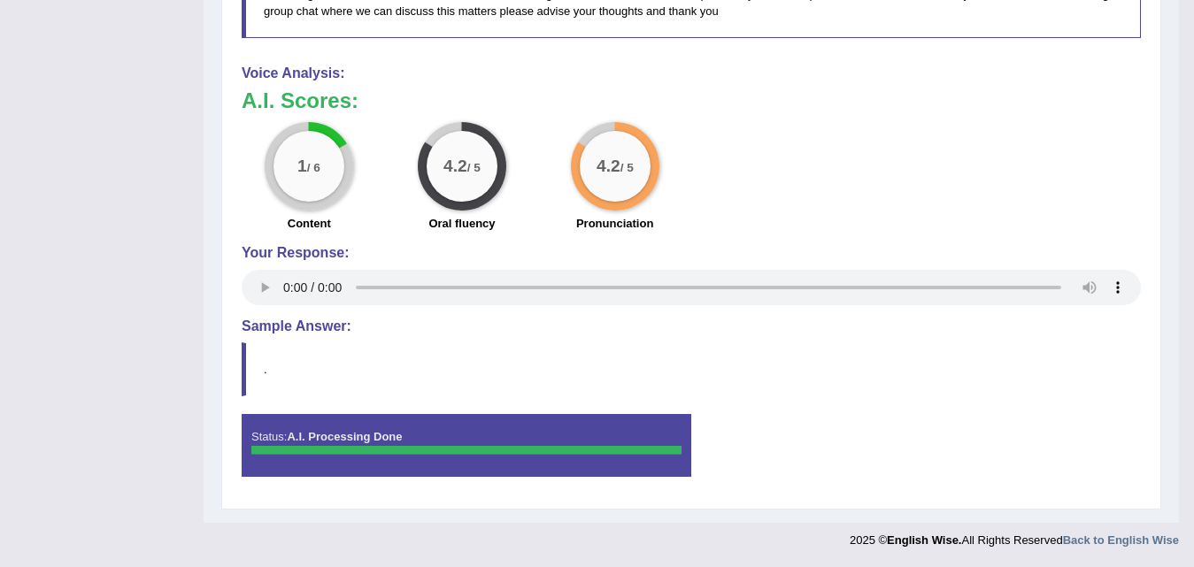
click at [243, 365] on blockquote "." at bounding box center [691, 370] width 899 height 54
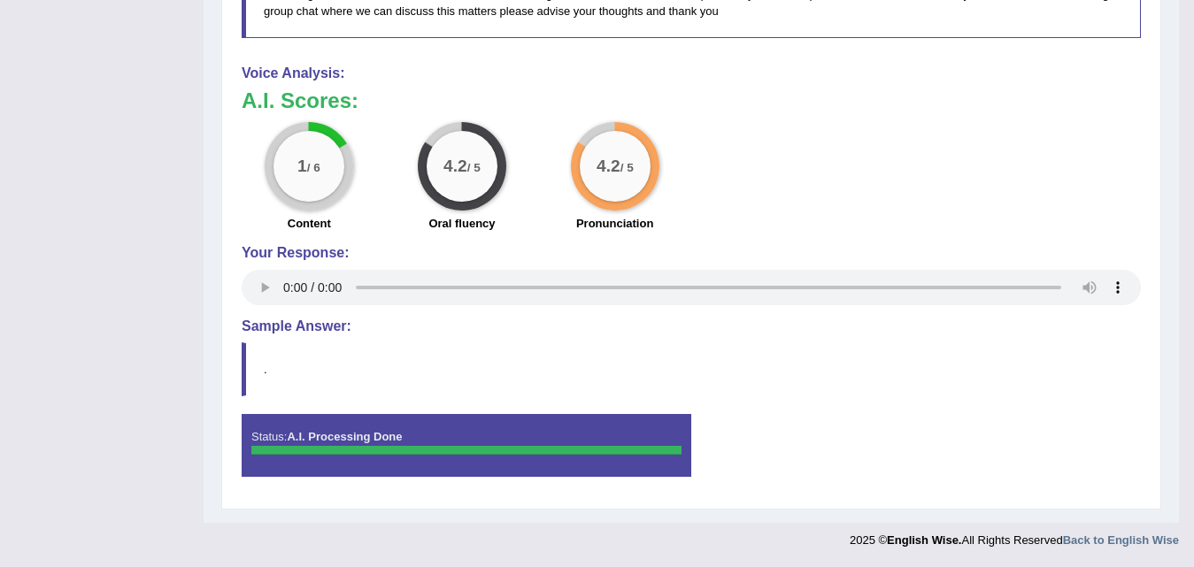
click at [243, 365] on blockquote "." at bounding box center [691, 370] width 899 height 54
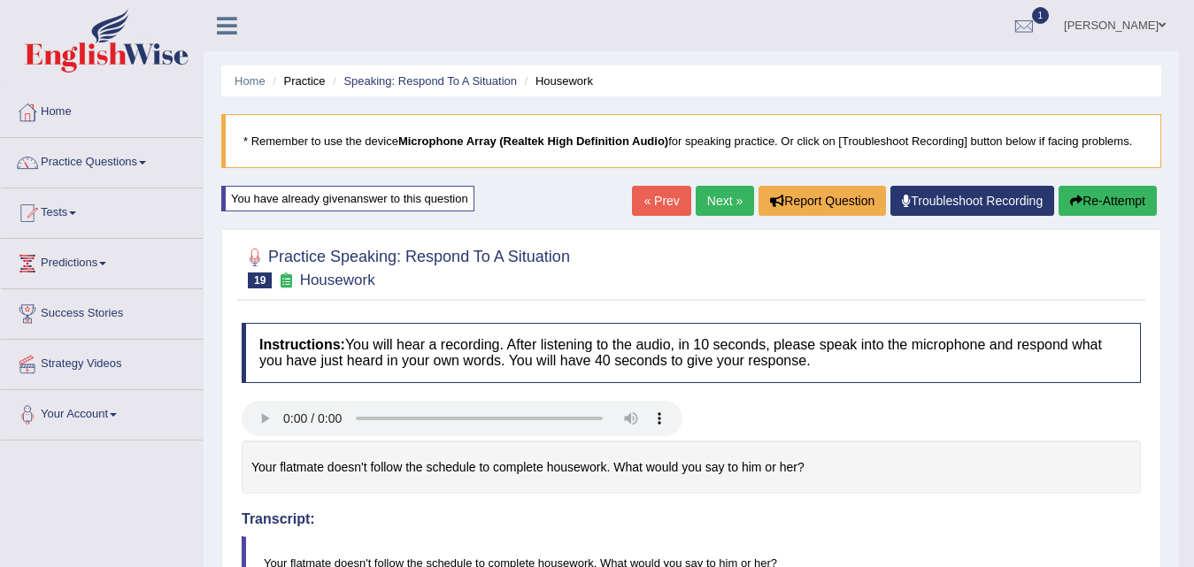
click at [723, 197] on link "Next »" at bounding box center [725, 201] width 58 height 30
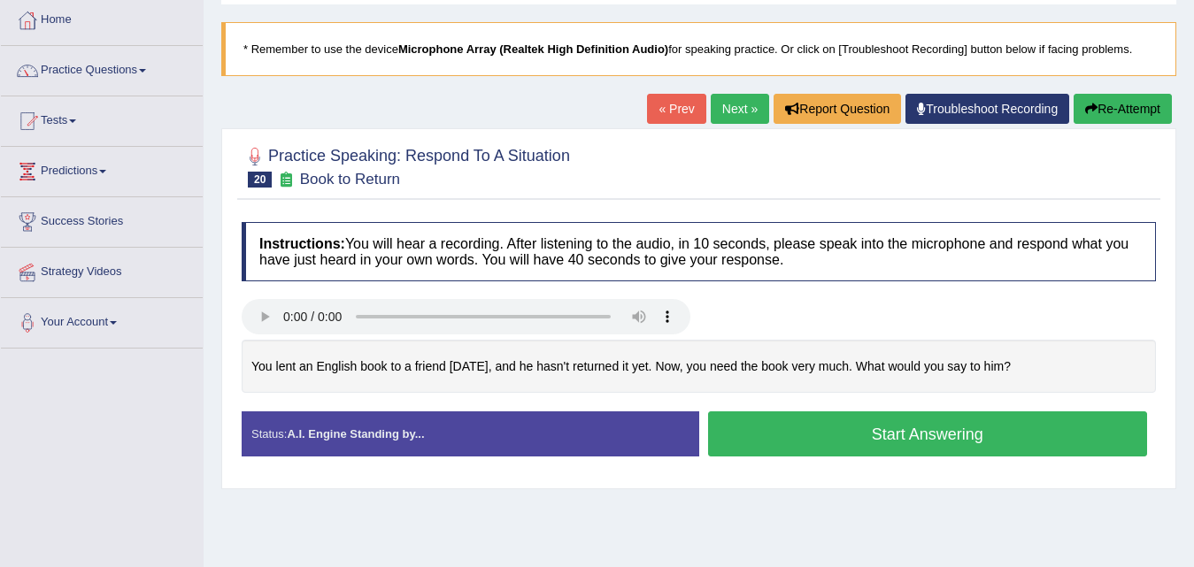
scroll to position [177, 0]
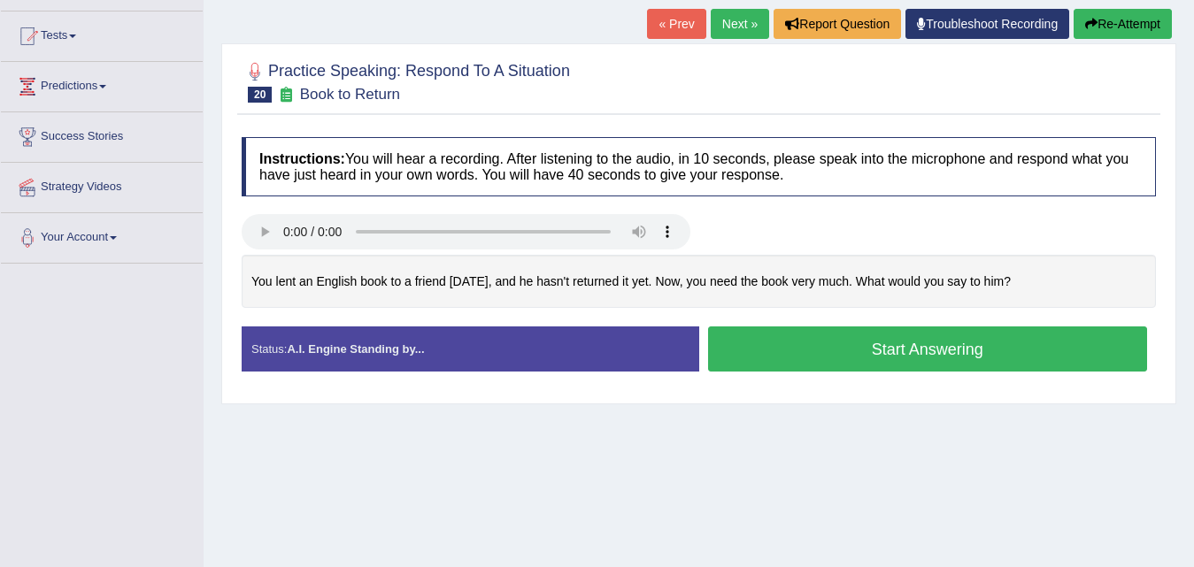
click at [861, 356] on button "Start Answering" at bounding box center [928, 349] width 440 height 45
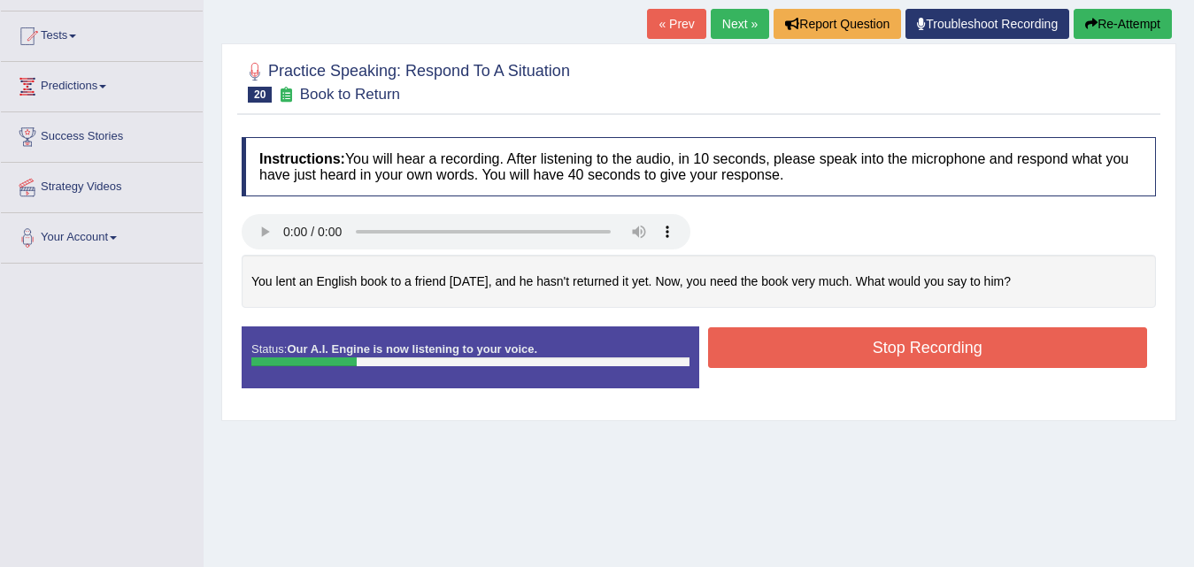
click at [861, 356] on button "Stop Recording" at bounding box center [928, 348] width 440 height 41
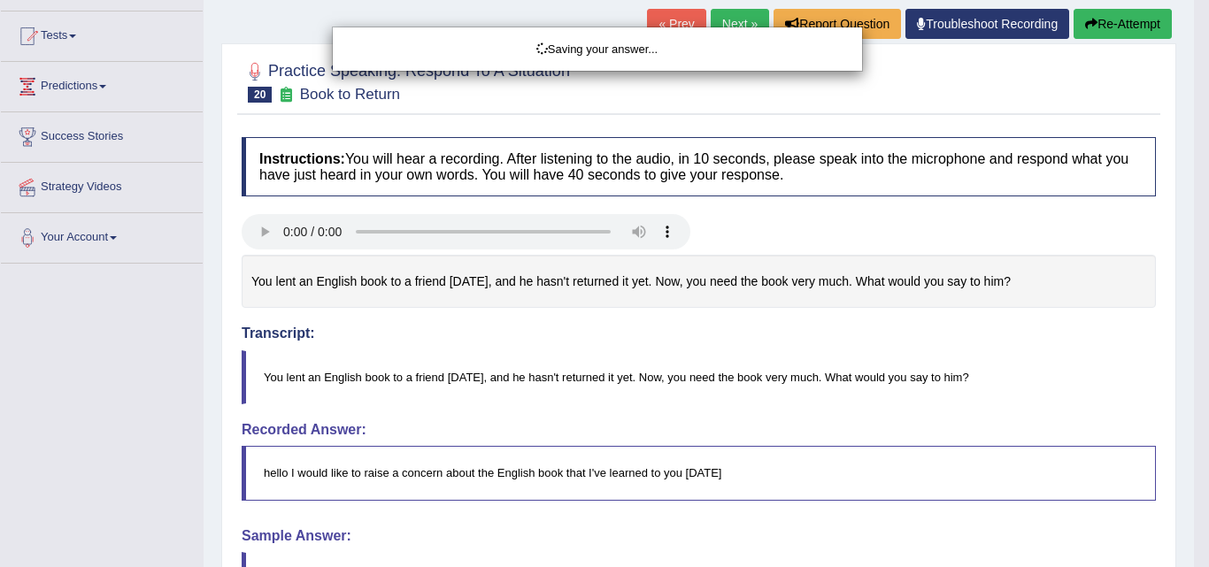
click at [907, 349] on div "Saving your answer..." at bounding box center [604, 283] width 1209 height 567
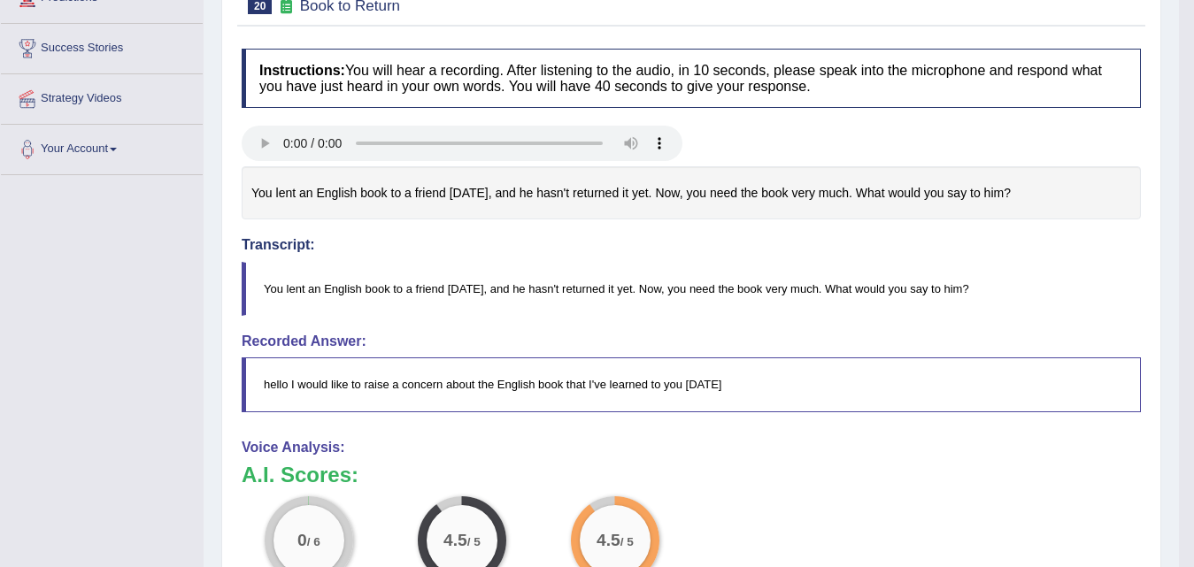
scroll to position [639, 0]
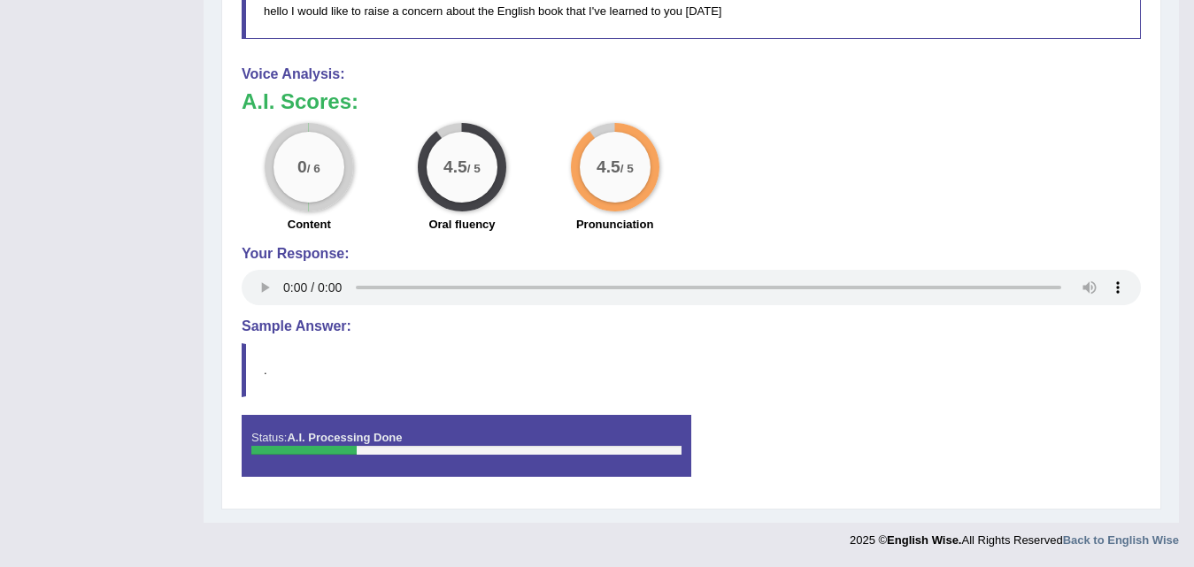
click at [421, 378] on blockquote "." at bounding box center [691, 371] width 899 height 54
click at [406, 355] on blockquote "." at bounding box center [691, 371] width 899 height 54
click at [406, 351] on blockquote "." at bounding box center [691, 371] width 899 height 54
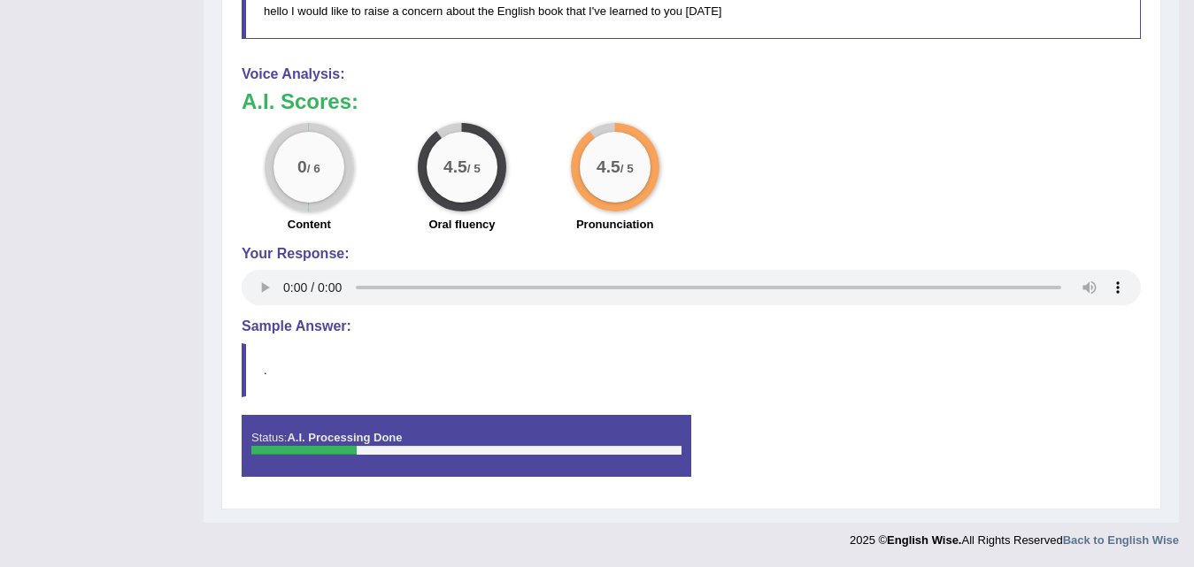
click at [305, 328] on h4 "Sample Answer:" at bounding box center [691, 327] width 899 height 16
click at [303, 324] on h4 "Sample Answer:" at bounding box center [691, 327] width 899 height 16
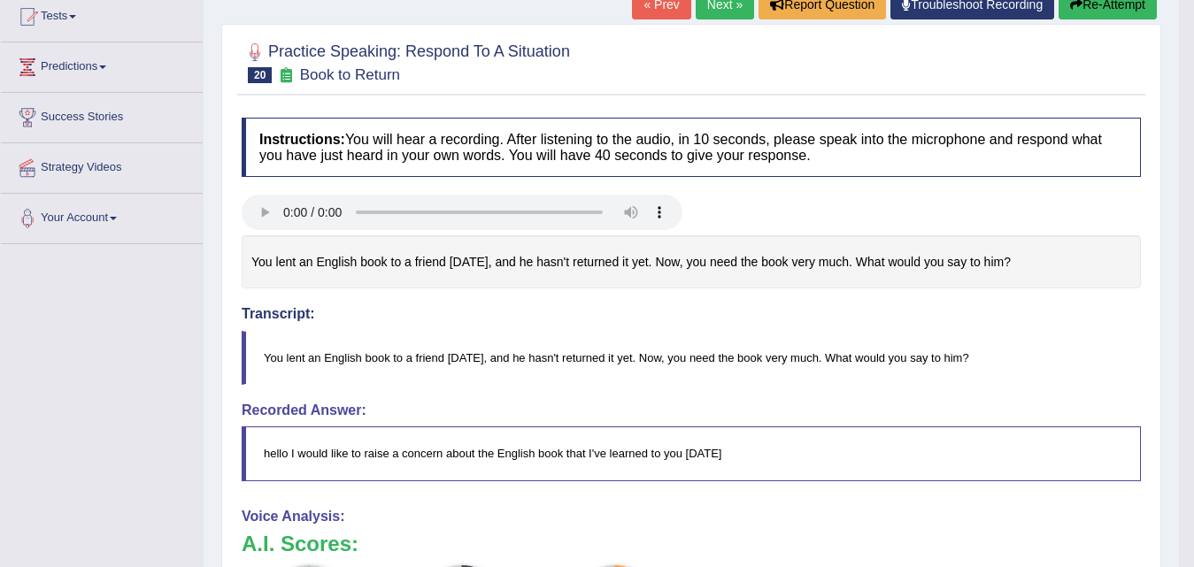
scroll to position [0, 0]
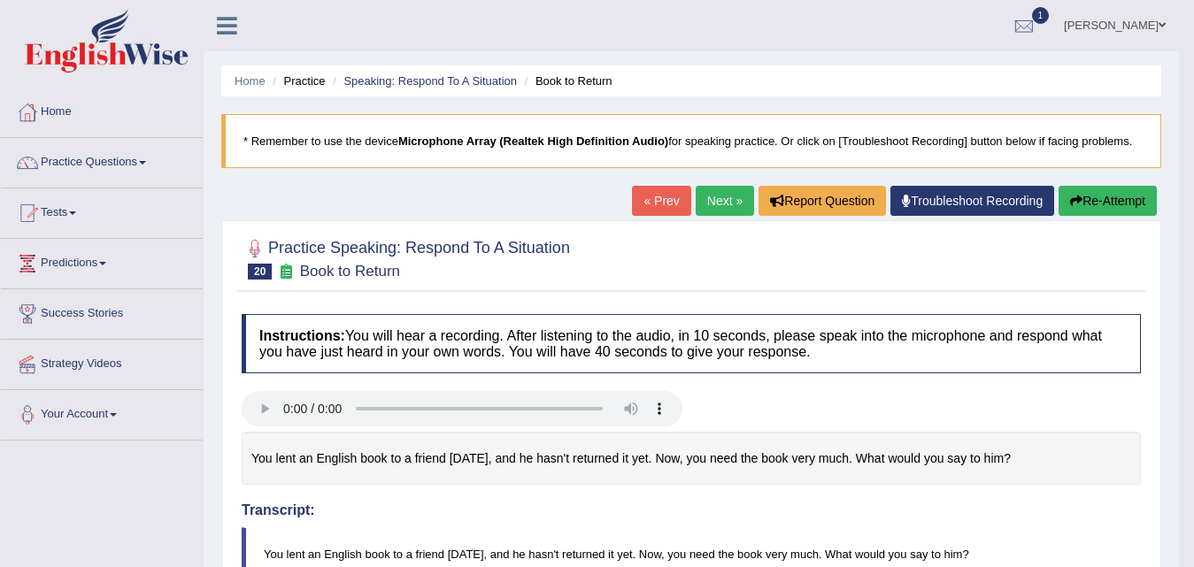
click at [374, 331] on h4 "Instructions: You will hear a recording. After listening to the audio, in 10 se…" at bounding box center [691, 343] width 899 height 59
click at [85, 369] on link "Strategy Videos" at bounding box center [102, 362] width 202 height 44
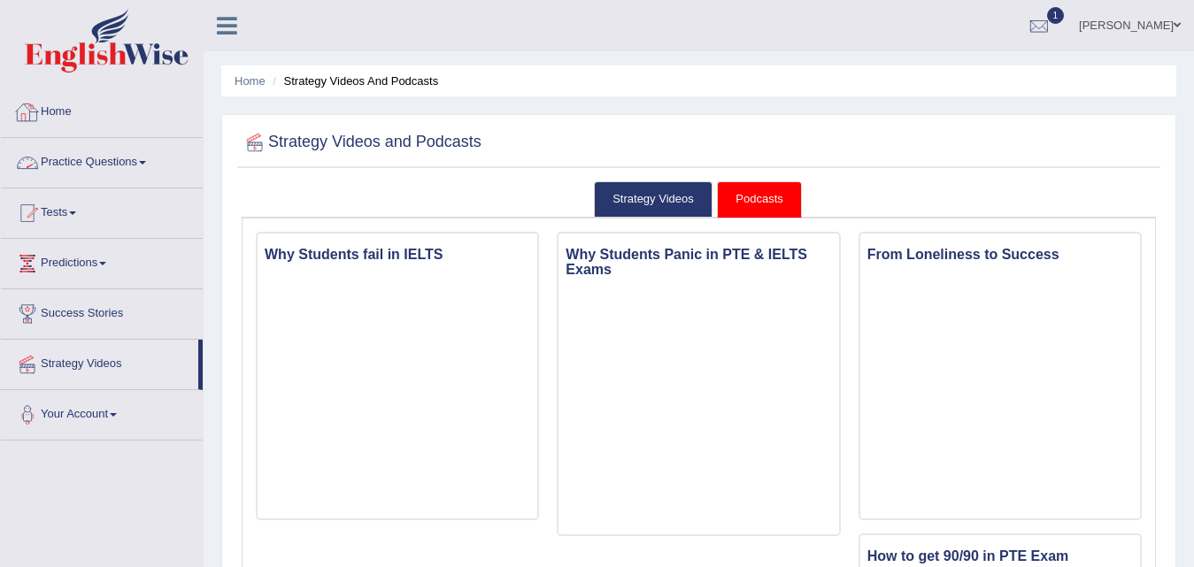
click at [86, 166] on link "Practice Questions" at bounding box center [102, 160] width 202 height 44
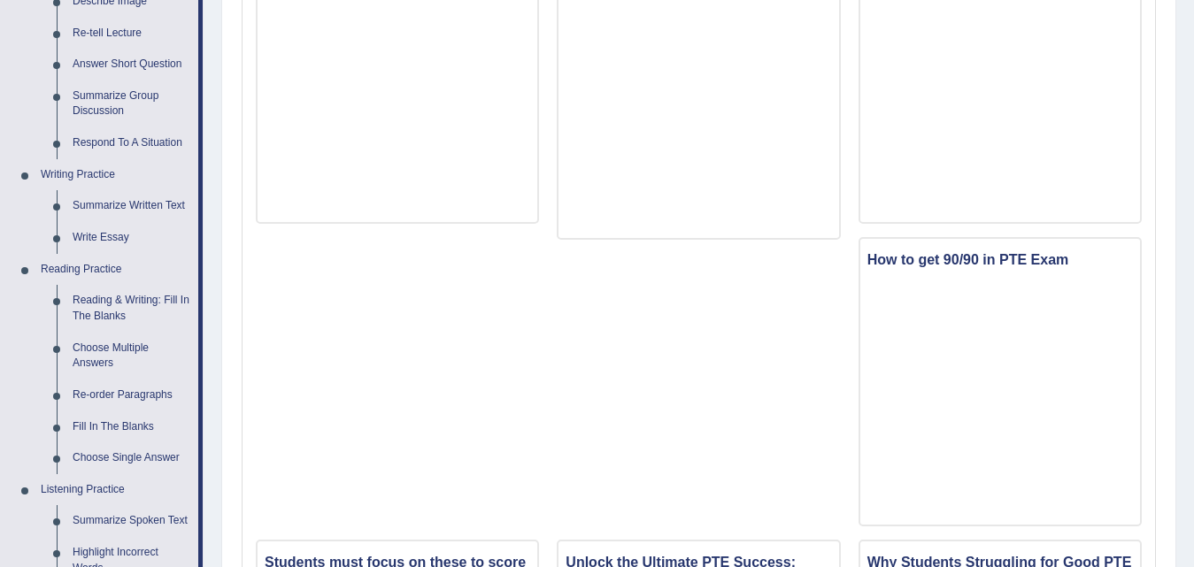
scroll to position [266, 0]
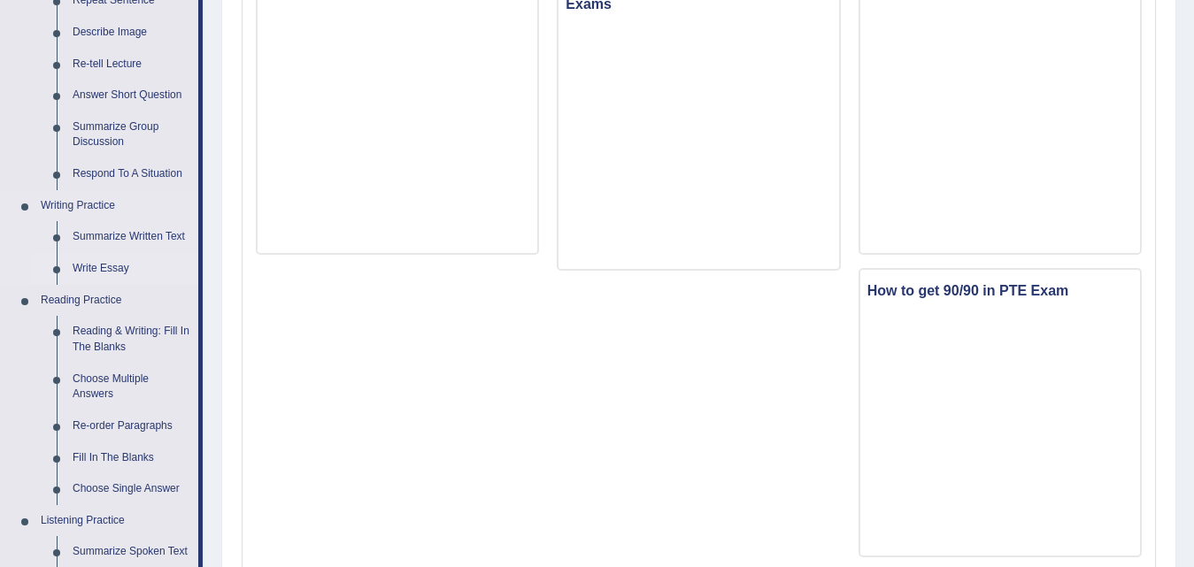
click at [136, 266] on link "Write Essay" at bounding box center [132, 269] width 134 height 32
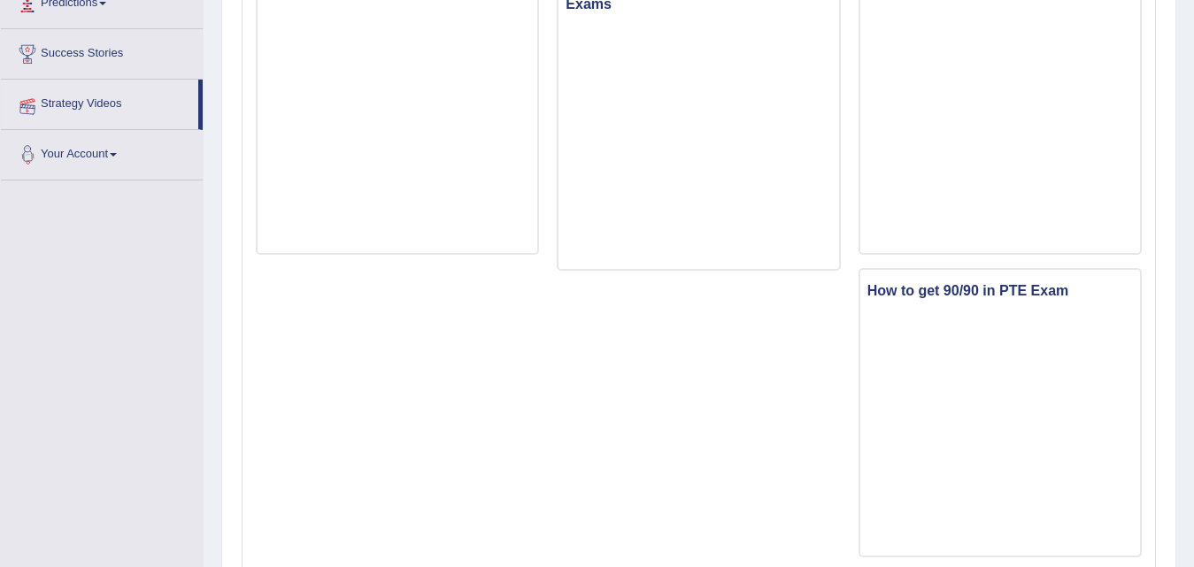
scroll to position [344, 0]
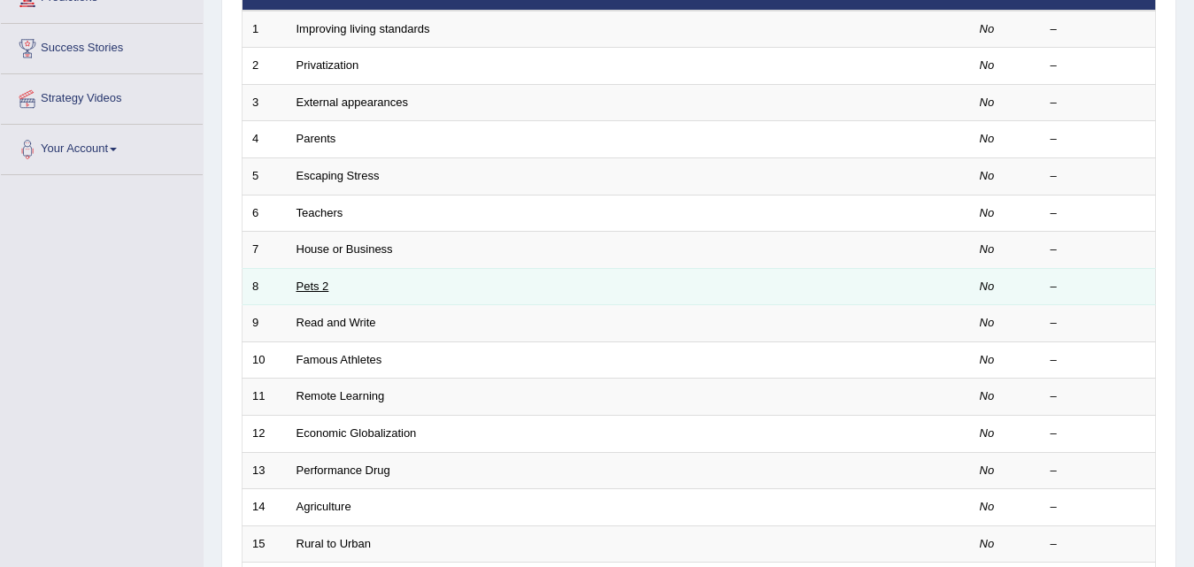
click at [312, 284] on link "Pets 2" at bounding box center [313, 286] width 33 height 13
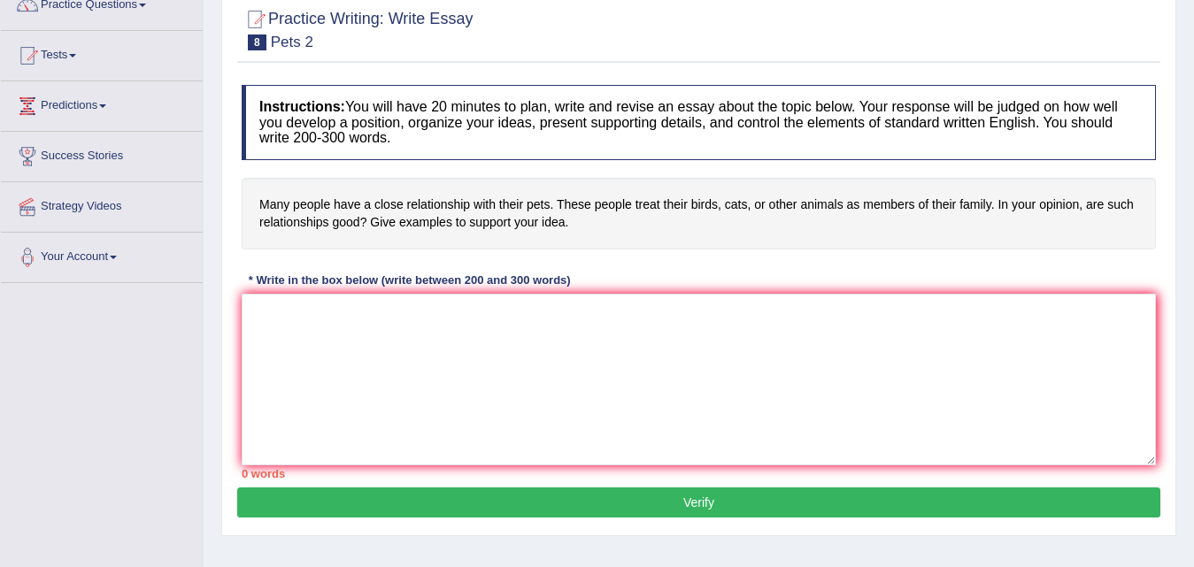
scroll to position [177, 0]
